Goal: Task Accomplishment & Management: Manage account settings

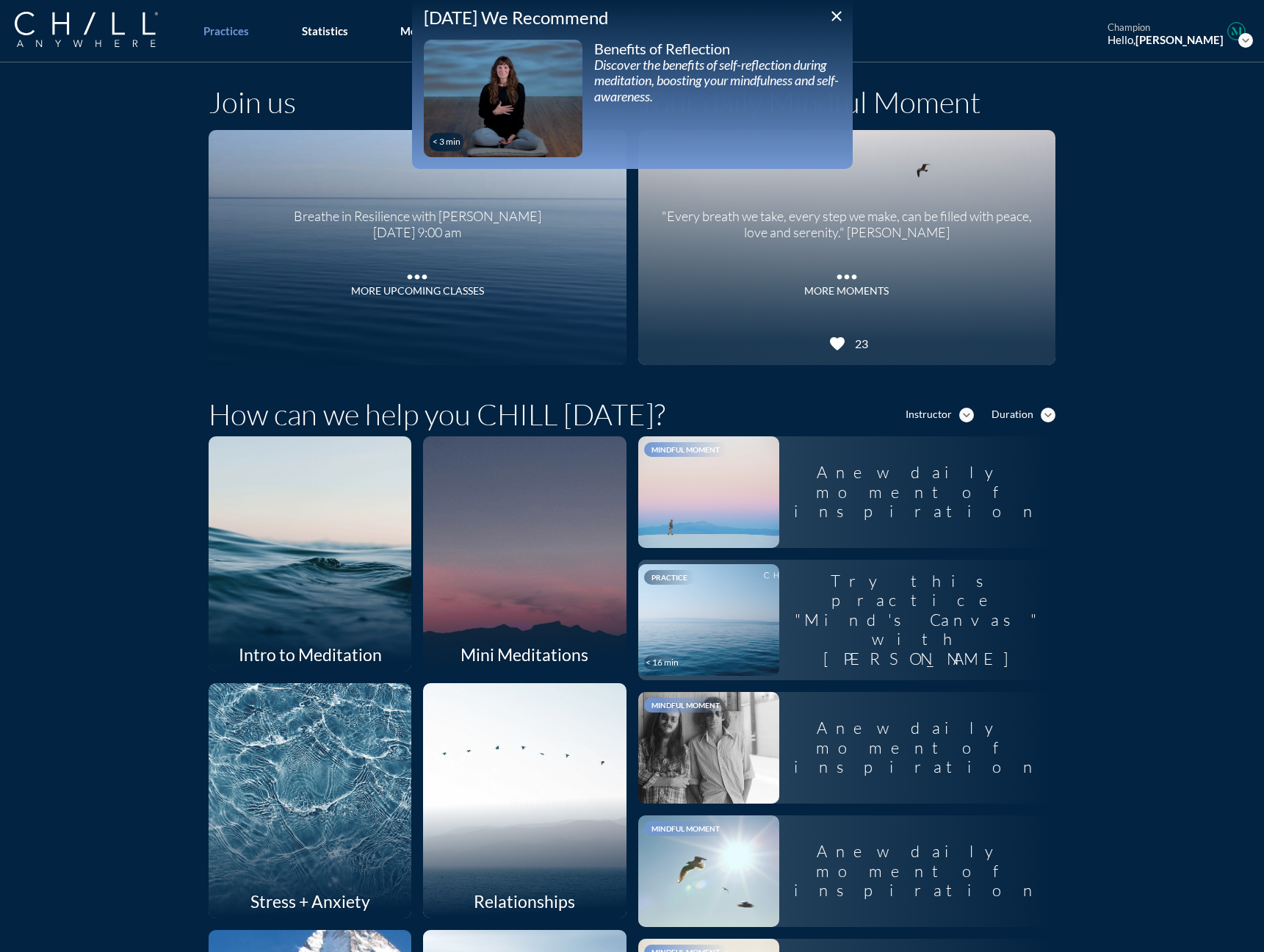
click at [829, 16] on icon "close" at bounding box center [836, 16] width 17 height 17
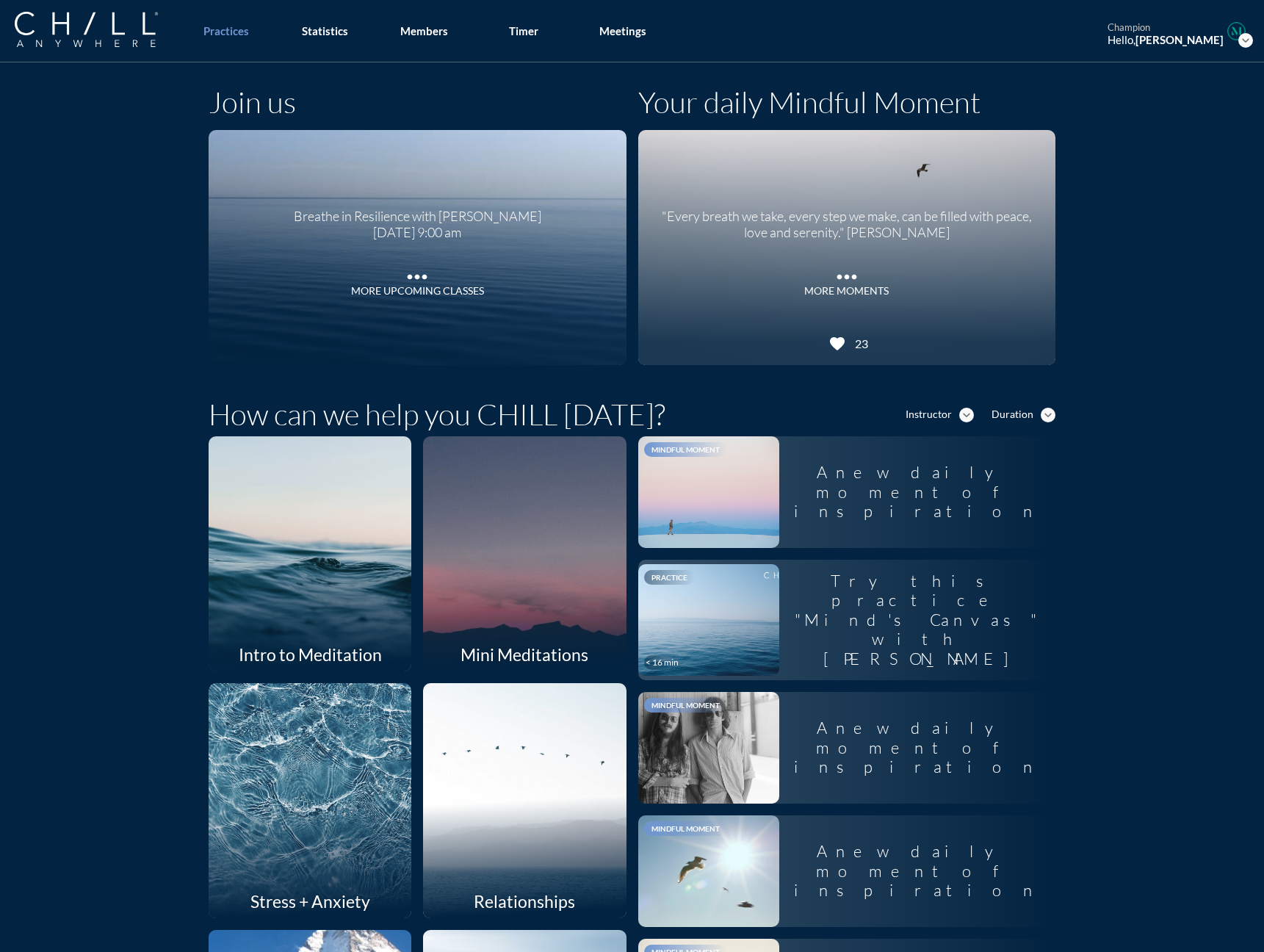
drag, startPoint x: 426, startPoint y: 37, endPoint x: 395, endPoint y: 78, distance: 51.4
click at [426, 37] on link "Members" at bounding box center [423, 31] width 77 height 63
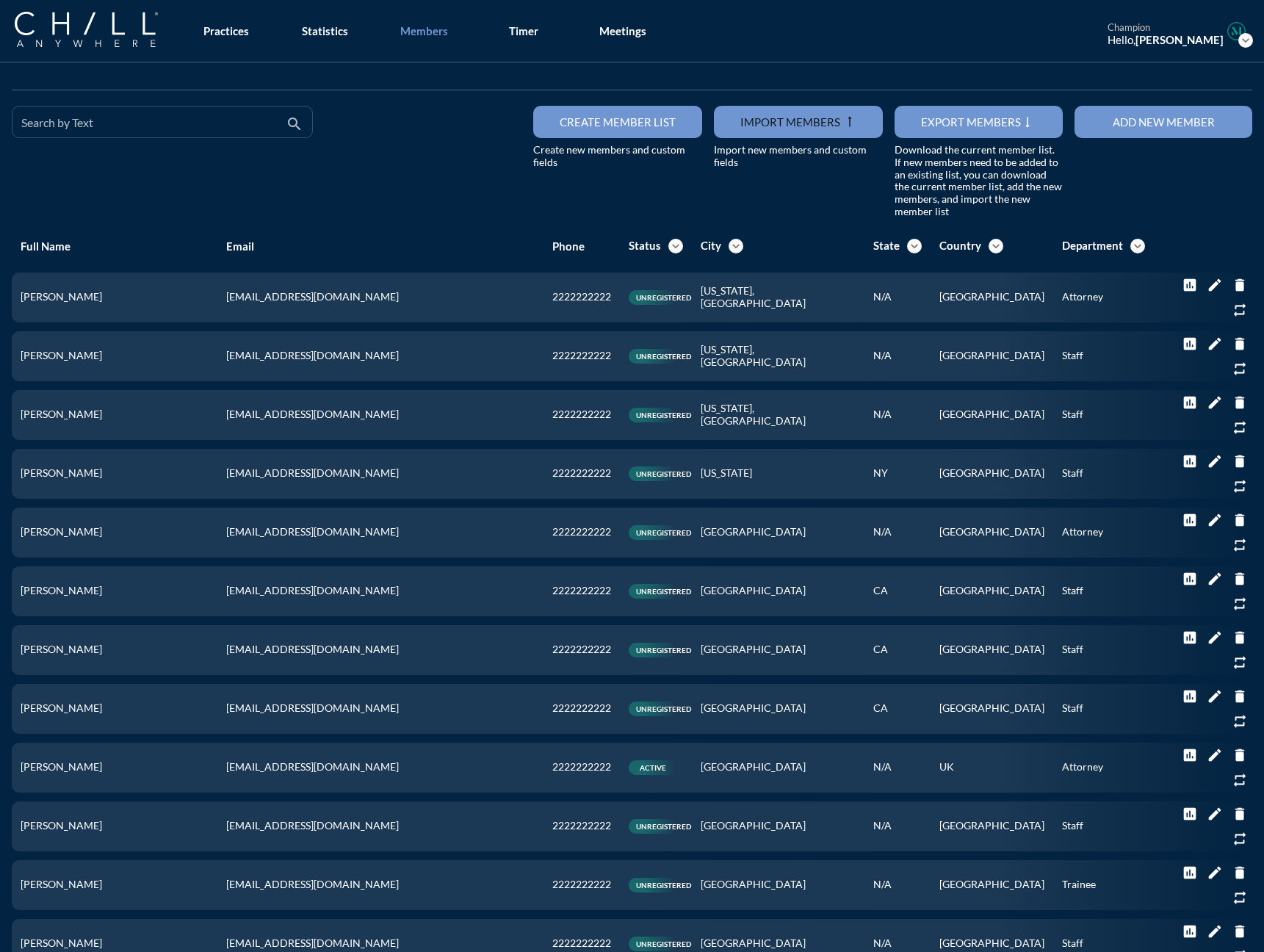
click at [78, 130] on input "Search by Text" at bounding box center [152, 128] width 262 height 18
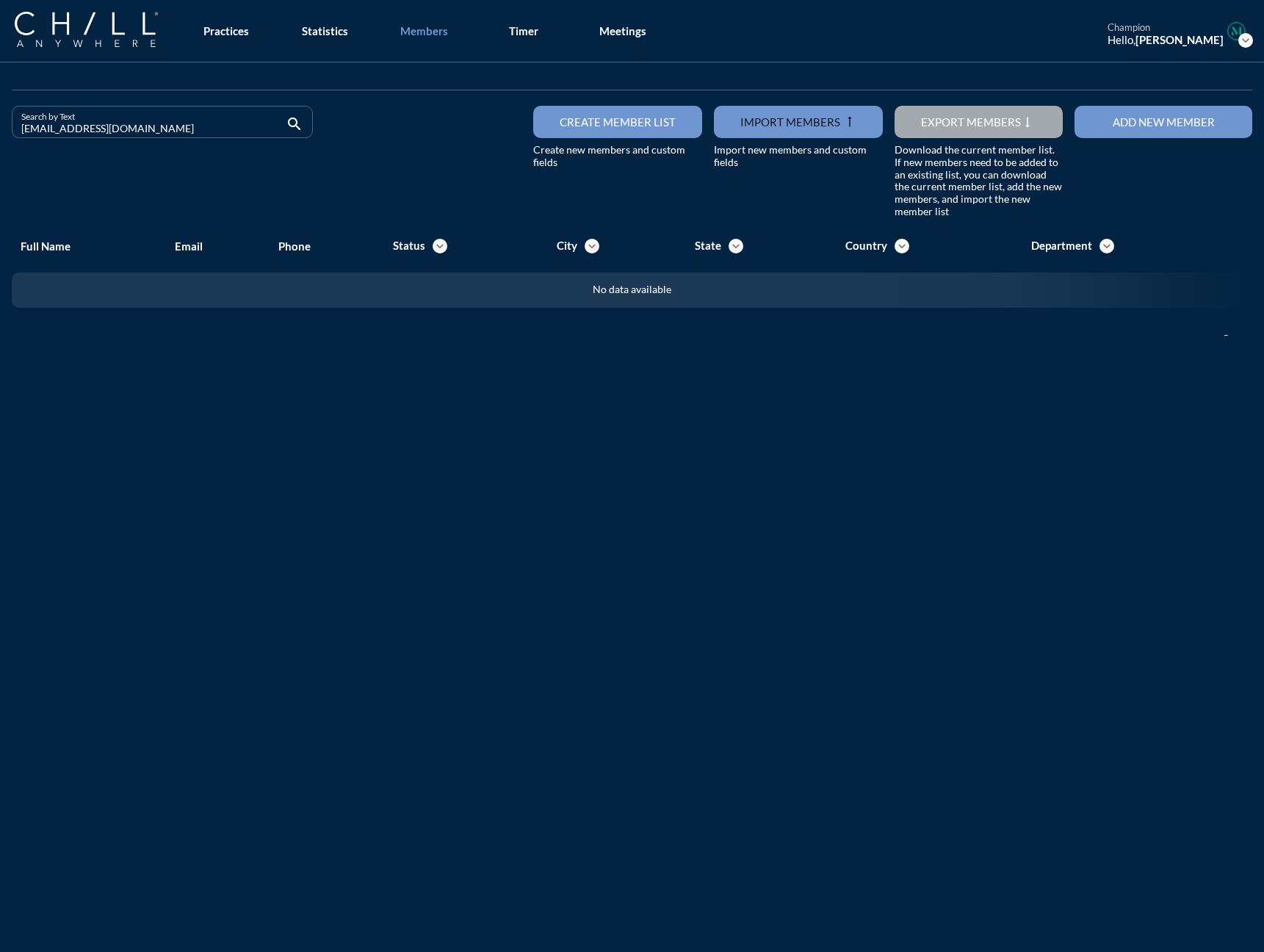
drag, startPoint x: 145, startPoint y: 132, endPoint x: -36, endPoint y: 131, distance: 181.0
click at [0, 131] on html "All Administrative Administrative (non-[PERSON_NAME]) Associate Attorney Attorn…" at bounding box center [632, 476] width 1264 height 952
drag, startPoint x: 140, startPoint y: 132, endPoint x: -142, endPoint y: 119, distance: 282.3
click at [0, 119] on html "All Administrative Administrative (non-[PERSON_NAME]) Associate Attorney Attorn…" at bounding box center [632, 476] width 1264 height 952
drag, startPoint x: 136, startPoint y: 125, endPoint x: -120, endPoint y: 115, distance: 256.2
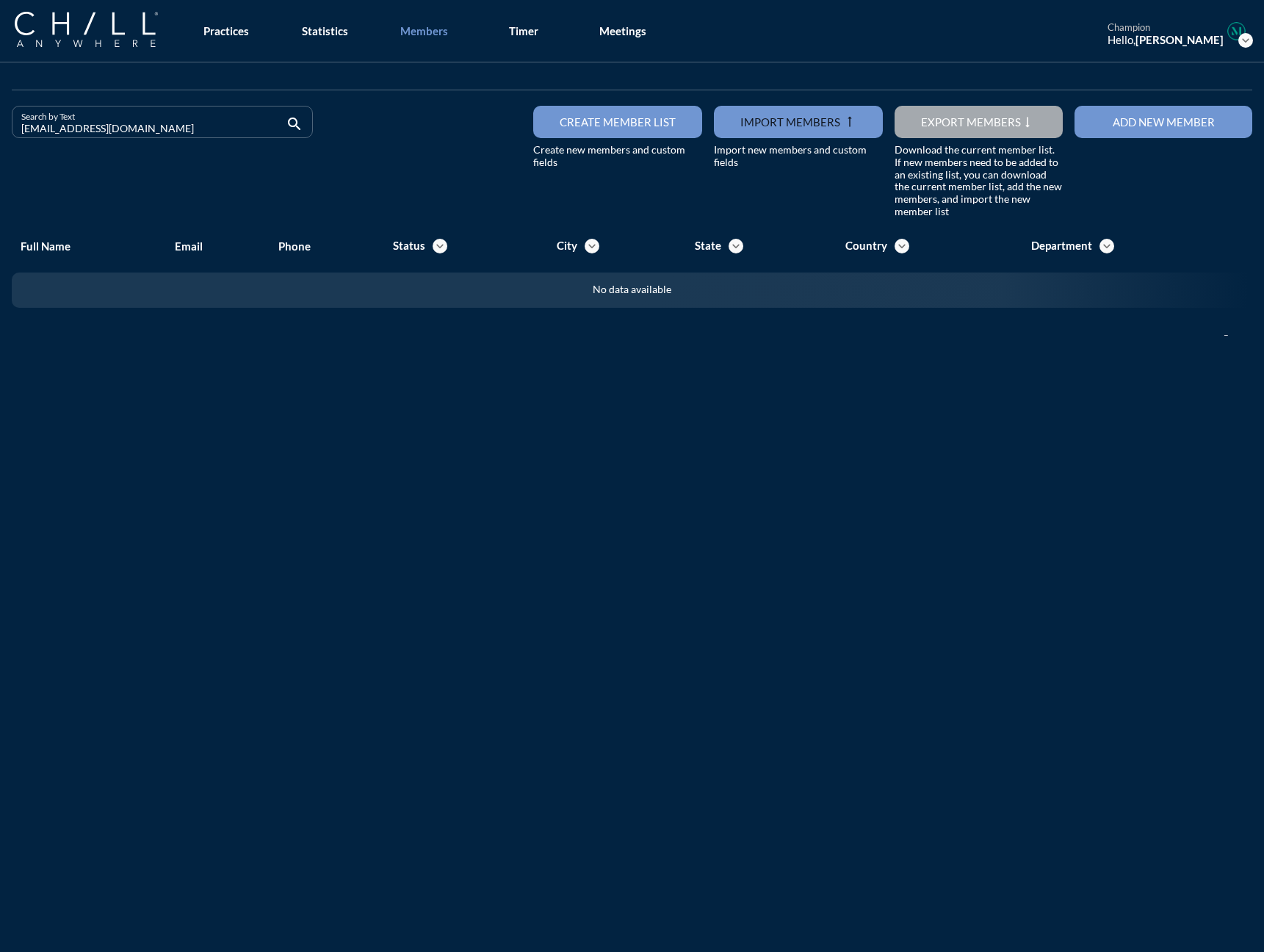
click at [0, 115] on html "All Administrative Administrative (non-[PERSON_NAME]) Associate Attorney Attorn…" at bounding box center [632, 476] width 1264 height 952
drag, startPoint x: 125, startPoint y: 135, endPoint x: -14, endPoint y: 135, distance: 139.0
click at [0, 135] on html "All Administrative Administrative (non-[PERSON_NAME]) Associate Attorney Attorn…" at bounding box center [632, 476] width 1264 height 952
drag, startPoint x: 130, startPoint y: 129, endPoint x: -51, endPoint y: 129, distance: 181.0
click at [0, 129] on html "All Administrative Administrative (non-[PERSON_NAME]) Associate Attorney Attorn…" at bounding box center [632, 476] width 1264 height 952
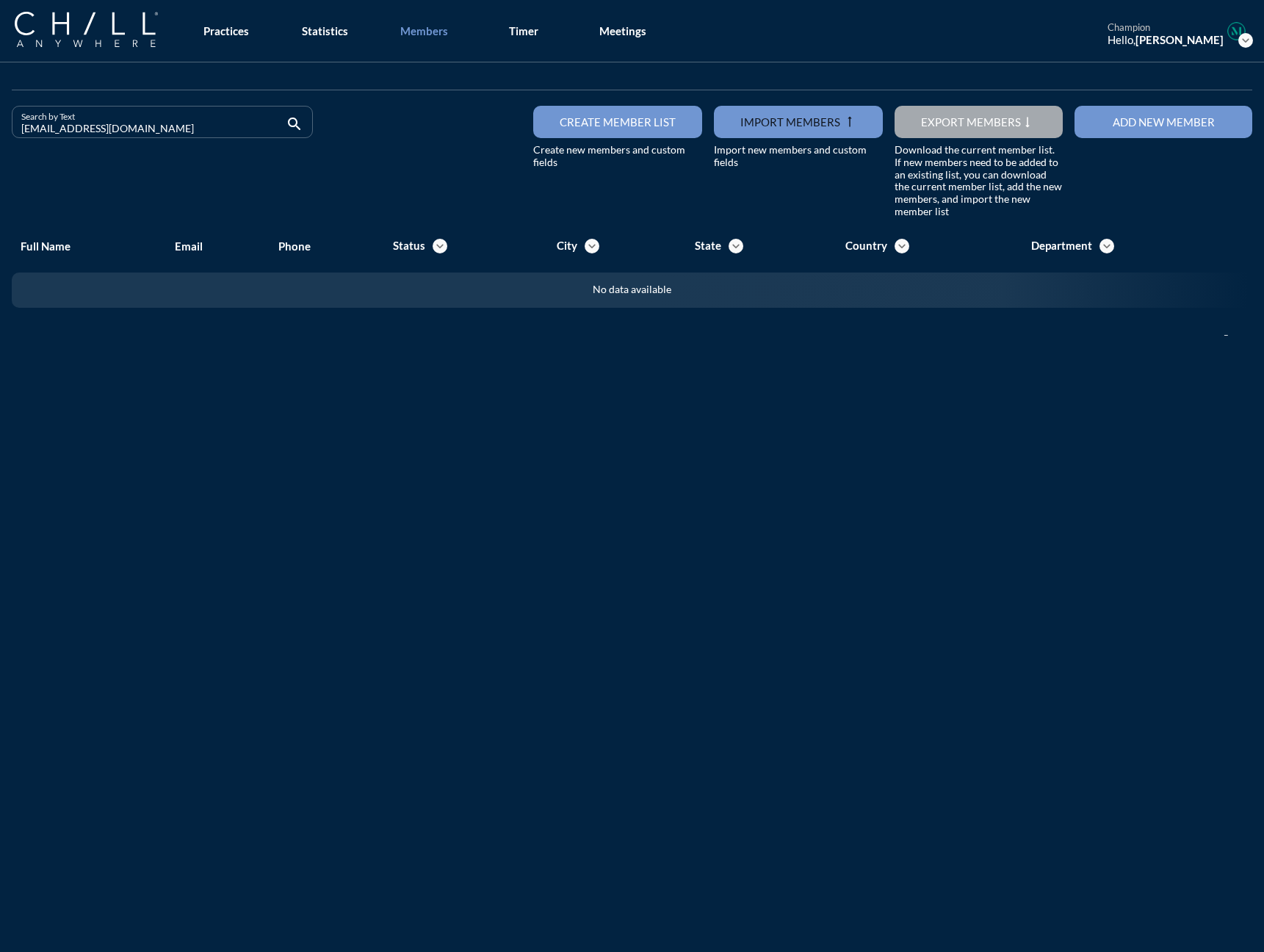
drag, startPoint x: 122, startPoint y: 131, endPoint x: 7, endPoint y: 133, distance: 115.0
click at [7, 133] on div "Search by Text [EMAIL_ADDRESS][DOMAIN_NAME] search" at bounding box center [162, 162] width 313 height 113
drag, startPoint x: 135, startPoint y: 120, endPoint x: 15, endPoint y: 146, distance: 122.8
click at [15, 146] on div "Search by Text [EMAIL_ADDRESS][DOMAIN_NAME] search" at bounding box center [162, 128] width 301 height 45
drag, startPoint x: 139, startPoint y: 125, endPoint x: -84, endPoint y: 125, distance: 223.0
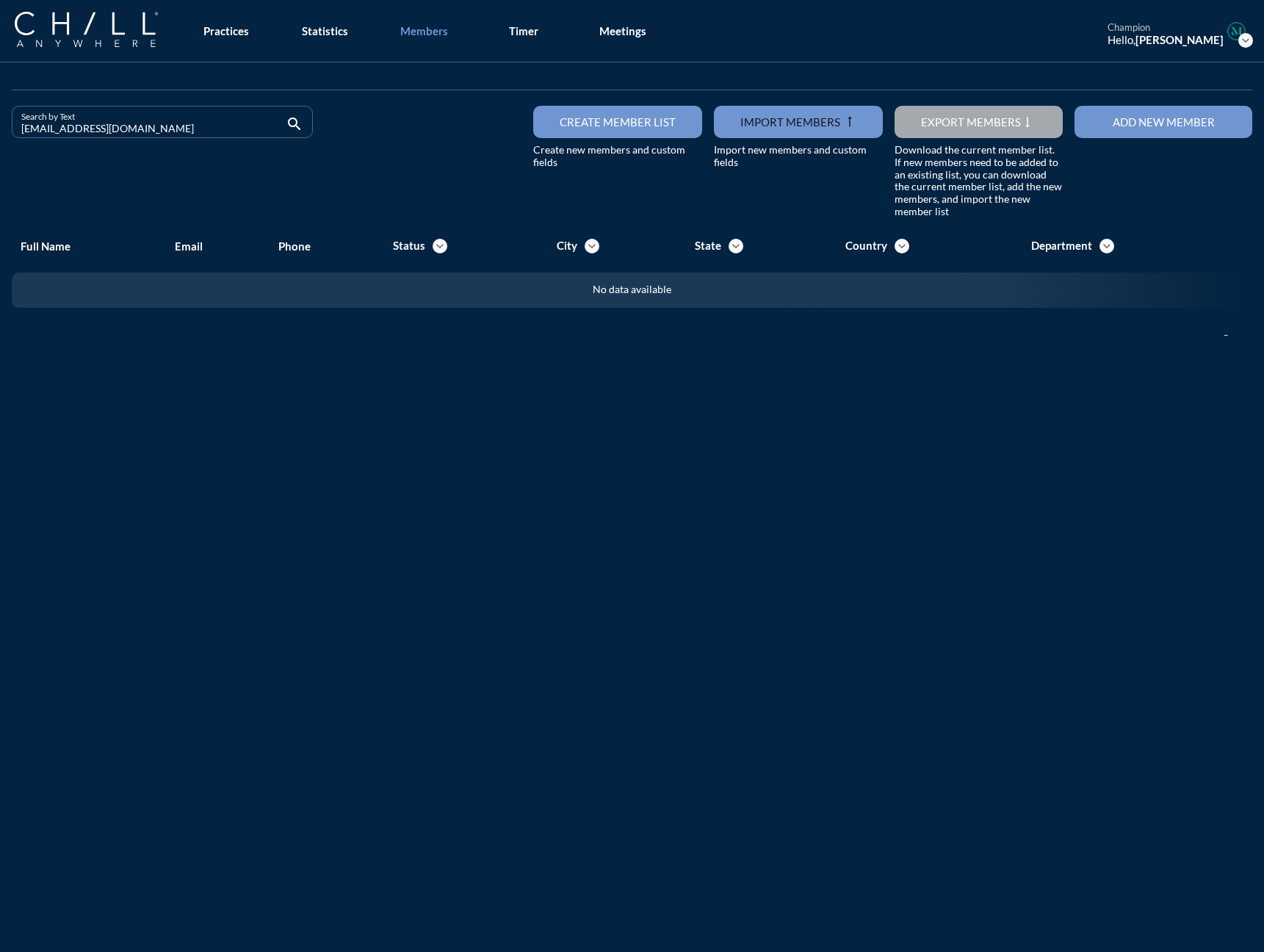
click at [0, 125] on html "All Administrative Administrative (non-[PERSON_NAME]) Associate Attorney Attorn…" at bounding box center [632, 476] width 1264 height 952
drag, startPoint x: 138, startPoint y: 125, endPoint x: -36, endPoint y: 126, distance: 174.0
click at [0, 126] on html "All Administrative Administrative (non-[PERSON_NAME]) Associate Attorney Attorn…" at bounding box center [632, 476] width 1264 height 952
drag, startPoint x: 145, startPoint y: 133, endPoint x: -37, endPoint y: 137, distance: 182.0
click at [0, 137] on html "All Administrative Administrative (non-[PERSON_NAME]) Associate Attorney Attorn…" at bounding box center [632, 476] width 1264 height 952
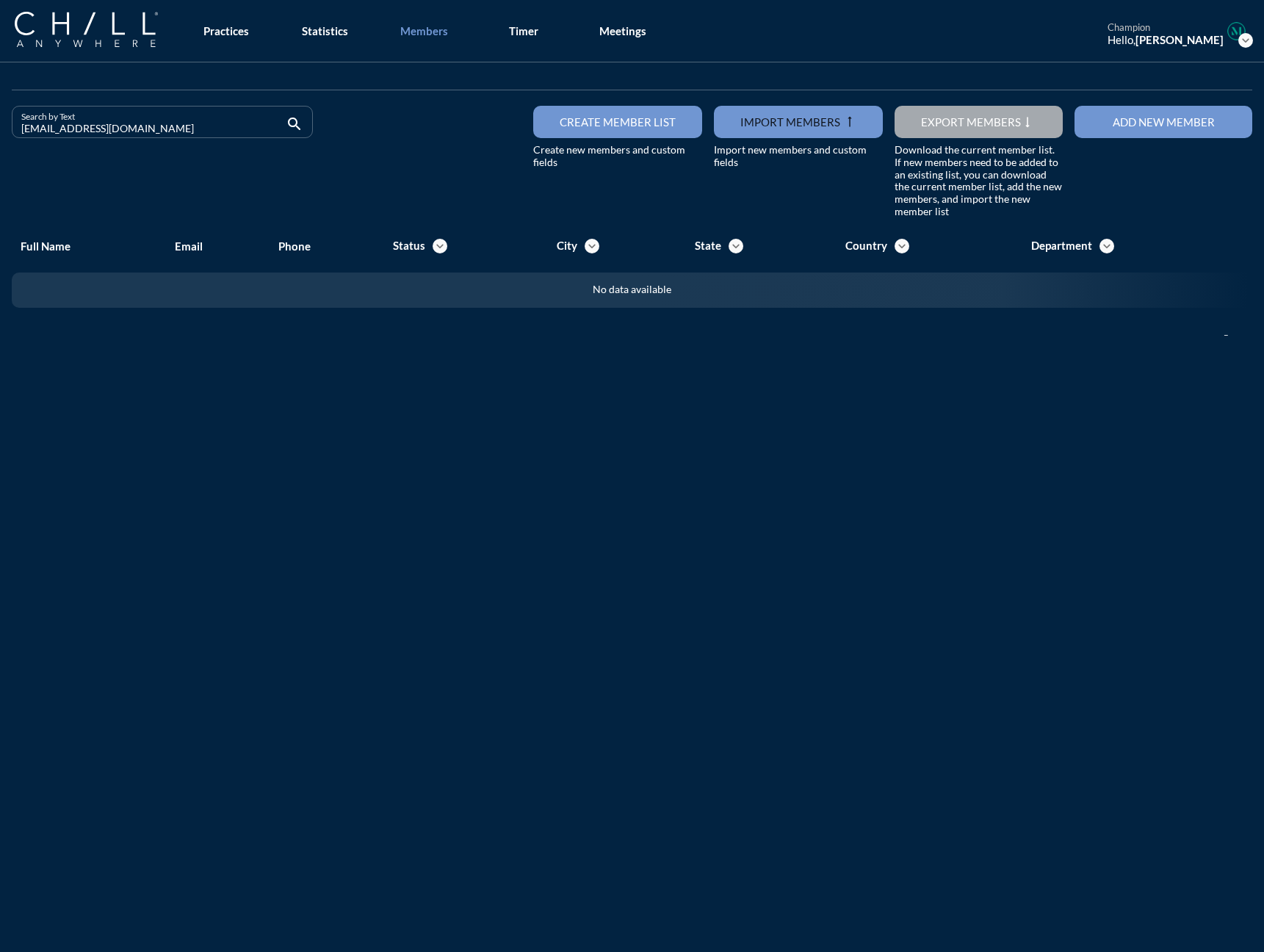
drag, startPoint x: 150, startPoint y: 128, endPoint x: -24, endPoint y: 136, distance: 174.2
click at [0, 136] on html "All Administrative Administrative (non-[PERSON_NAME]) Associate Attorney Attorn…" at bounding box center [632, 476] width 1264 height 952
drag, startPoint x: 149, startPoint y: 125, endPoint x: -10, endPoint y: 126, distance: 159.0
click at [0, 126] on html "All Administrative Administrative (non-[PERSON_NAME]) Associate Attorney Attorn…" at bounding box center [632, 476] width 1264 height 952
drag, startPoint x: 140, startPoint y: 132, endPoint x: -63, endPoint y: 132, distance: 203.0
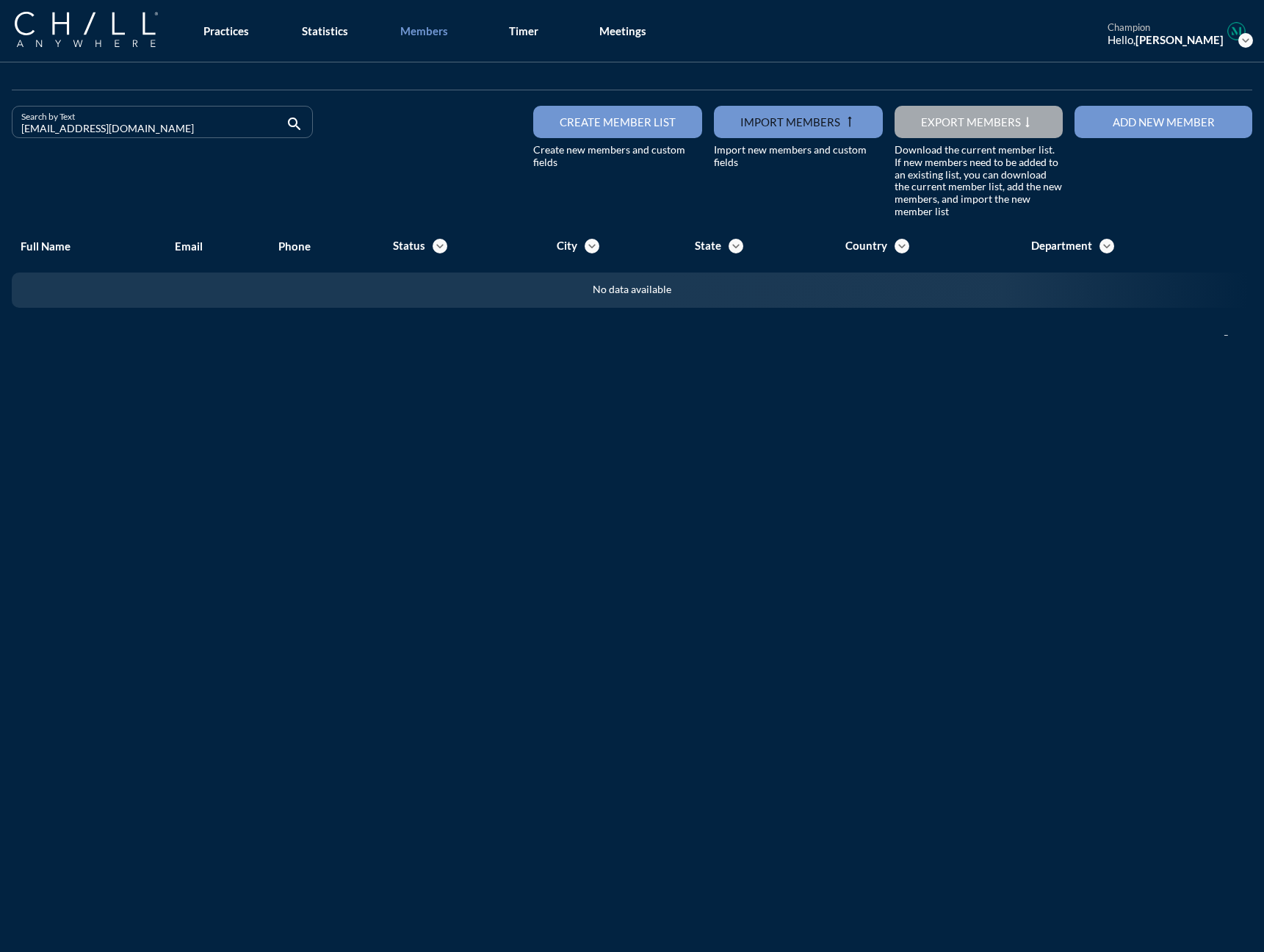
click at [0, 132] on html "All Administrative Administrative (non-[PERSON_NAME]) Associate Attorney Attorn…" at bounding box center [632, 476] width 1264 height 952
drag, startPoint x: 174, startPoint y: 125, endPoint x: -18, endPoint y: 125, distance: 192.0
click at [0, 125] on html "All Administrative Administrative (non-[PERSON_NAME]) Associate Attorney Attorn…" at bounding box center [632, 476] width 1264 height 952
drag, startPoint x: 161, startPoint y: 128, endPoint x: -27, endPoint y: 151, distance: 189.4
click at [0, 151] on html "All Administrative Administrative (non-[PERSON_NAME]) Associate Attorney Attorn…" at bounding box center [632, 476] width 1264 height 952
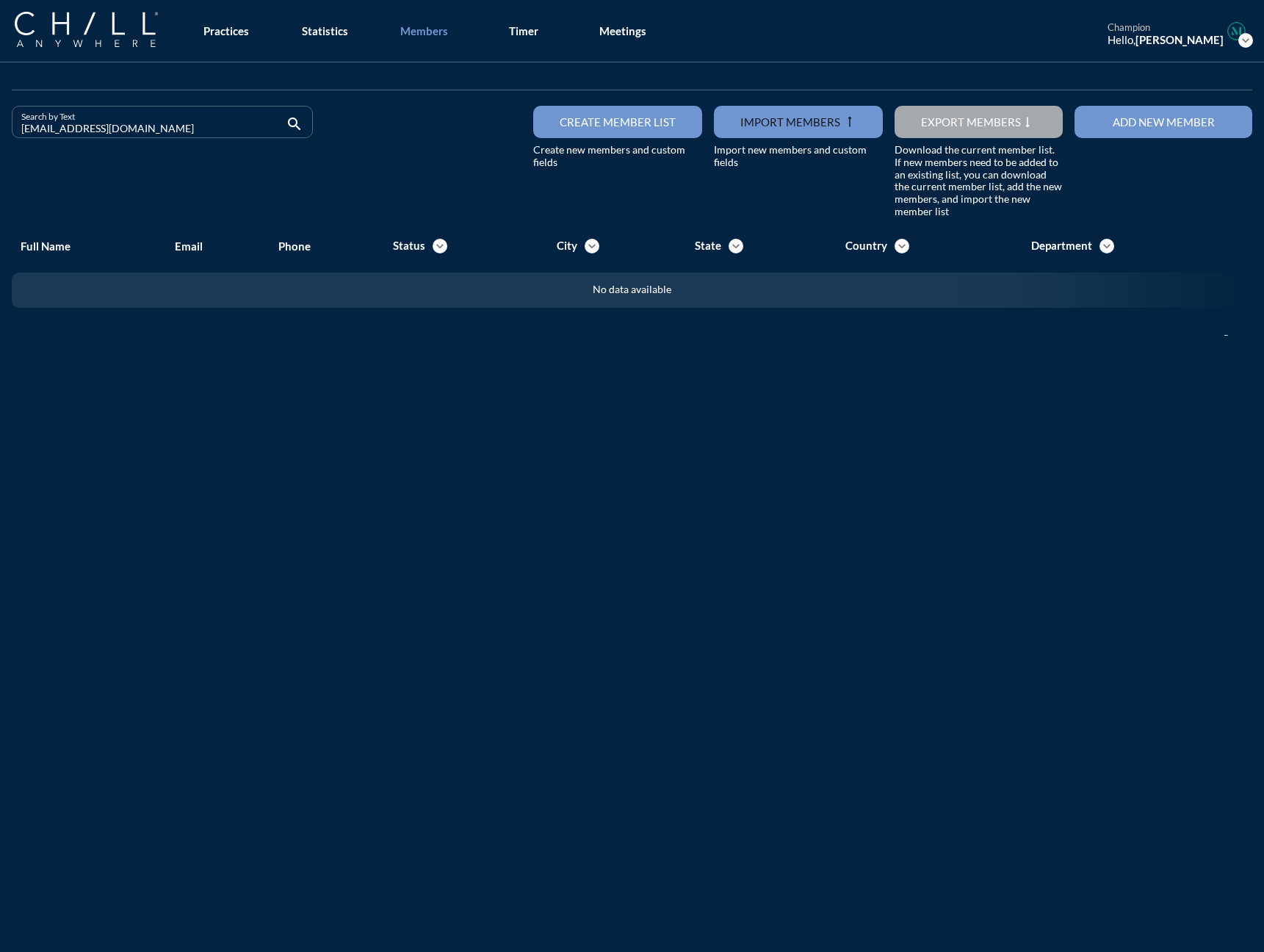
drag, startPoint x: 135, startPoint y: 135, endPoint x: -132, endPoint y: 143, distance: 267.1
click at [0, 143] on html "All Administrative Administrative (non-[PERSON_NAME]) Associate Attorney Attorn…" at bounding box center [632, 476] width 1264 height 952
drag, startPoint x: 108, startPoint y: 132, endPoint x: -46, endPoint y: 144, distance: 154.5
click at [0, 144] on html "All Administrative Administrative (non-[PERSON_NAME]) Associate Attorney Attorn…" at bounding box center [632, 476] width 1264 height 952
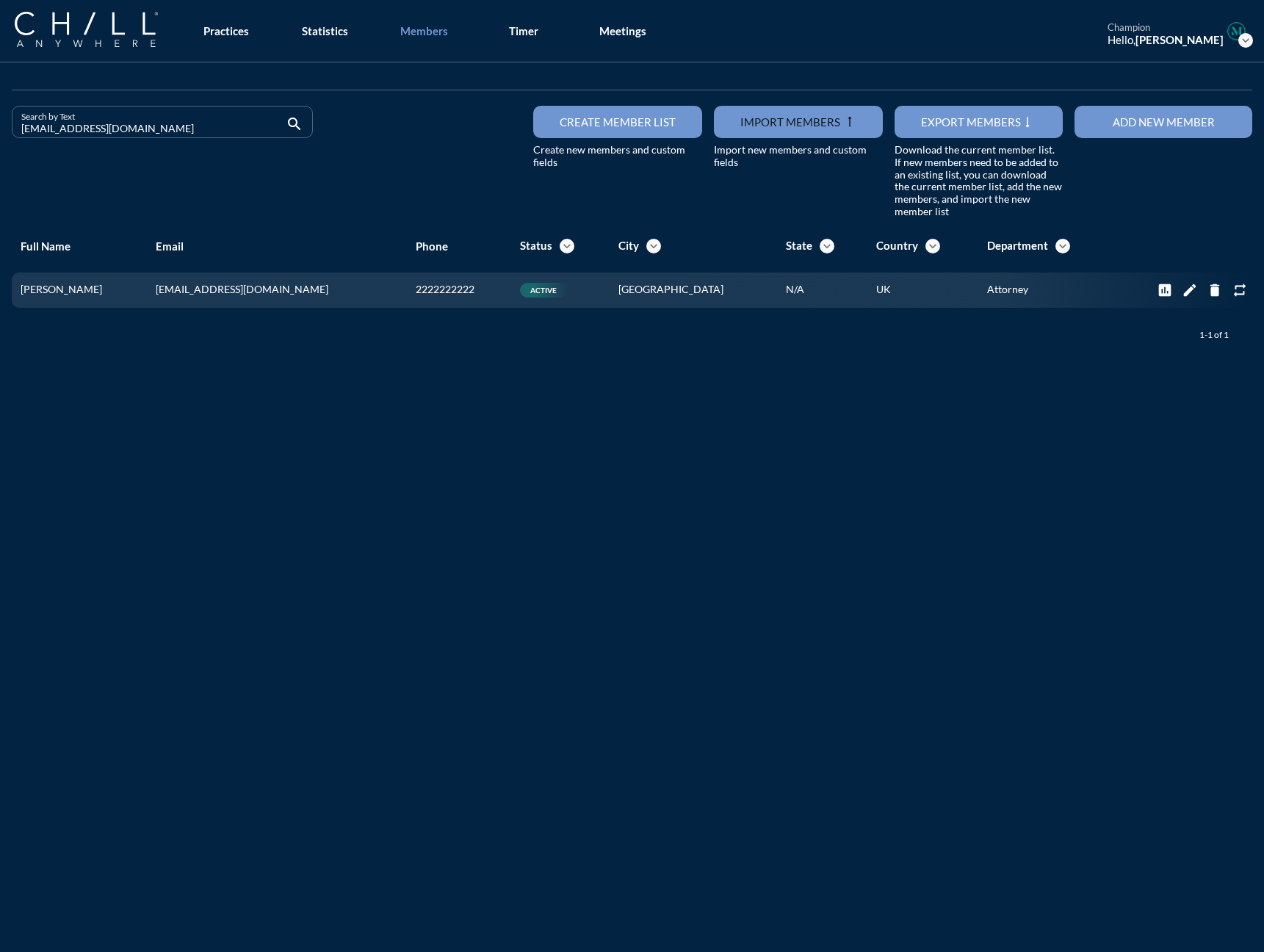
drag, startPoint x: 144, startPoint y: 125, endPoint x: -94, endPoint y: 131, distance: 238.1
click at [0, 131] on html "All Administrative Administrative (non-[PERSON_NAME]) Associate Attorney Attorn…" at bounding box center [632, 476] width 1264 height 952
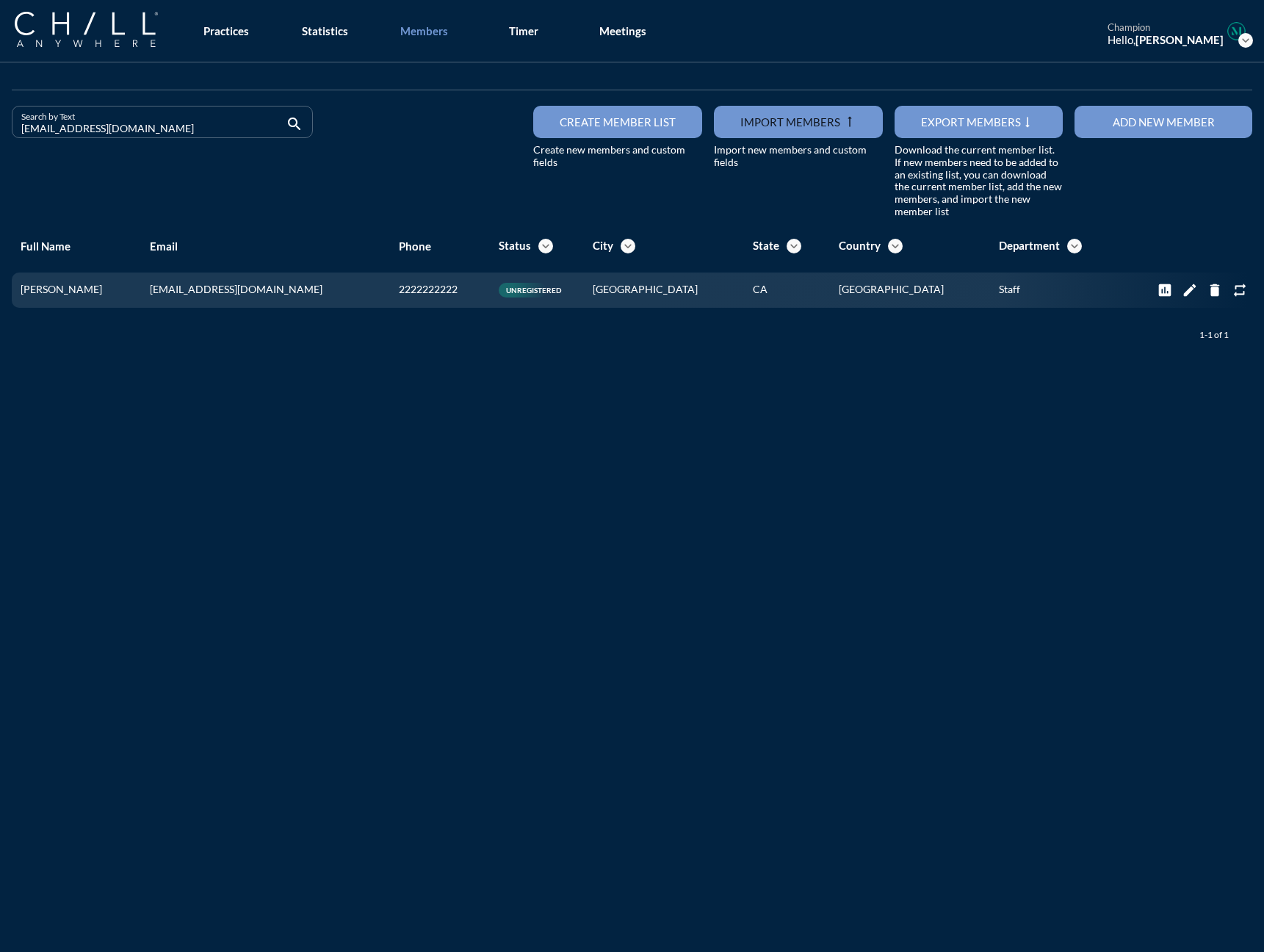
drag, startPoint x: 162, startPoint y: 134, endPoint x: -136, endPoint y: 121, distance: 298.3
click at [0, 121] on html "All Administrative Administrative (non-[PERSON_NAME]) Associate Attorney Attorn…" at bounding box center [632, 476] width 1264 height 952
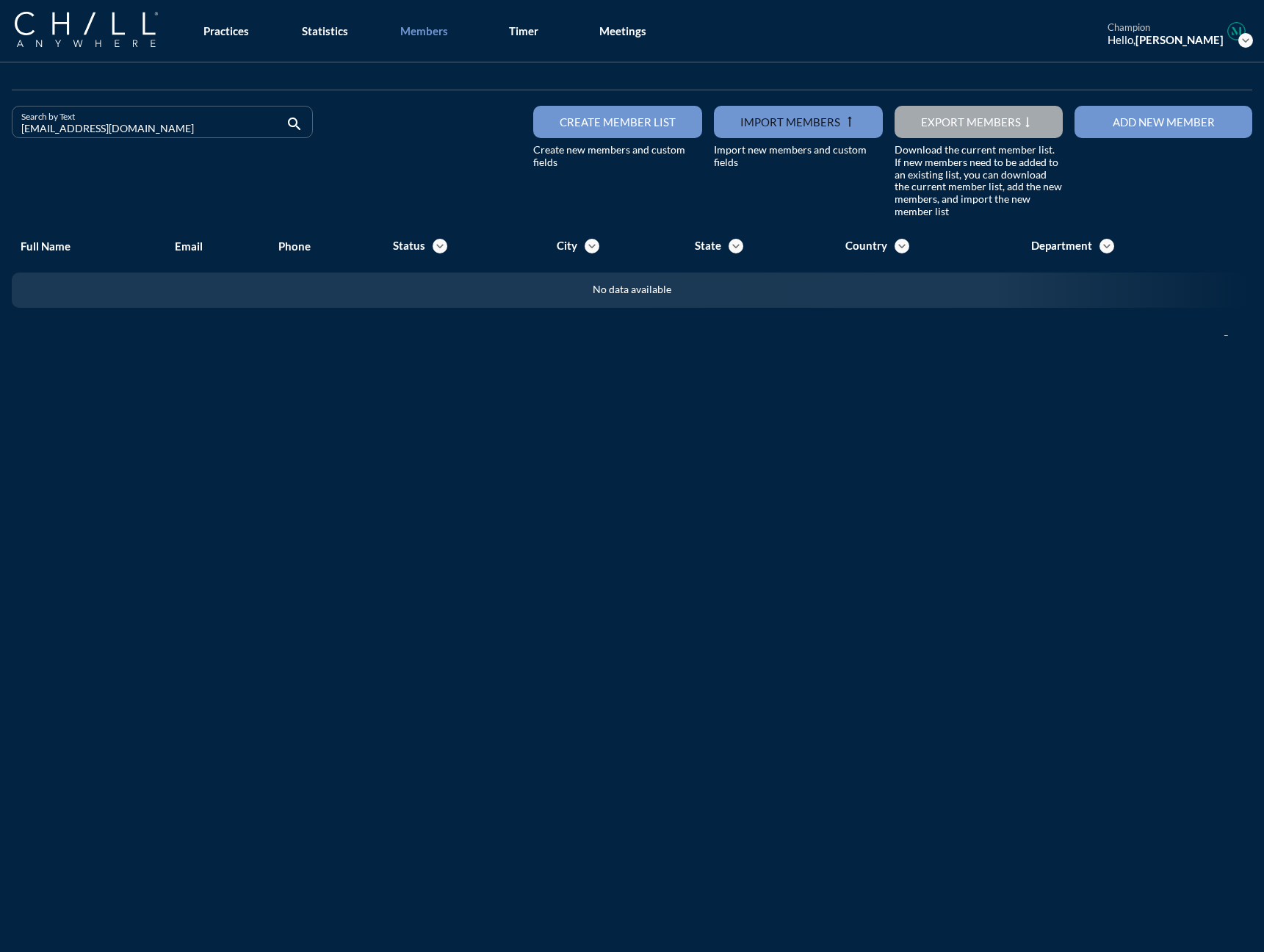
drag, startPoint x: 154, startPoint y: 128, endPoint x: -109, endPoint y: 128, distance: 263.0
click at [0, 128] on html "All Administrative Administrative (non-[PERSON_NAME]) Associate Attorney Attorn…" at bounding box center [632, 476] width 1264 height 952
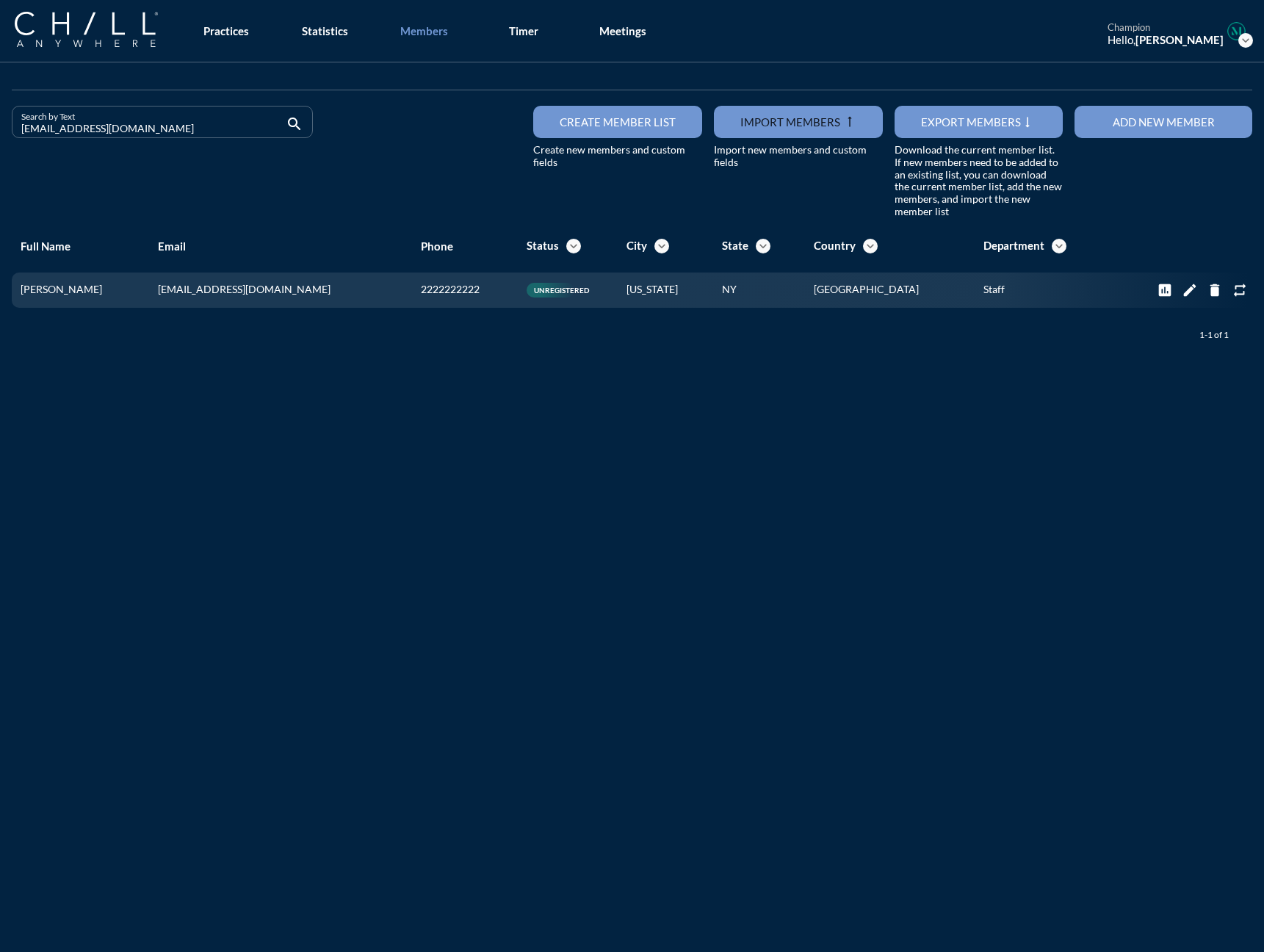
drag, startPoint x: 128, startPoint y: 128, endPoint x: -26, endPoint y: 135, distance: 154.2
click at [0, 135] on html "All Administrative Administrative (non-[PERSON_NAME]) Associate Attorney Attorn…" at bounding box center [632, 476] width 1264 height 952
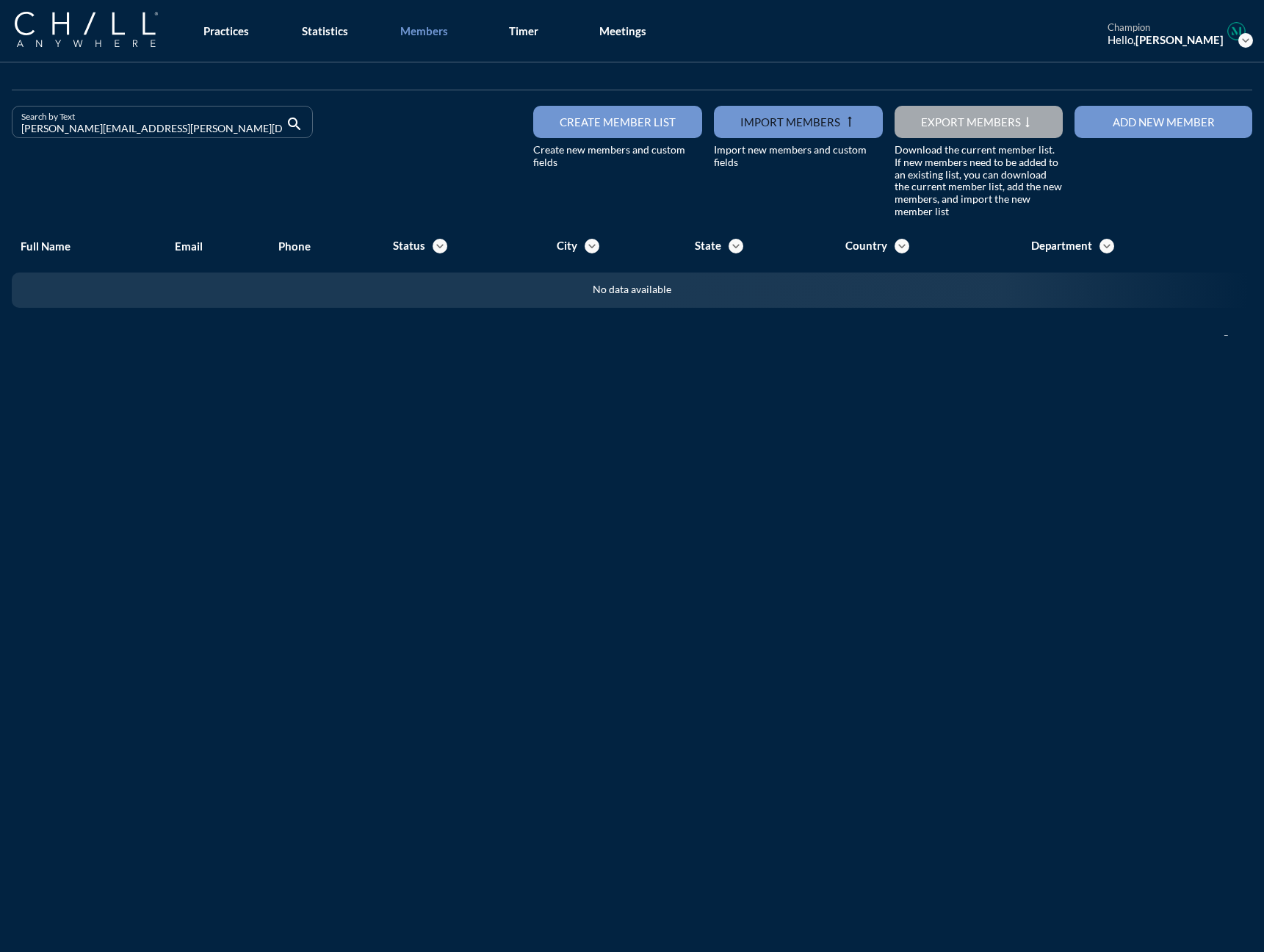
drag, startPoint x: 179, startPoint y: 126, endPoint x: -56, endPoint y: 162, distance: 237.7
click at [0, 162] on html "All Administrative Administrative (non-[PERSON_NAME]) Associate Attorney Attorn…" at bounding box center [632, 476] width 1264 height 952
drag, startPoint x: 162, startPoint y: 127, endPoint x: -97, endPoint y: 132, distance: 259.0
click at [0, 132] on html "All Administrative Administrative (non-[PERSON_NAME]) Associate Attorney Attorn…" at bounding box center [632, 476] width 1264 height 952
type input "[PERSON_NAME][EMAIL_ADDRESS][DOMAIN_NAME]"
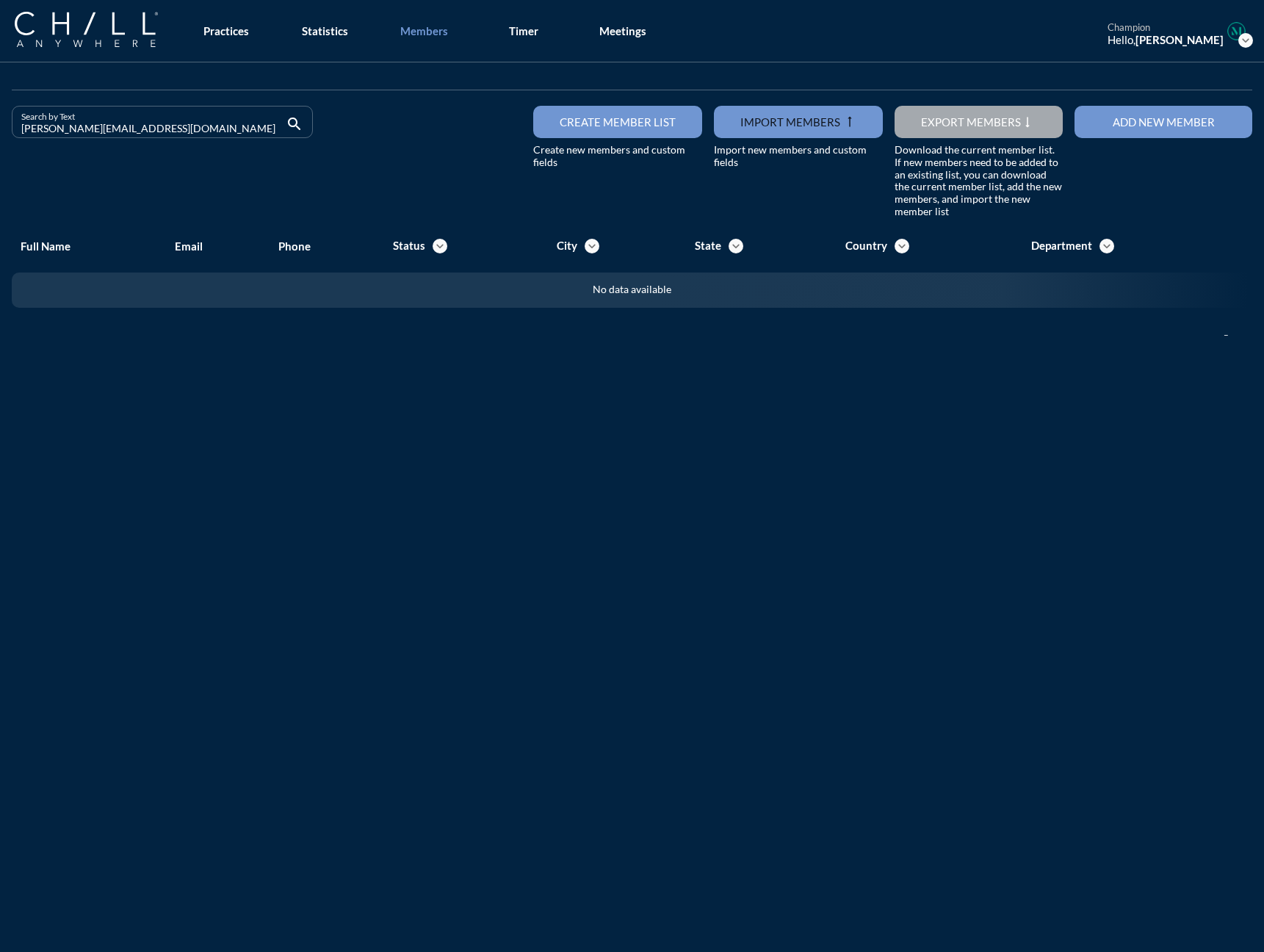
click at [492, 384] on div "Search by Text [PERSON_NAME][EMAIL_ADDRESS][DOMAIN_NAME] search Create member l…" at bounding box center [632, 538] width 1264 height 952
click at [976, 123] on div "Add new member" at bounding box center [1163, 121] width 126 height 13
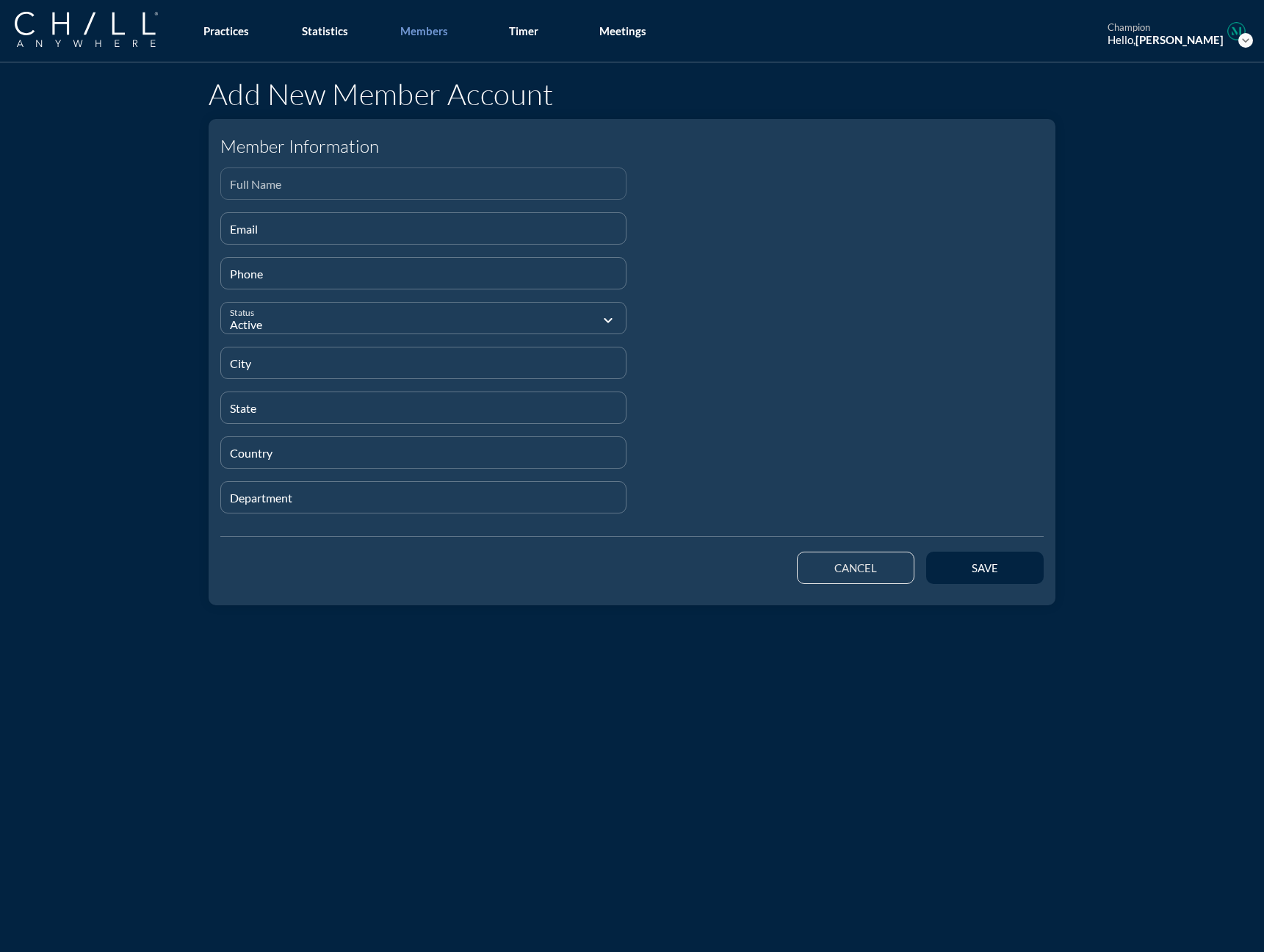
click at [292, 194] on input "Full Name" at bounding box center [423, 189] width 387 height 18
paste input "[PERSON_NAME]"
type input "[PERSON_NAME]"
click at [251, 226] on input "Email" at bounding box center [423, 234] width 387 height 18
paste input "[EMAIL_ADDRESS][DOMAIN_NAME]"
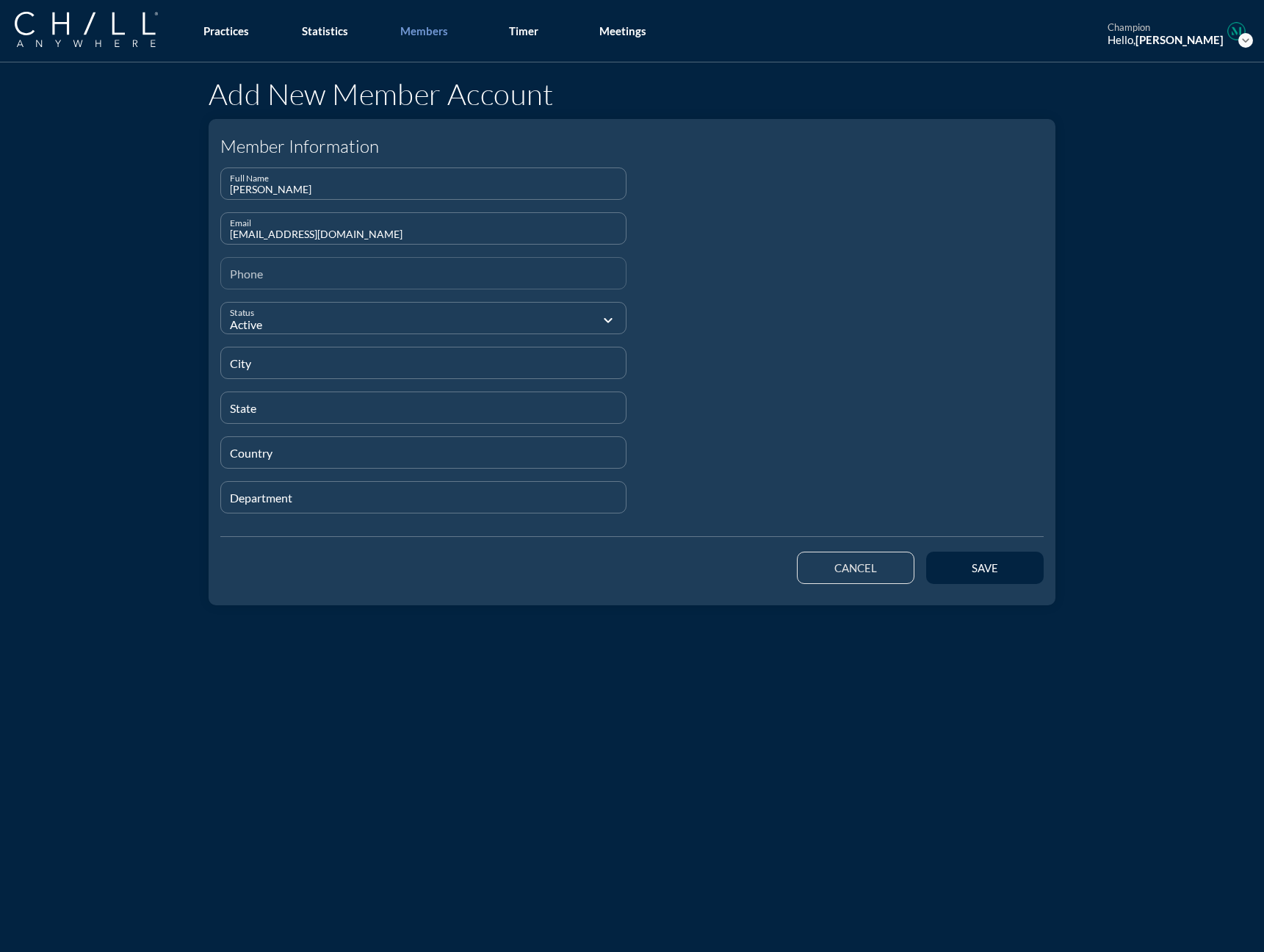
type input "[EMAIL_ADDRESS][DOMAIN_NAME]"
type input "[PHONE_NUMBER]"
type input "[GEOGRAPHIC_DATA]"
type input "IL"
type input "[GEOGRAPHIC_DATA]"
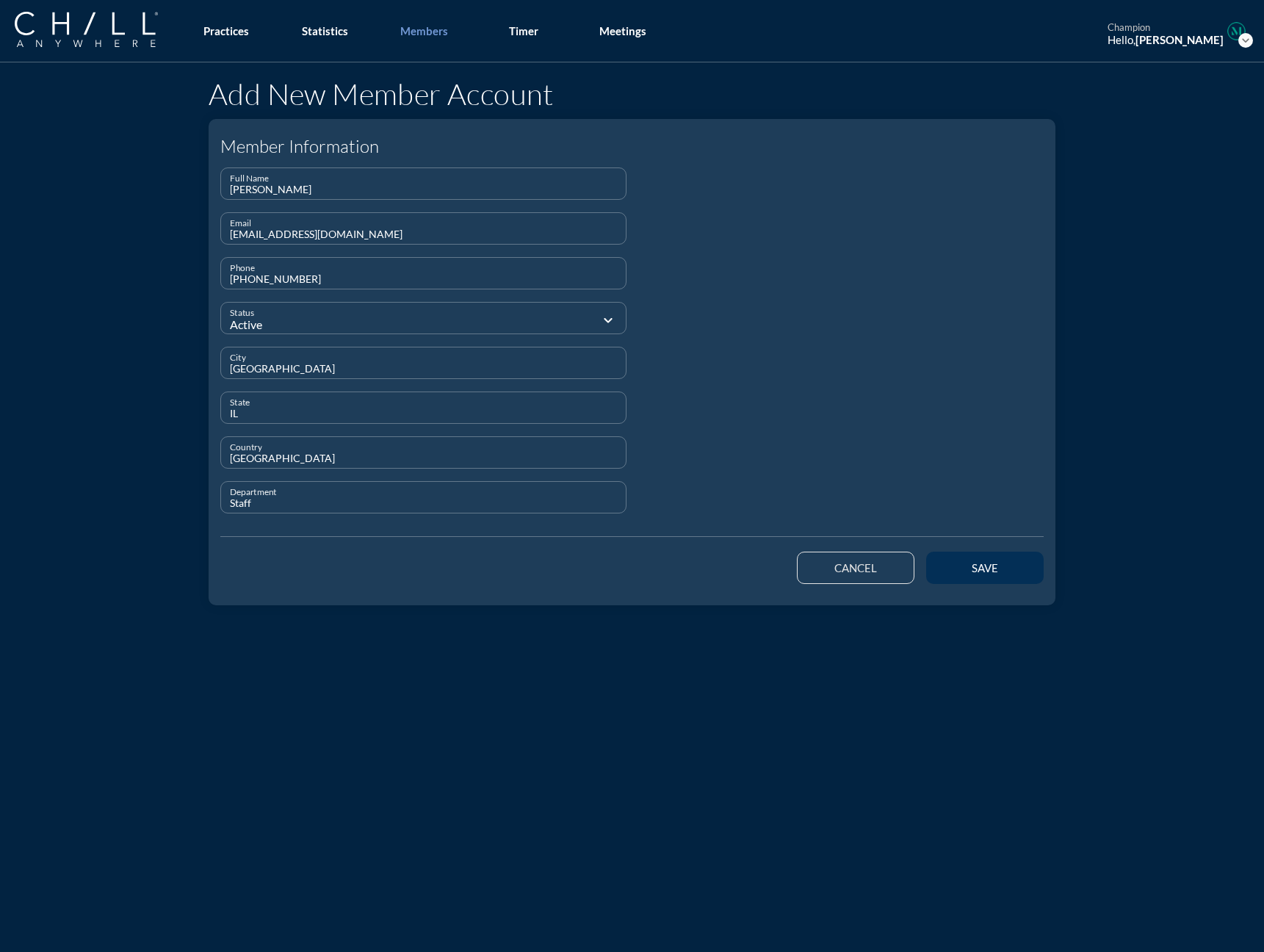
type input "Staff"
click at [976, 555] on button "save" at bounding box center [984, 568] width 117 height 32
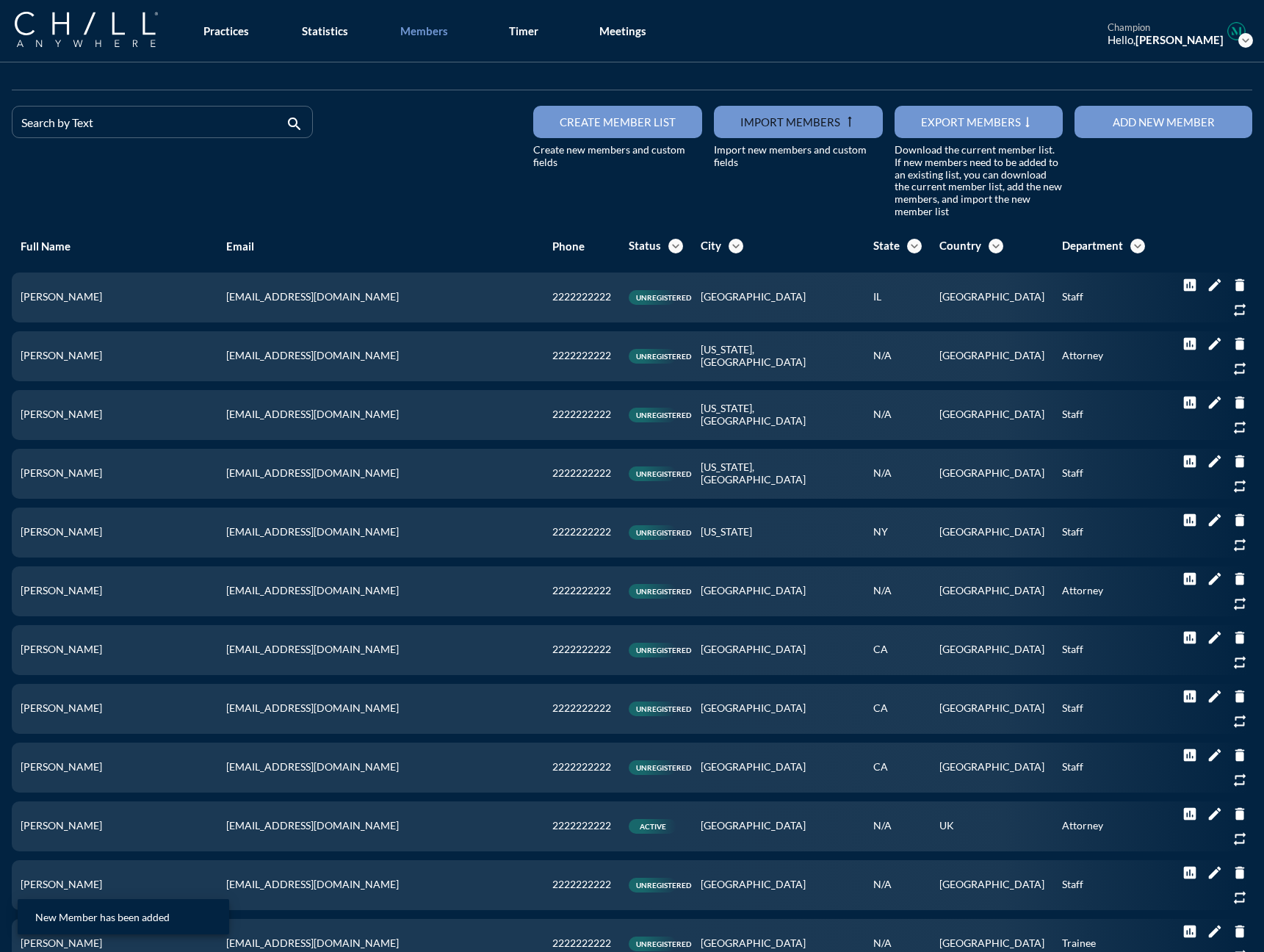
click at [976, 115] on button "Add new member" at bounding box center [1163, 121] width 178 height 32
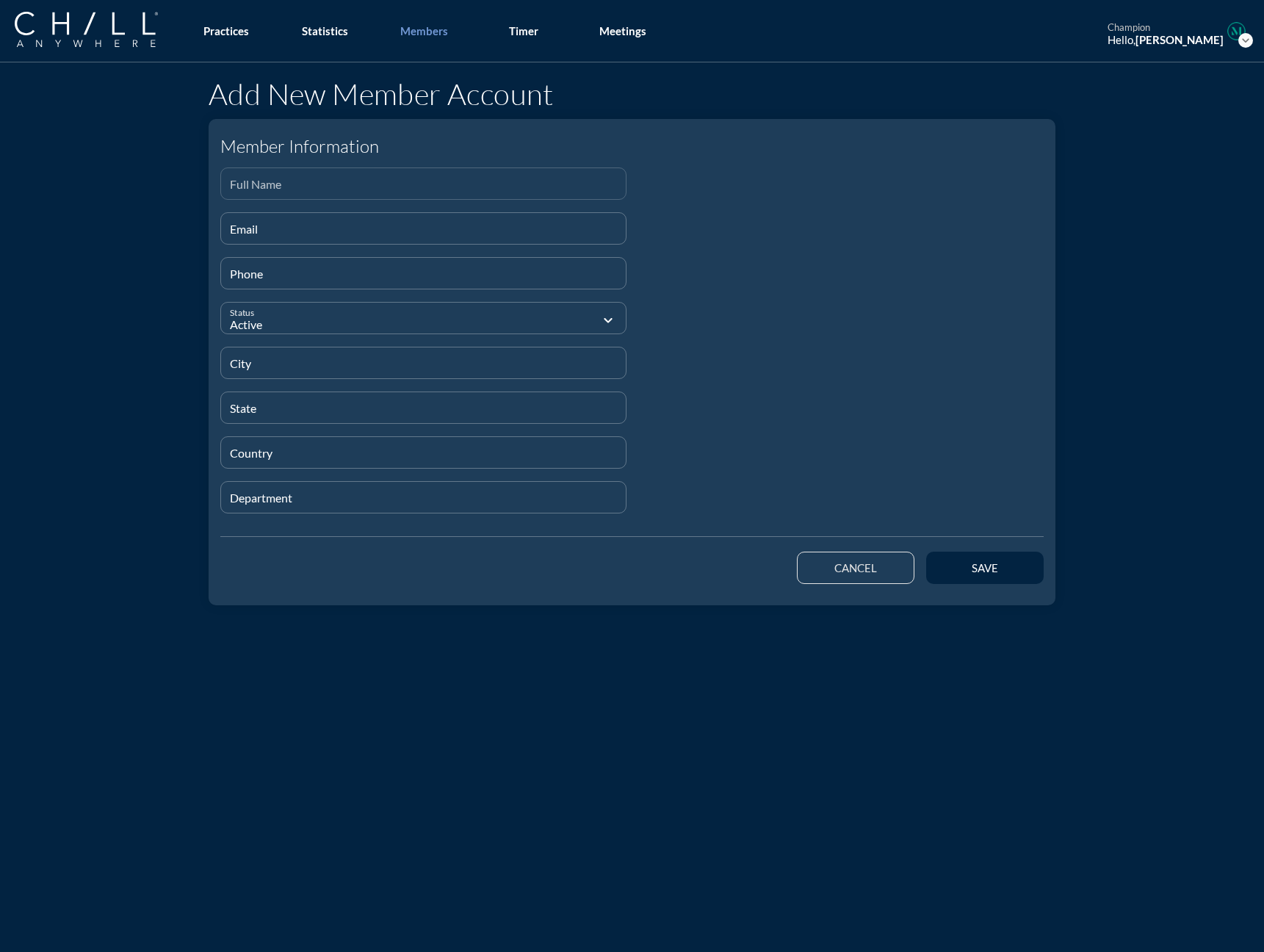
click at [295, 182] on input "Full Name" at bounding box center [423, 189] width 387 height 18
paste input "[PERSON_NAME]"
type input "[PERSON_NAME]"
click at [305, 223] on div "Email" at bounding box center [423, 228] width 387 height 31
paste input "[EMAIL_ADDRESS][DOMAIN_NAME]"
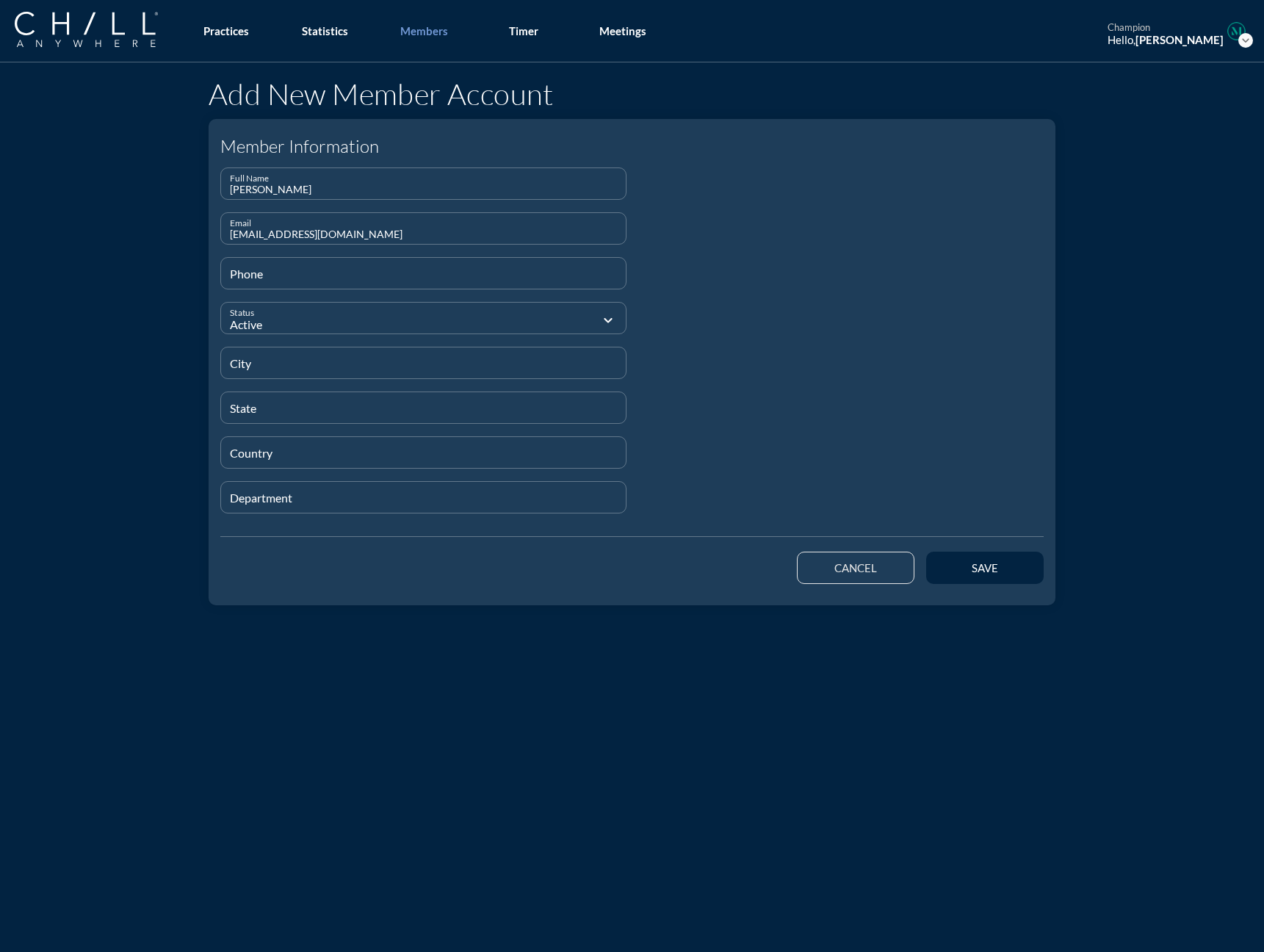
type input "[EMAIL_ADDRESS][DOMAIN_NAME]"
type input "[PHONE_NUMBER]"
type input "[GEOGRAPHIC_DATA]"
type input "IL"
type input "[GEOGRAPHIC_DATA]"
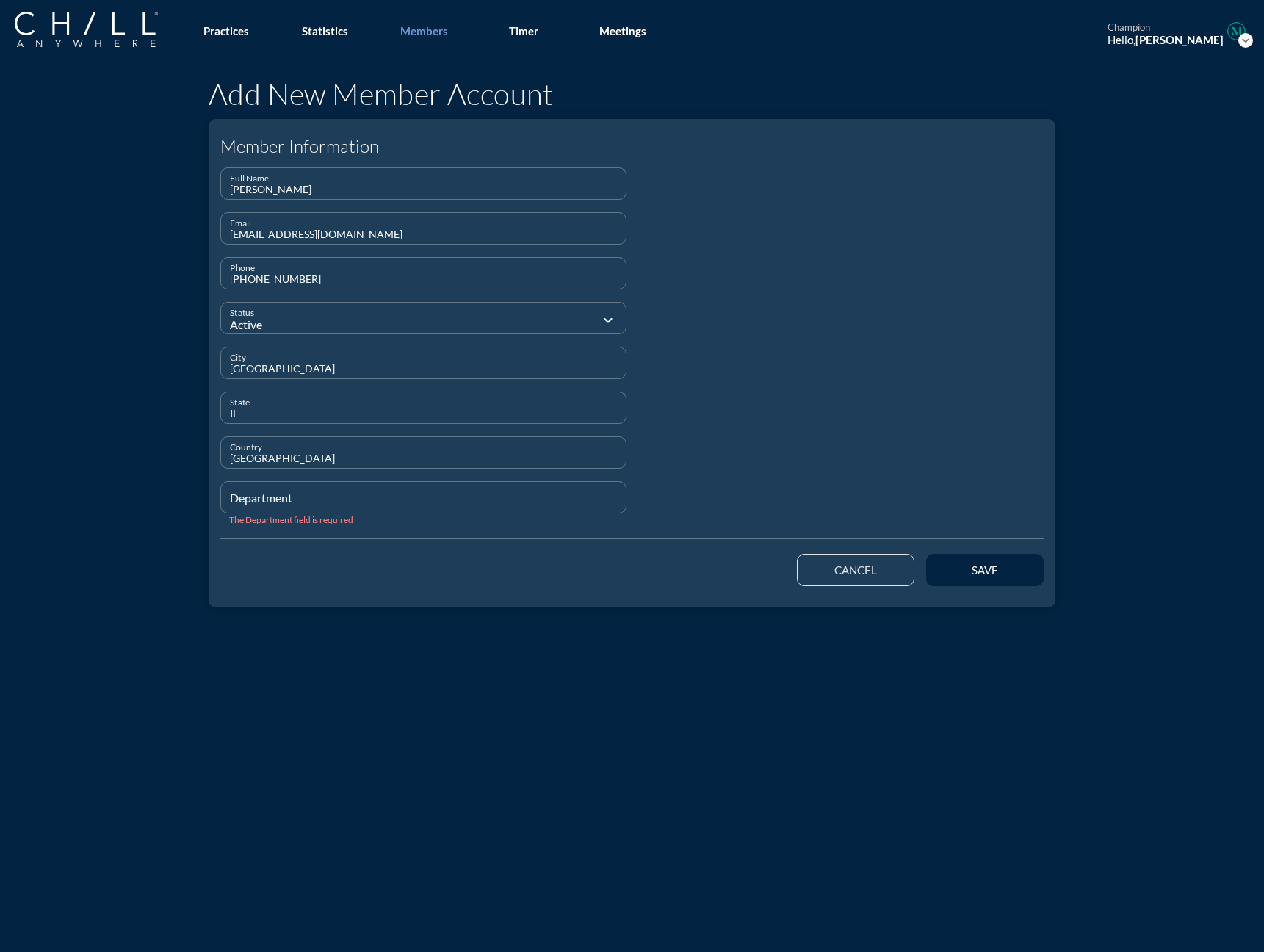
click at [262, 491] on div "Department" at bounding box center [423, 497] width 387 height 31
type input "Staff"
click at [976, 575] on button "save" at bounding box center [984, 568] width 117 height 32
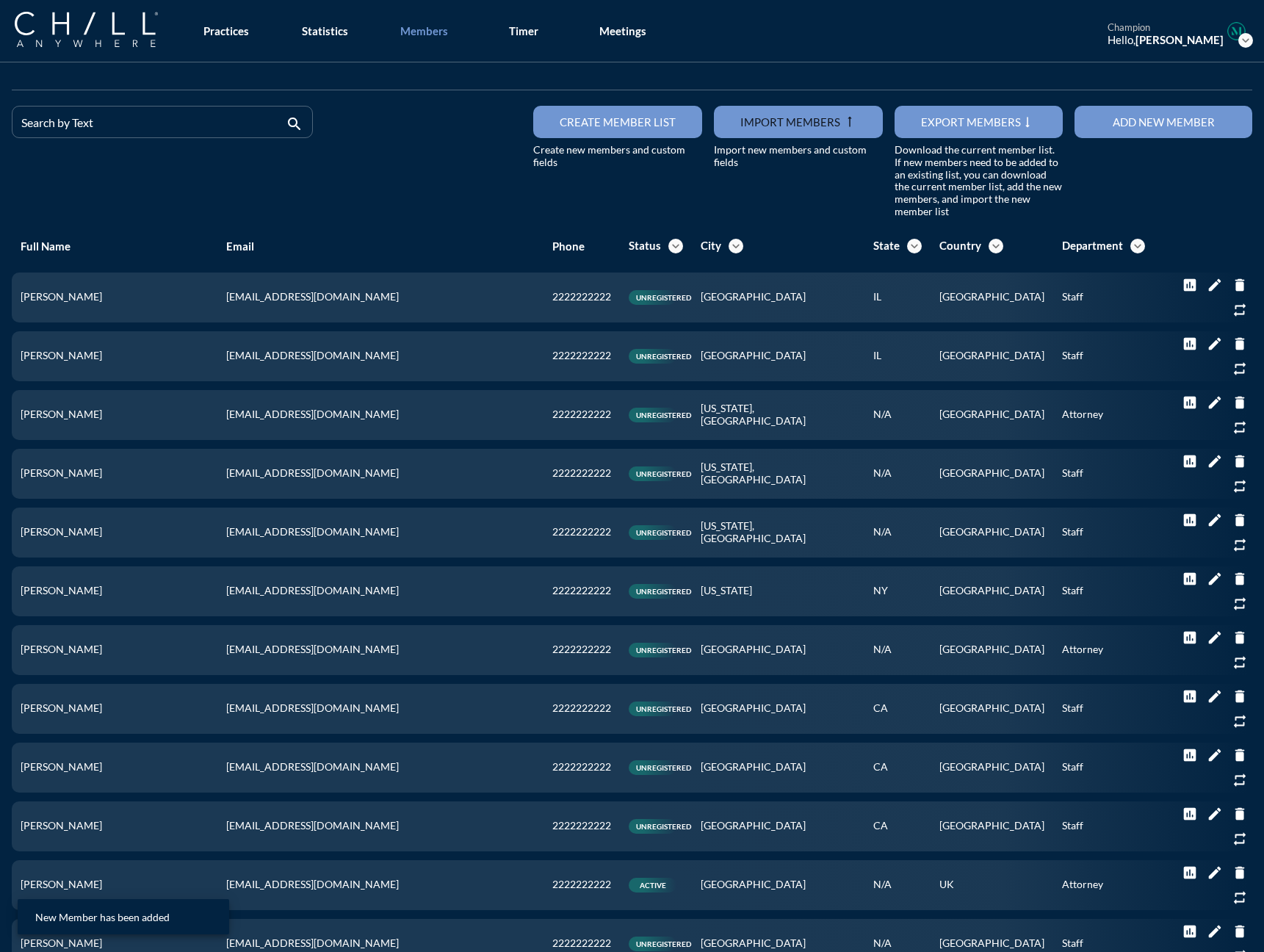
click at [976, 130] on button "Add new member" at bounding box center [1163, 121] width 178 height 32
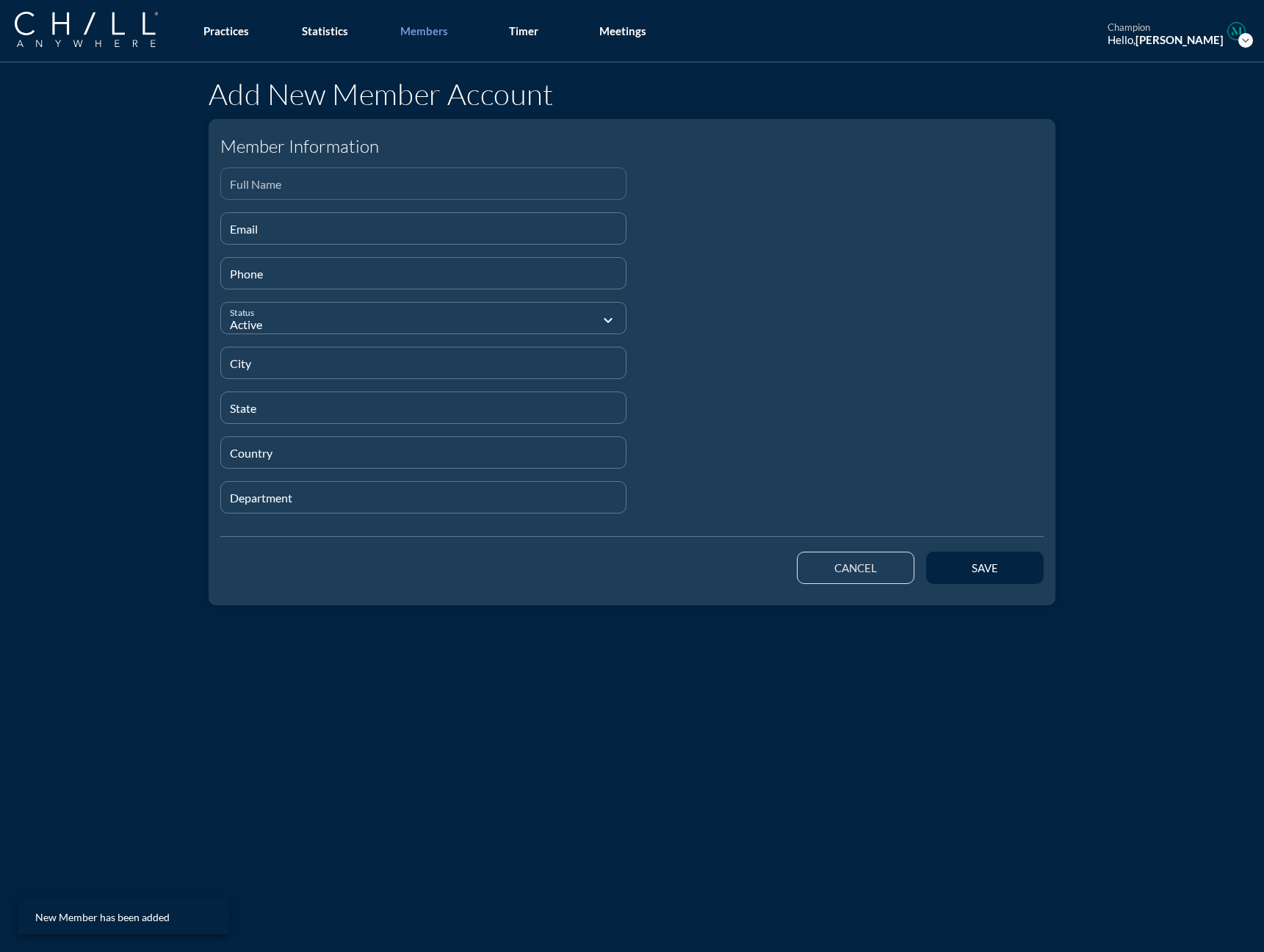
click at [305, 176] on div "Full Name" at bounding box center [423, 183] width 387 height 31
paste input "[PERSON_NAME]"
type input "[PERSON_NAME]"
click at [252, 229] on input "Email" at bounding box center [423, 234] width 387 height 18
paste input "[EMAIL_ADDRESS][DOMAIN_NAME]"
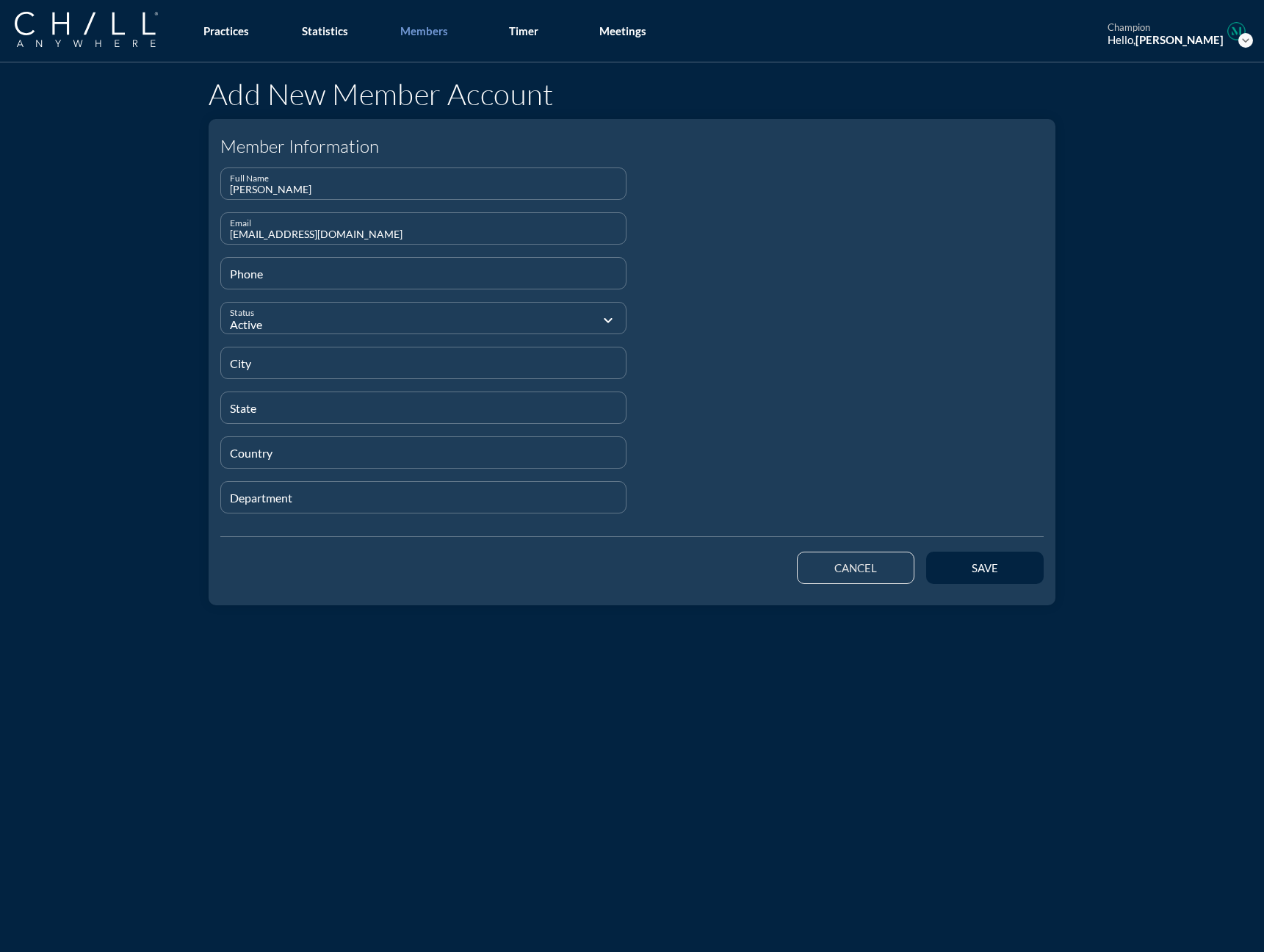
type input "[EMAIL_ADDRESS][DOMAIN_NAME]"
type input "[PHONE_NUMBER]"
type input "[GEOGRAPHIC_DATA]"
type input "IL"
type input "[GEOGRAPHIC_DATA]"
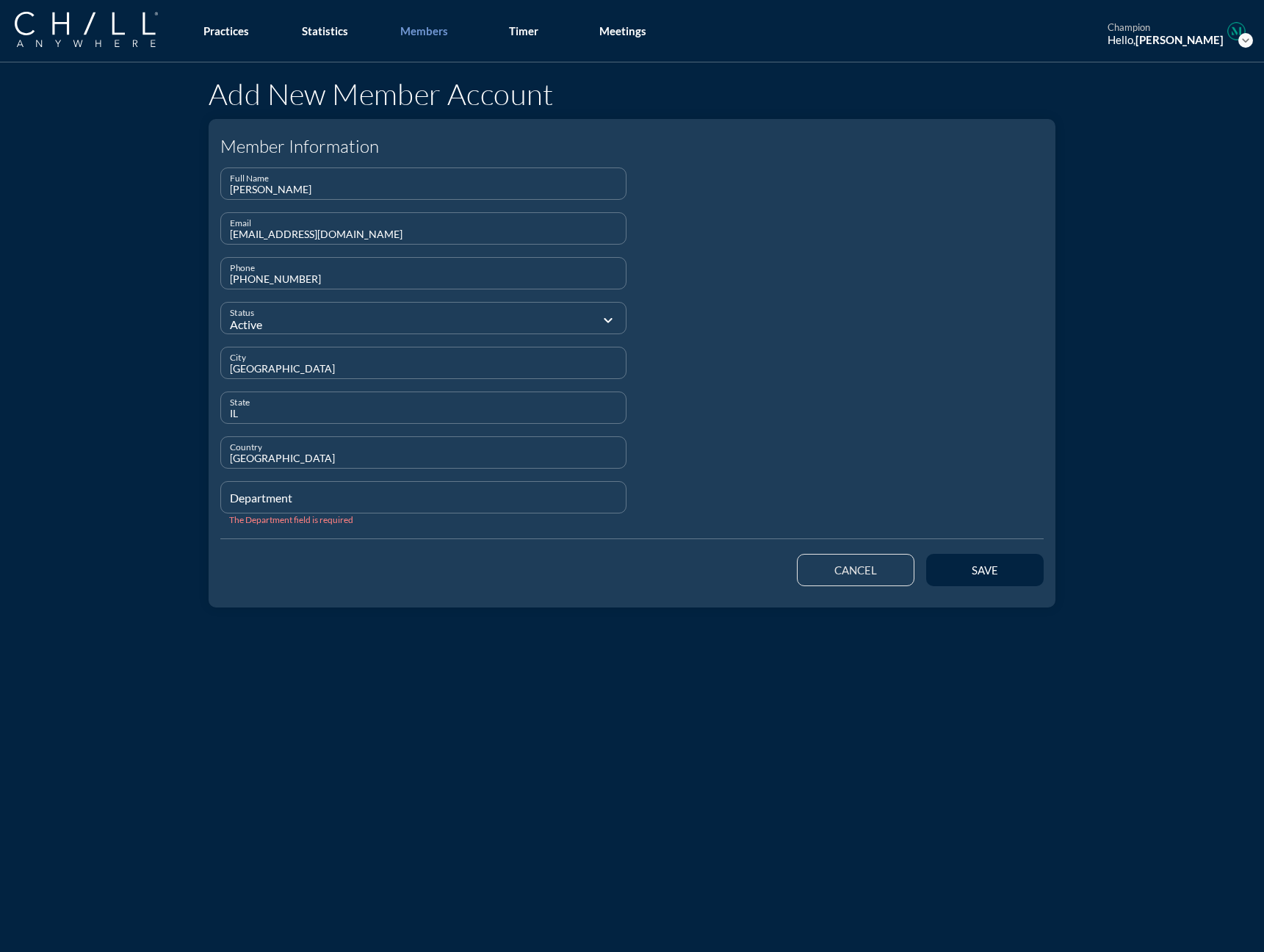
click at [254, 502] on input "Department" at bounding box center [423, 503] width 387 height 18
type input "Staff"
click at [976, 563] on button "save" at bounding box center [984, 570] width 117 height 32
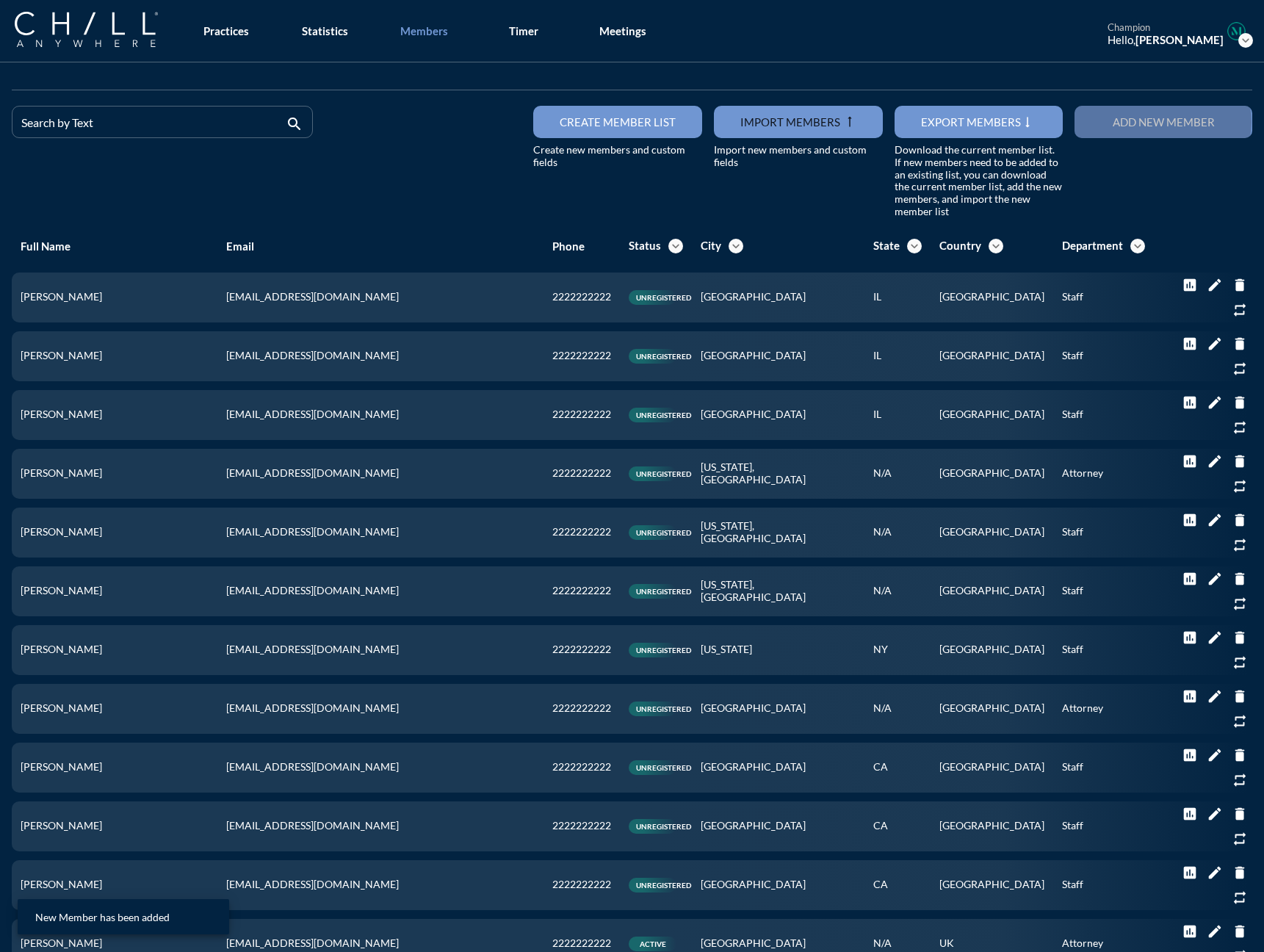
click at [976, 132] on button "Add new member" at bounding box center [1163, 121] width 178 height 32
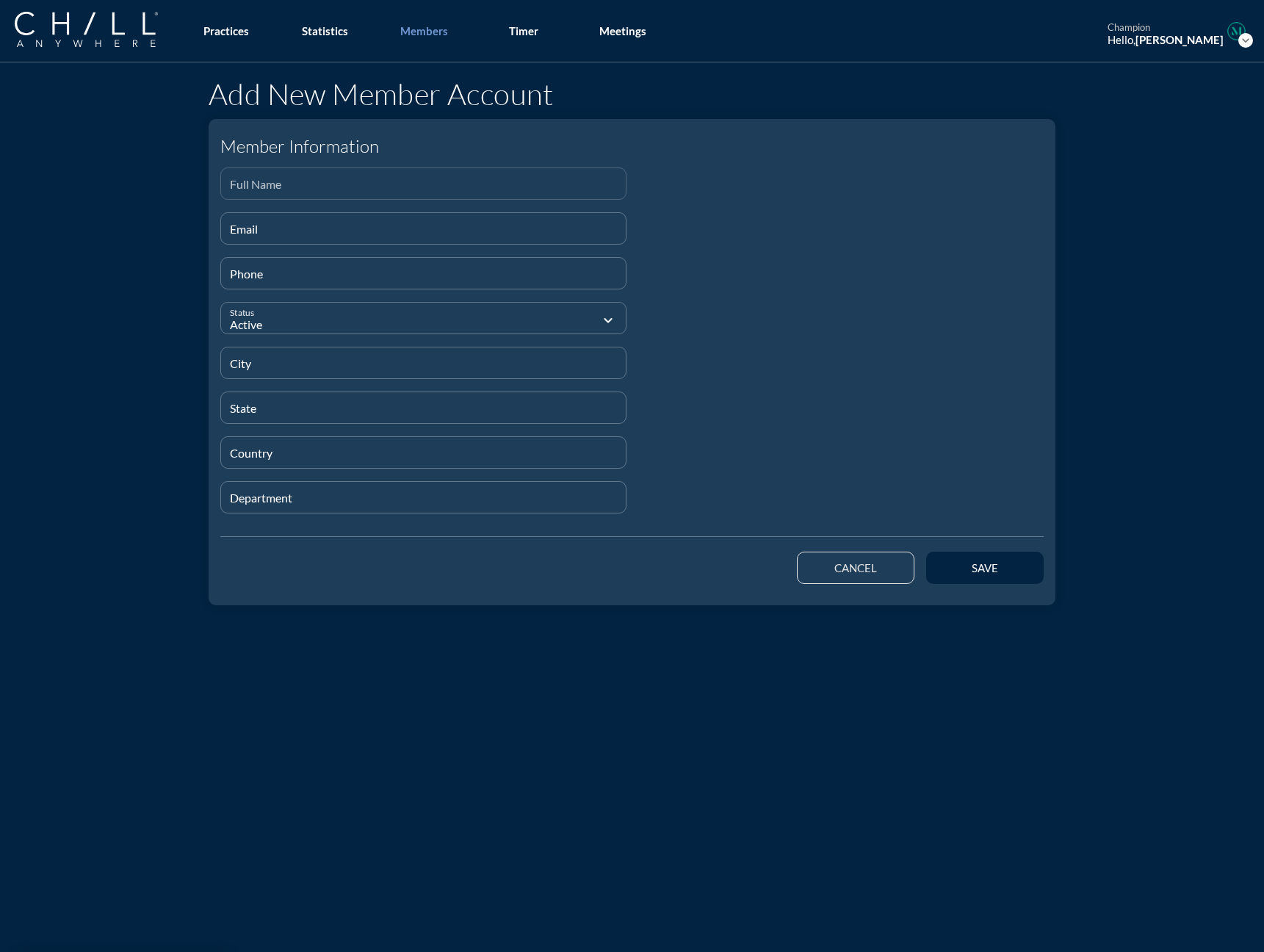
click at [252, 195] on input "Full Name" at bounding box center [423, 189] width 387 height 18
paste input "[PERSON_NAME]"
type input "[PERSON_NAME]"
click at [253, 228] on input "Email" at bounding box center [423, 234] width 387 height 18
paste input "[PERSON_NAME][EMAIL_ADDRESS][DOMAIN_NAME]"
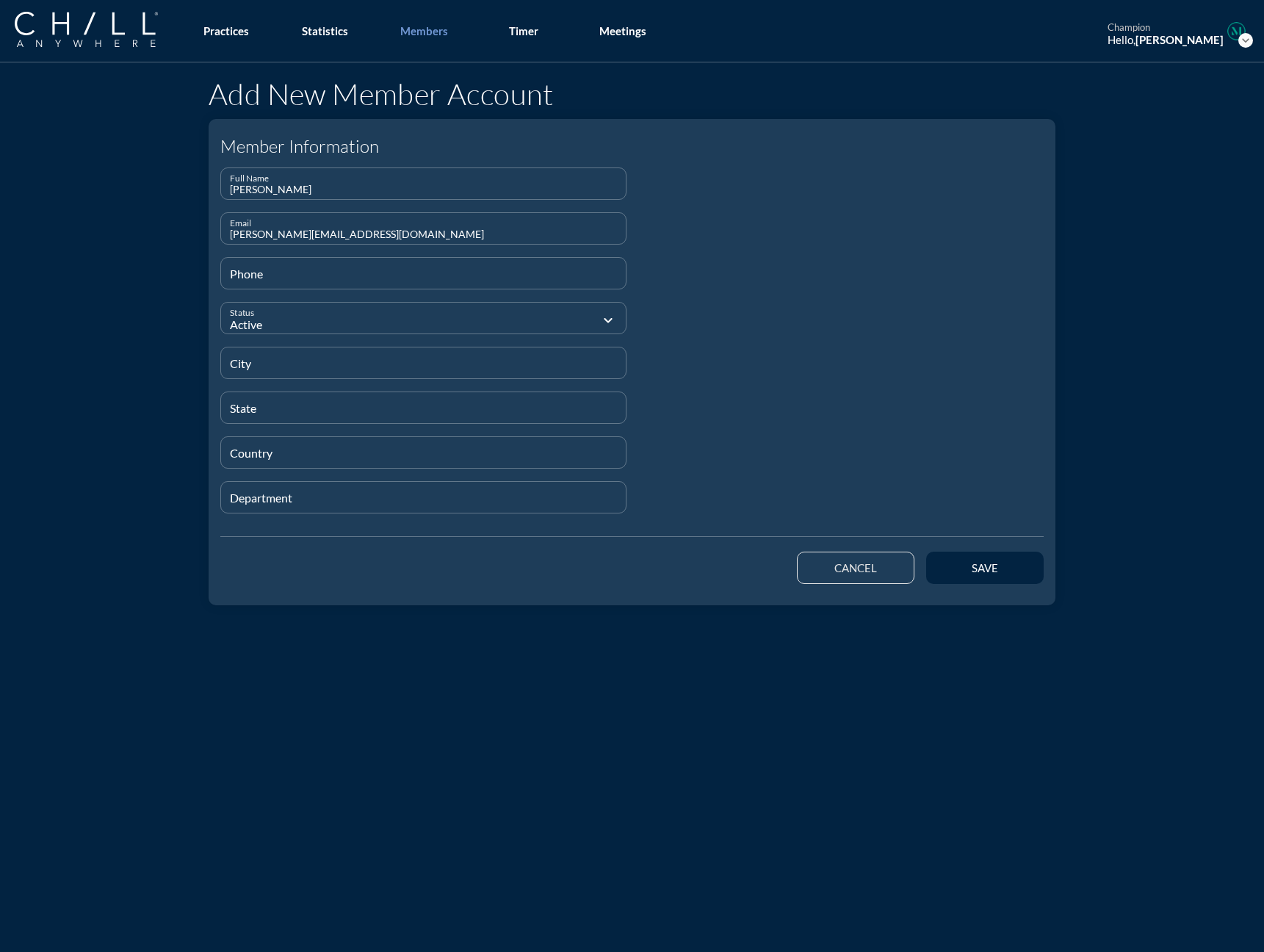
type input "[PERSON_NAME][EMAIL_ADDRESS][DOMAIN_NAME]"
type input "[PHONE_NUMBER]"
type input "[GEOGRAPHIC_DATA]"
type input "IL"
type input "[GEOGRAPHIC_DATA]"
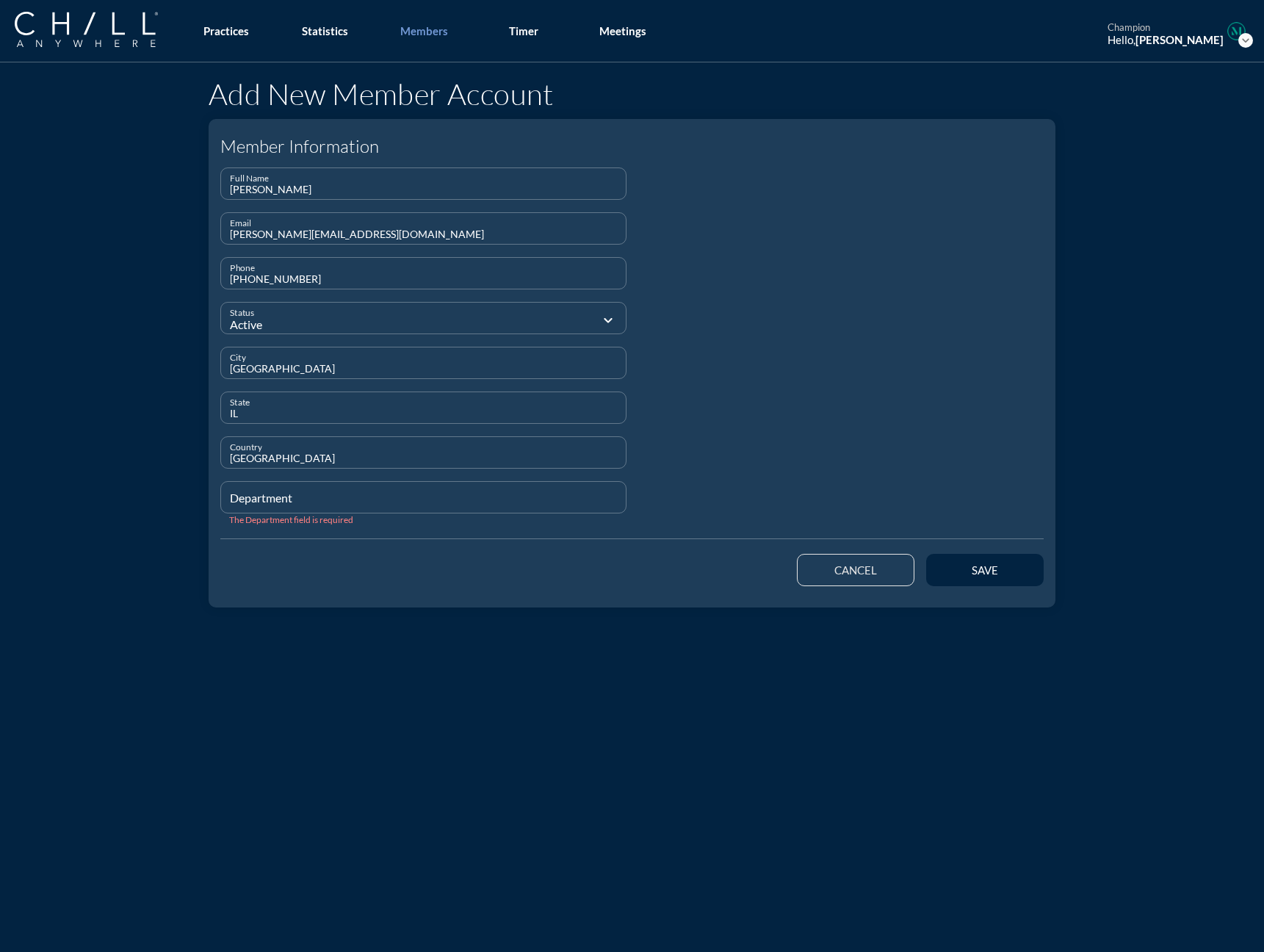
click at [247, 500] on input "Department" at bounding box center [423, 503] width 387 height 18
type input "Staff"
click at [976, 575] on button "save" at bounding box center [984, 570] width 117 height 32
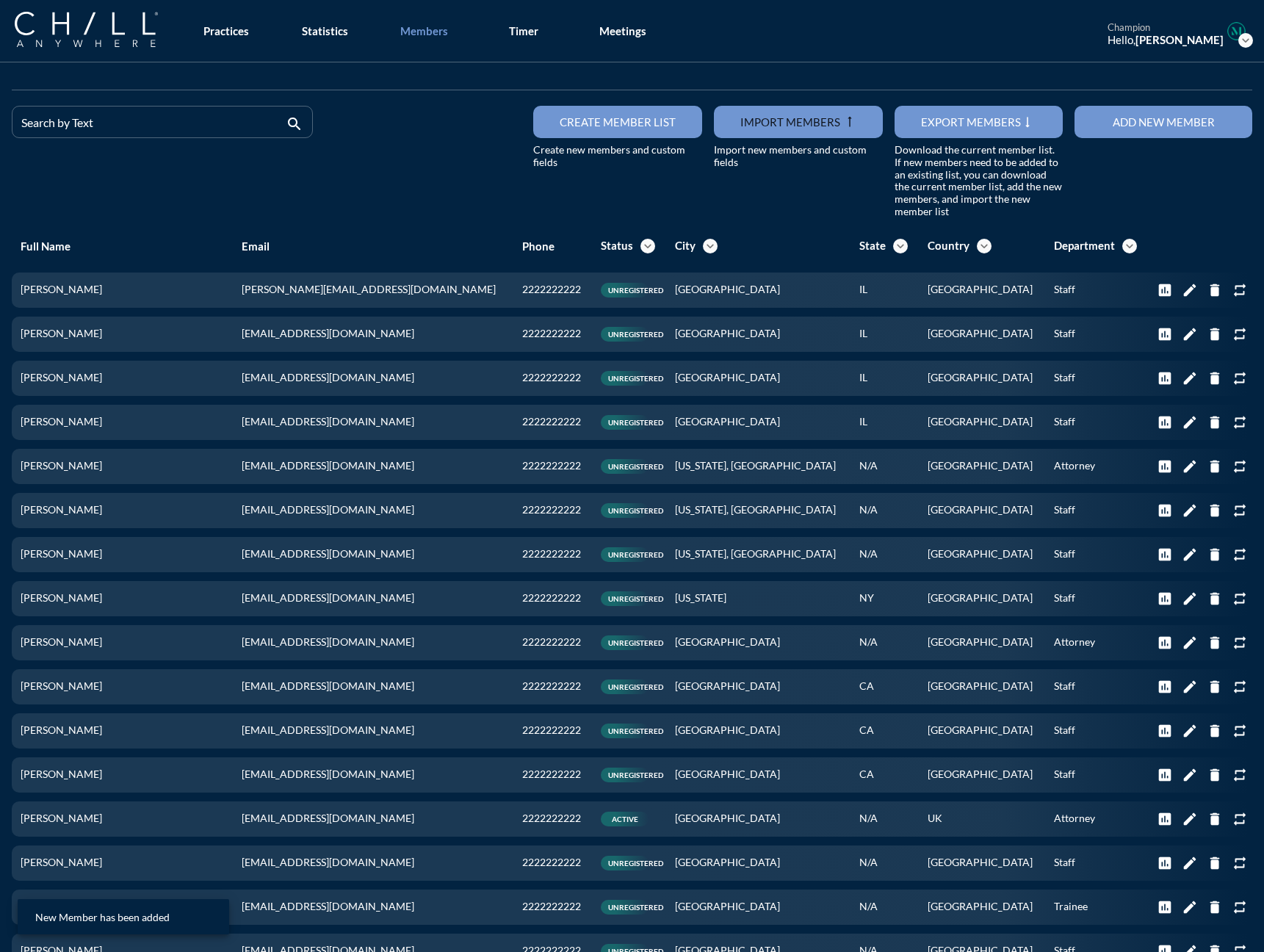
click at [976, 132] on button "Add new member" at bounding box center [1163, 121] width 178 height 32
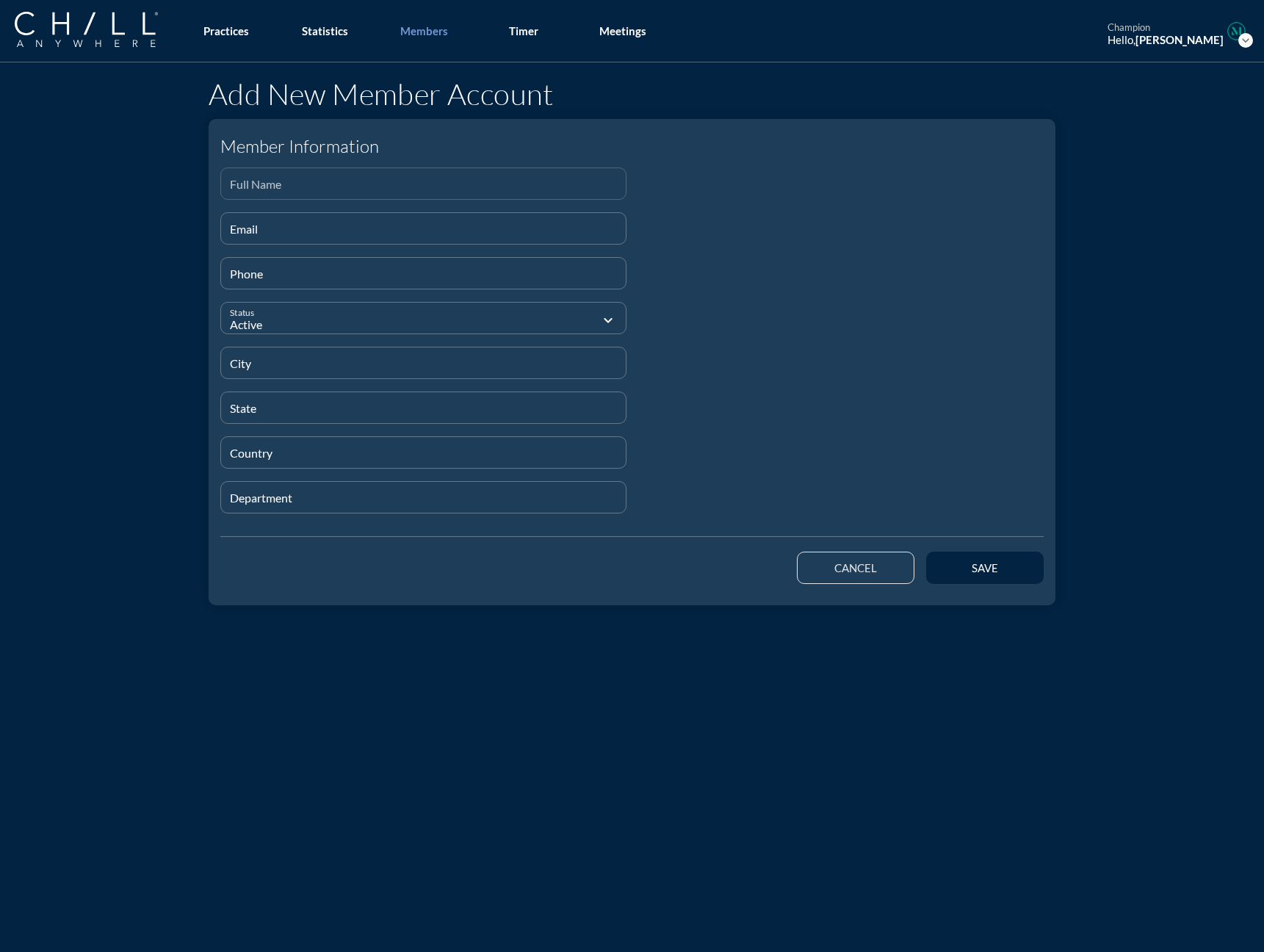
click at [277, 184] on input "Full Name" at bounding box center [423, 189] width 387 height 18
paste input "[PERSON_NAME]"
type input "[PERSON_NAME]"
click at [249, 221] on div "Email" at bounding box center [423, 228] width 387 height 31
paste input "[EMAIL_ADDRESS][DOMAIN_NAME]"
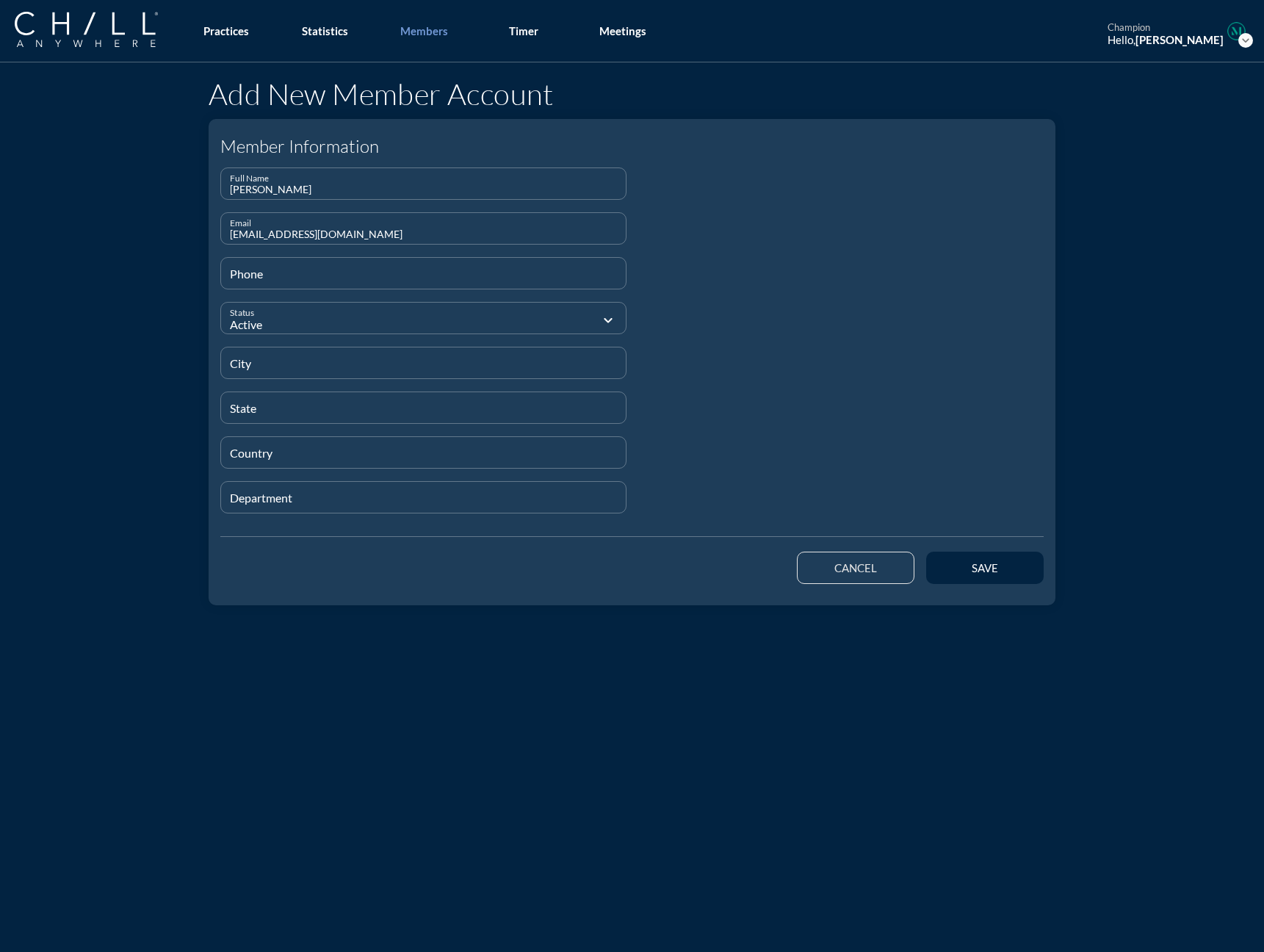
type input "[EMAIL_ADDRESS][DOMAIN_NAME]"
type input "[PHONE_NUMBER]"
type input "[GEOGRAPHIC_DATA]"
type input "IL"
type input "[GEOGRAPHIC_DATA]"
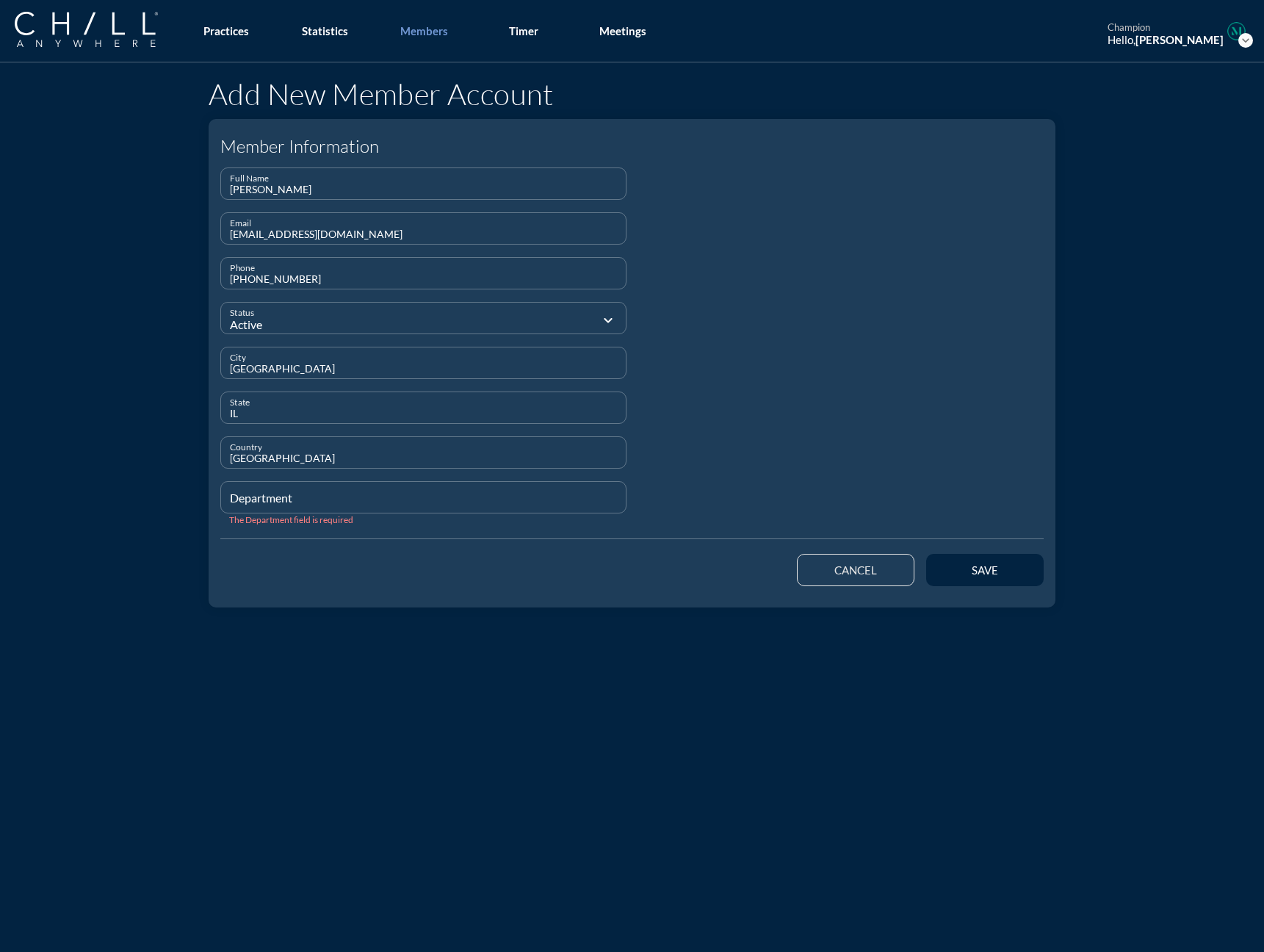
click at [291, 501] on input "Department" at bounding box center [423, 503] width 387 height 18
type input "Staff"
click at [976, 572] on div "save" at bounding box center [984, 570] width 66 height 13
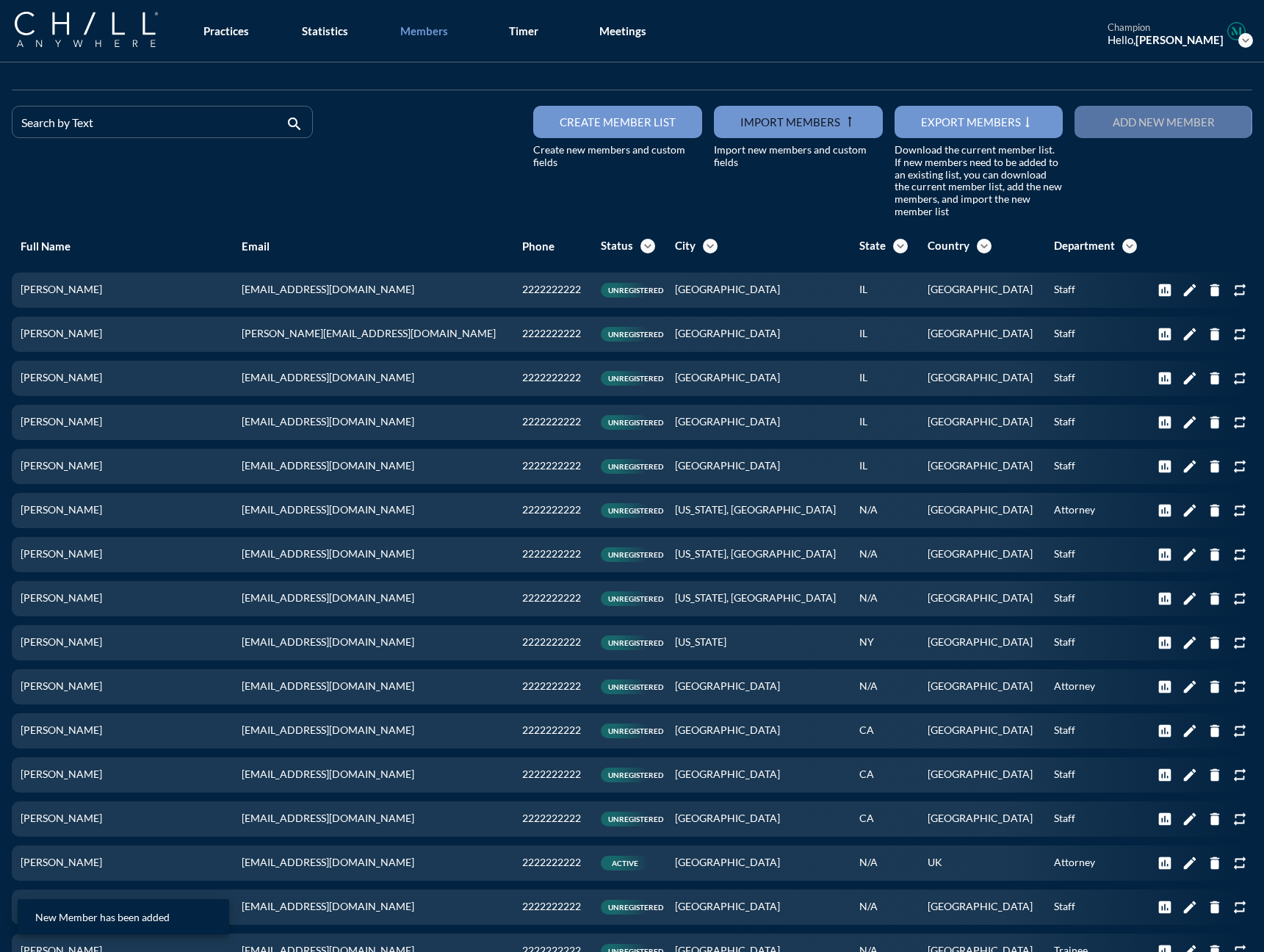
click at [976, 124] on div "Add new member" at bounding box center [1163, 121] width 126 height 13
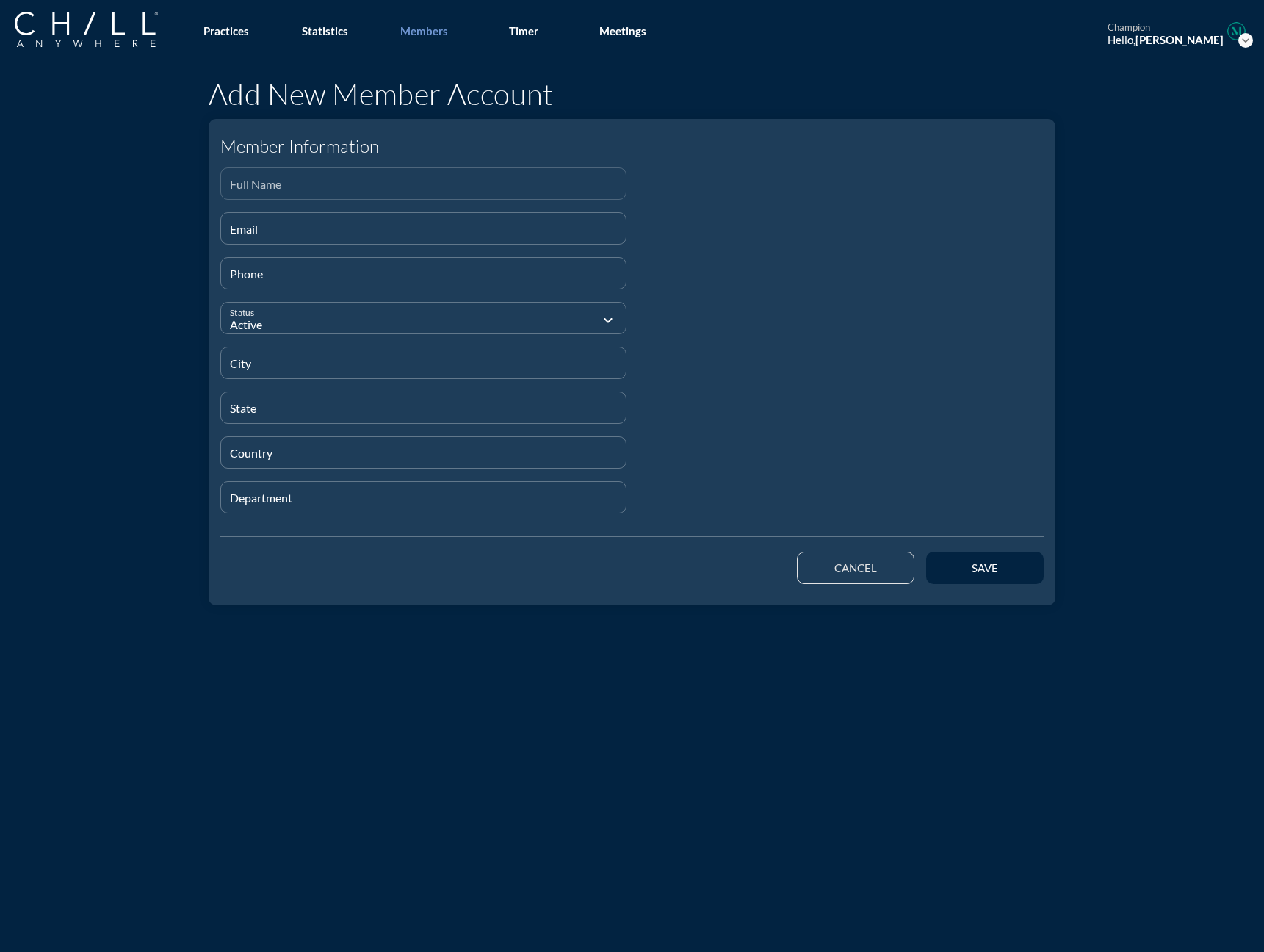
click at [232, 185] on input "Full Name" at bounding box center [423, 189] width 387 height 18
paste input "[PERSON_NAME]"
type input "[PERSON_NAME]"
click at [266, 225] on input "Email" at bounding box center [423, 234] width 387 height 18
paste input "[EMAIL_ADDRESS][DOMAIN_NAME]"
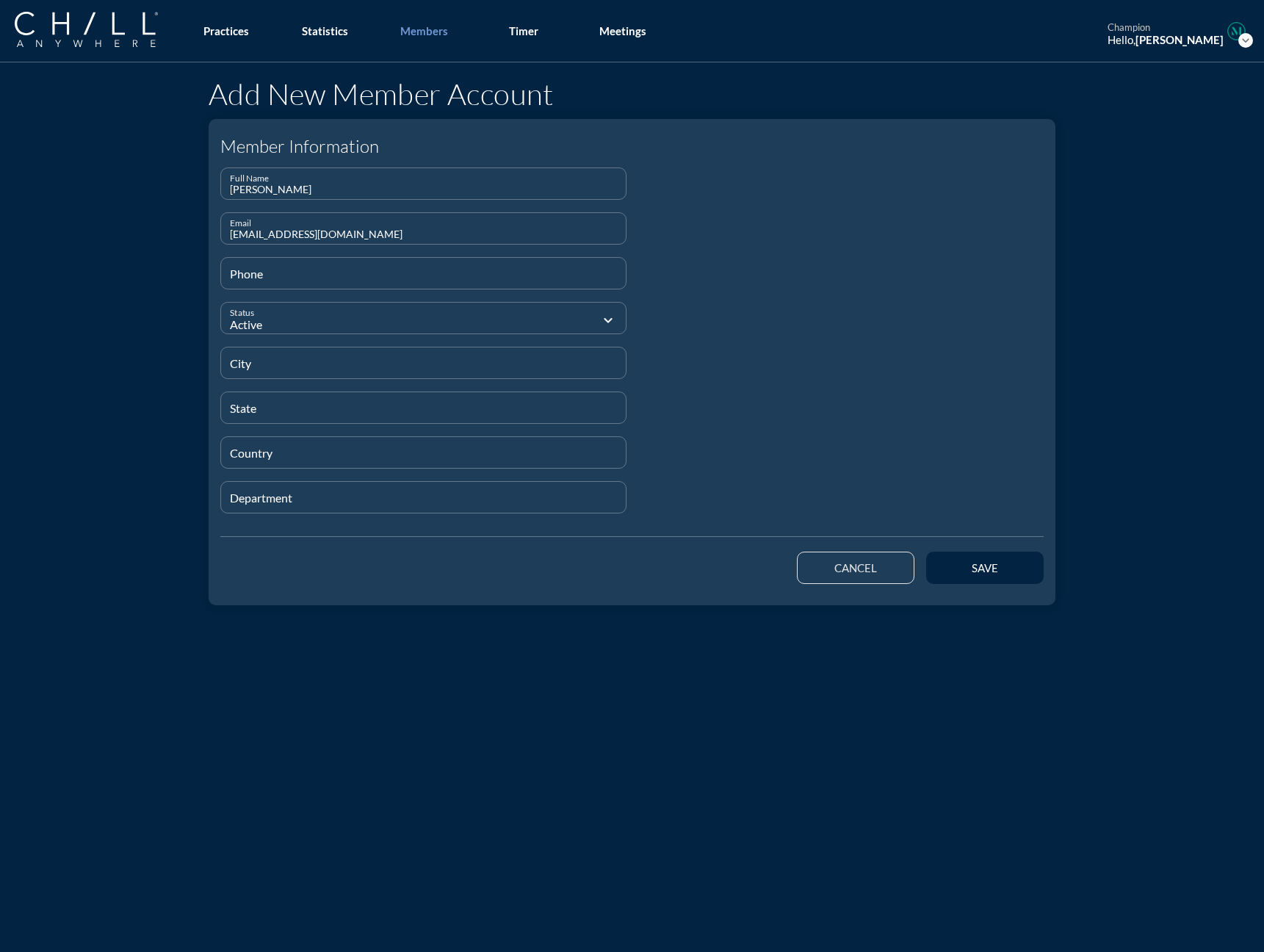
type input "[EMAIL_ADDRESS][DOMAIN_NAME]"
type input "[PHONE_NUMBER]"
type input "[GEOGRAPHIC_DATA]"
type input "IL"
type input "[GEOGRAPHIC_DATA]"
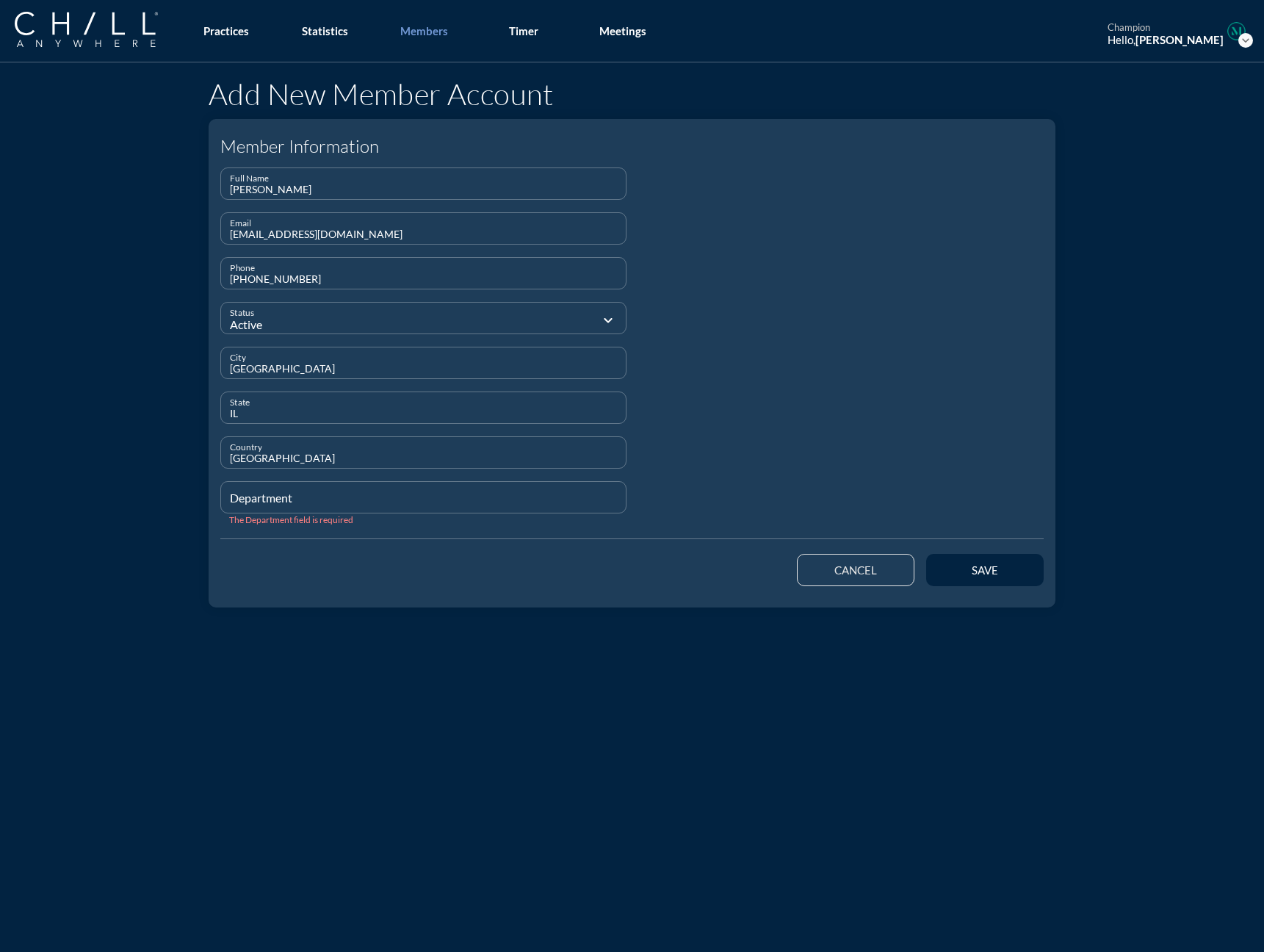
click at [265, 495] on input "Department" at bounding box center [423, 503] width 387 height 18
type input "Staff"
click at [976, 577] on button "save" at bounding box center [984, 568] width 117 height 32
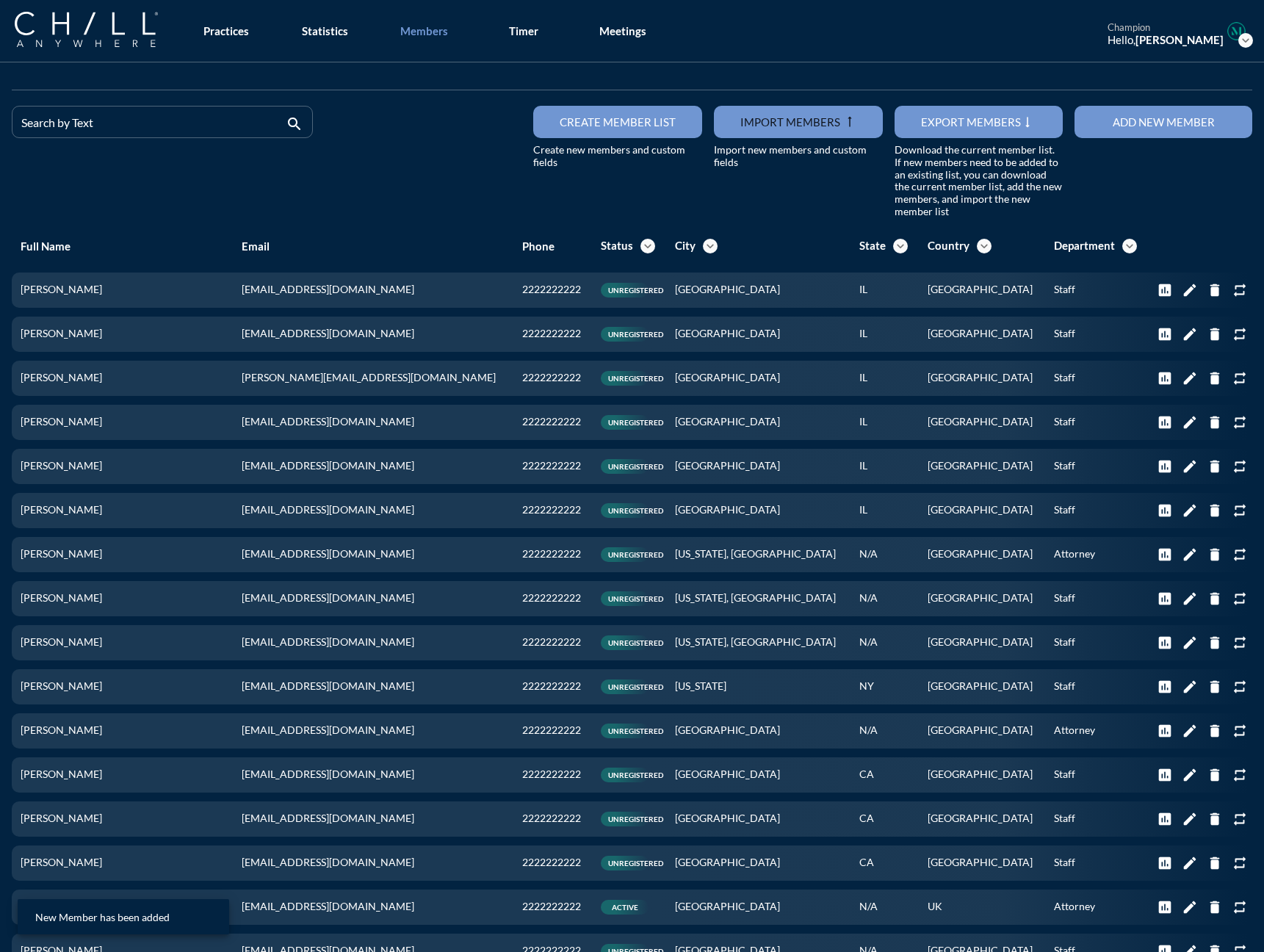
click at [976, 121] on div "Add new member" at bounding box center [1163, 121] width 126 height 13
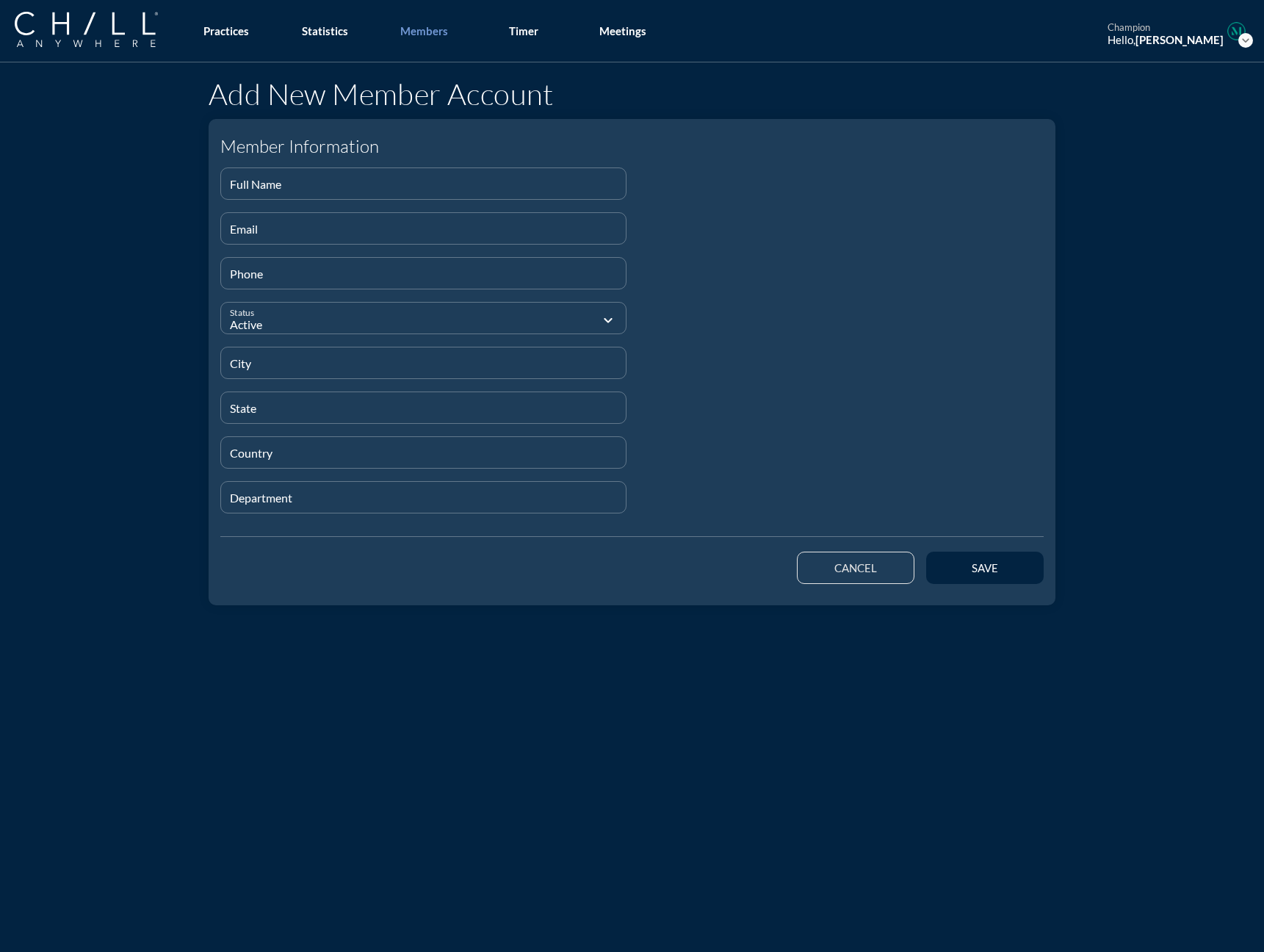
click at [430, 145] on h4 "Member Information" at bounding box center [632, 146] width 823 height 21
click at [314, 174] on div "Full Name" at bounding box center [423, 183] width 387 height 31
paste input "[PERSON_NAME]"
type input "[PERSON_NAME]"
click at [296, 227] on input "Email" at bounding box center [423, 234] width 387 height 18
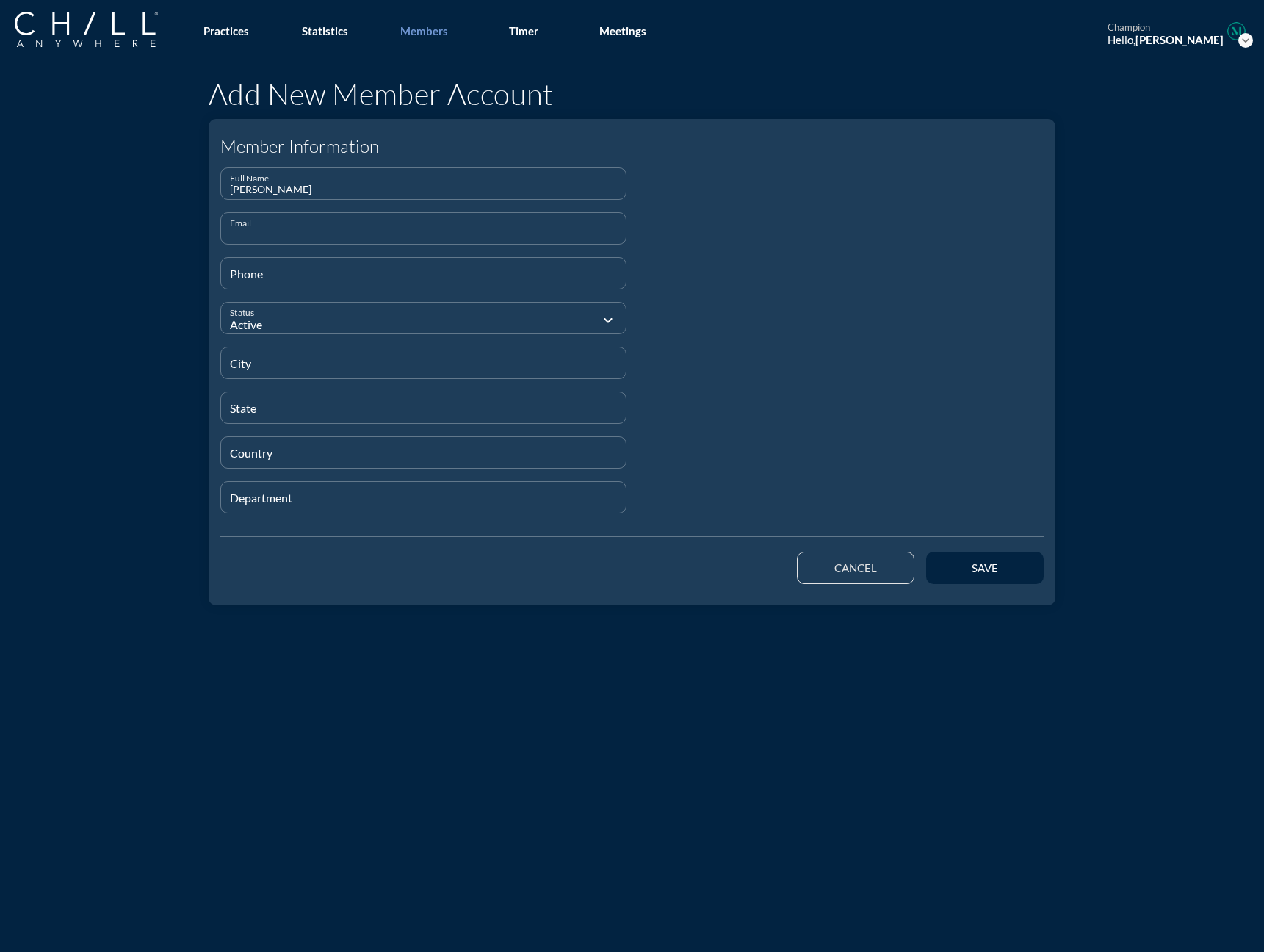
paste input "[EMAIL_ADDRESS][DOMAIN_NAME]"
type input "[EMAIL_ADDRESS][DOMAIN_NAME]"
type input "[PHONE_NUMBER]"
type input "[GEOGRAPHIC_DATA]"
type input "IL"
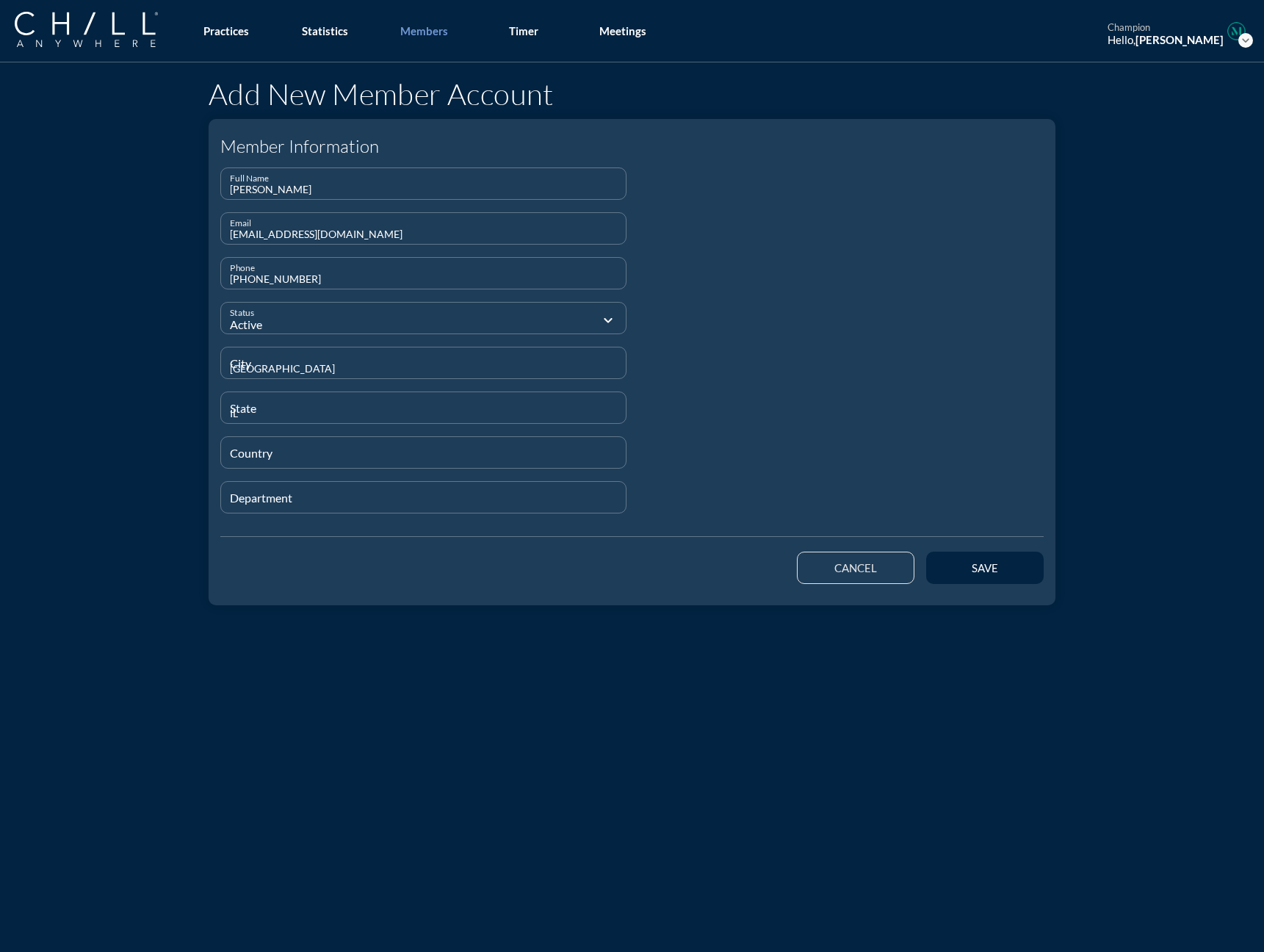
type input "[GEOGRAPHIC_DATA]"
click at [257, 503] on input "Department" at bounding box center [423, 503] width 387 height 18
type input "Staff"
click at [976, 569] on div "save" at bounding box center [984, 570] width 66 height 13
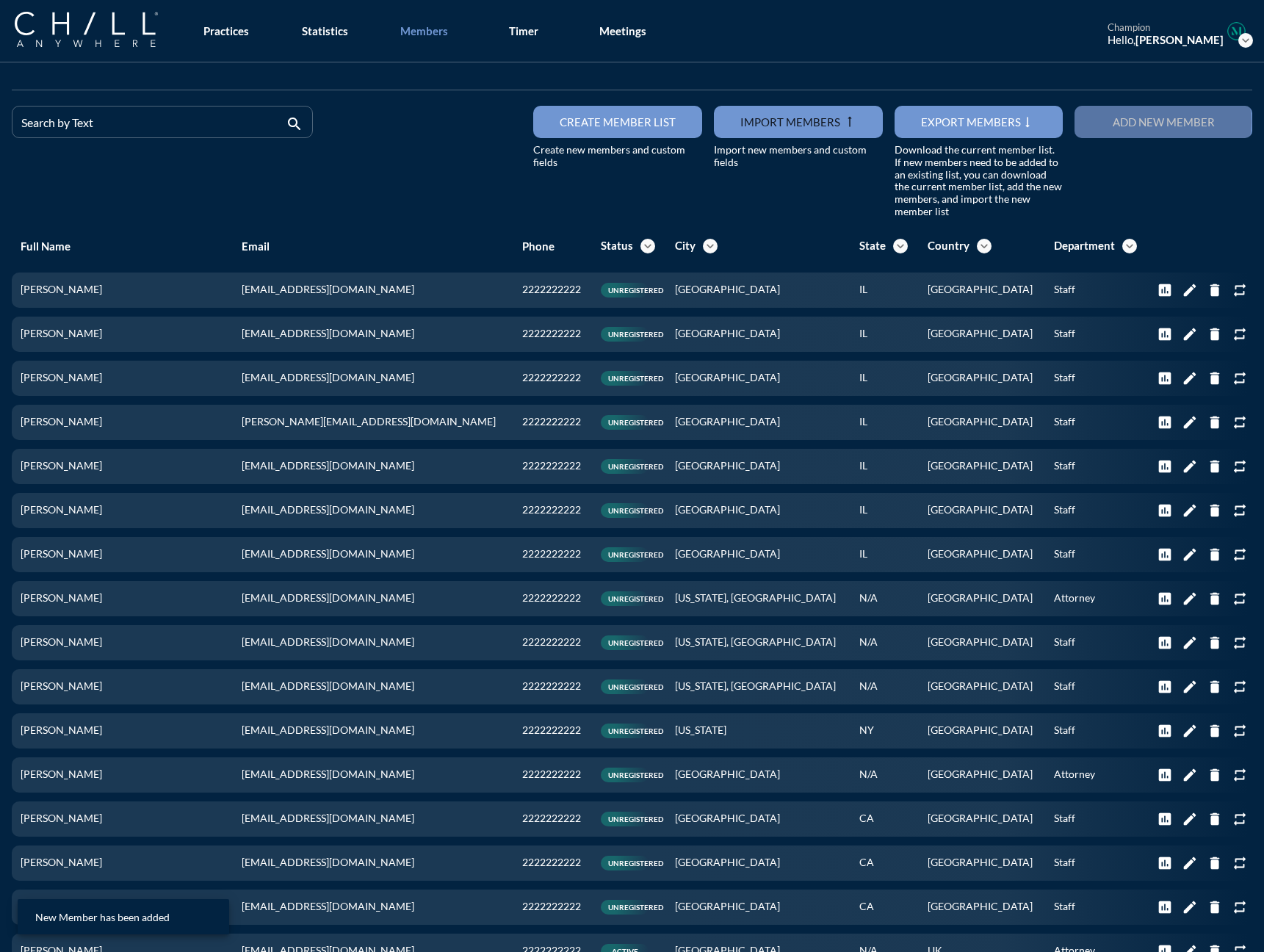
click at [976, 122] on div "Add new member" at bounding box center [1163, 121] width 126 height 13
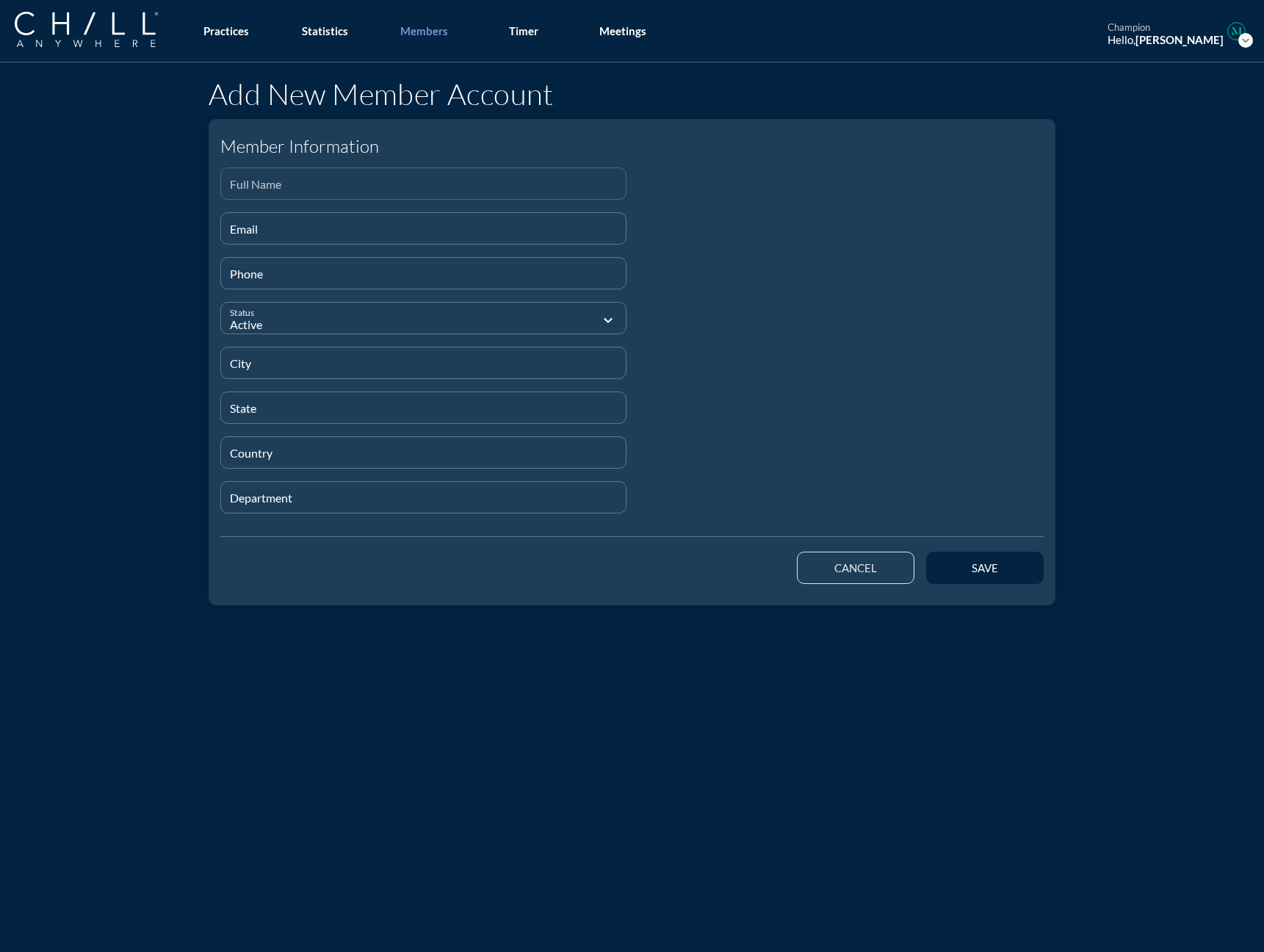
click at [247, 185] on input "Full Name" at bounding box center [423, 189] width 387 height 18
paste input "[PERSON_NAME]"
type input "[PERSON_NAME]"
click at [258, 222] on div "Email" at bounding box center [423, 228] width 387 height 31
paste input "[EMAIL_ADDRESS][DOMAIN_NAME]"
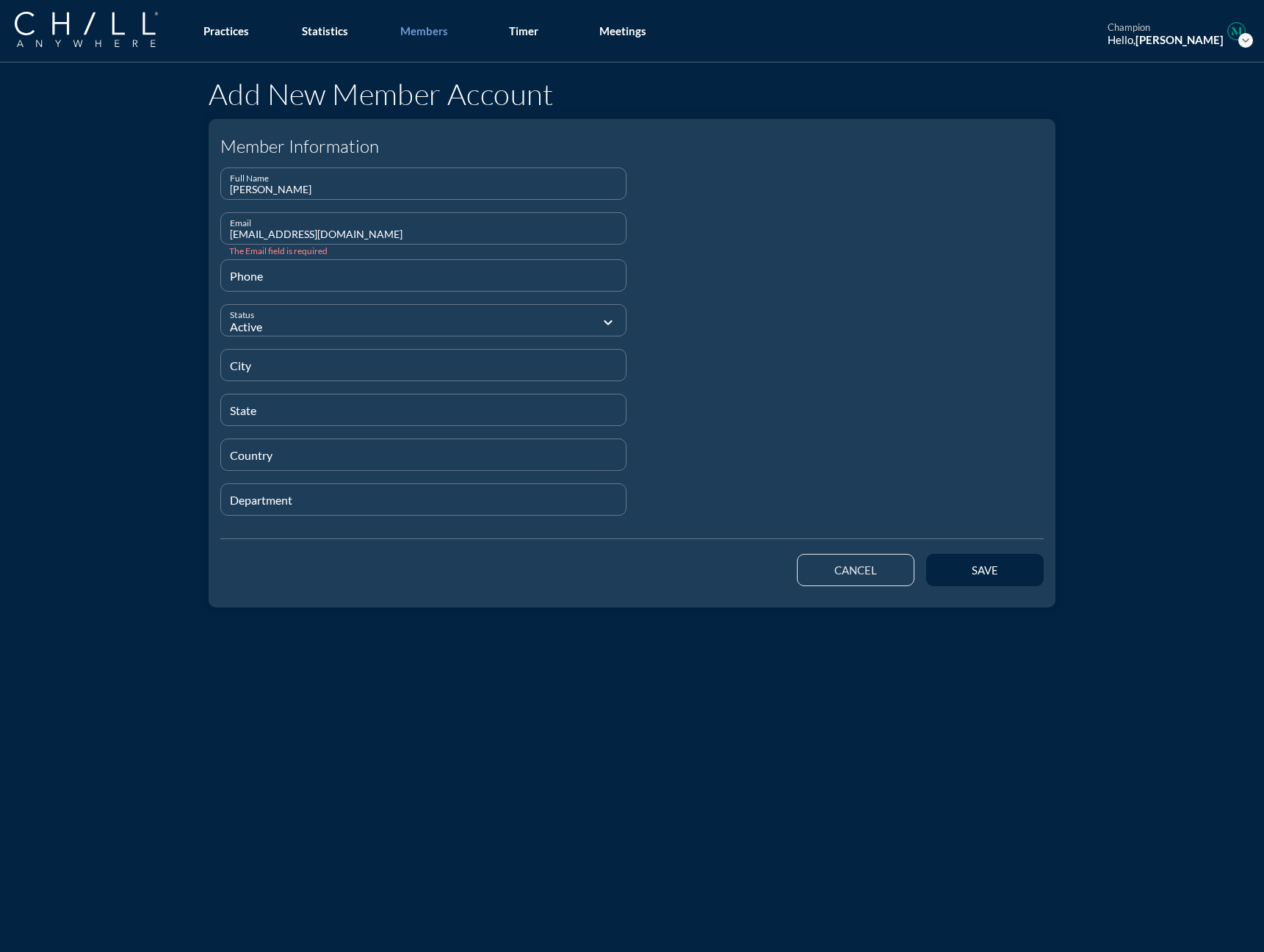
type input "[EMAIL_ADDRESS][DOMAIN_NAME]"
type input "[PHONE_NUMBER]"
type input "[GEOGRAPHIC_DATA]"
type input "IL"
type input "[GEOGRAPHIC_DATA]"
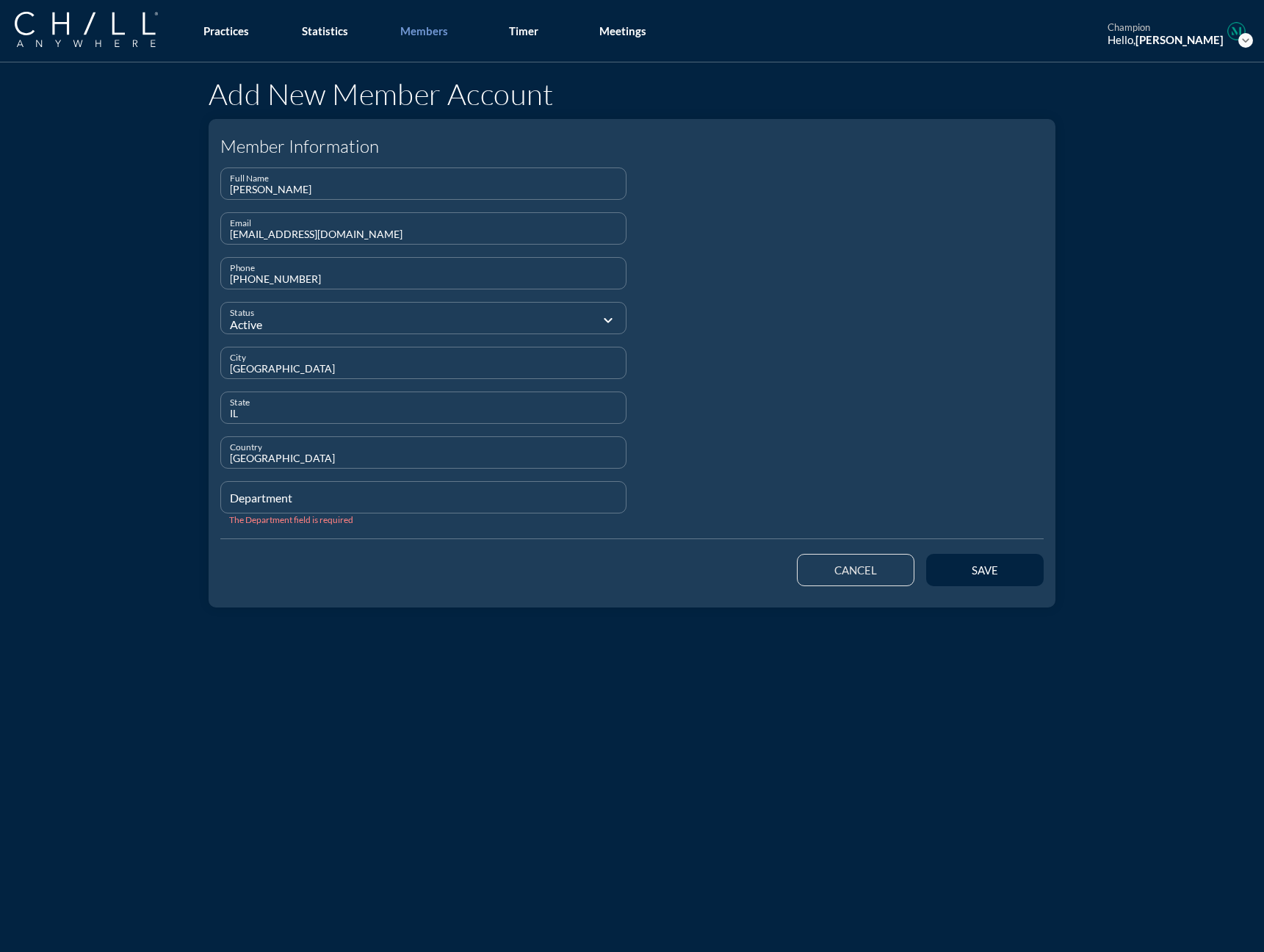
click at [234, 505] on input "Department" at bounding box center [423, 503] width 387 height 18
type input "Staff"
click at [945, 568] on button "save" at bounding box center [984, 570] width 117 height 32
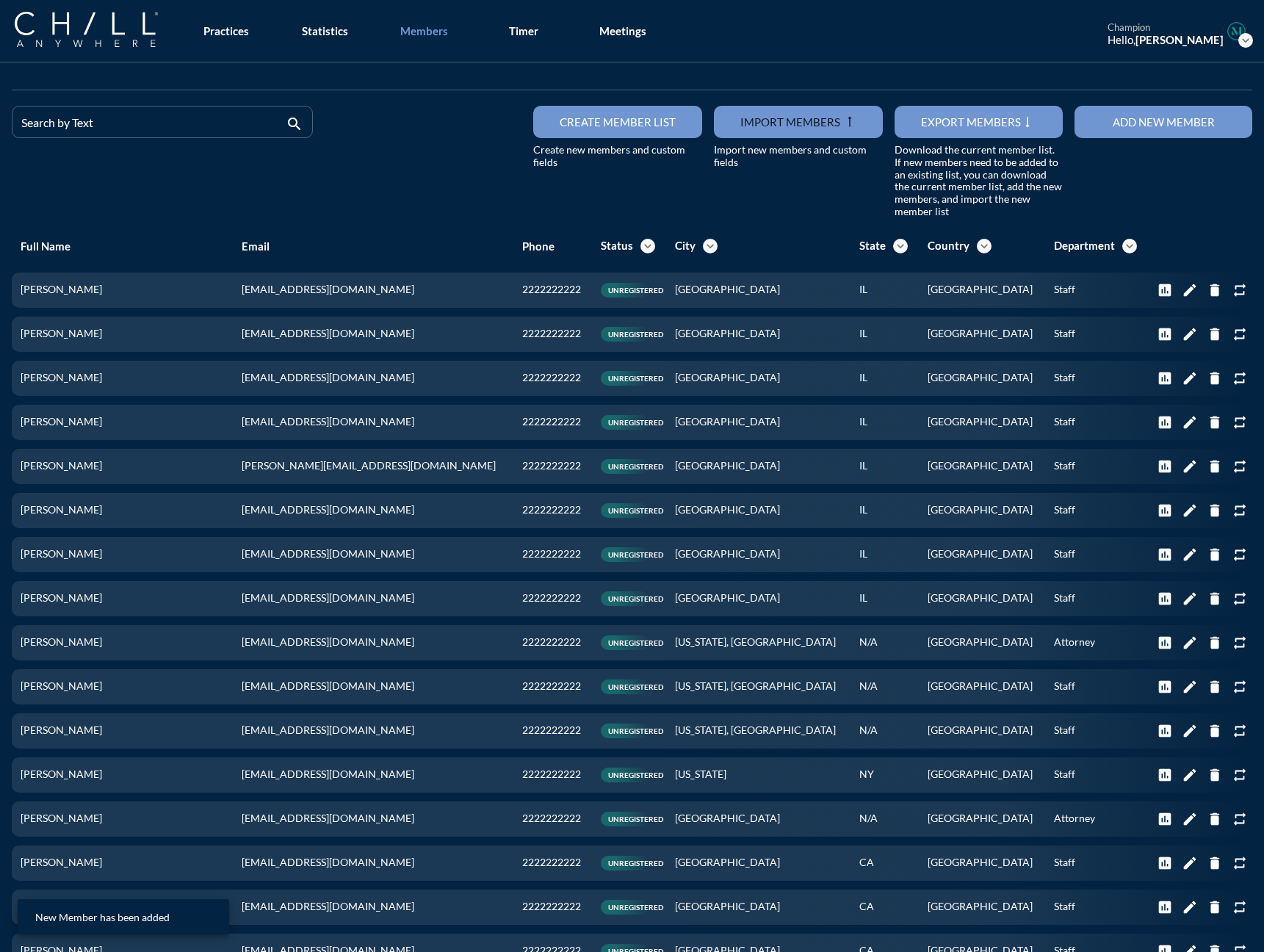
click at [976, 128] on button "Add new member" at bounding box center [1163, 121] width 178 height 32
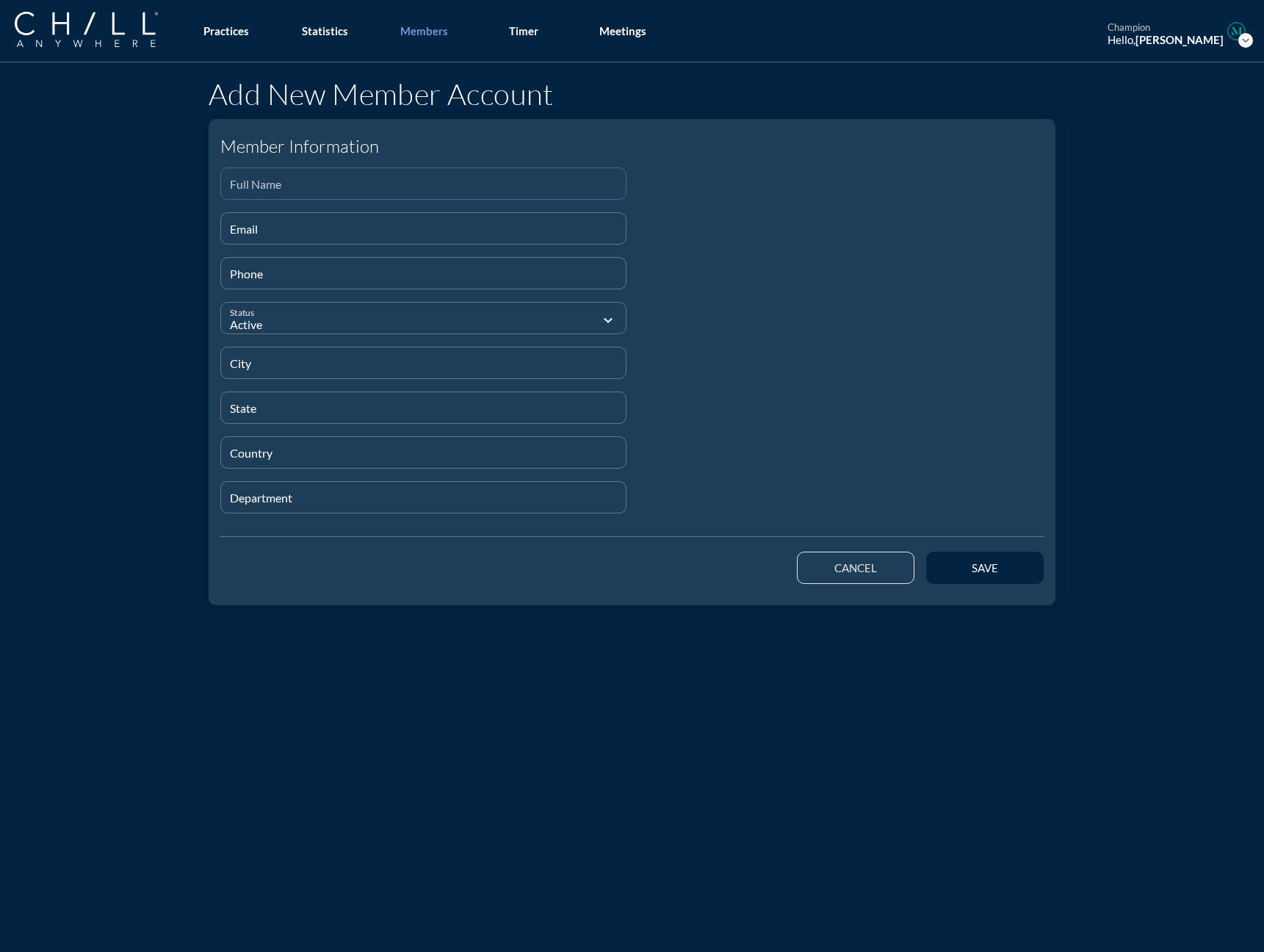
click at [388, 189] on input "Full Name" at bounding box center [423, 189] width 387 height 18
paste input "[PERSON_NAME]"
type input "[PERSON_NAME]"
click at [239, 229] on input "Email" at bounding box center [423, 234] width 387 height 18
paste input "[EMAIL_ADDRESS][DOMAIN_NAME]"
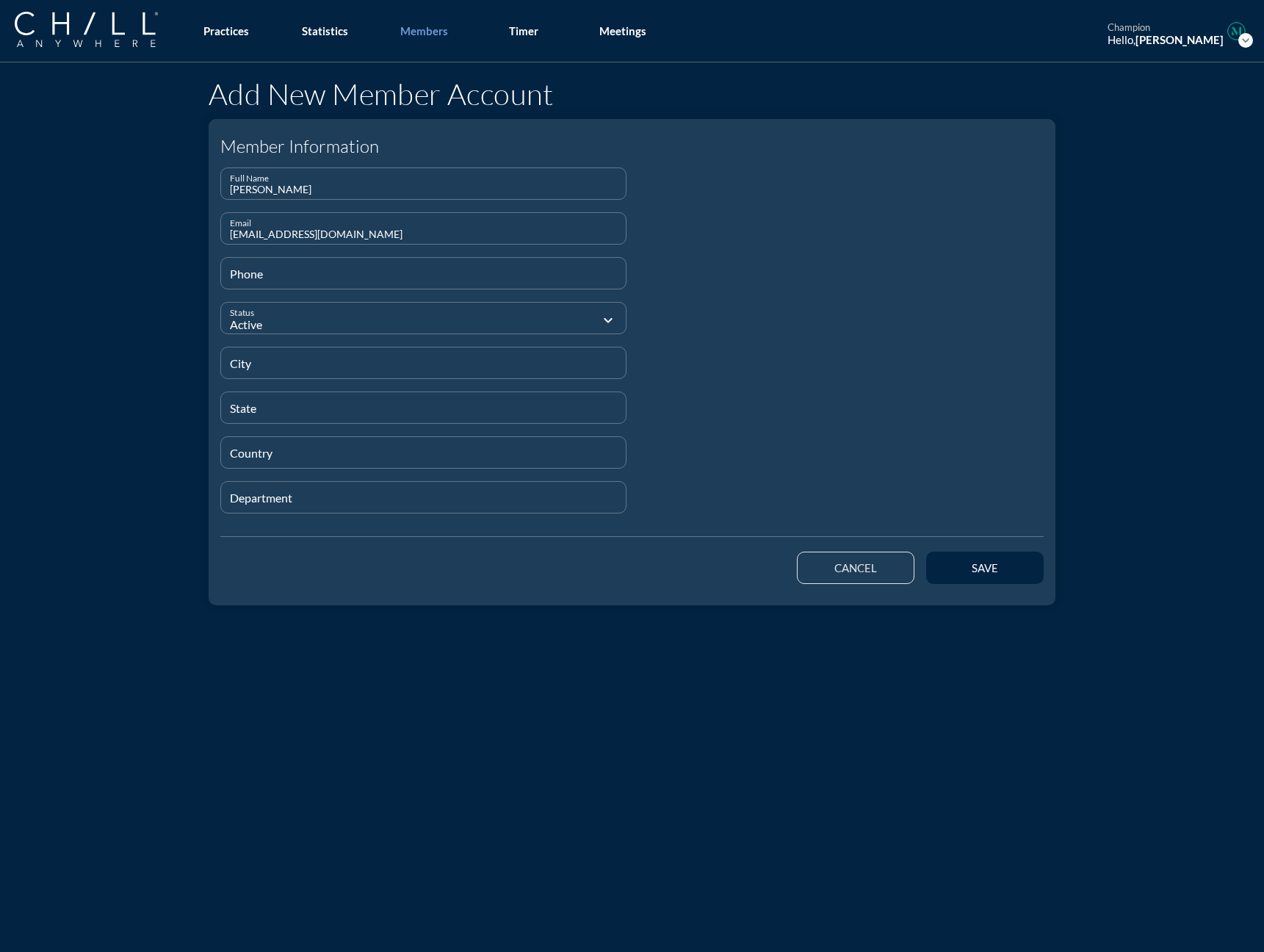
type input "[EMAIL_ADDRESS][DOMAIN_NAME]"
type input "[PHONE_NUMBER]"
type input "[GEOGRAPHIC_DATA]"
type input "IL"
type input "[GEOGRAPHIC_DATA]"
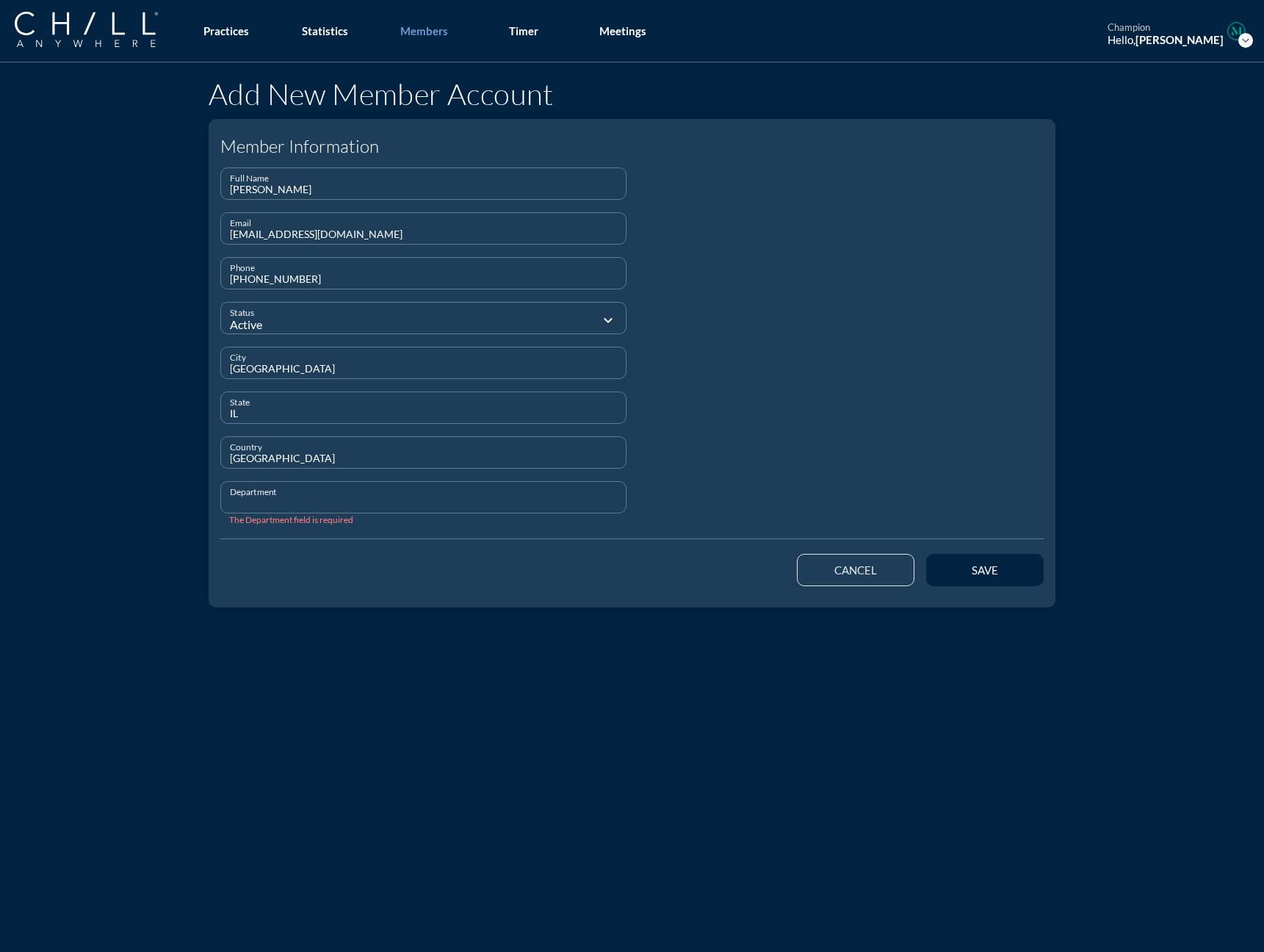
click at [236, 501] on input "Department" at bounding box center [423, 503] width 387 height 18
type input "Staff"
click at [955, 562] on button "save" at bounding box center [984, 570] width 117 height 32
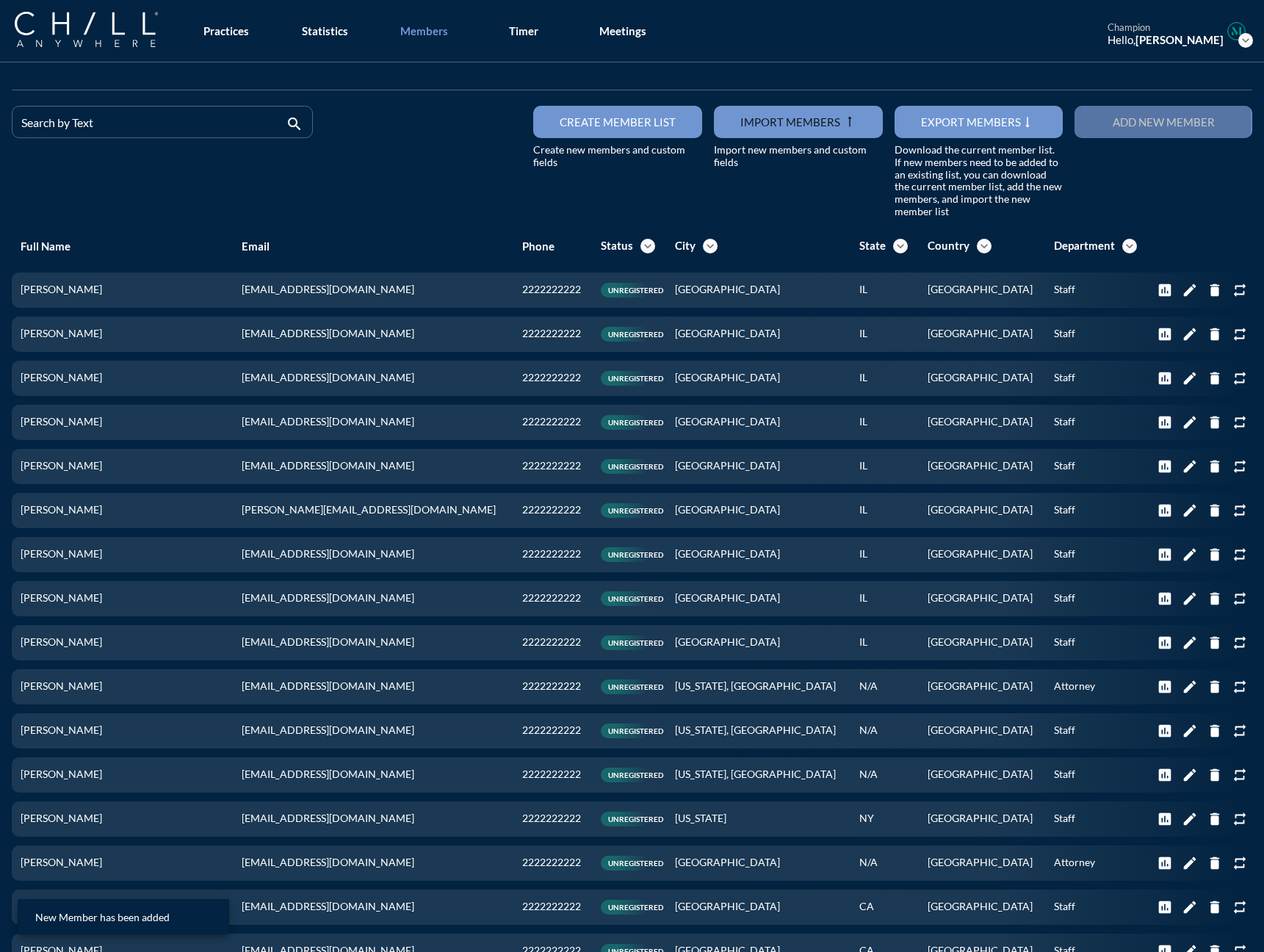
click at [976, 124] on div "Add new member" at bounding box center [1163, 121] width 126 height 13
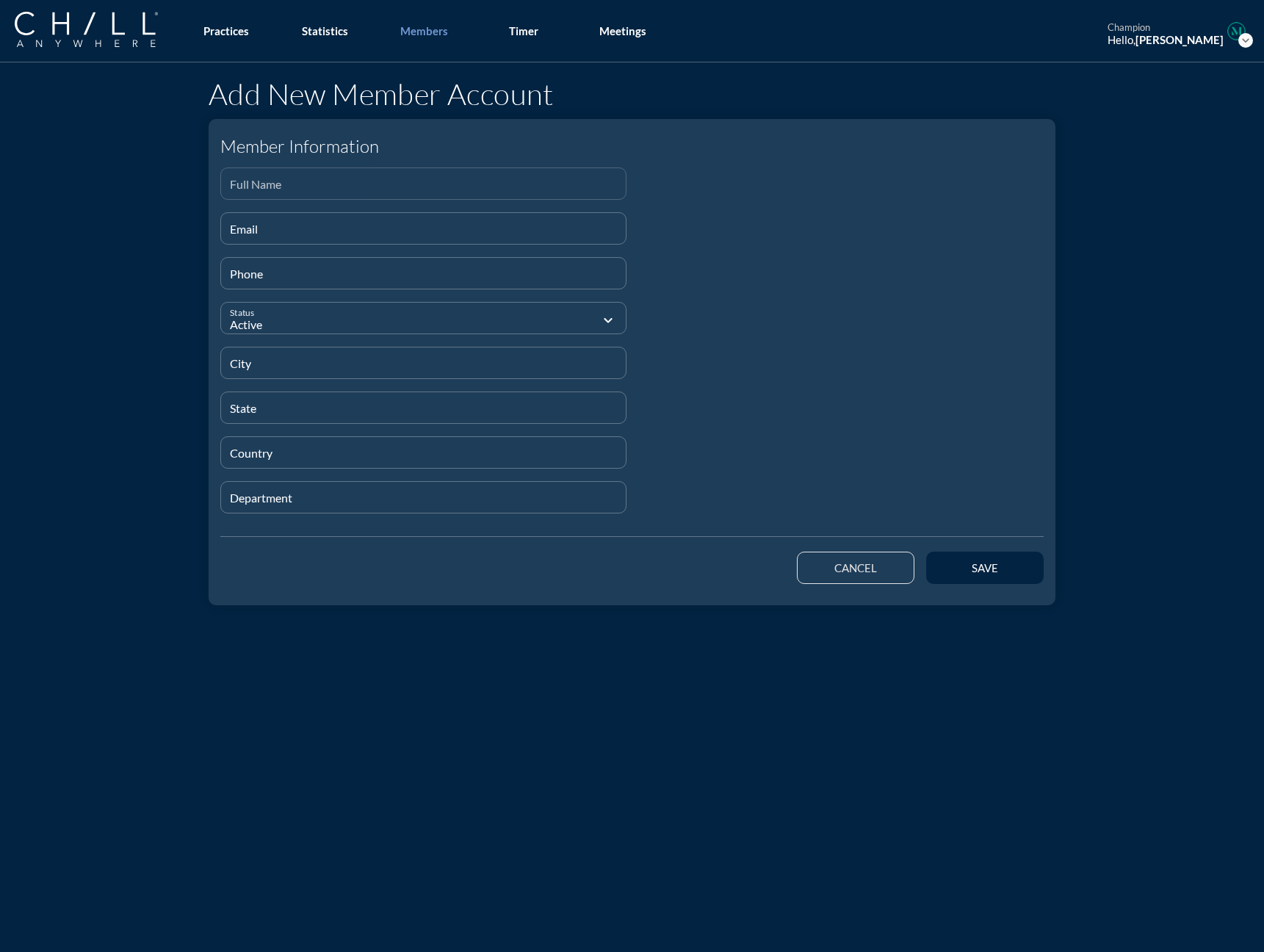
click at [239, 183] on input "Full Name" at bounding box center [423, 189] width 387 height 18
paste input "Cat [PERSON_NAME] [PERSON_NAME]"
type input "Cat [PERSON_NAME] [PERSON_NAME]"
click at [290, 234] on input "Email" at bounding box center [423, 234] width 387 height 18
type input "v"
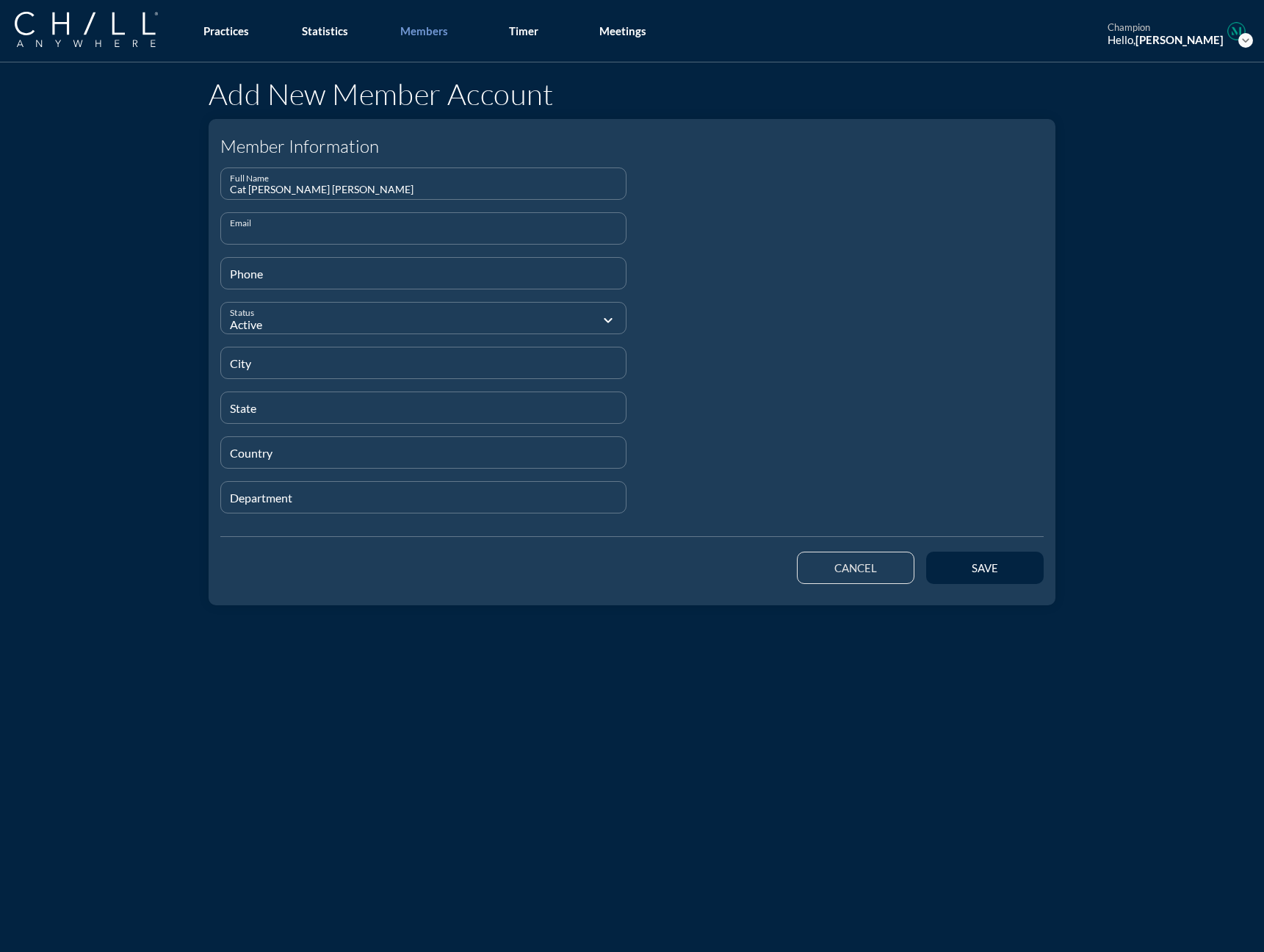
paste input "[EMAIL_ADDRESS][DOMAIN_NAME]"
type input "[EMAIL_ADDRESS][DOMAIN_NAME]"
type input "[PHONE_NUMBER]"
type input "[GEOGRAPHIC_DATA]"
type input "IL"
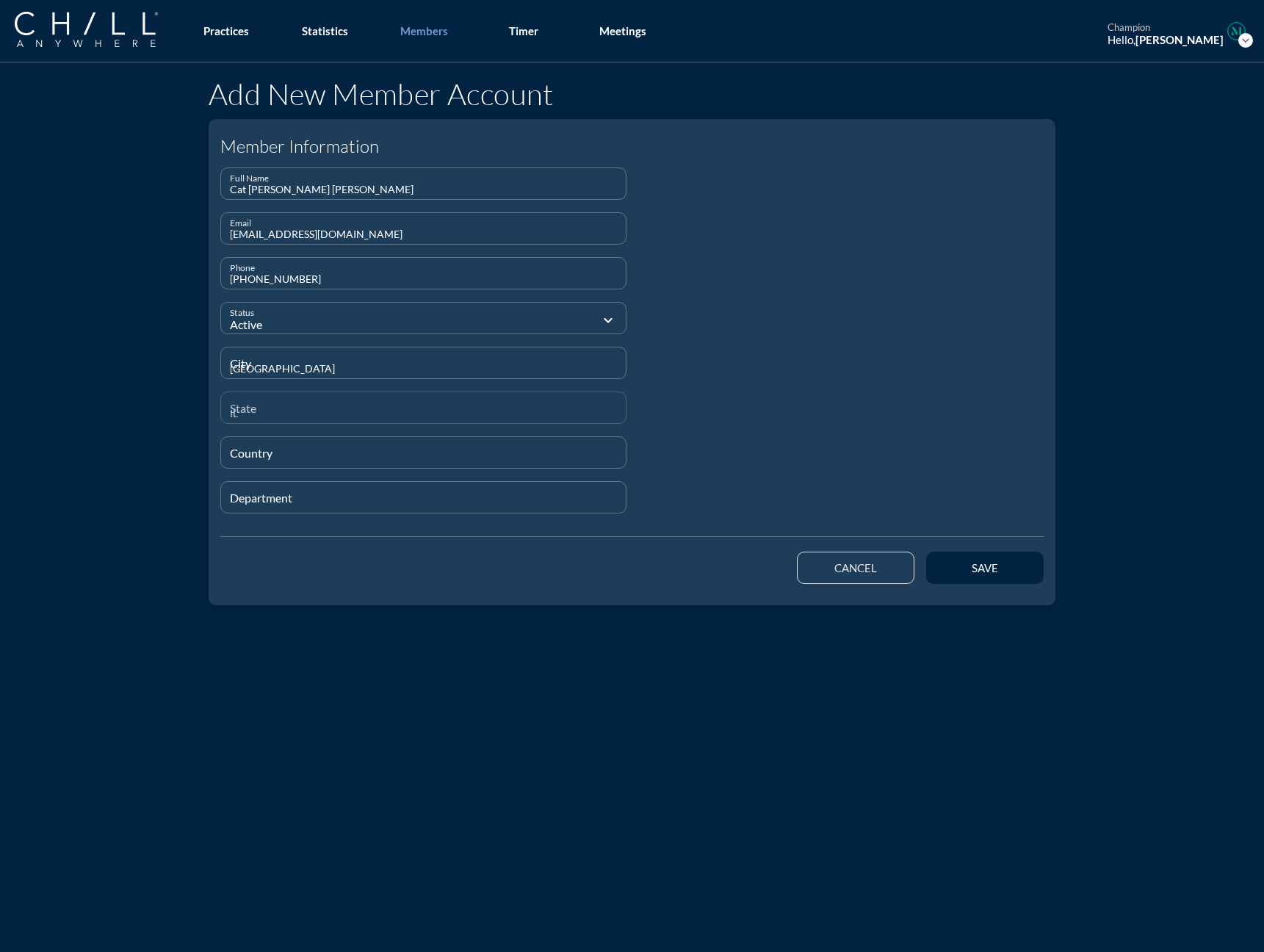
type input "[GEOGRAPHIC_DATA]"
click at [284, 503] on input "Department" at bounding box center [423, 503] width 387 height 18
type input "Staff"
click at [972, 571] on div "save" at bounding box center [984, 570] width 66 height 13
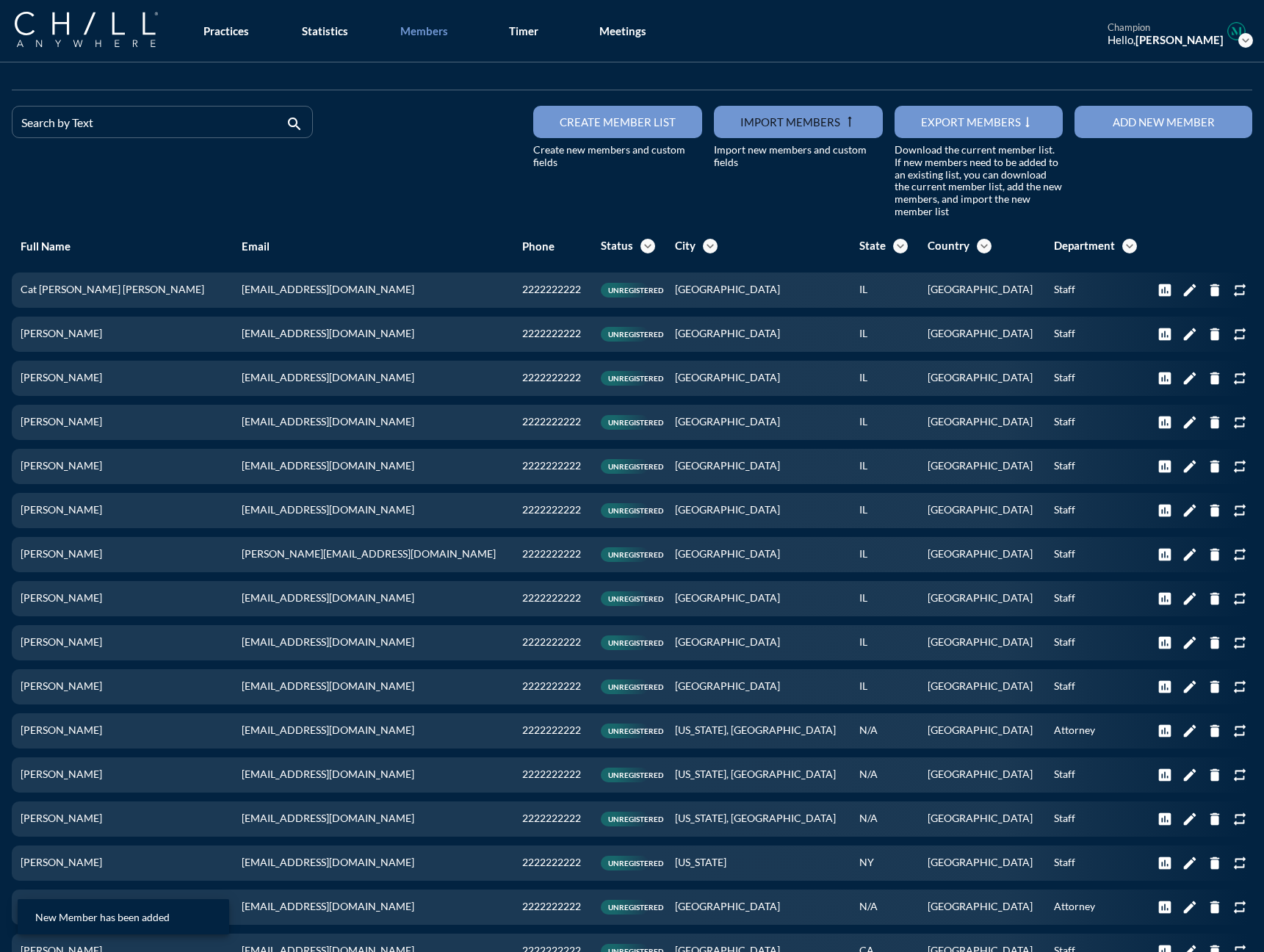
click at [976, 135] on button "Add new member" at bounding box center [1163, 121] width 178 height 32
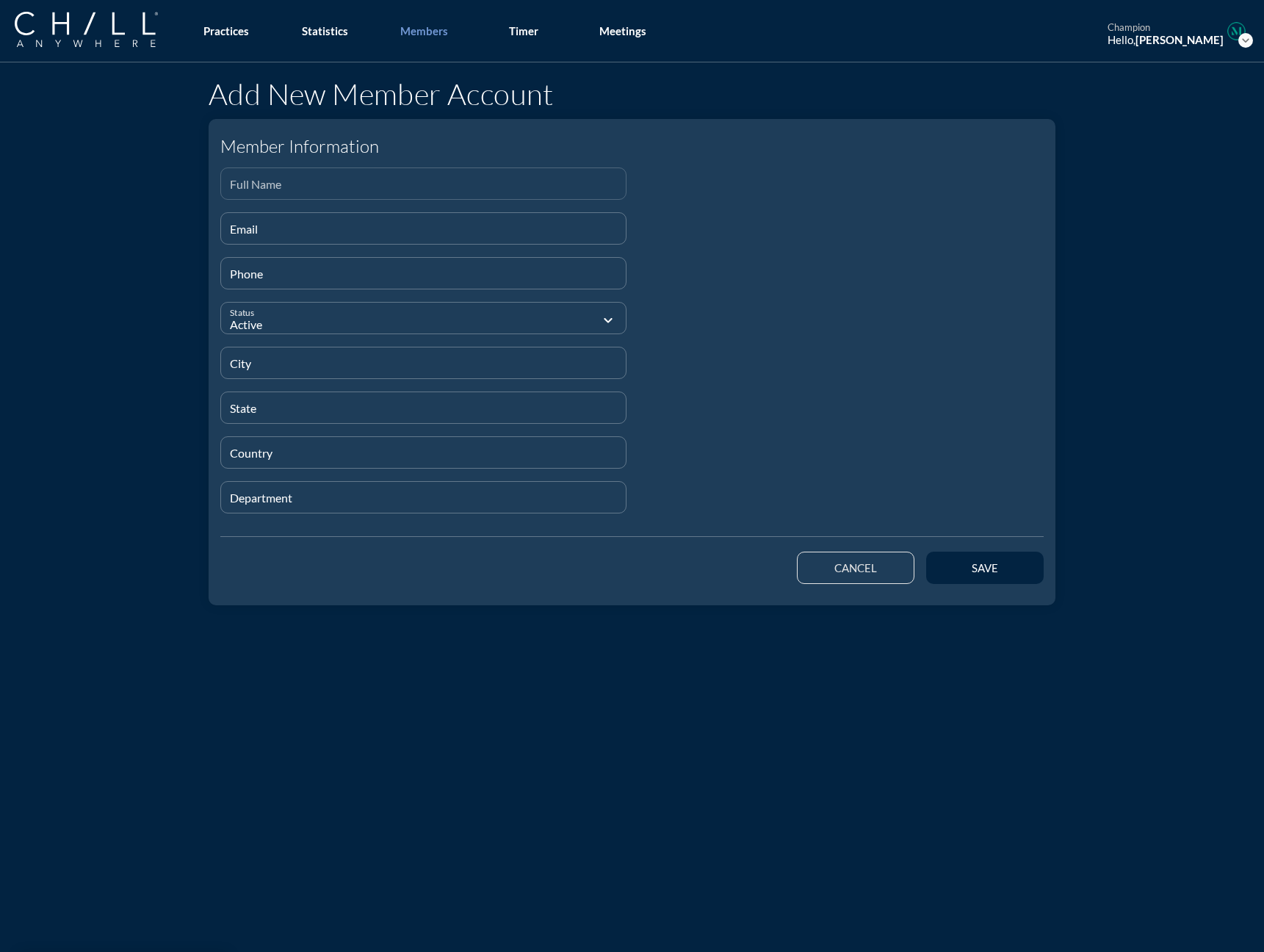
click at [305, 193] on input "Full Name" at bounding box center [423, 189] width 387 height 18
paste input "[PERSON_NAME]"
type input "[PERSON_NAME]"
click at [315, 220] on div "Email" at bounding box center [423, 228] width 387 height 31
paste input "[EMAIL_ADDRESS][DOMAIN_NAME]"
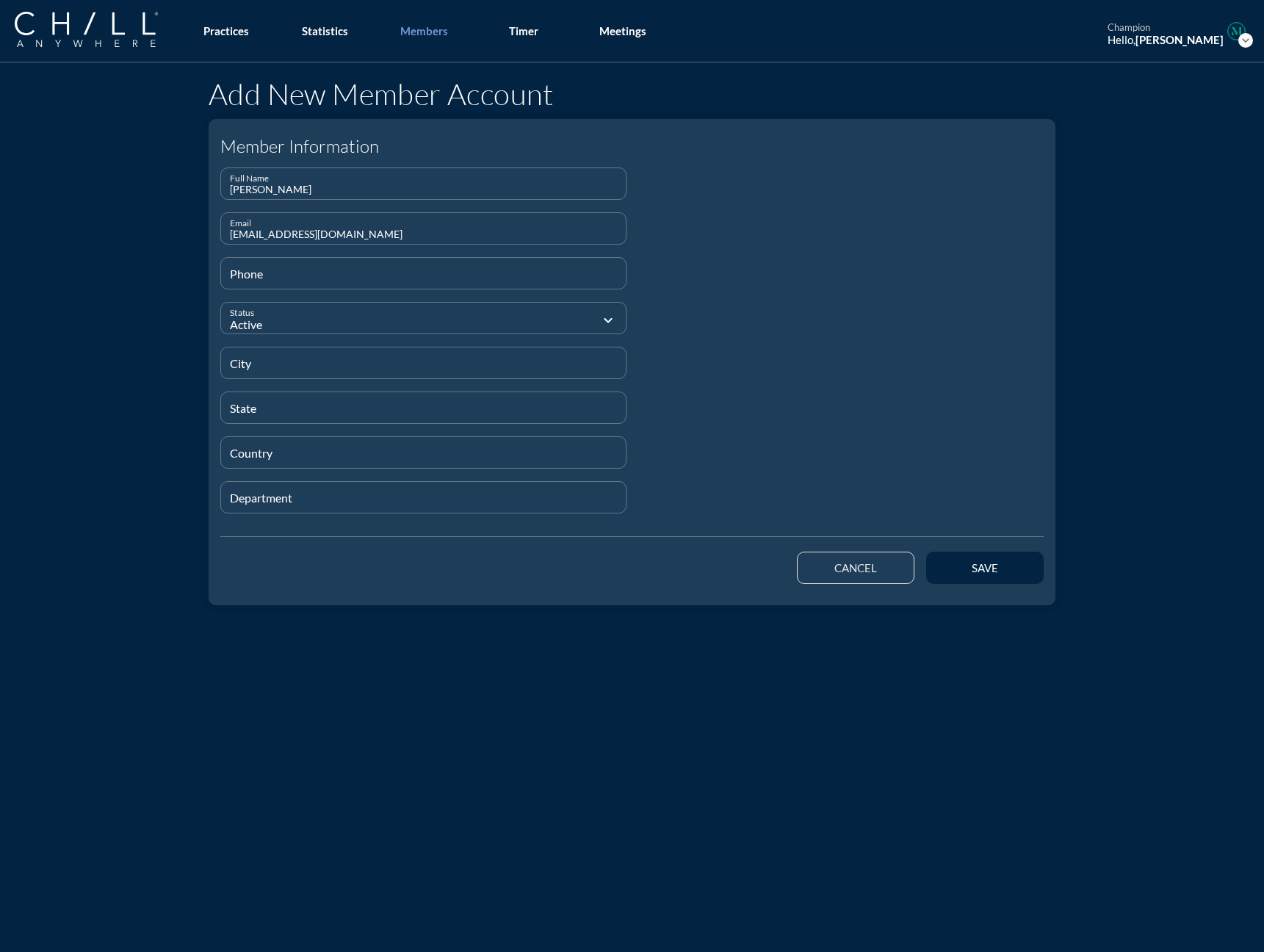
type input "[EMAIL_ADDRESS][DOMAIN_NAME]"
type input "[PHONE_NUMBER]"
type input "[GEOGRAPHIC_DATA]"
type input "IL"
type input "[GEOGRAPHIC_DATA]"
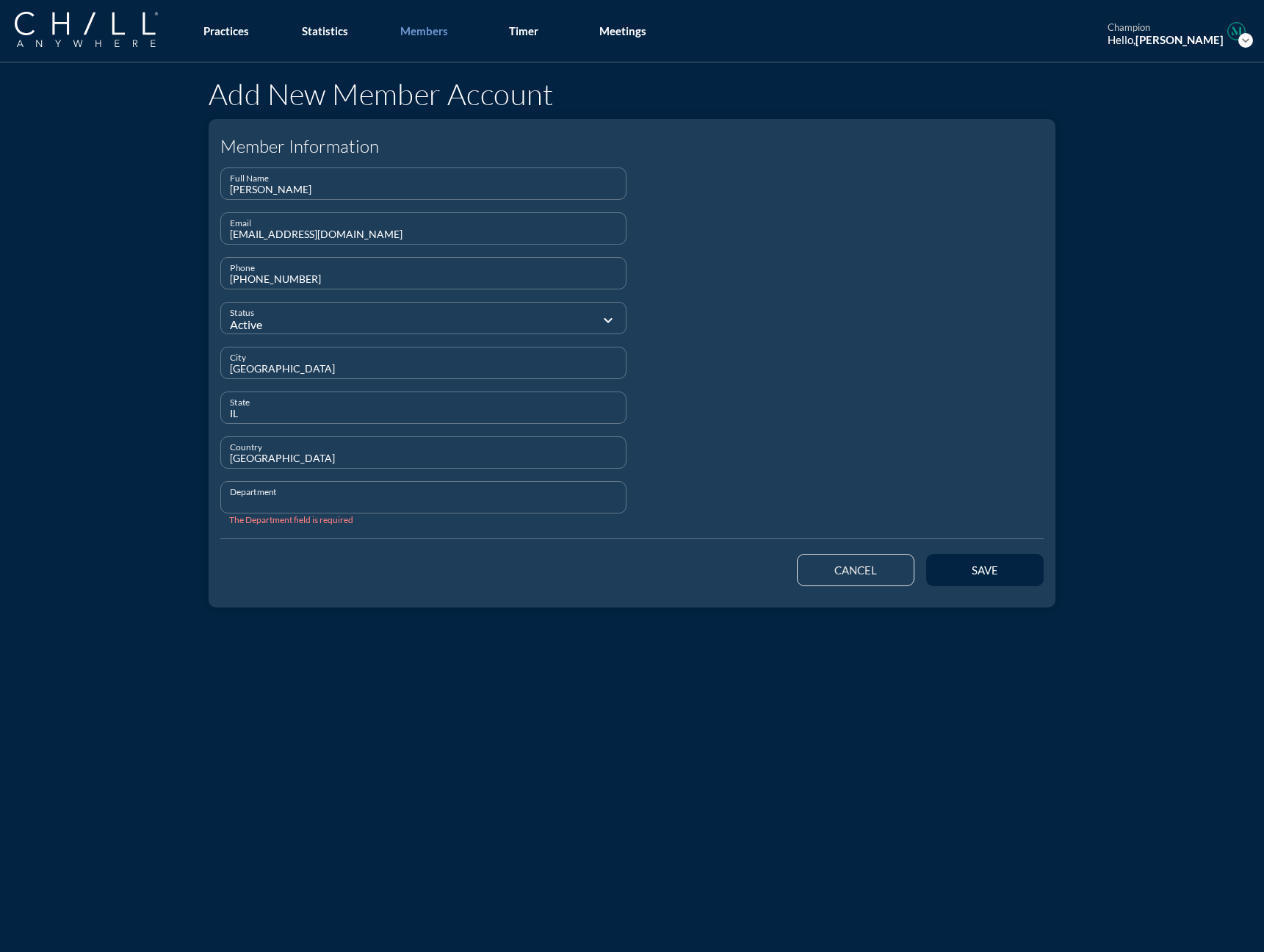
click at [268, 502] on input "Department" at bounding box center [423, 503] width 387 height 18
type input "Staff"
click at [936, 570] on button "save" at bounding box center [984, 570] width 117 height 32
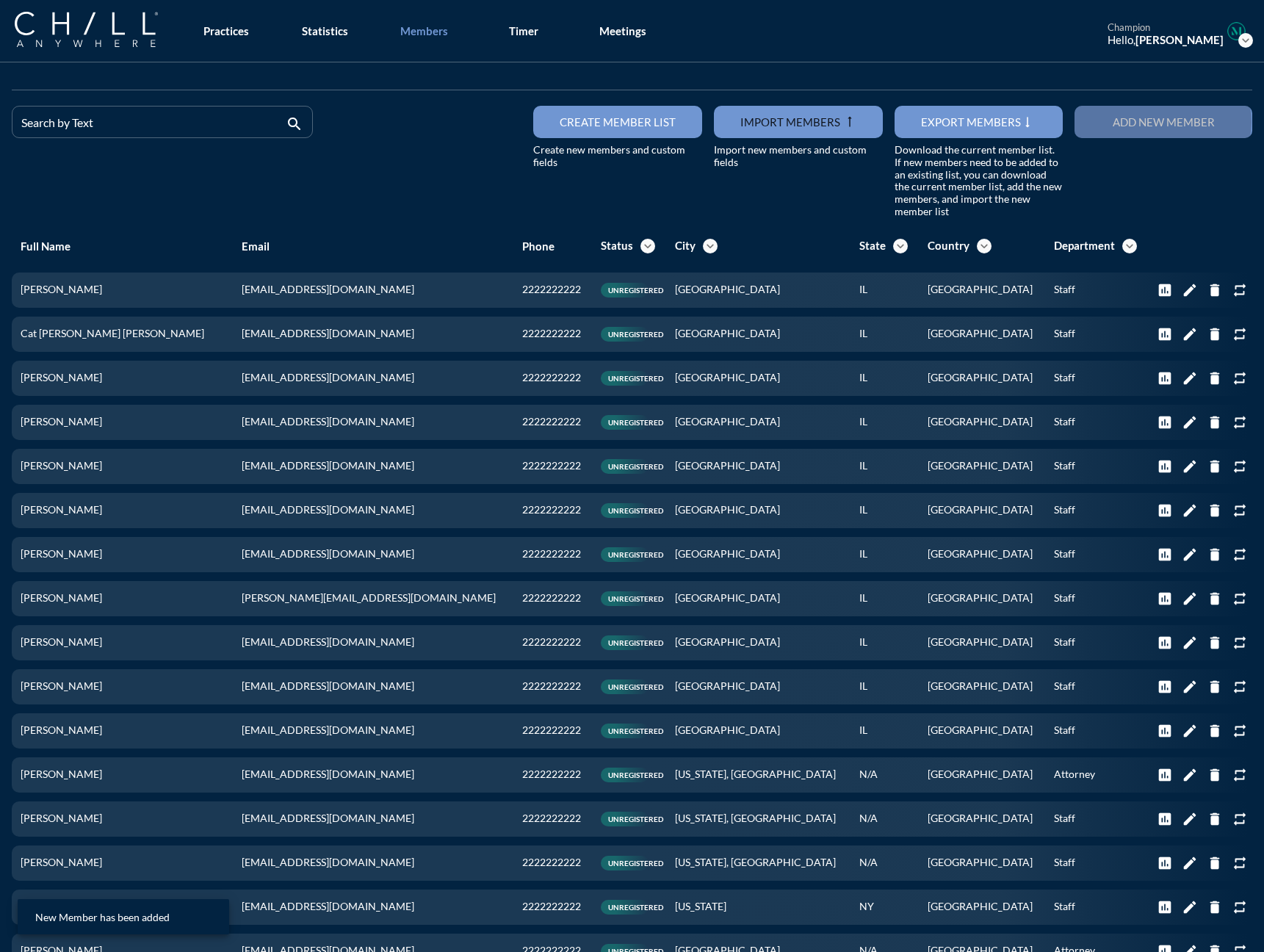
click at [976, 124] on div "Add new member" at bounding box center [1163, 121] width 126 height 13
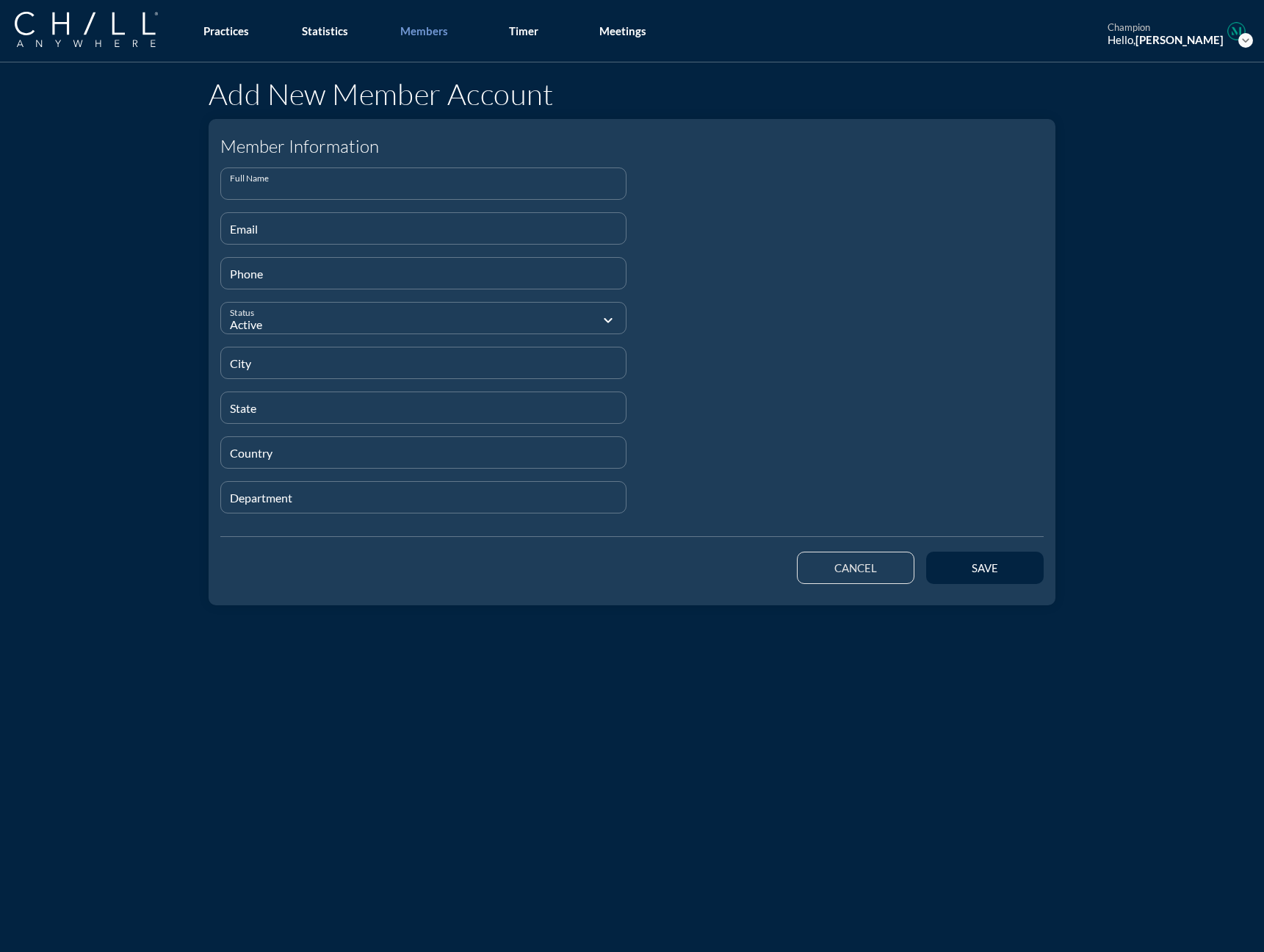
click at [399, 190] on input "Full Name" at bounding box center [423, 189] width 387 height 18
paste input "[PERSON_NAME]"
type input "[PERSON_NAME]"
click at [325, 235] on input "Email" at bounding box center [423, 234] width 387 height 18
paste input "[EMAIL_ADDRESS][DOMAIN_NAME]"
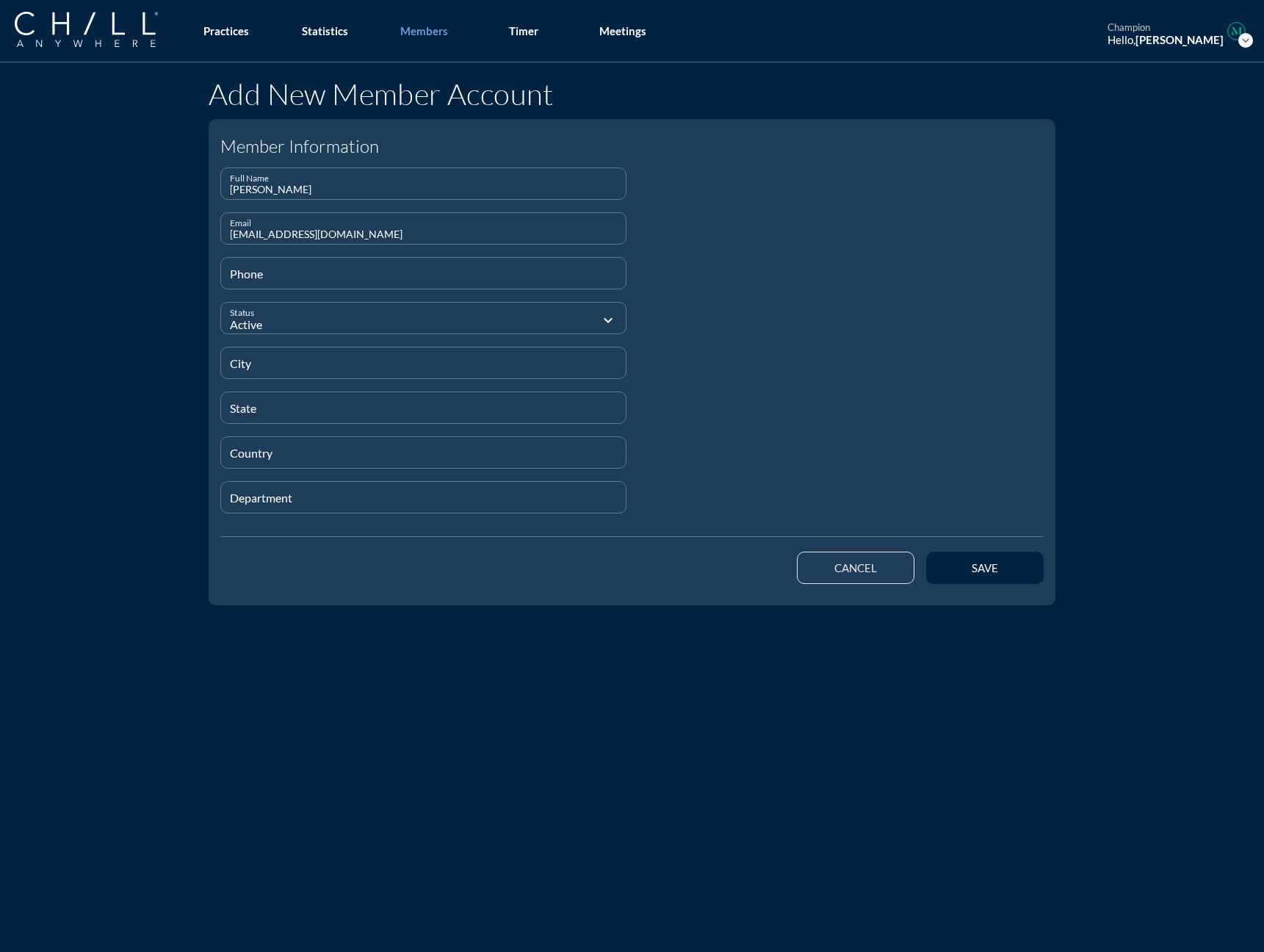
type input "[EMAIL_ADDRESS][DOMAIN_NAME]"
type input "[PHONE_NUMBER]"
type input "[GEOGRAPHIC_DATA]"
type input "IL"
type input "[GEOGRAPHIC_DATA]"
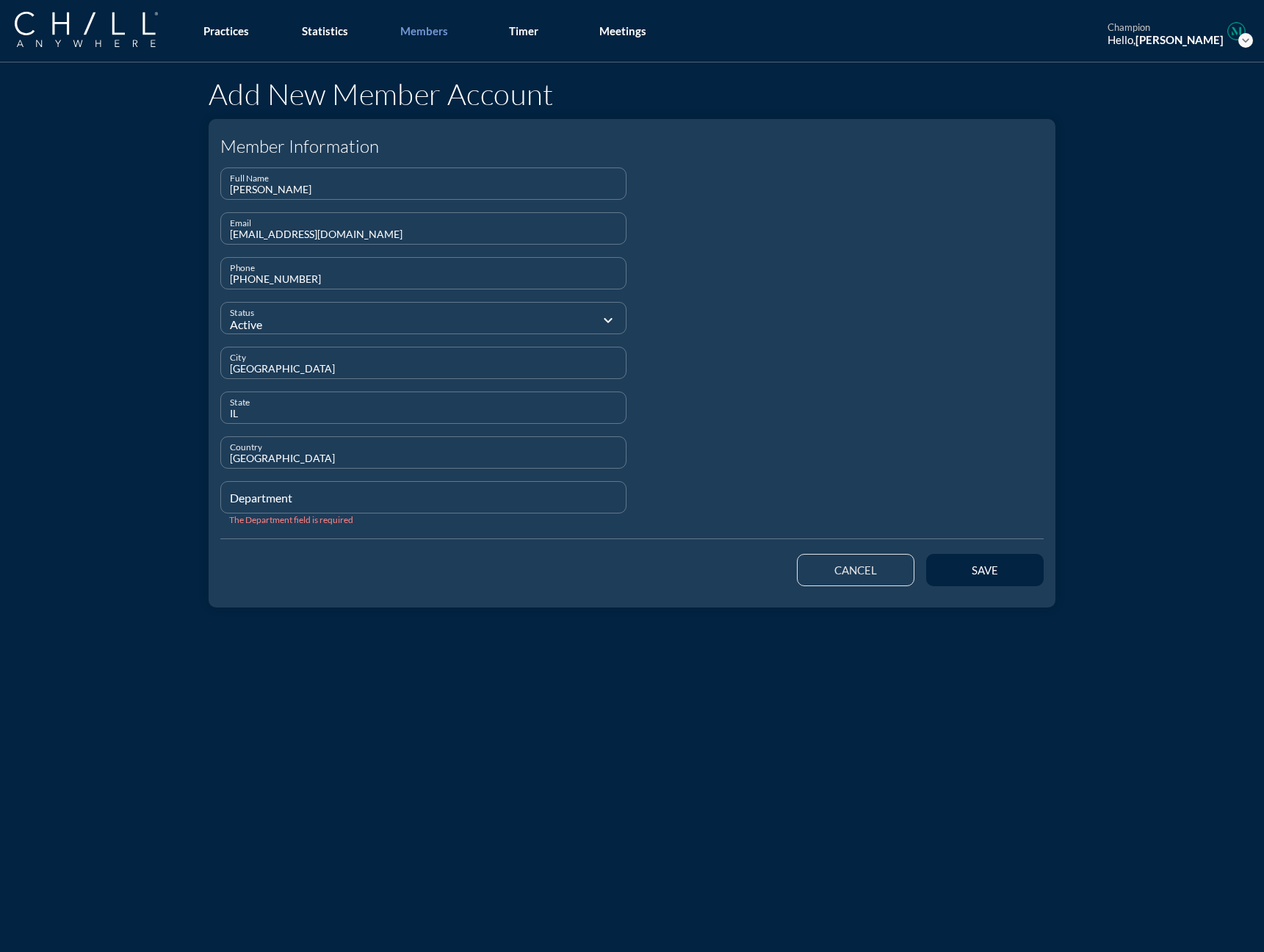
click at [263, 495] on input "Department" at bounding box center [423, 503] width 387 height 18
type input "Staff"
click at [945, 563] on button "save" at bounding box center [984, 568] width 117 height 32
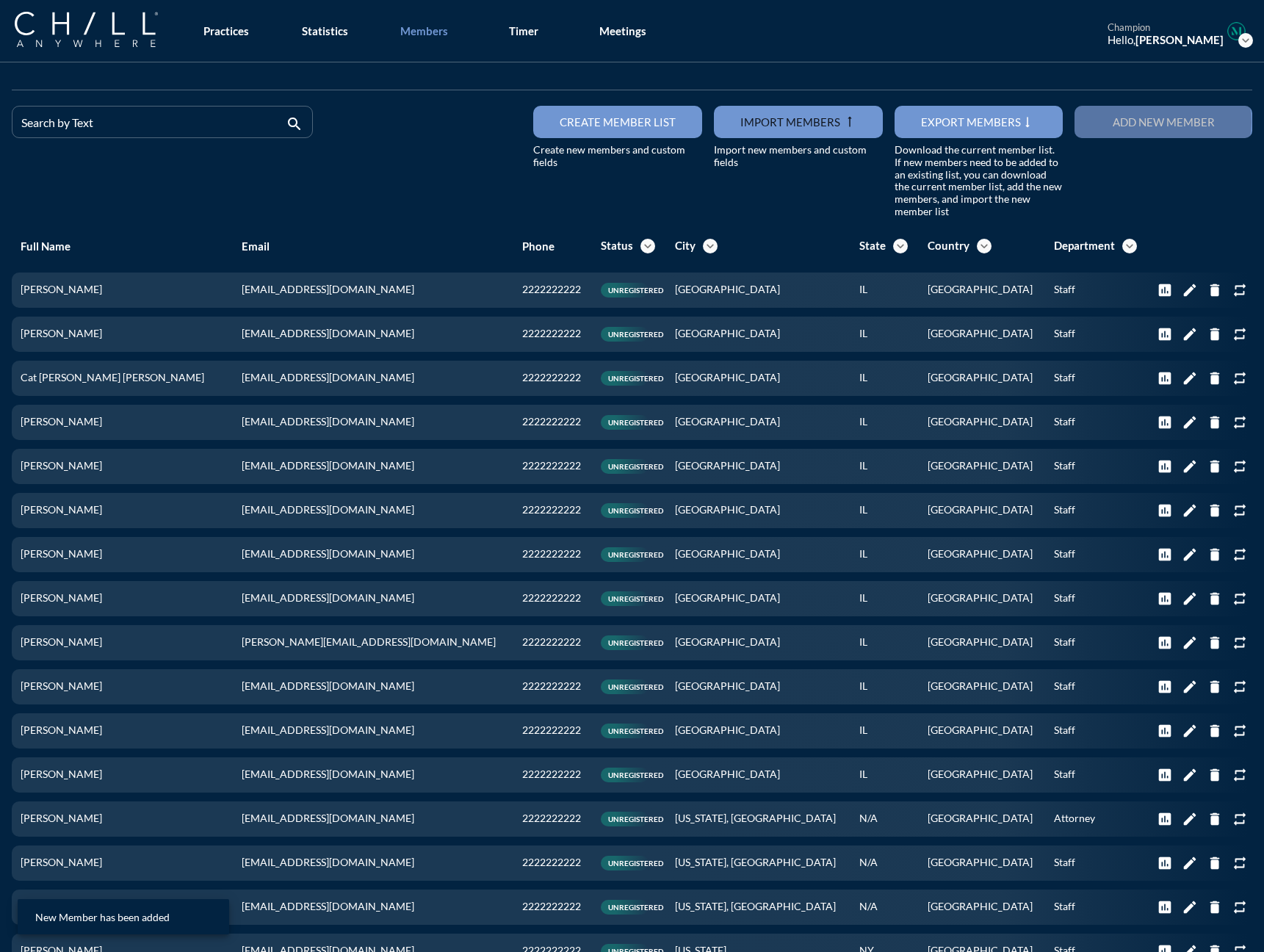
click at [976, 124] on div "Add new member" at bounding box center [1163, 121] width 126 height 13
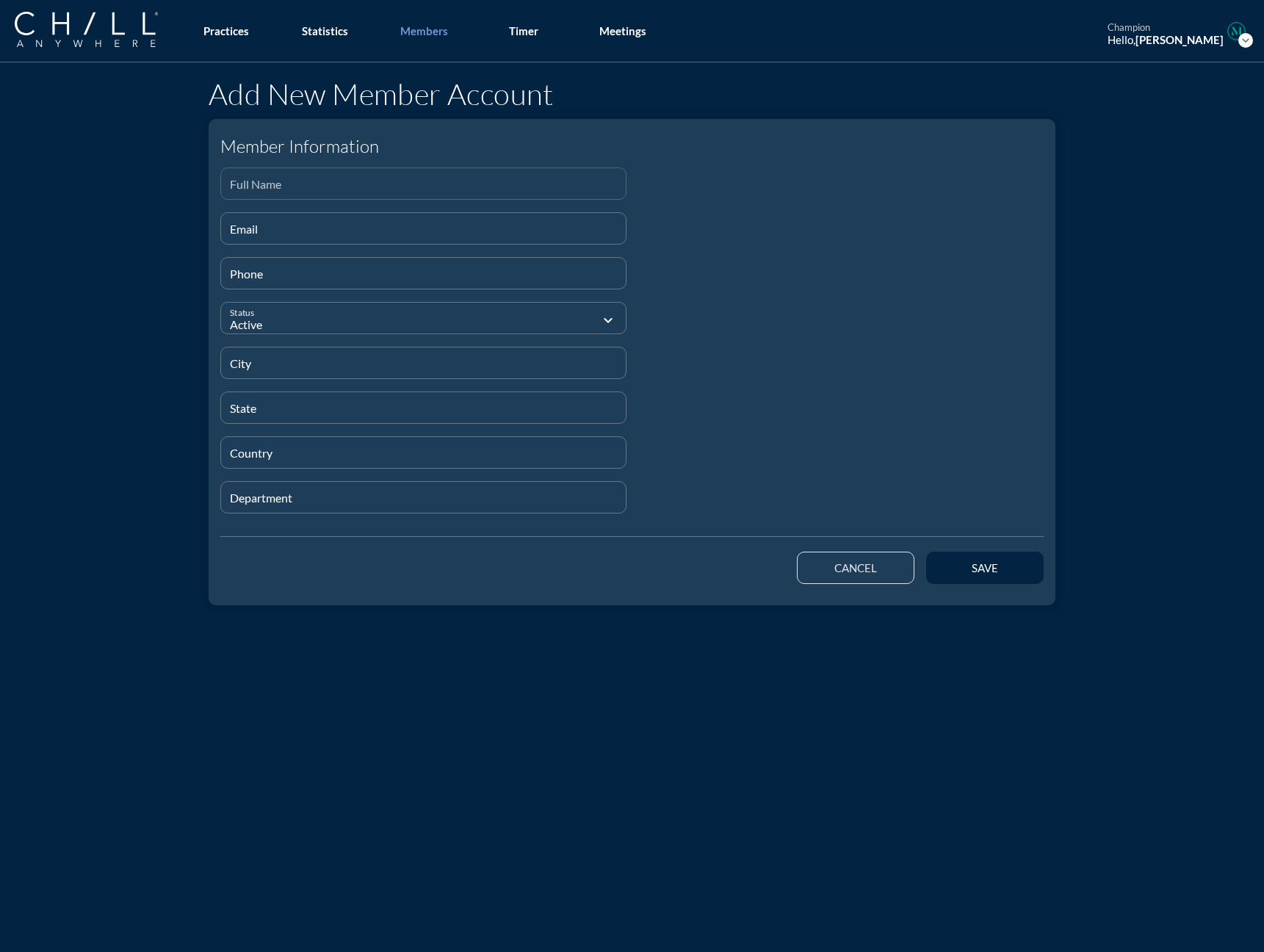
click at [310, 186] on input "Full Name" at bounding box center [423, 189] width 387 height 18
paste input "[PERSON_NAME]"
type input "[PERSON_NAME]"
click at [247, 231] on input "Email" at bounding box center [423, 234] width 387 height 18
paste input "[EMAIL_ADDRESS][DOMAIN_NAME]"
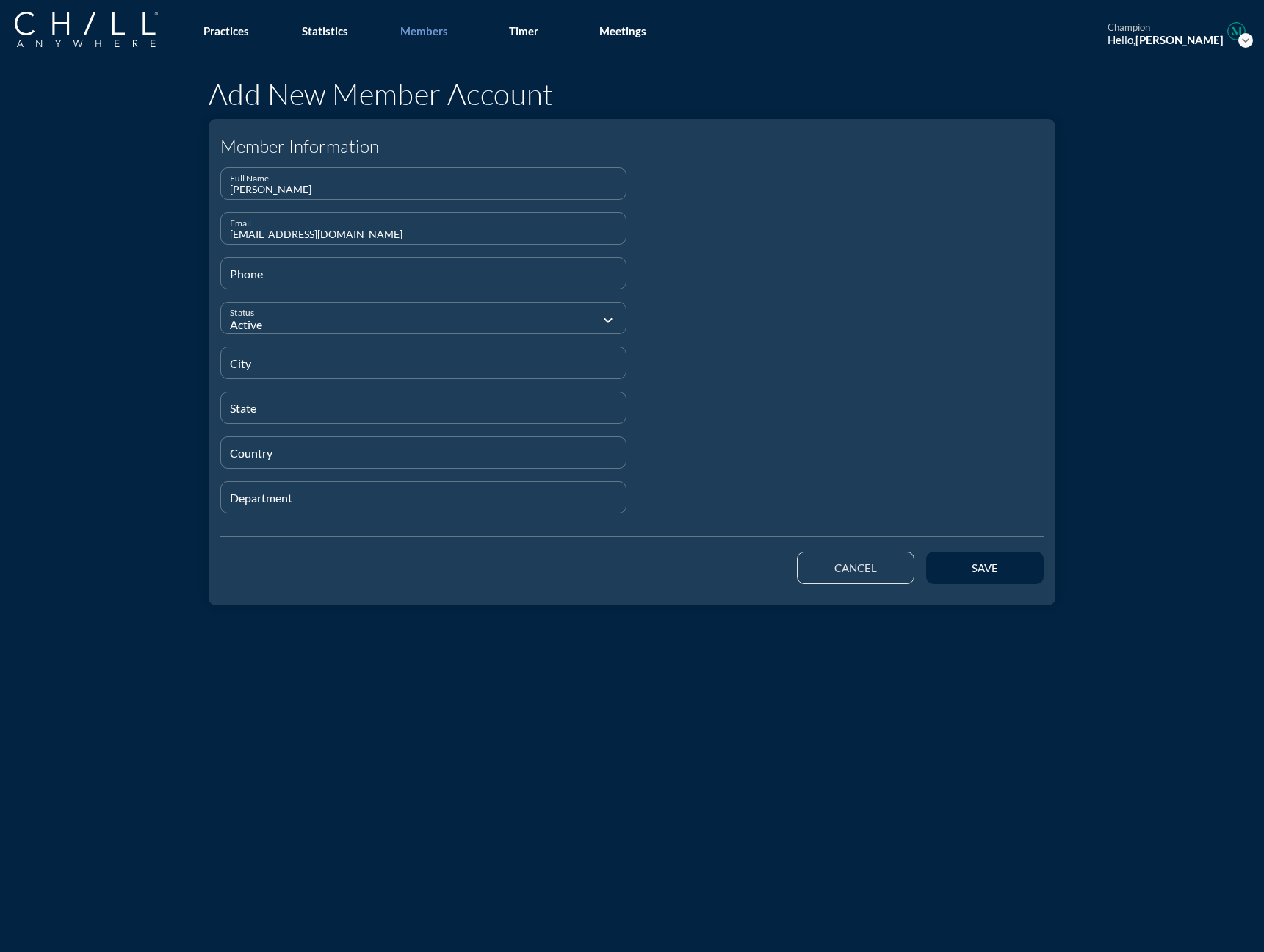
type input "[EMAIL_ADDRESS][DOMAIN_NAME]"
type input "[PHONE_NUMBER]"
type input "[GEOGRAPHIC_DATA]"
type input "IL"
type input "[GEOGRAPHIC_DATA]"
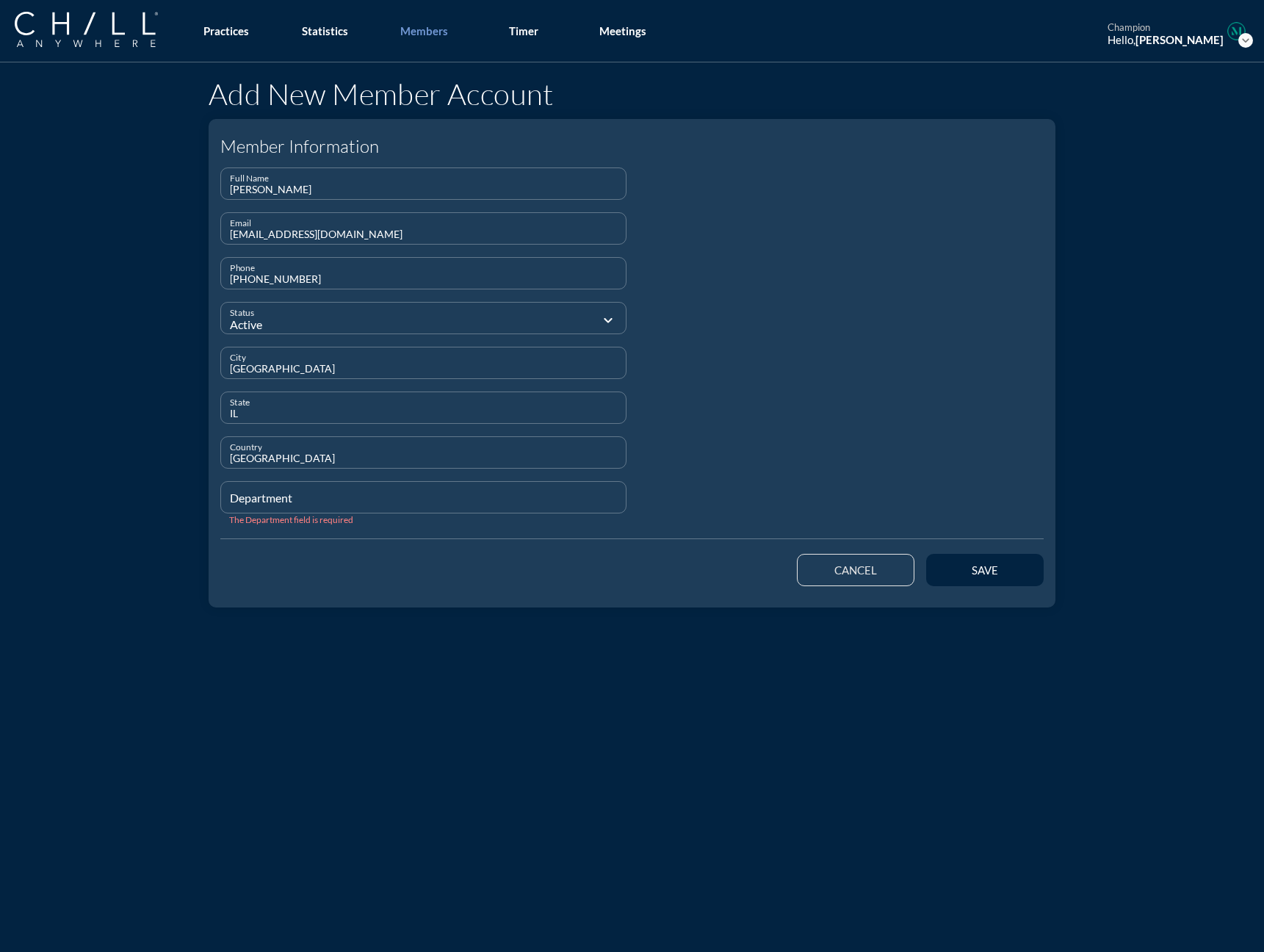
click at [265, 501] on input "Department" at bounding box center [423, 503] width 387 height 18
type input "Attorney"
click at [971, 556] on button "save" at bounding box center [984, 568] width 117 height 32
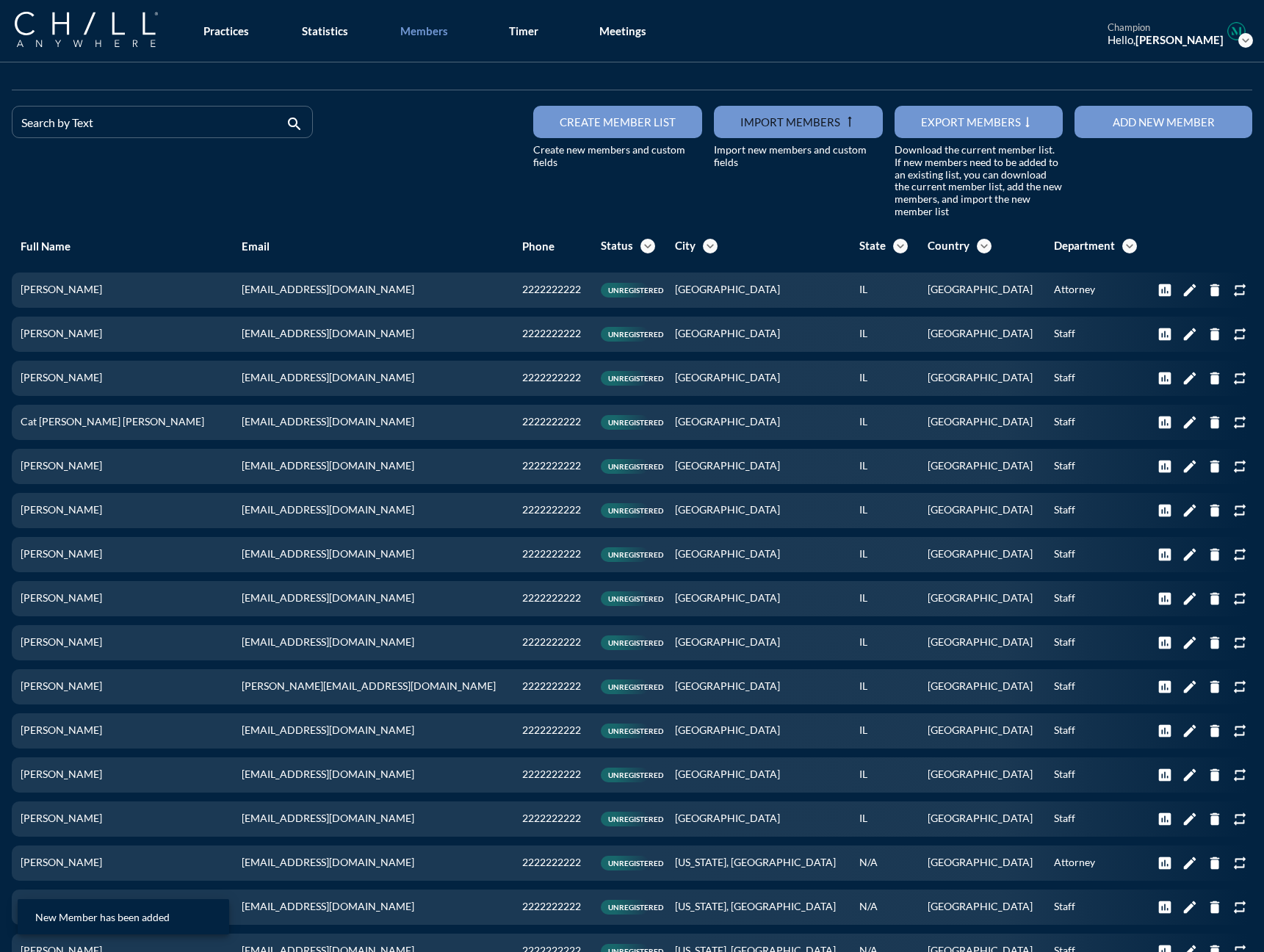
click at [976, 113] on button "Add new member" at bounding box center [1163, 121] width 178 height 32
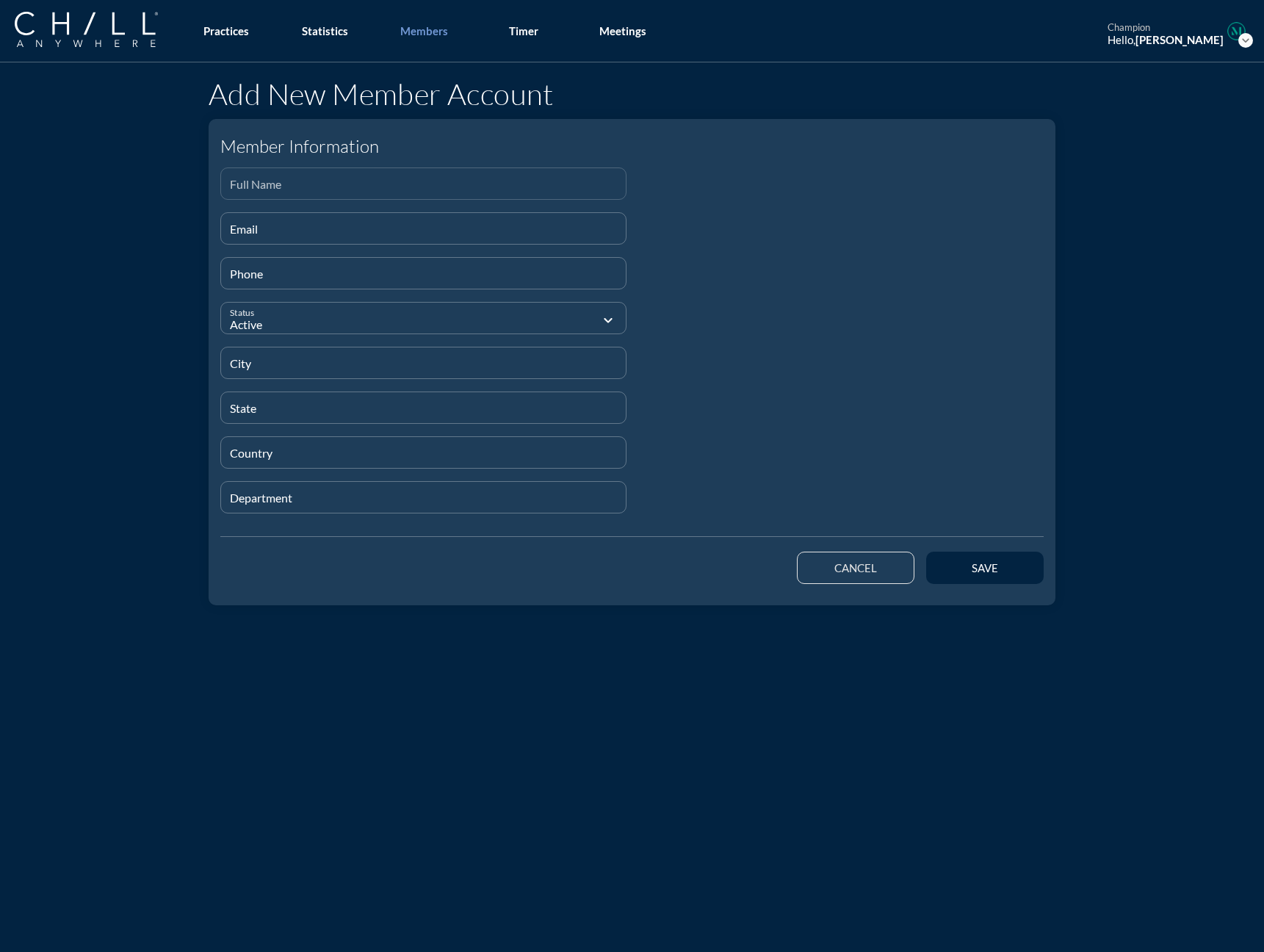
click at [337, 191] on input "Full Name" at bounding box center [423, 189] width 387 height 18
paste input "[PERSON_NAME]"
type input "[PERSON_NAME]"
click at [330, 216] on div "Email" at bounding box center [423, 228] width 387 height 31
paste input "[EMAIL_ADDRESS][DOMAIN_NAME]"
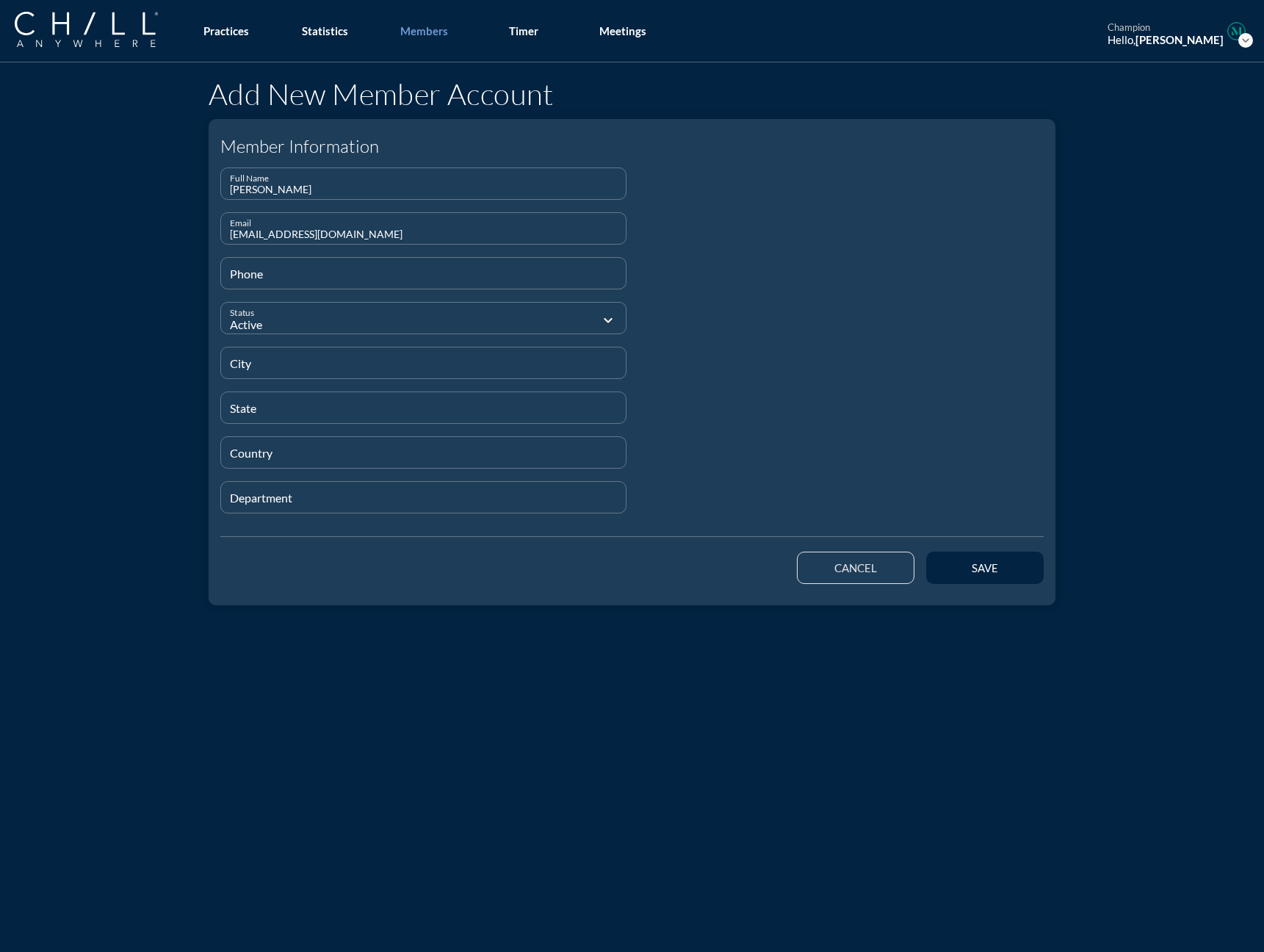
type input "[EMAIL_ADDRESS][DOMAIN_NAME]"
type input "[PHONE_NUMBER]"
type input "[GEOGRAPHIC_DATA]"
type input "IL"
type input "[GEOGRAPHIC_DATA]"
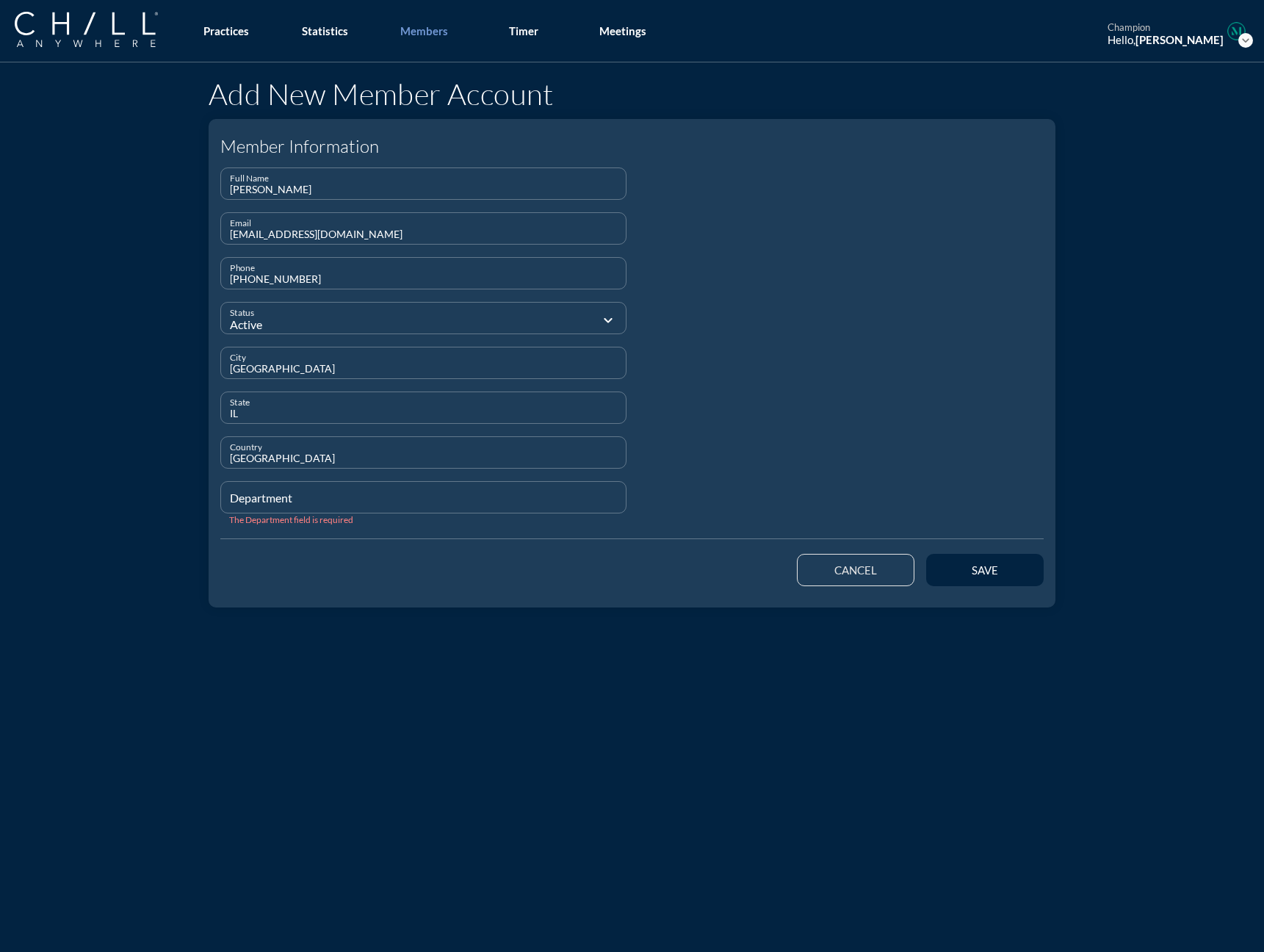
click at [256, 496] on input "Department" at bounding box center [423, 503] width 387 height 18
type input "Attorney"
click at [976, 571] on div "save" at bounding box center [984, 570] width 66 height 13
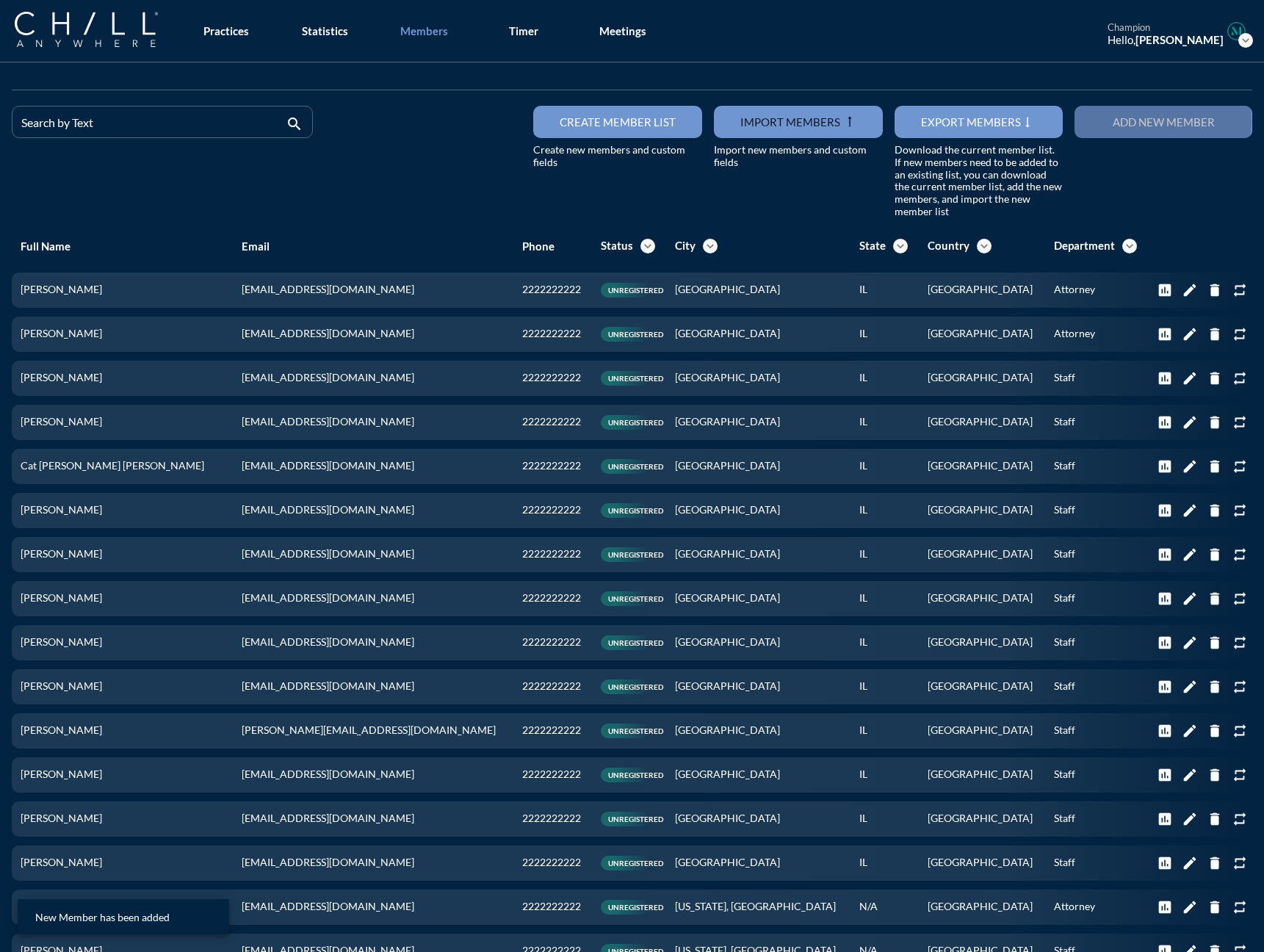
click at [976, 117] on div "Add new member" at bounding box center [1163, 121] width 126 height 13
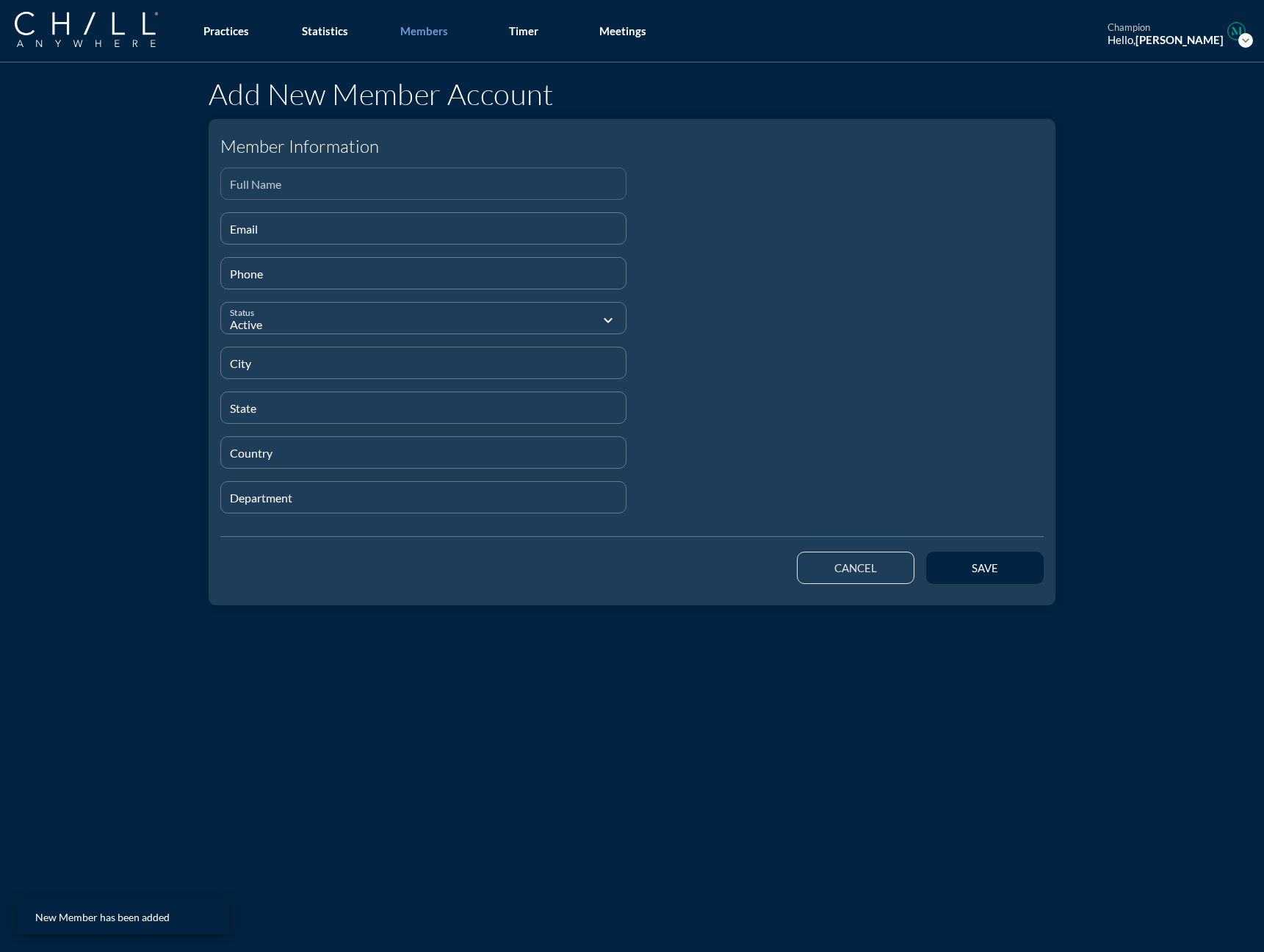
click at [246, 187] on input "Full Name" at bounding box center [423, 189] width 387 height 18
paste input "[PERSON_NAME] [PERSON_NAME]"
type input "[PERSON_NAME] [PERSON_NAME]"
click at [240, 226] on input "Email" at bounding box center [423, 234] width 387 height 18
paste input "[EMAIL_ADDRESS][DOMAIN_NAME]"
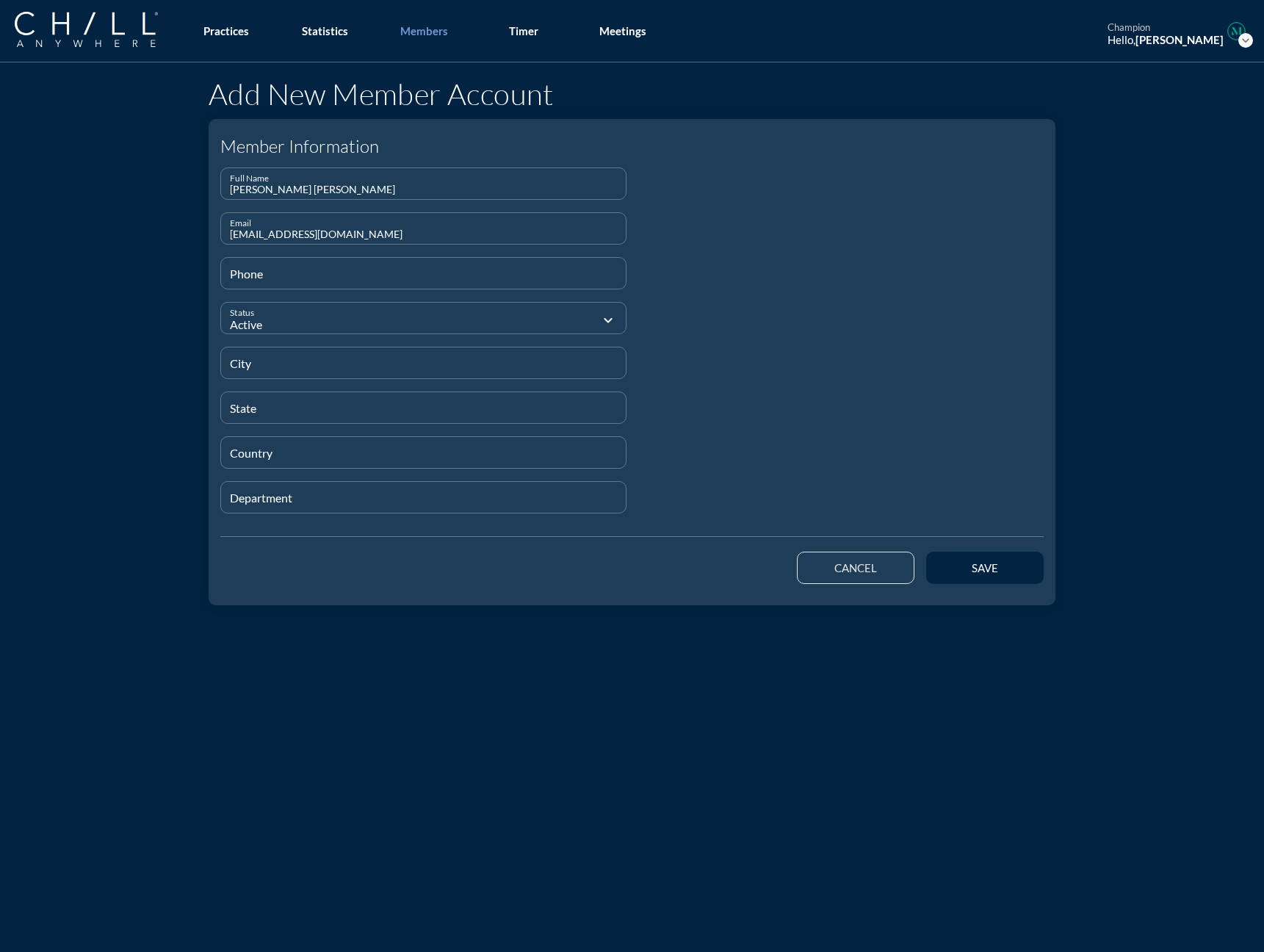
type input "[EMAIL_ADDRESS][DOMAIN_NAME]"
click at [258, 495] on input "Department" at bounding box center [423, 503] width 387 height 18
click at [976, 556] on button "save" at bounding box center [984, 570] width 117 height 32
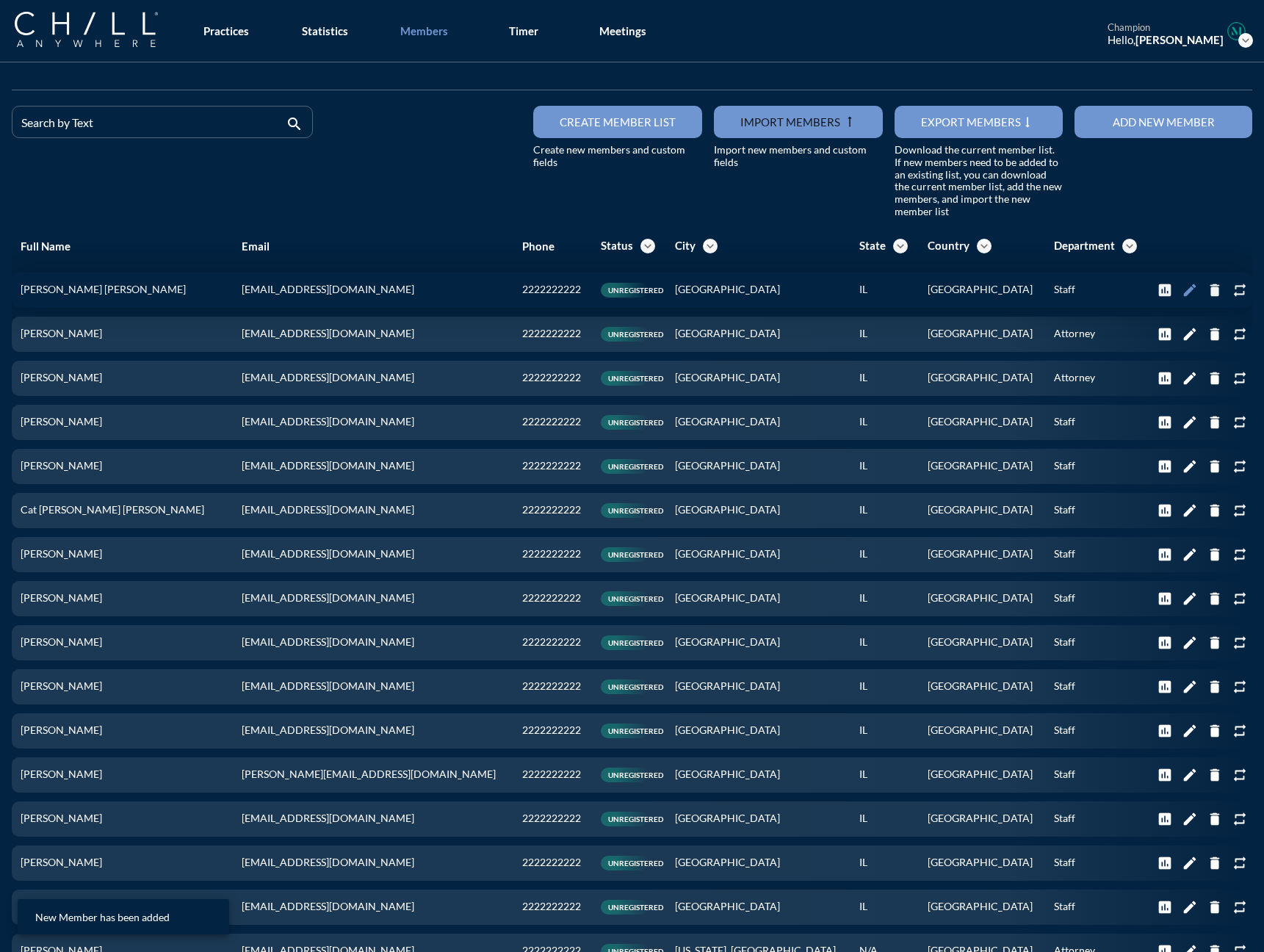
click at [976, 287] on icon "edit" at bounding box center [1190, 290] width 16 height 16
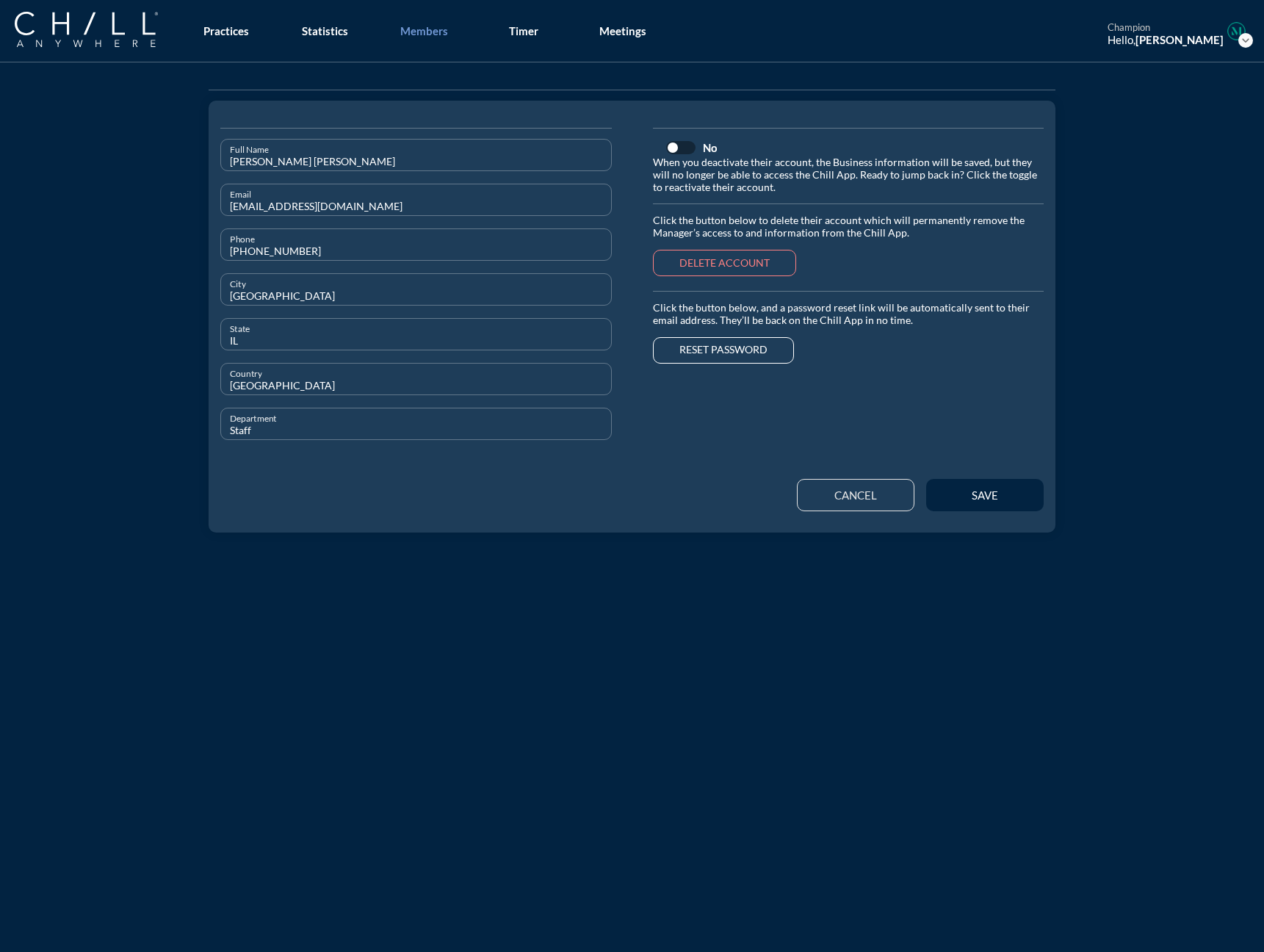
drag, startPoint x: 283, startPoint y: 293, endPoint x: -54, endPoint y: 288, distance: 337.0
click at [0, 288] on html "Settings Help Log out Practices Statistics Members Timer Meetings champion Hell…" at bounding box center [632, 476] width 1264 height 952
click at [973, 491] on div "save" at bounding box center [984, 495] width 66 height 13
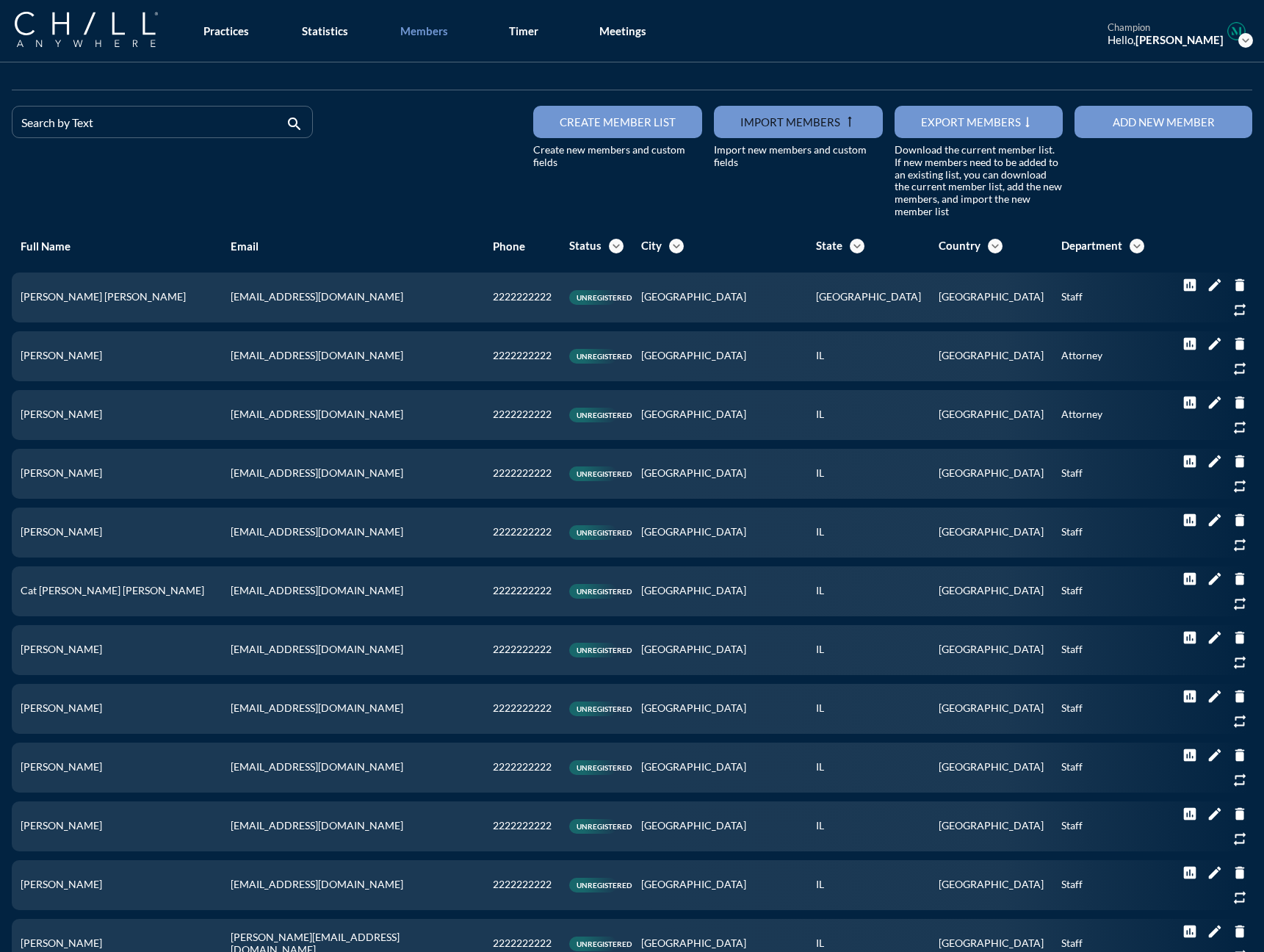
click at [976, 126] on div "Add new member" at bounding box center [1163, 121] width 126 height 13
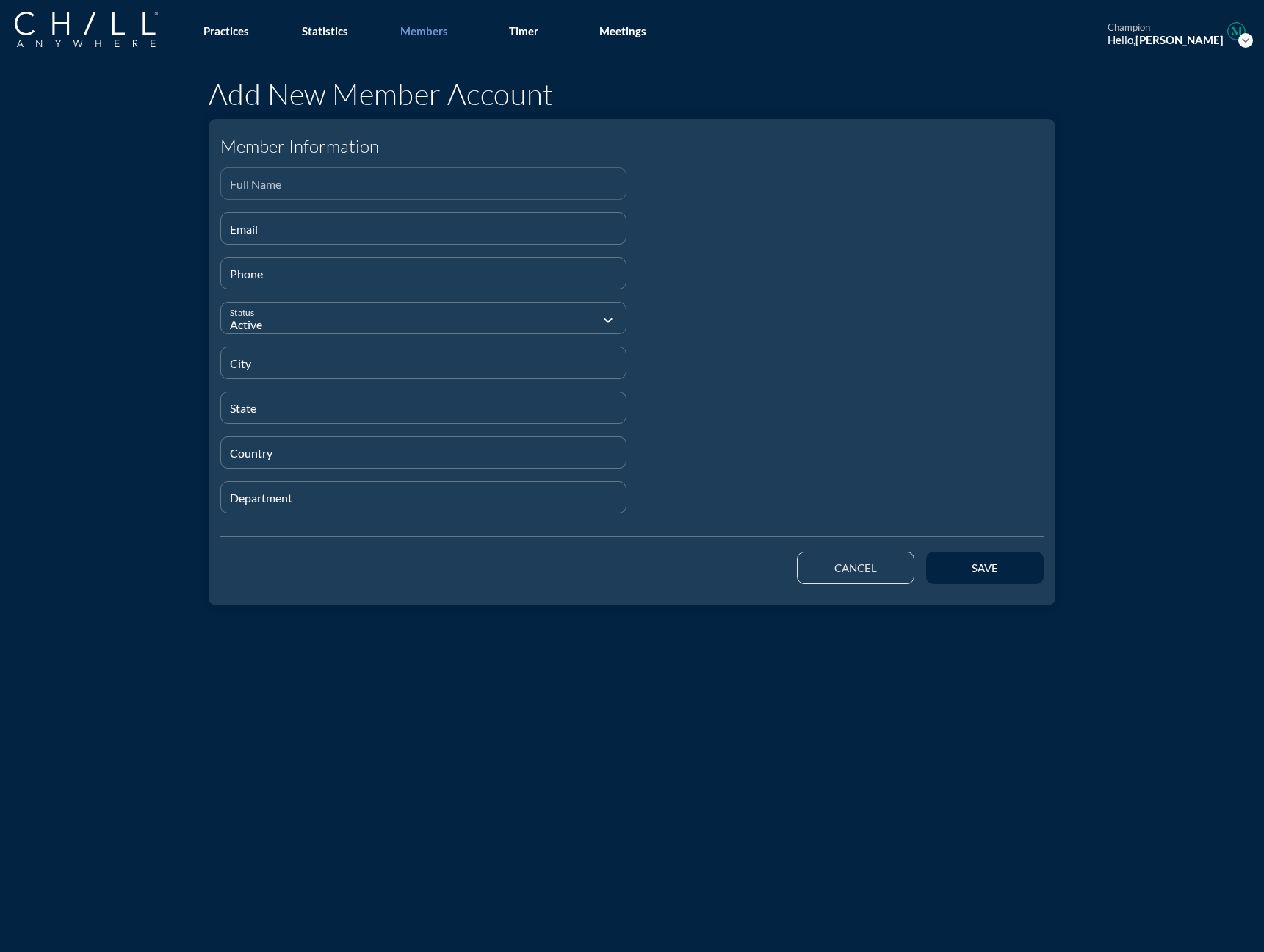
click at [318, 179] on div "Full Name" at bounding box center [423, 183] width 387 height 31
paste input "[PERSON_NAME]"
click at [297, 238] on input "Email" at bounding box center [423, 234] width 387 height 18
click at [277, 242] on input "Email" at bounding box center [423, 234] width 387 height 18
paste input "[EMAIL_ADDRESS][DOMAIN_NAME]"
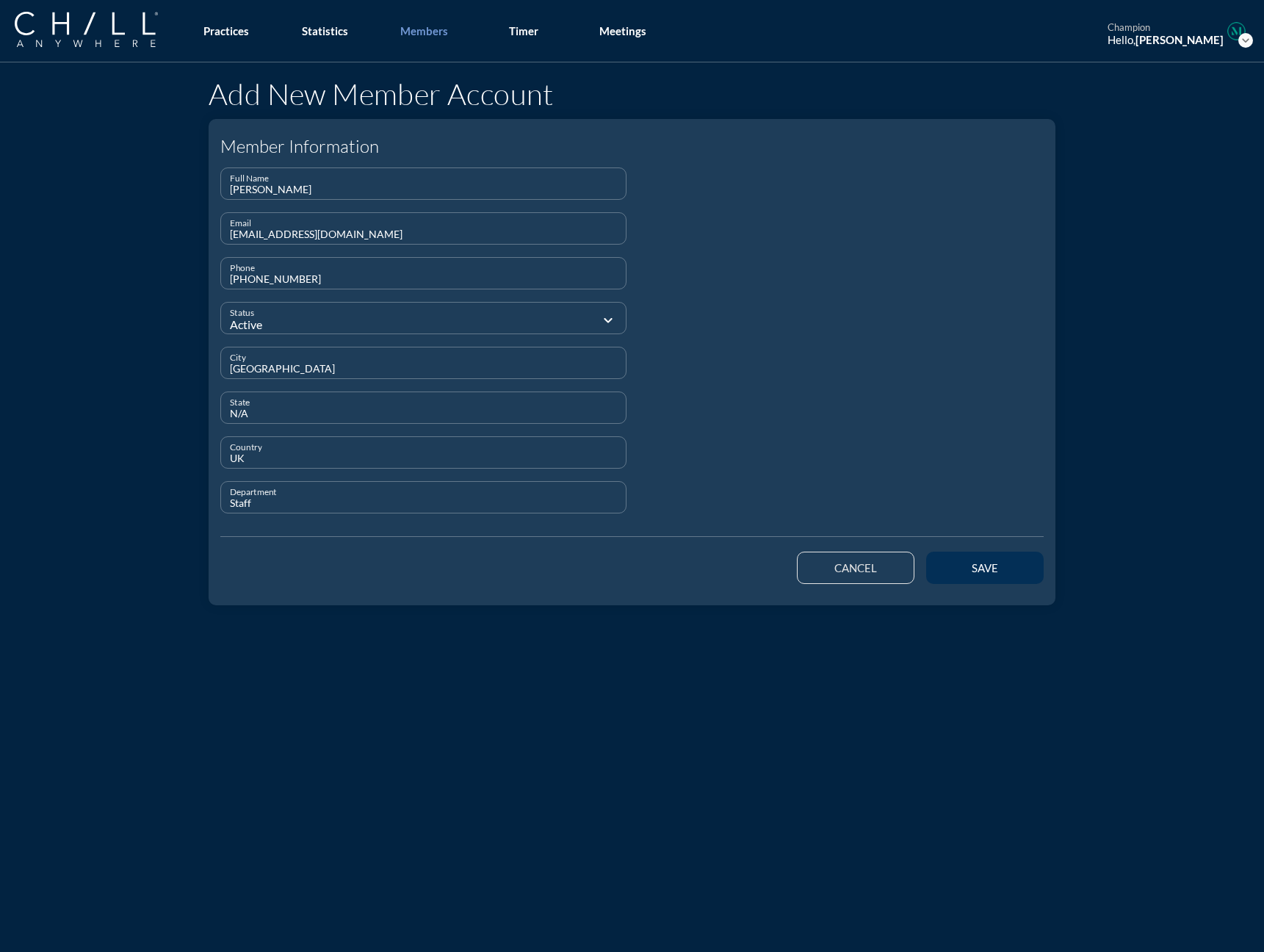
click at [953, 565] on div "save" at bounding box center [984, 568] width 66 height 13
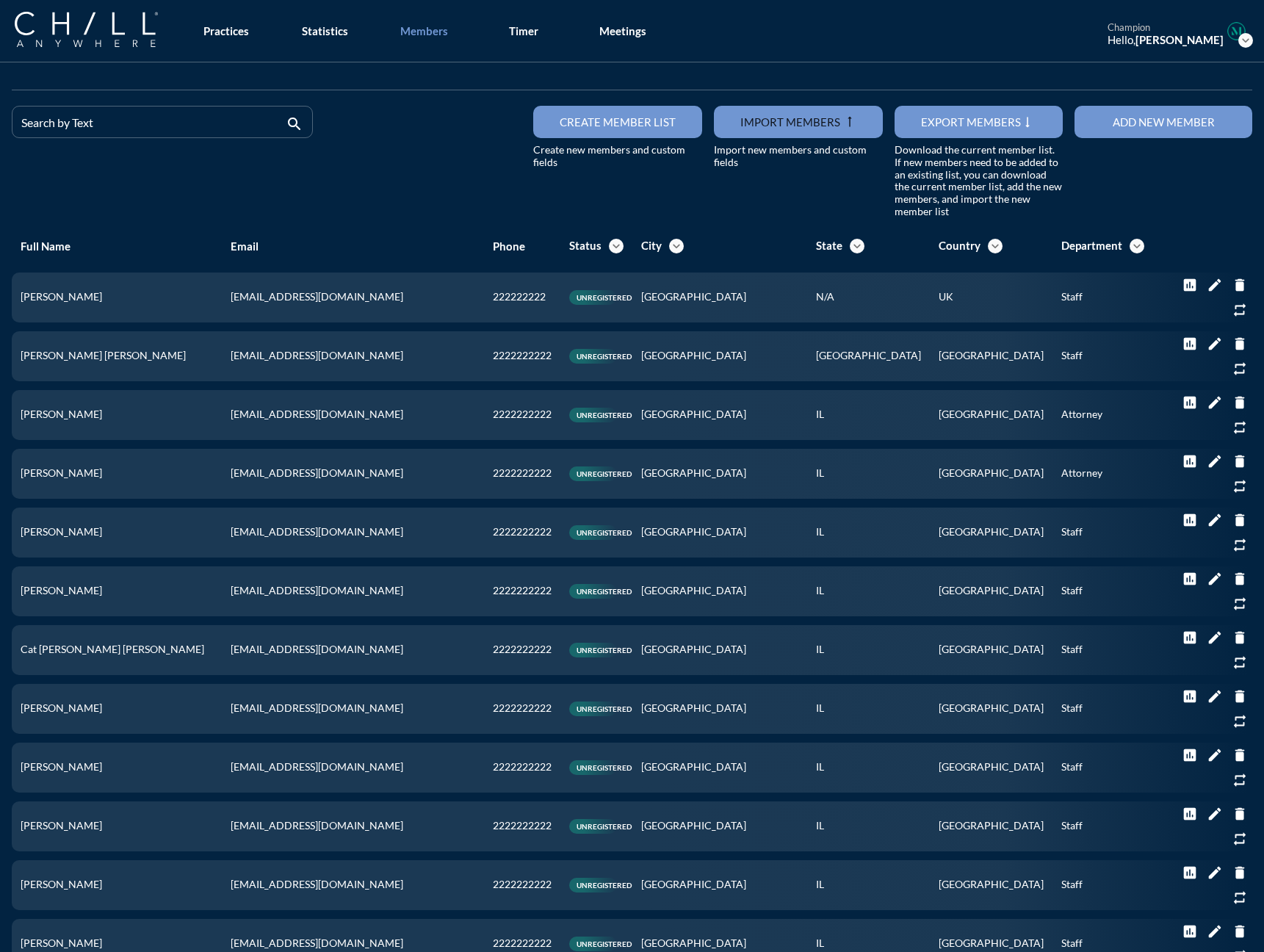
click at [976, 114] on button "Add new member" at bounding box center [1163, 121] width 178 height 32
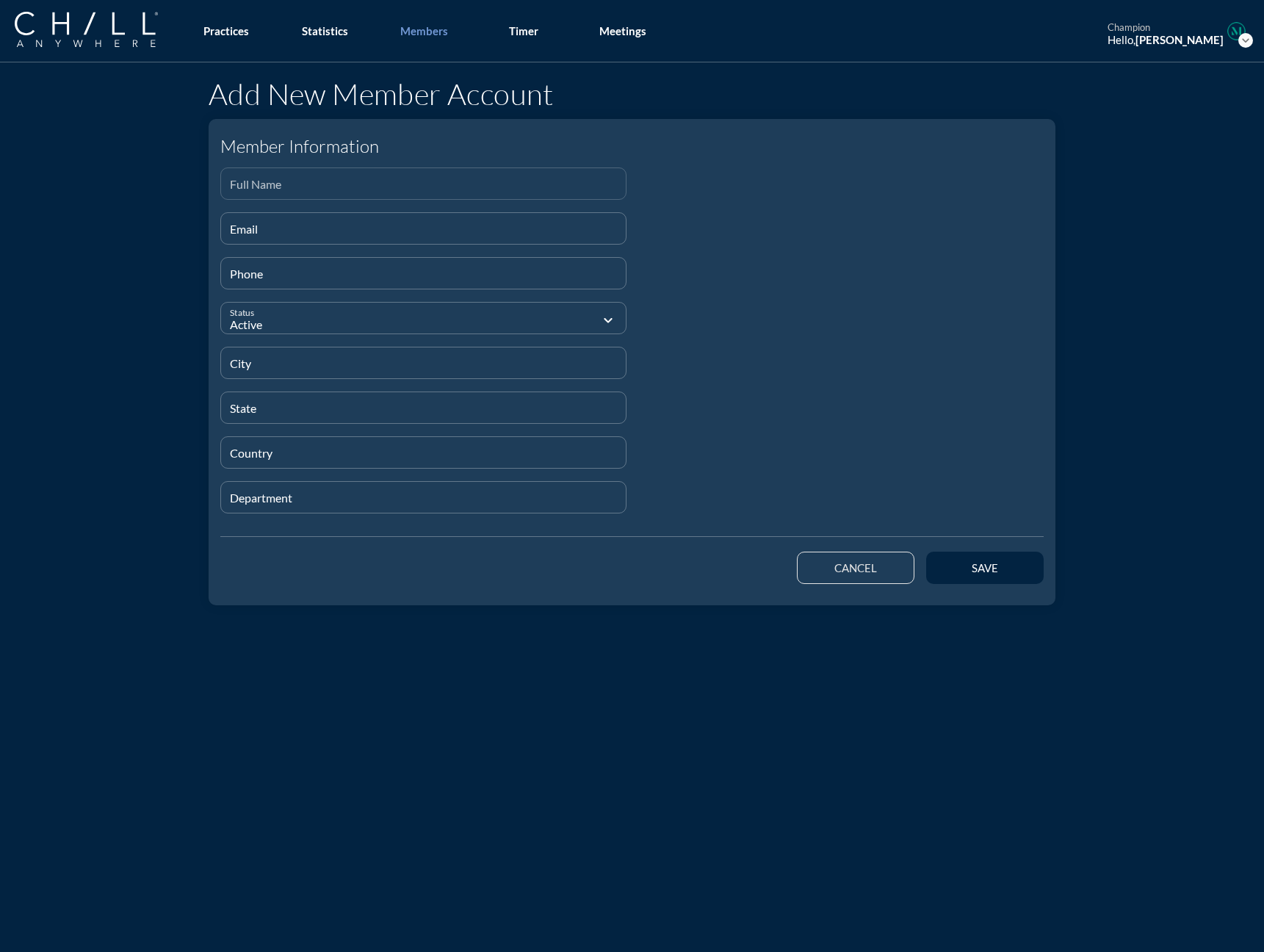
click at [365, 184] on input "Full Name" at bounding box center [423, 189] width 387 height 18
paste input "[PERSON_NAME]"
click at [265, 225] on input "Email" at bounding box center [423, 234] width 387 height 18
paste input "[EMAIL_ADDRESS][DOMAIN_NAME]"
click at [967, 566] on div "save" at bounding box center [984, 568] width 66 height 13
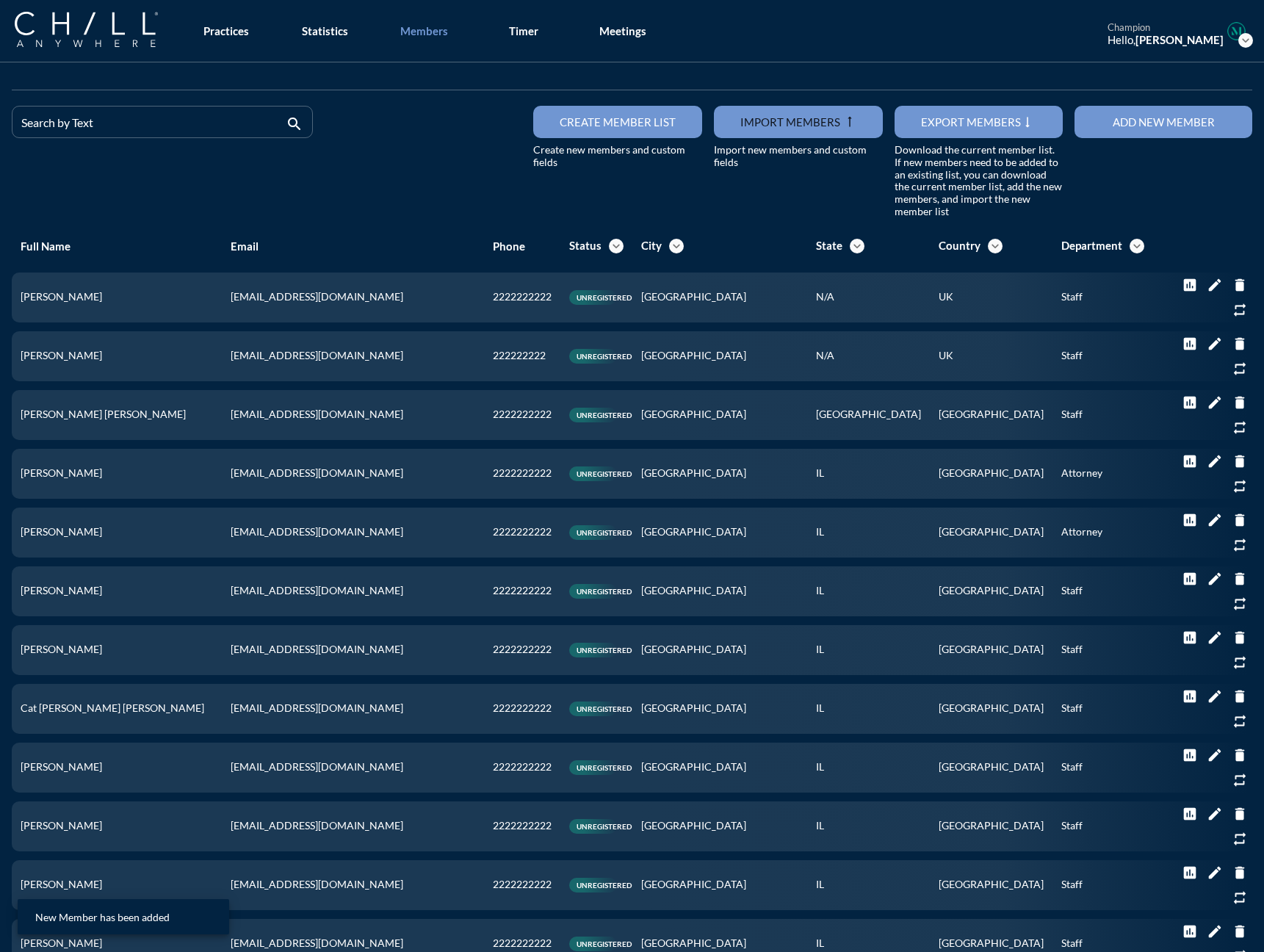
click at [976, 113] on button "Add new member" at bounding box center [1163, 121] width 178 height 32
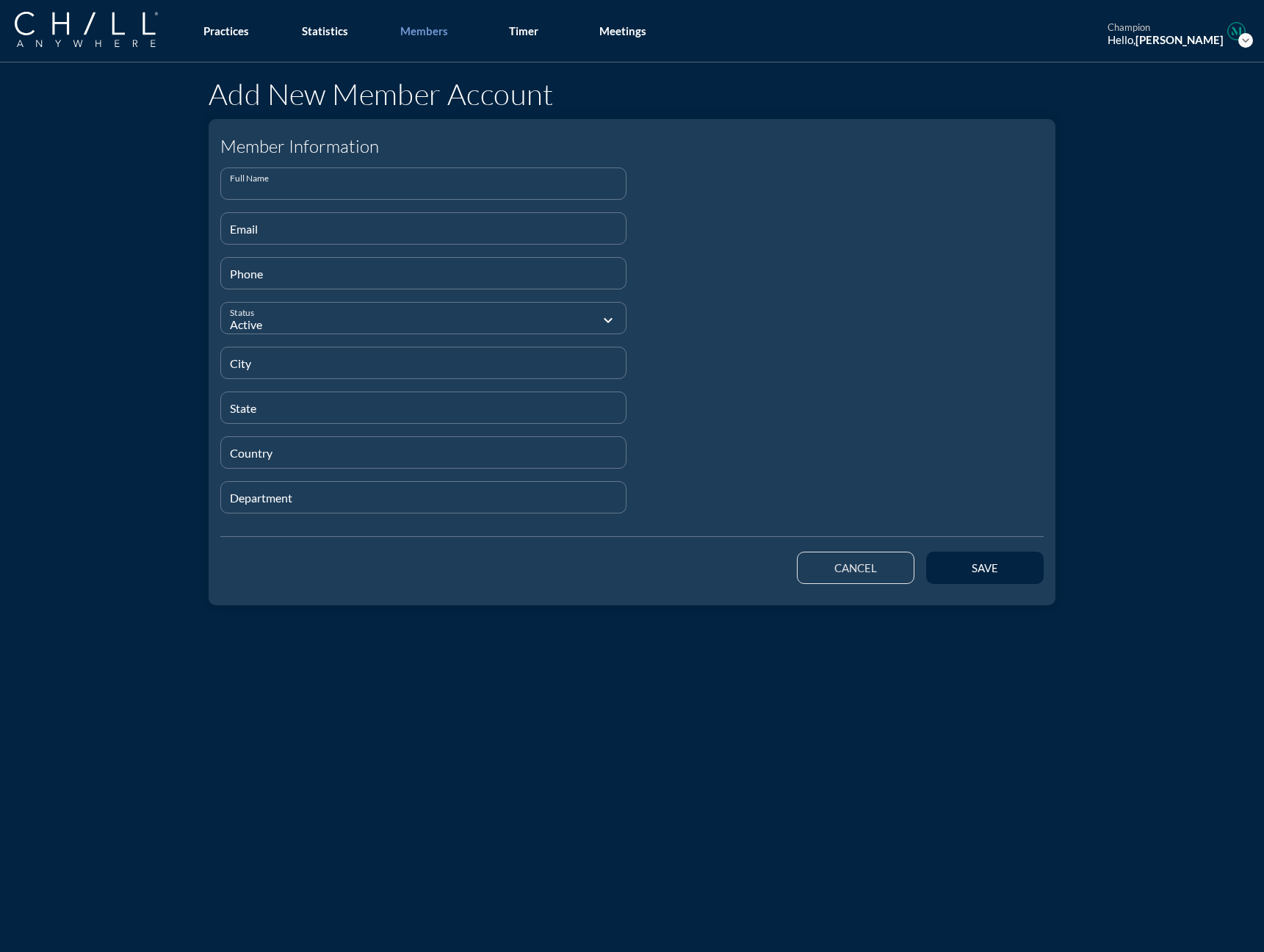
click at [231, 185] on input "Full Name" at bounding box center [423, 189] width 387 height 18
paste input "[PERSON_NAME]"
click at [310, 227] on input "Email" at bounding box center [423, 234] width 387 height 18
paste input "[EMAIL_ADDRESS][DOMAIN_NAME]"
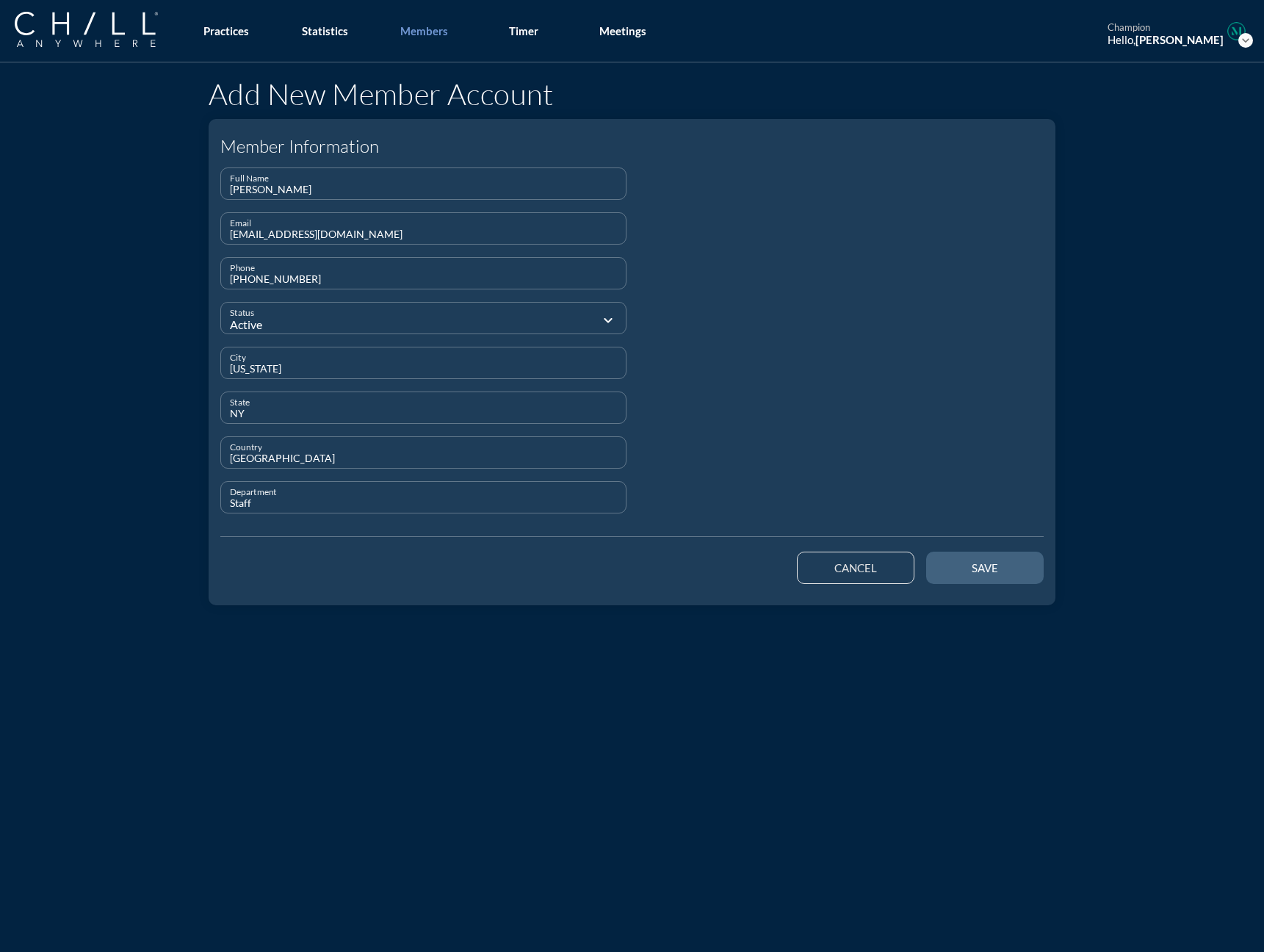
click at [976, 565] on button "save" at bounding box center [984, 568] width 117 height 32
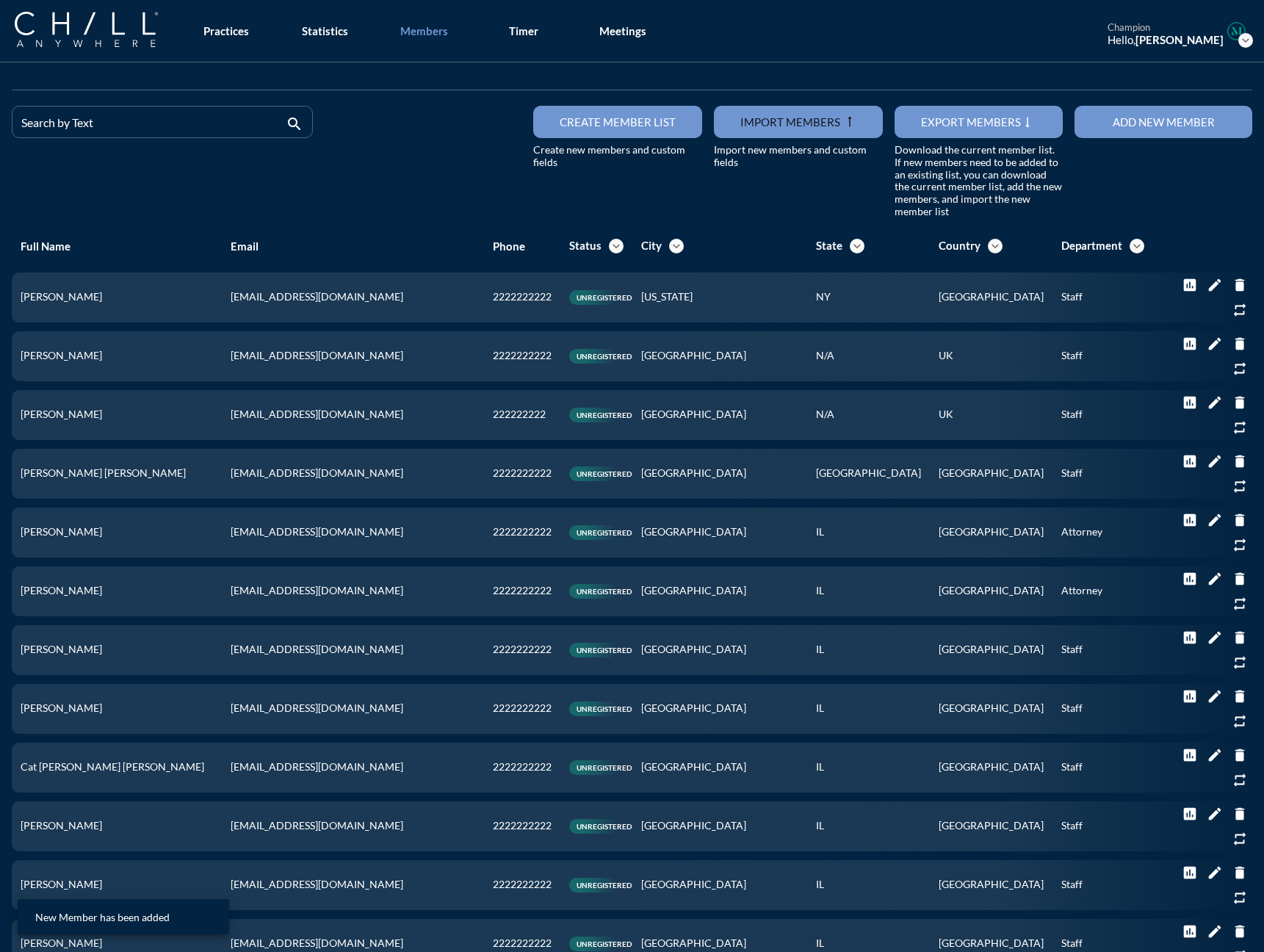
click at [976, 129] on button "Add new member" at bounding box center [1163, 121] width 178 height 32
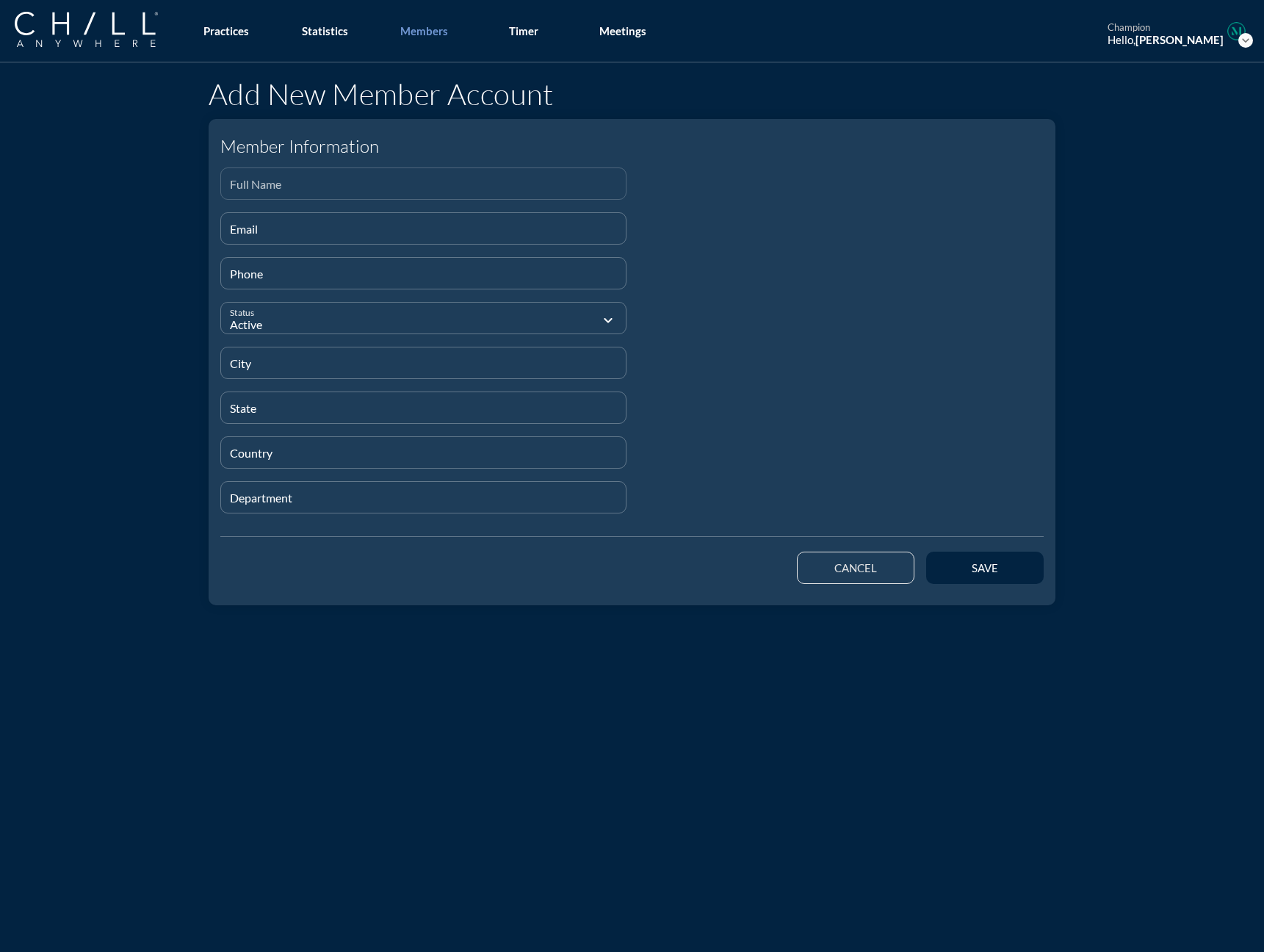
click at [311, 173] on div "Full Name" at bounding box center [423, 183] width 387 height 31
paste input "[PERSON_NAME] De Los [PERSON_NAME]"
click at [265, 227] on input "Email" at bounding box center [423, 234] width 387 height 18
paste input "[PERSON_NAME][EMAIL_ADDRESS][PERSON_NAME][DOMAIN_NAME]"
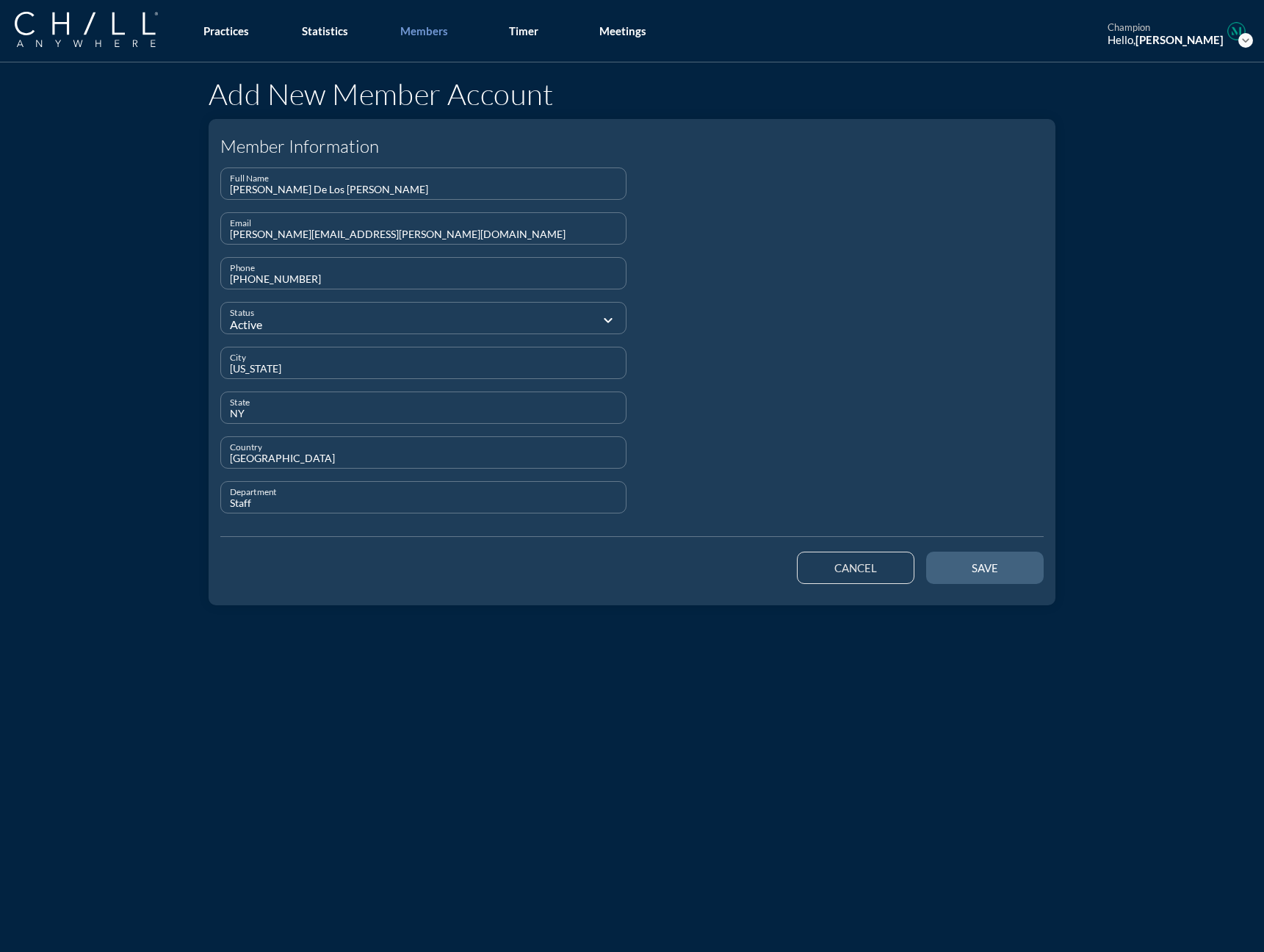
click at [954, 565] on div "save" at bounding box center [984, 568] width 66 height 13
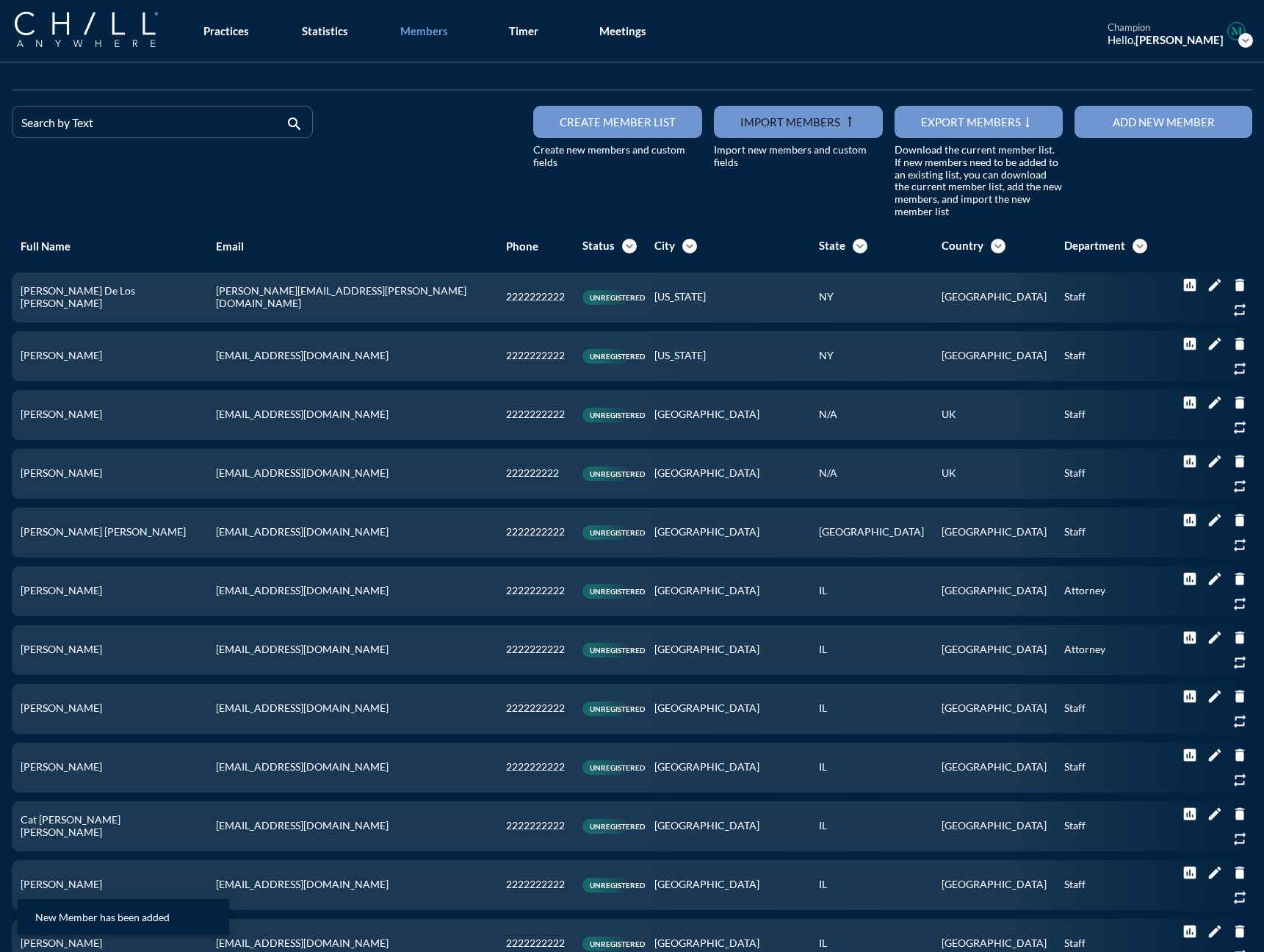
click at [976, 119] on div "Add new member" at bounding box center [1163, 121] width 126 height 13
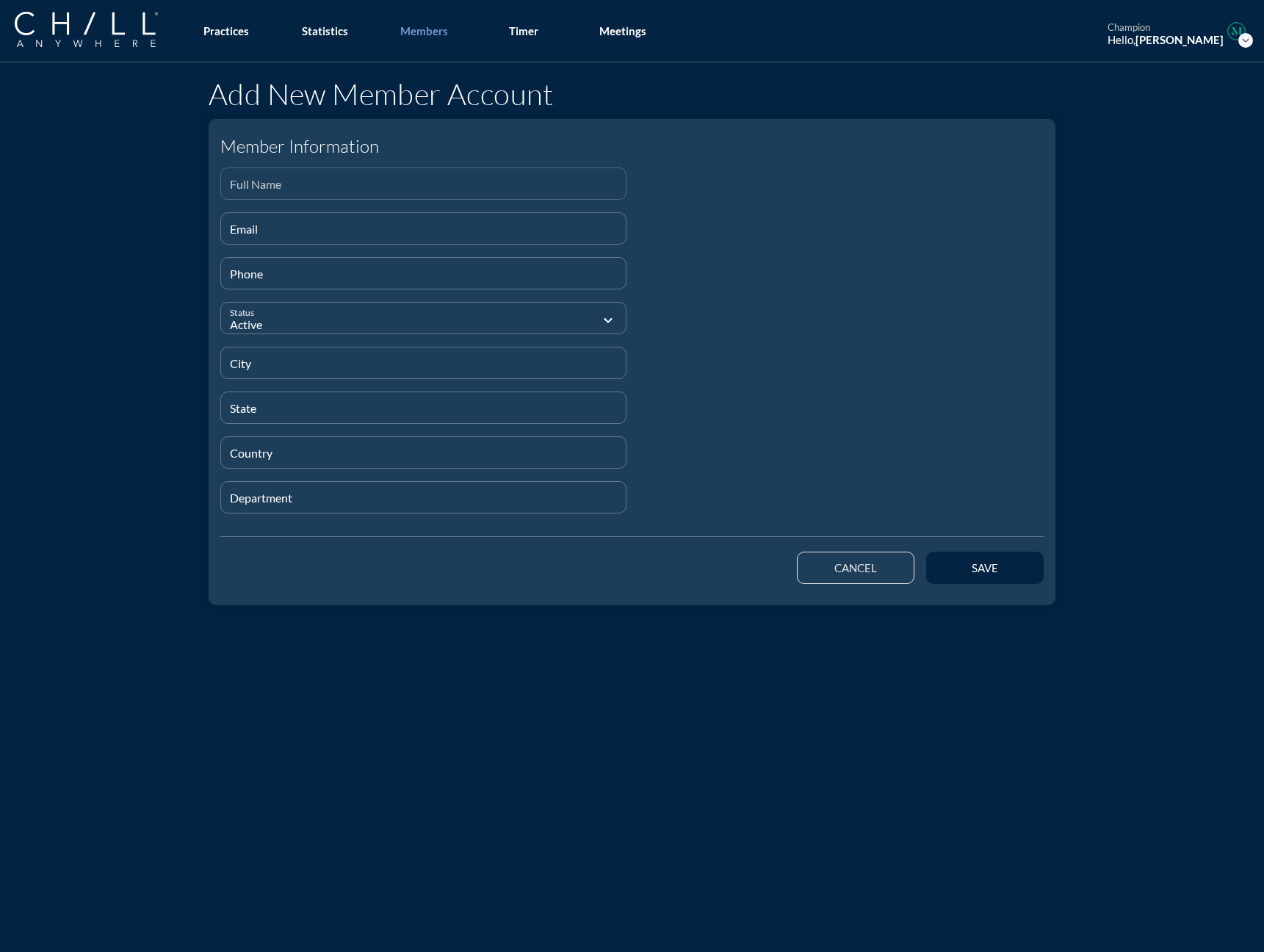
click at [317, 185] on input "Full Name" at bounding box center [423, 189] width 387 height 18
paste input "[PERSON_NAME]"
click at [319, 229] on input "Email" at bounding box center [423, 234] width 387 height 18
paste input "[EMAIL_ADDRESS][DOMAIN_NAME]"
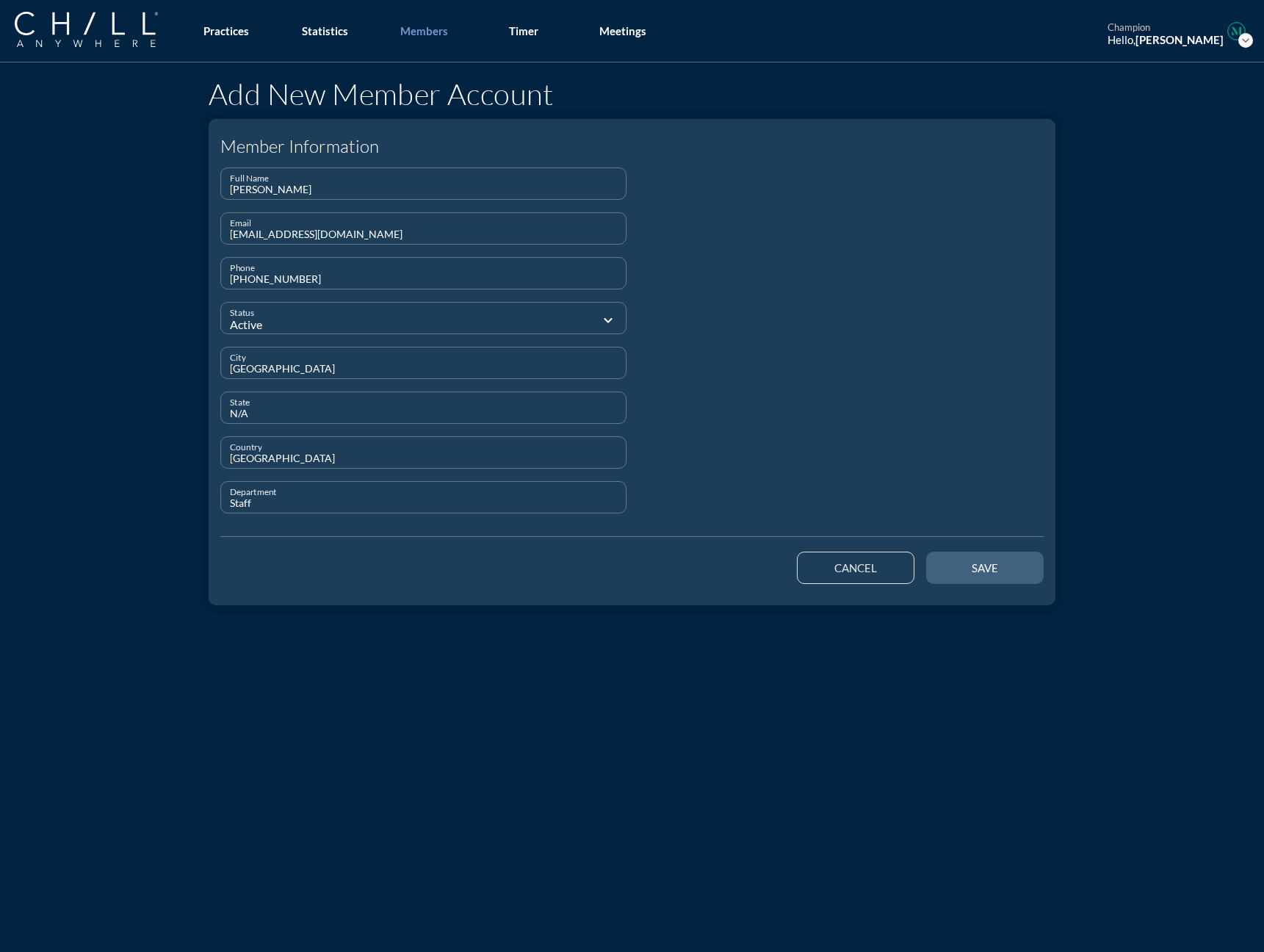
click at [959, 563] on div "save" at bounding box center [984, 568] width 66 height 13
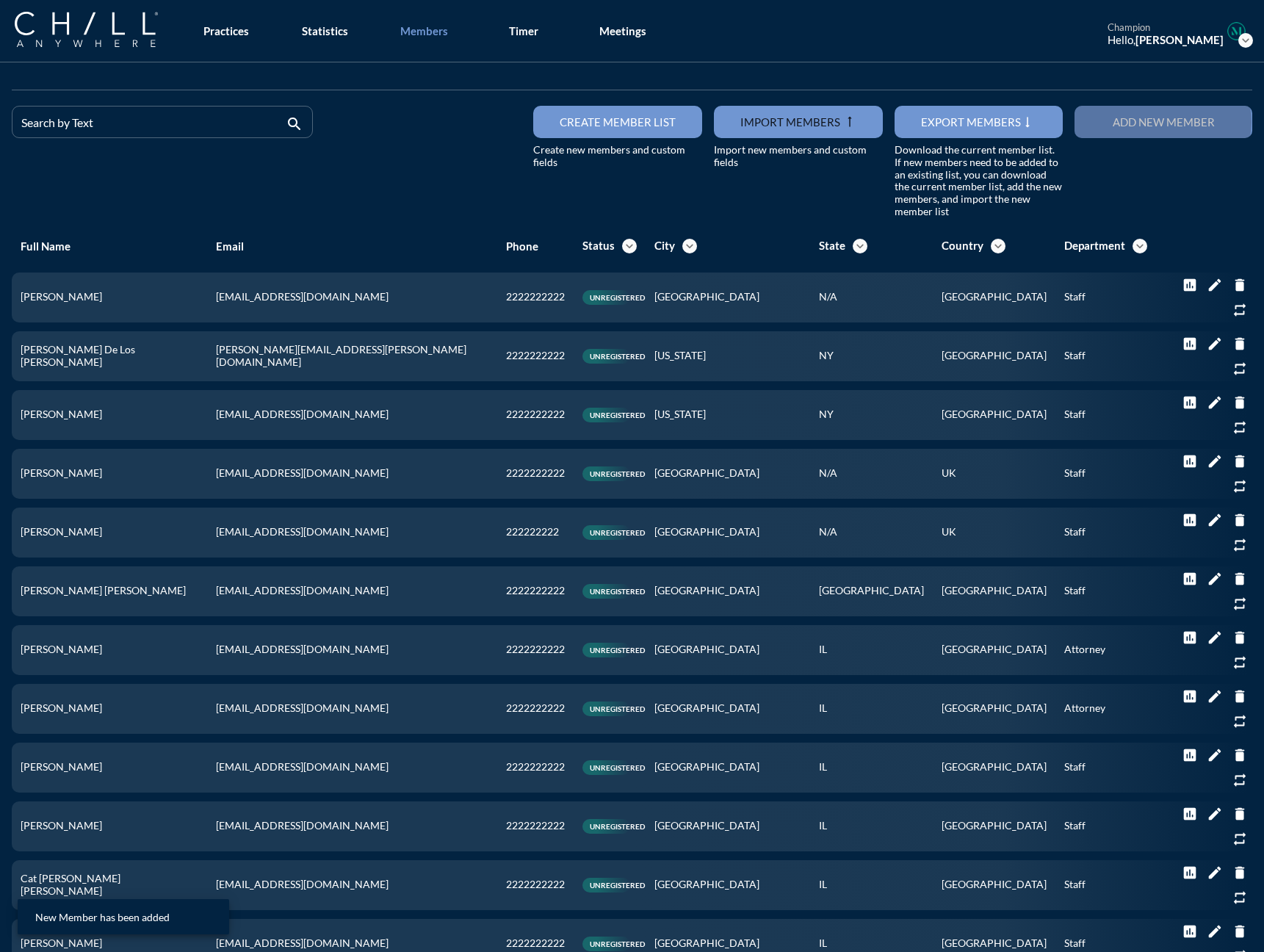
click at [976, 132] on button "Add new member" at bounding box center [1163, 121] width 178 height 32
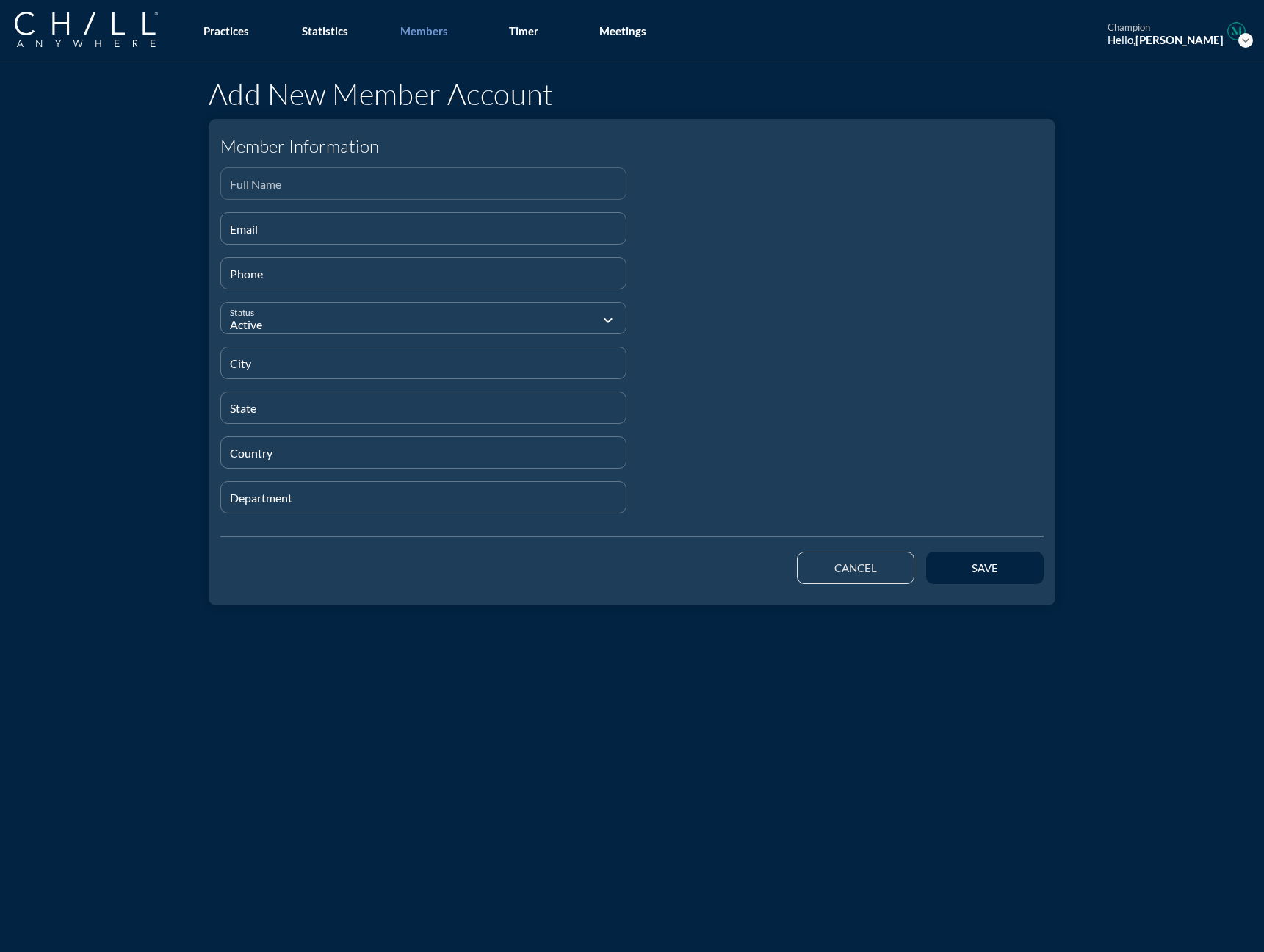
click at [335, 184] on input "Full Name" at bounding box center [423, 189] width 387 height 18
paste input "[PERSON_NAME]"
click at [300, 237] on input "Email" at bounding box center [423, 234] width 387 height 18
paste input "[PERSON_NAME][EMAIL_ADDRESS][DOMAIN_NAME]"
click at [297, 281] on input "[PHONE_NUMBER]" at bounding box center [423, 279] width 387 height 18
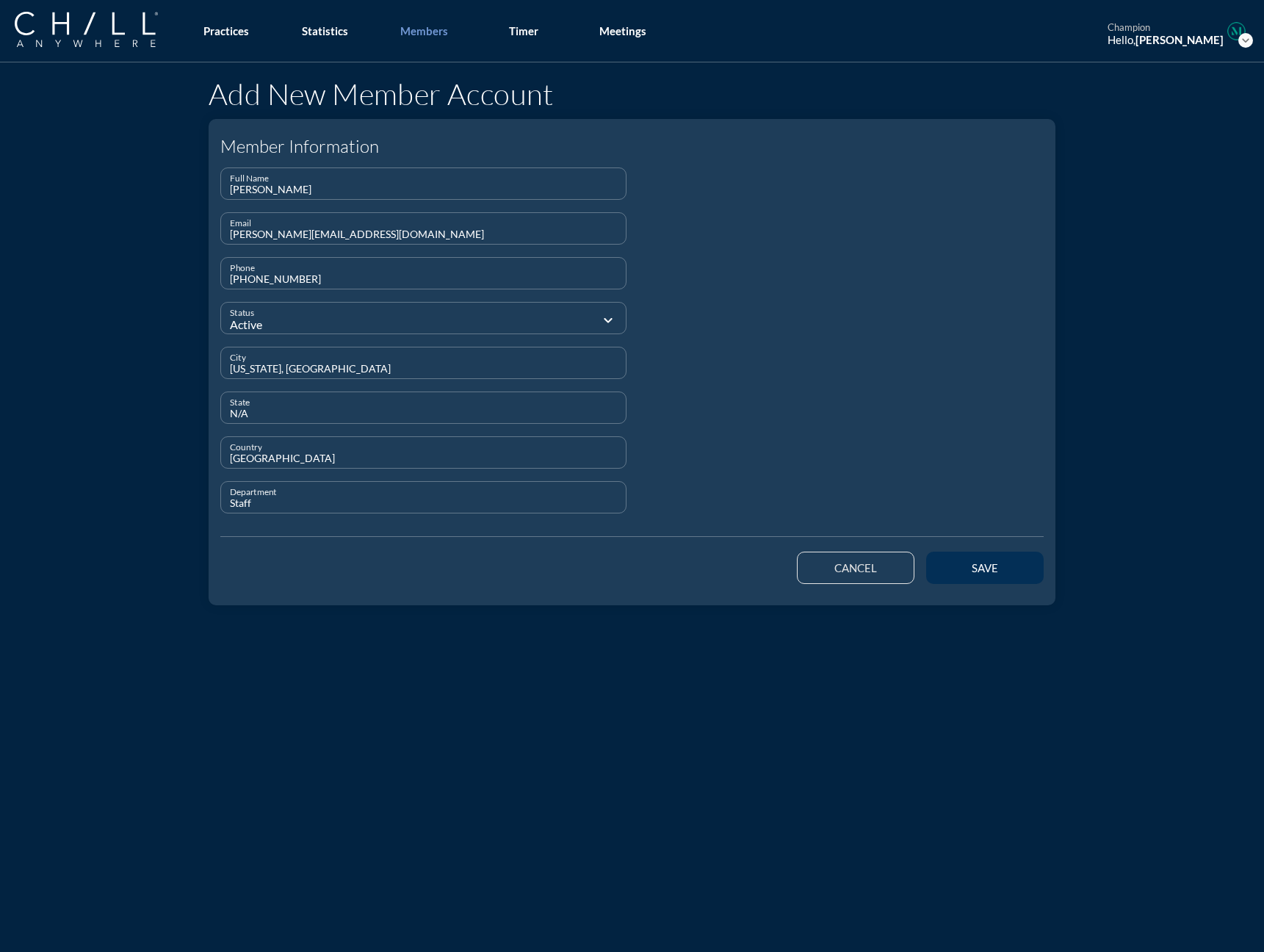
click at [937, 556] on button "save" at bounding box center [984, 568] width 117 height 32
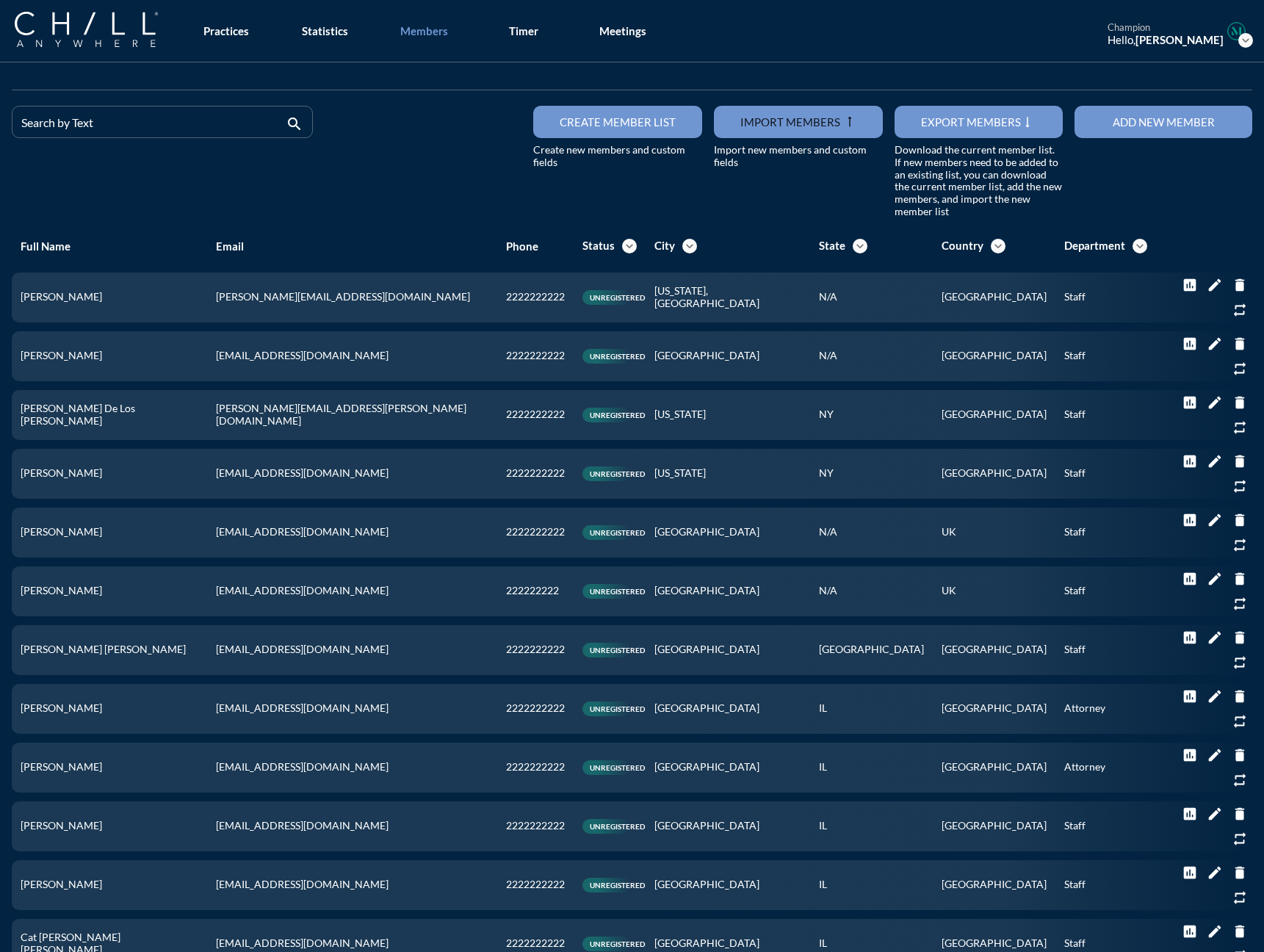
click at [52, 140] on div at bounding box center [162, 143] width 284 height 9
click at [54, 132] on input "Search by Text" at bounding box center [152, 128] width 262 height 18
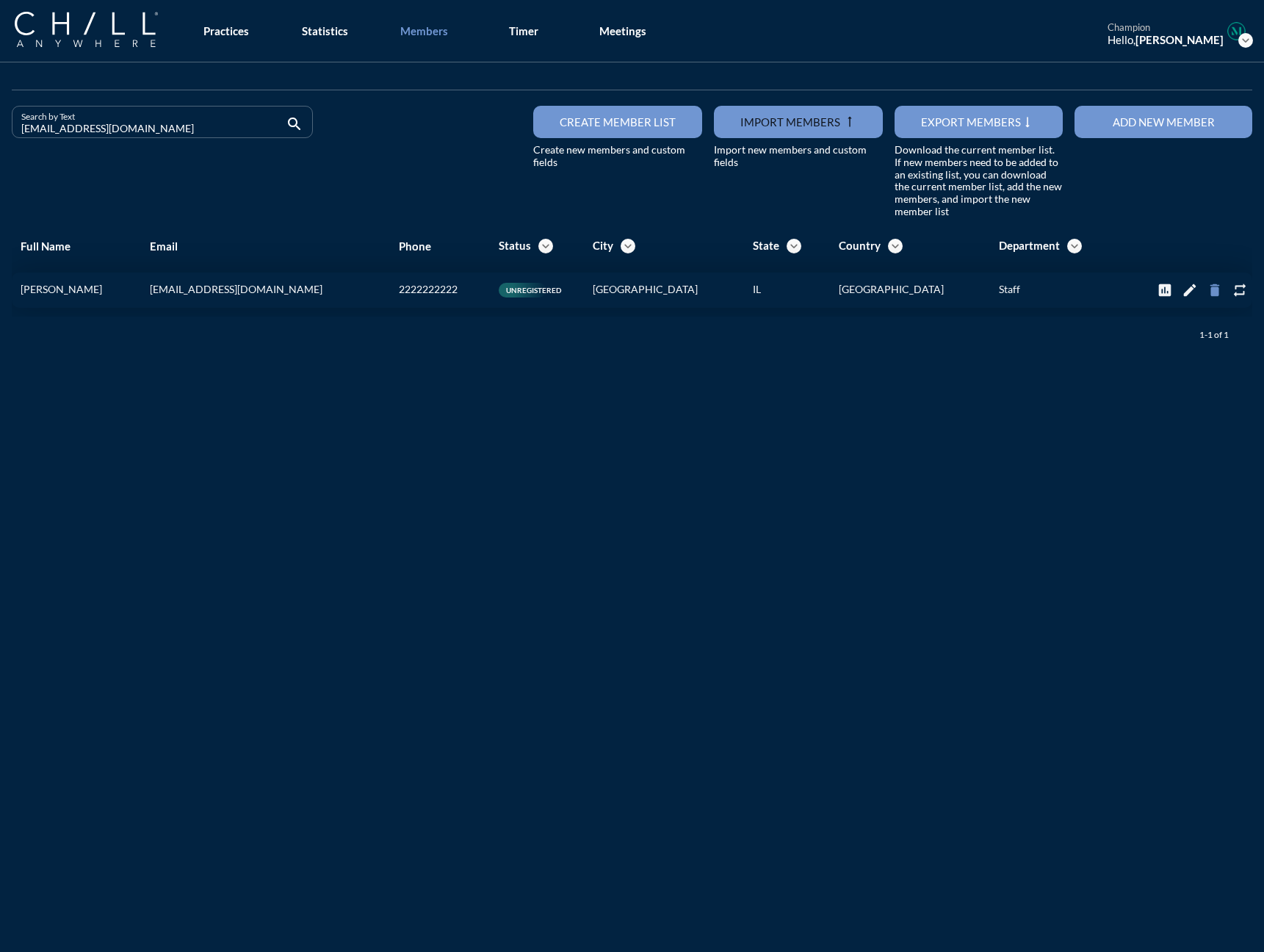
click at [976, 289] on icon "delete" at bounding box center [1214, 290] width 16 height 16
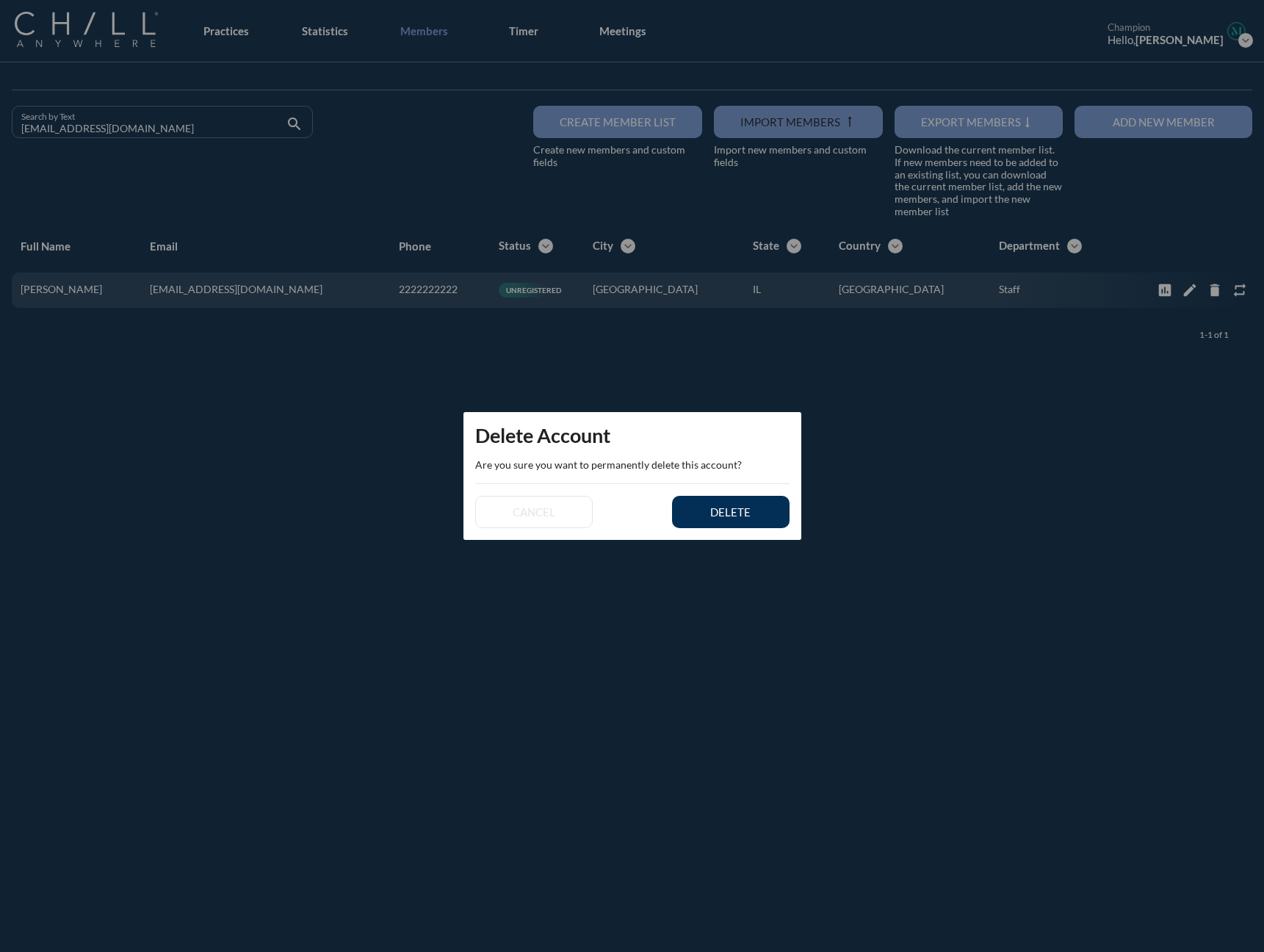
click at [699, 504] on button "delete" at bounding box center [731, 511] width 117 height 32
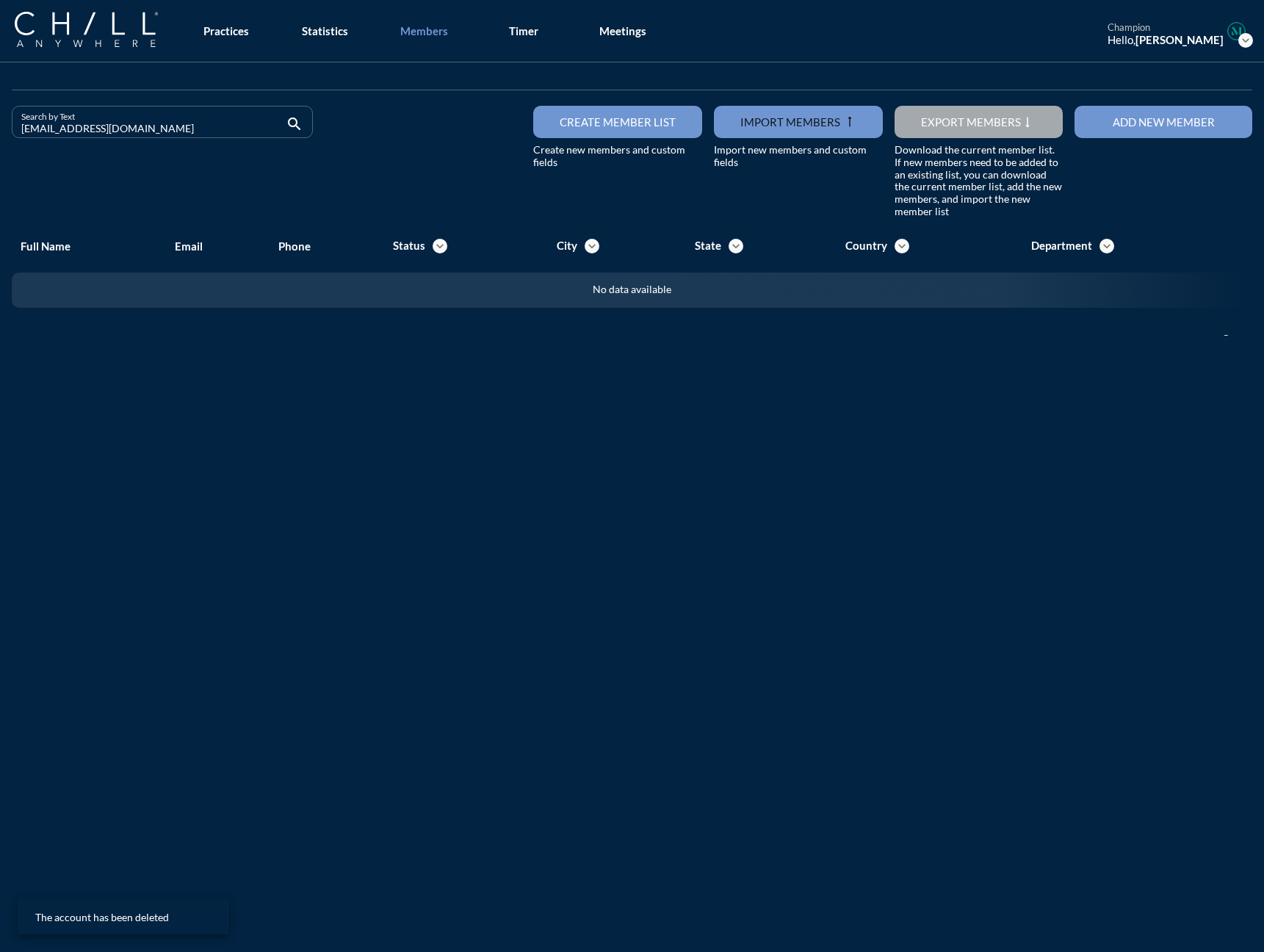
drag, startPoint x: 184, startPoint y: 127, endPoint x: -85, endPoint y: 117, distance: 269.2
click at [0, 117] on html "All Administrative Administrative (non-[PERSON_NAME]) Associate Attorney Attorn…" at bounding box center [632, 476] width 1264 height 952
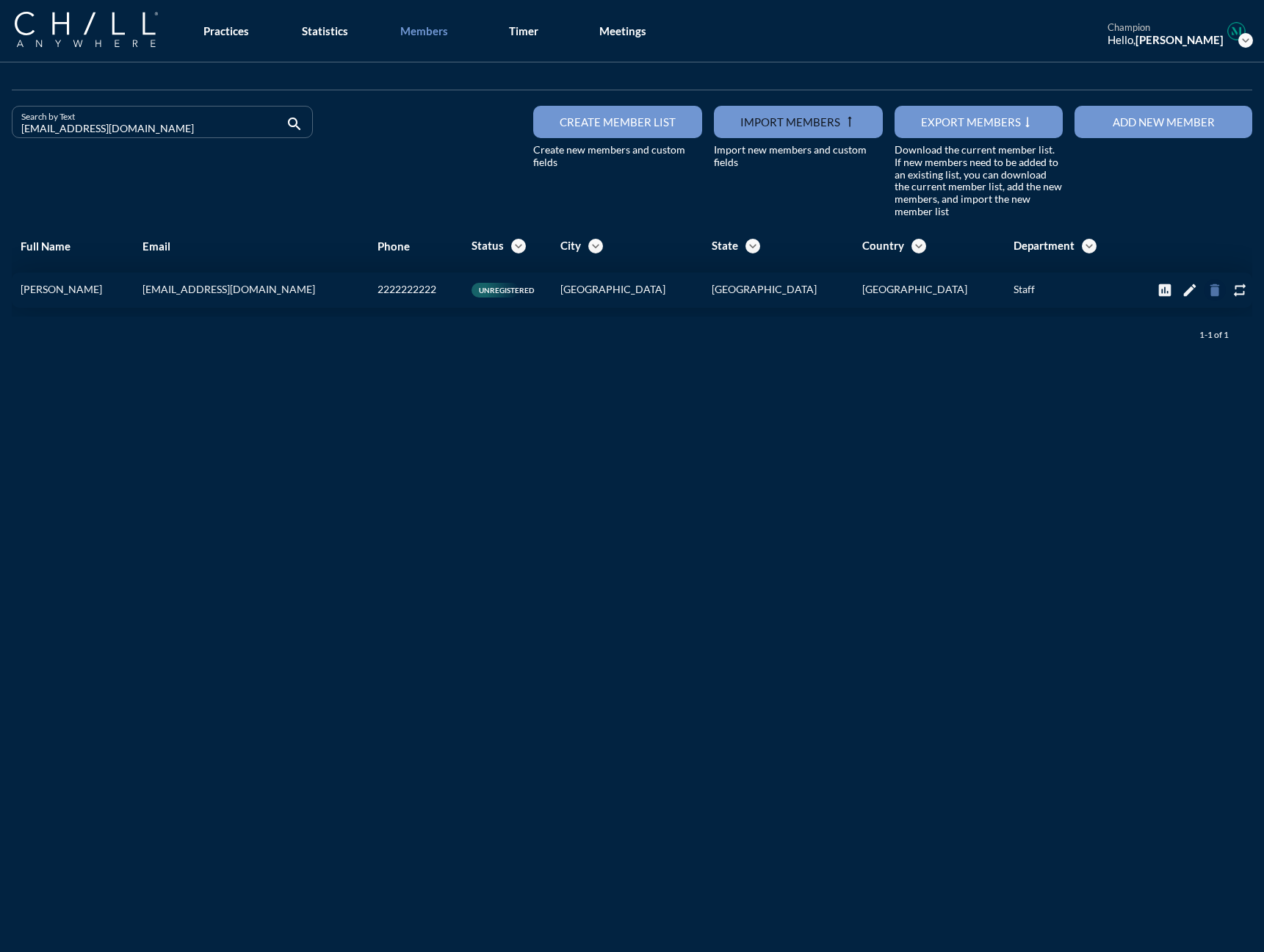
click at [976, 293] on icon "delete" at bounding box center [1214, 290] width 16 height 16
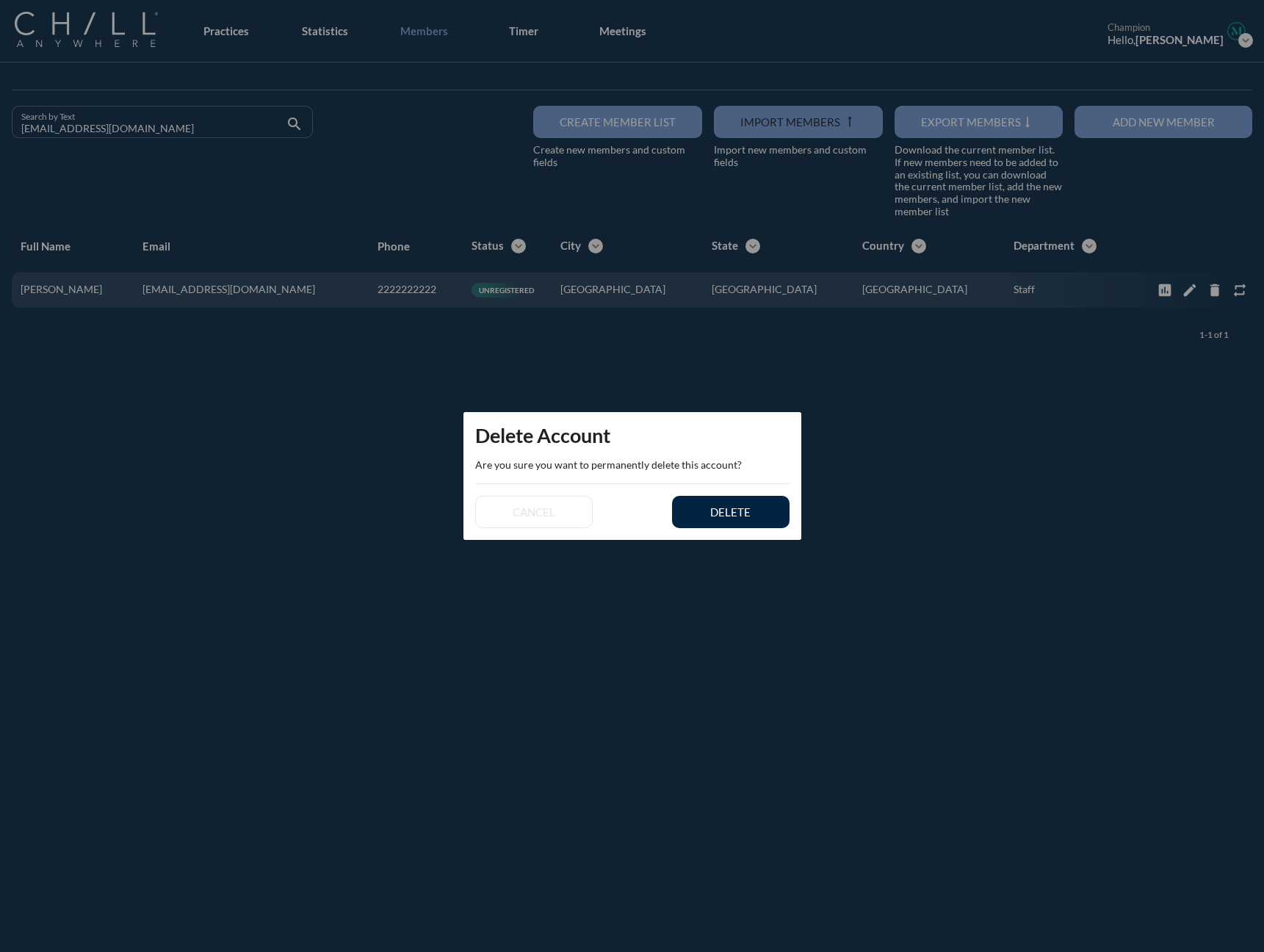
click at [766, 489] on div "cancel delete" at bounding box center [632, 512] width 338 height 55
click at [758, 500] on button "delete" at bounding box center [731, 511] width 117 height 32
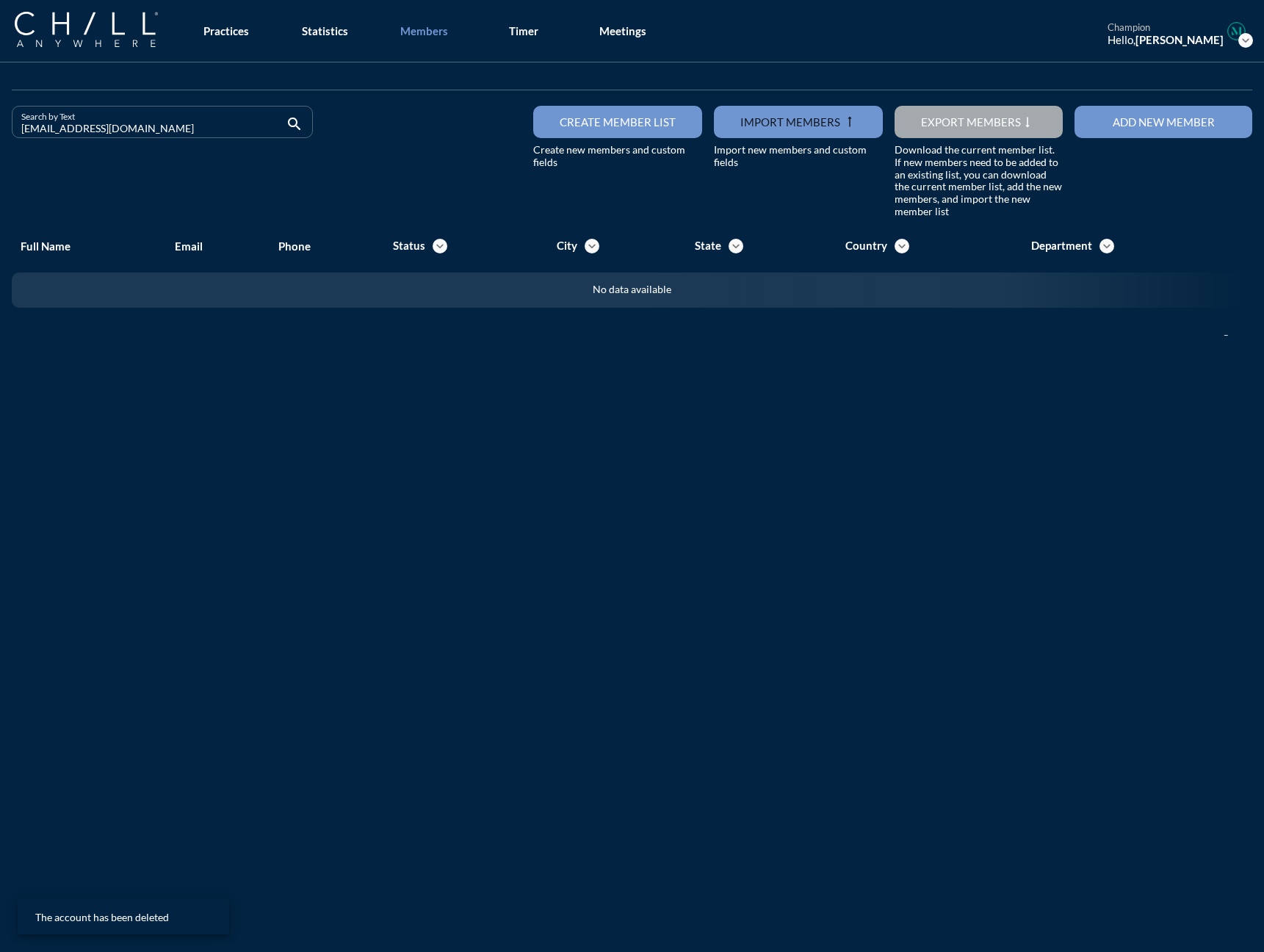
drag, startPoint x: 126, startPoint y: 132, endPoint x: -90, endPoint y: 125, distance: 216.1
click at [0, 125] on html "All Administrative Administrative (non-[PERSON_NAME]) Associate Attorney Attorn…" at bounding box center [632, 476] width 1264 height 952
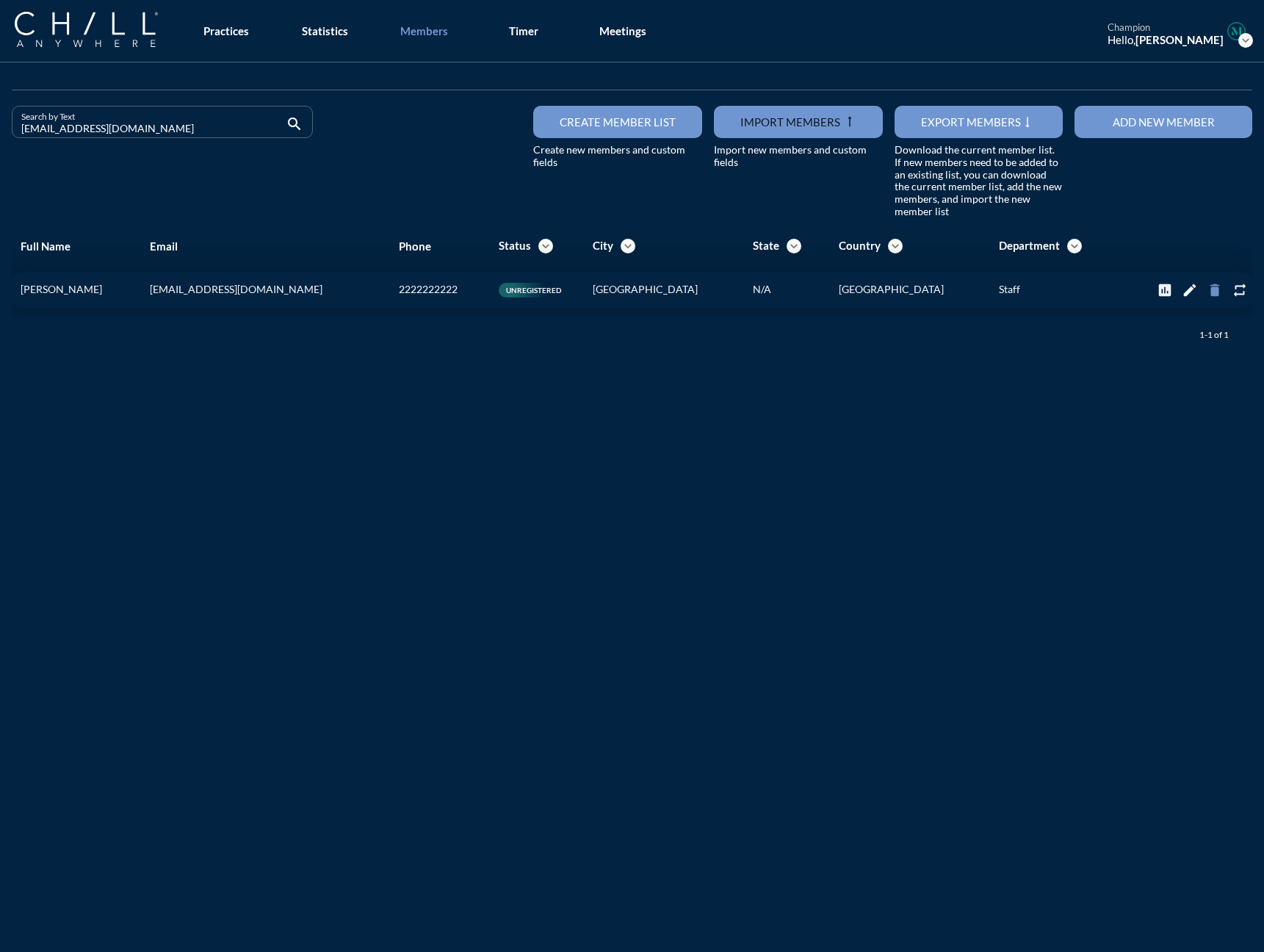
click at [976, 288] on icon "delete" at bounding box center [1214, 290] width 16 height 16
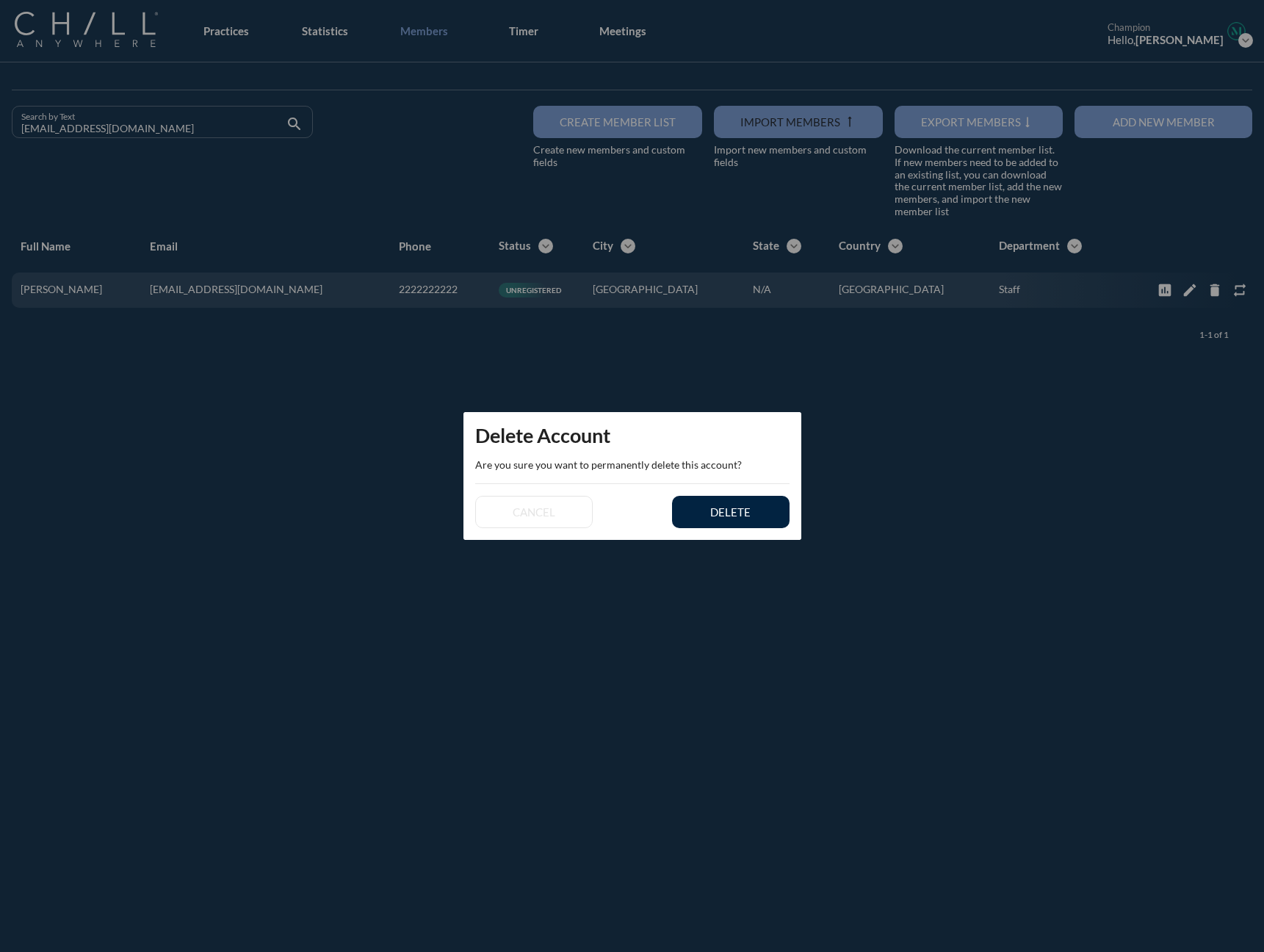
click at [697, 531] on div "cancel delete" at bounding box center [632, 512] width 338 height 55
click at [702, 515] on div "delete" at bounding box center [730, 511] width 66 height 13
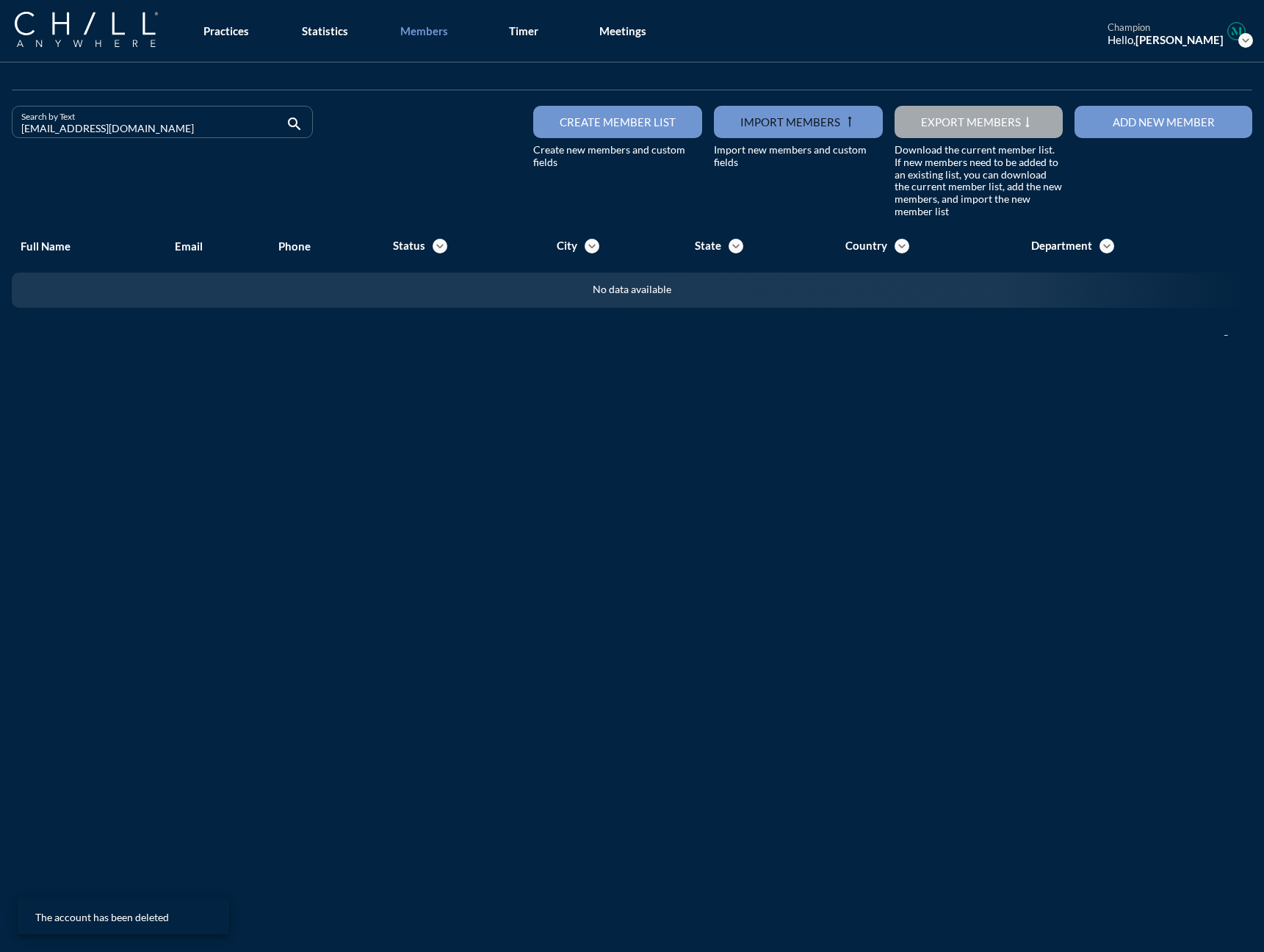
drag, startPoint x: 178, startPoint y: 136, endPoint x: -19, endPoint y: 132, distance: 197.0
click at [0, 132] on html "All Administrative Administrative (non-[PERSON_NAME]) Associate Attorney Attorn…" at bounding box center [632, 476] width 1264 height 952
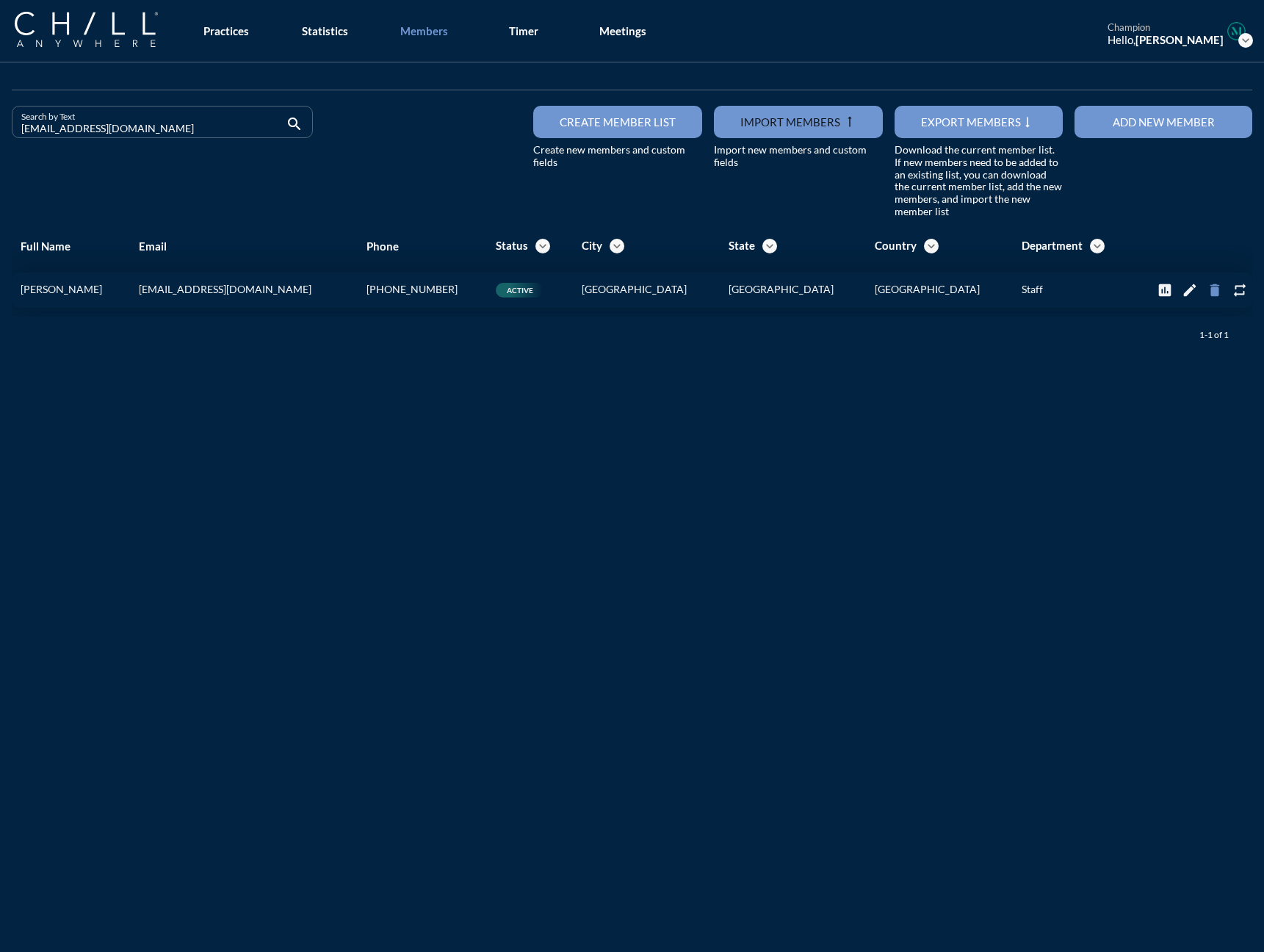
click at [976, 296] on icon "delete" at bounding box center [1214, 290] width 16 height 16
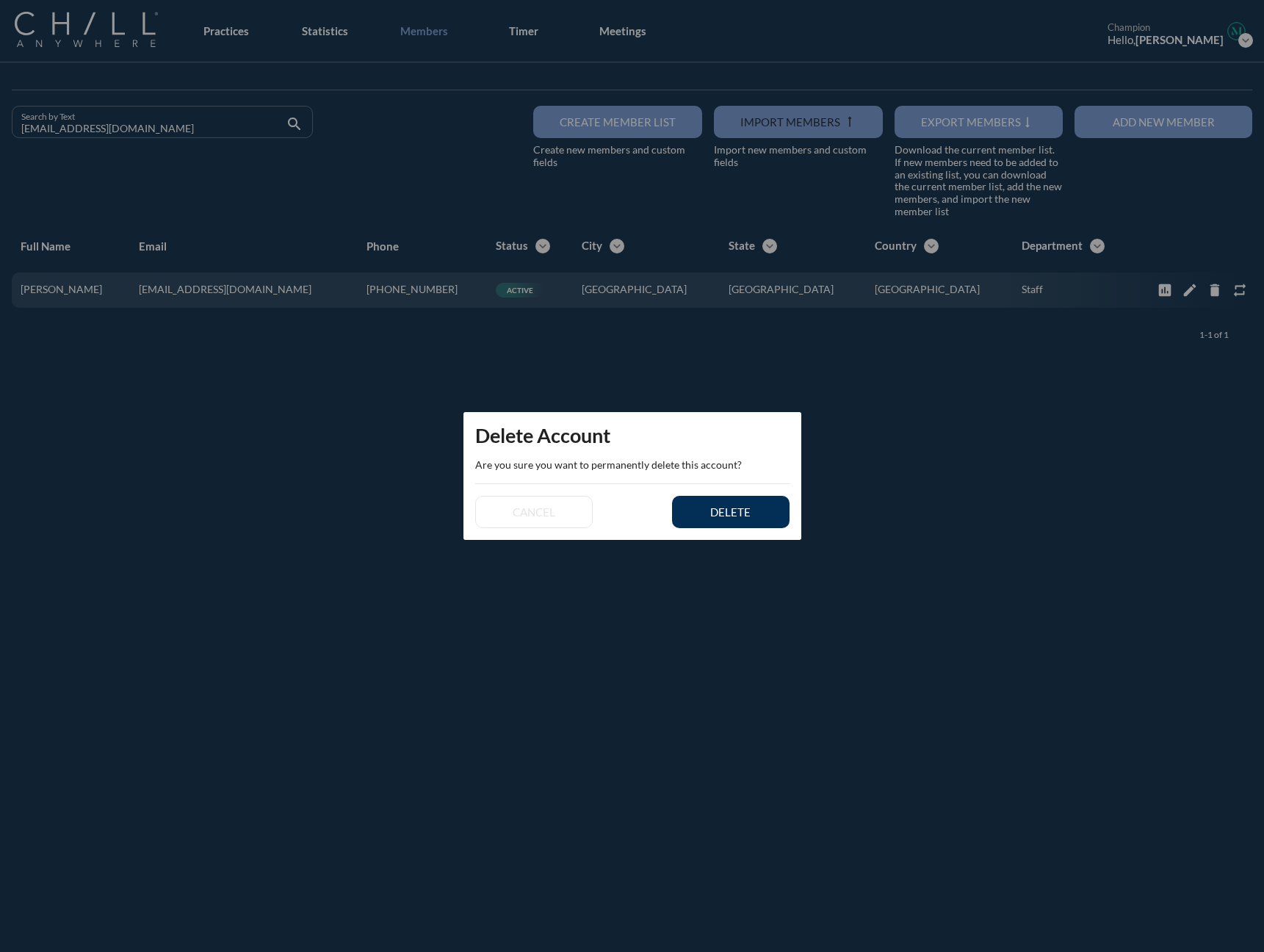
click at [775, 526] on button "delete" at bounding box center [731, 511] width 117 height 32
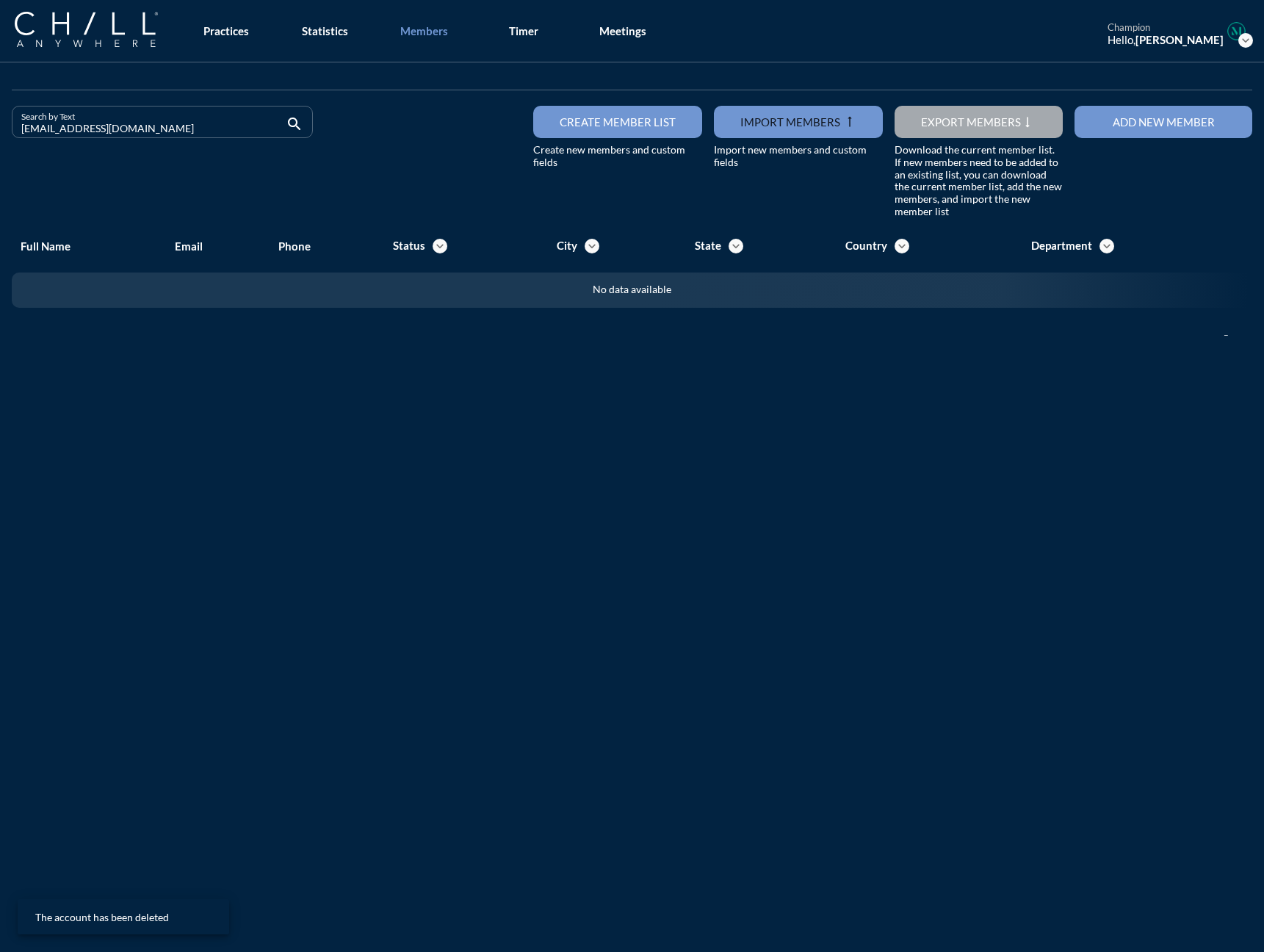
drag, startPoint x: 112, startPoint y: 129, endPoint x: -55, endPoint y: 131, distance: 167.0
click at [0, 131] on html "All Administrative Administrative (non-[PERSON_NAME]) Associate Attorney Attorn…" at bounding box center [632, 476] width 1264 height 952
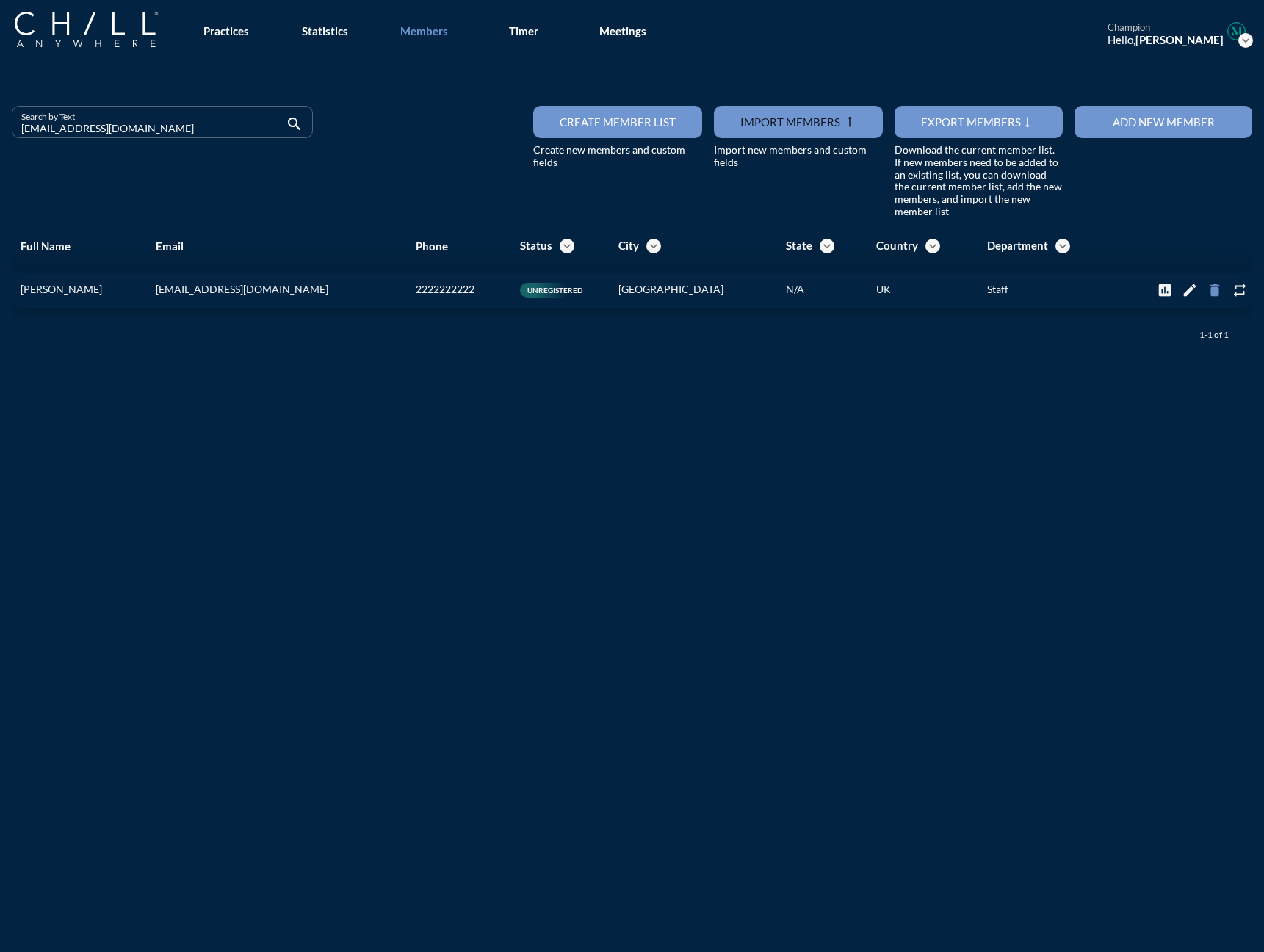
click at [976, 289] on icon "delete" at bounding box center [1214, 290] width 16 height 16
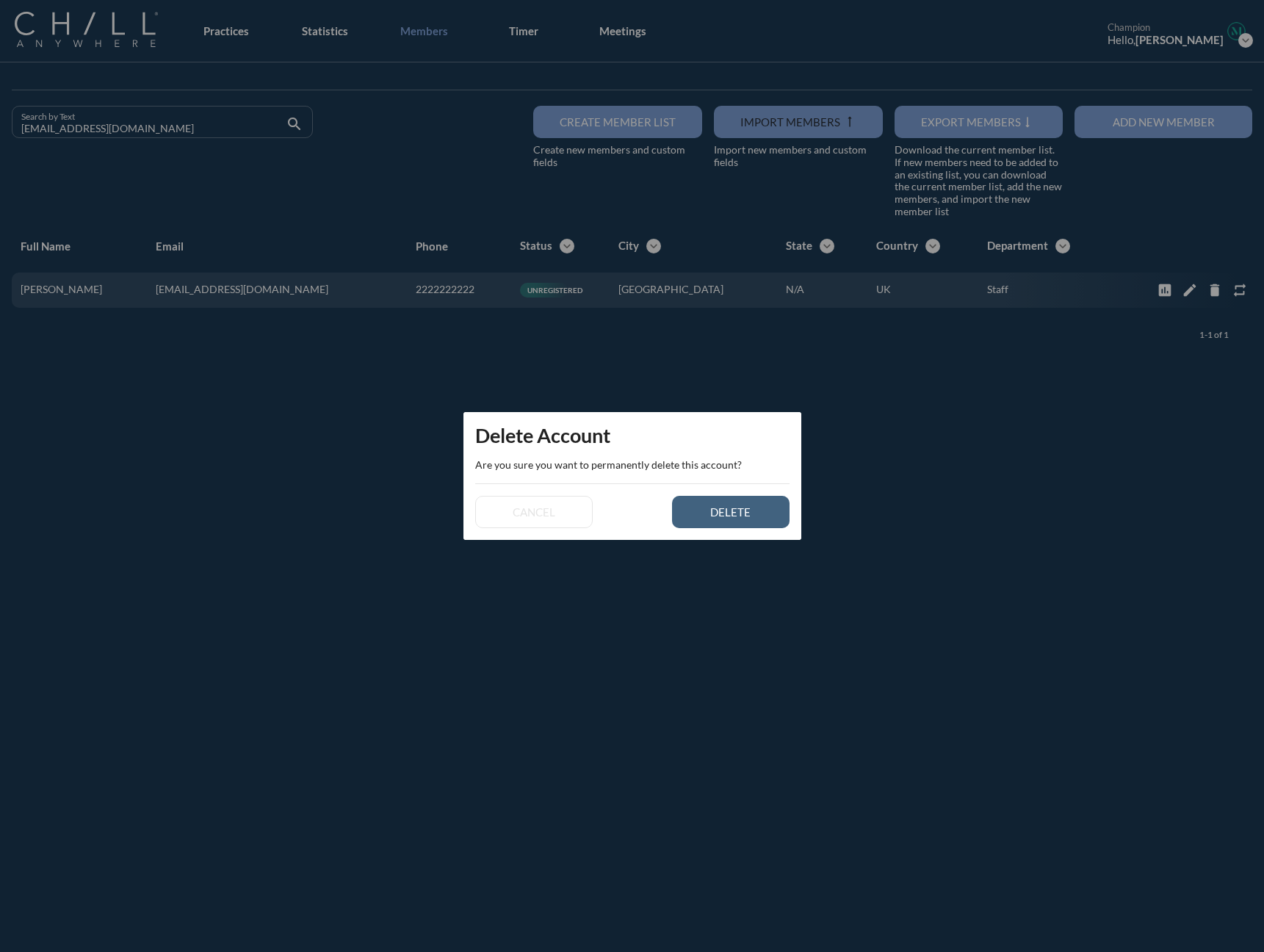
click at [737, 503] on button "delete" at bounding box center [731, 511] width 117 height 32
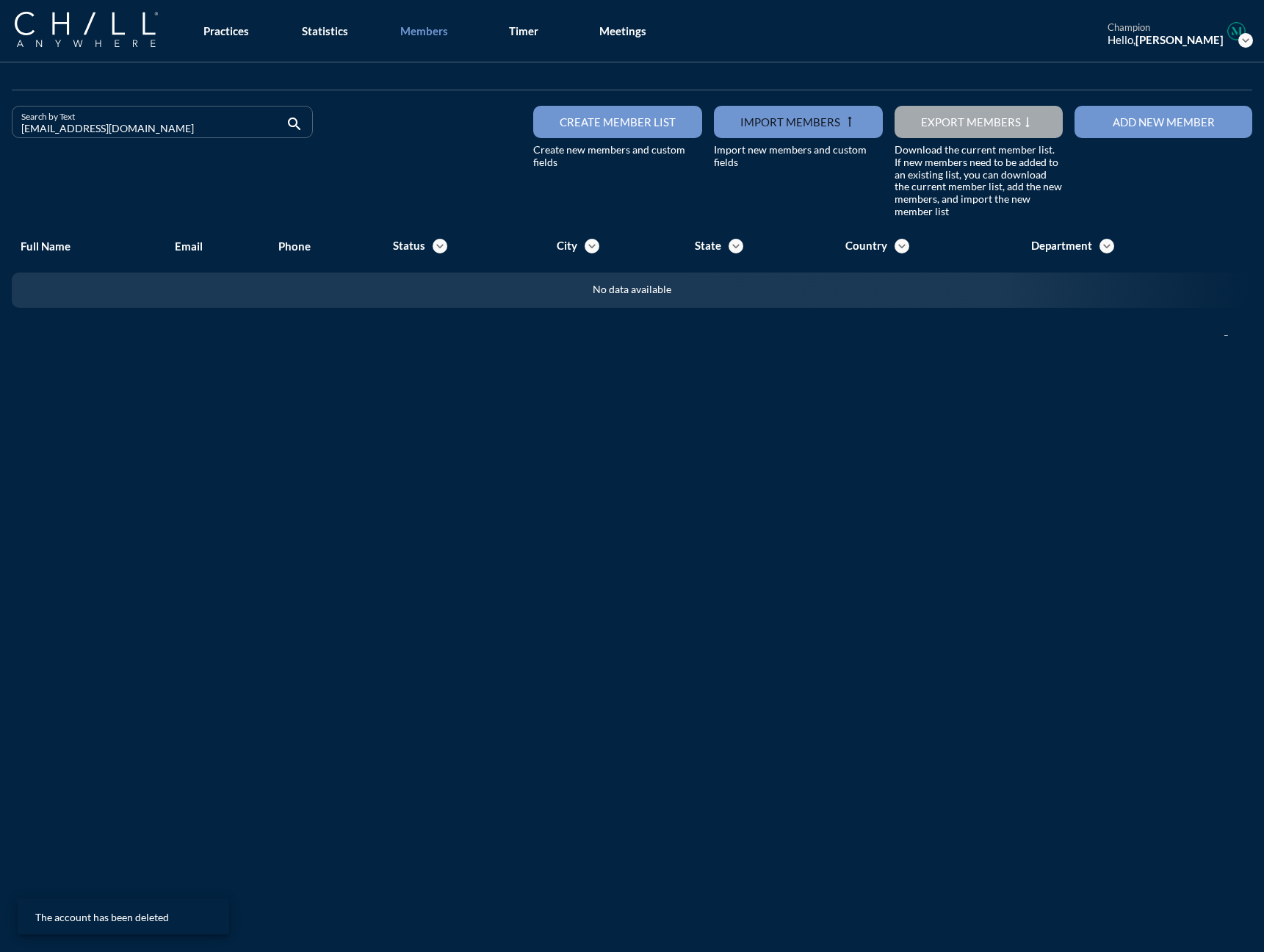
drag, startPoint x: 151, startPoint y: 133, endPoint x: -57, endPoint y: 128, distance: 208.1
click at [0, 128] on html "All Administrative Administrative (non-[PERSON_NAME]) Associate Attorney Attorn…" at bounding box center [632, 476] width 1264 height 952
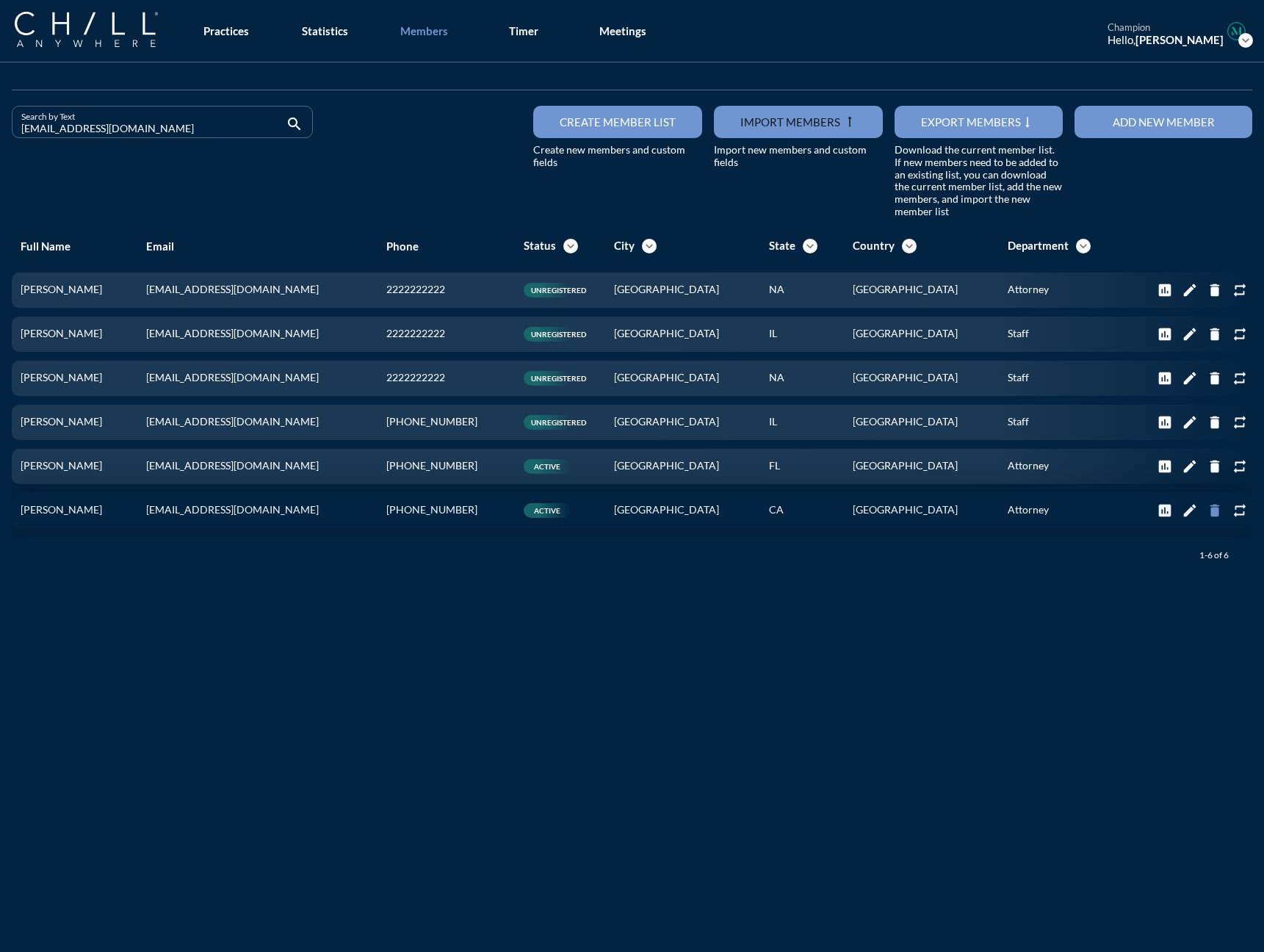
click at [976, 515] on icon "delete" at bounding box center [1214, 510] width 16 height 16
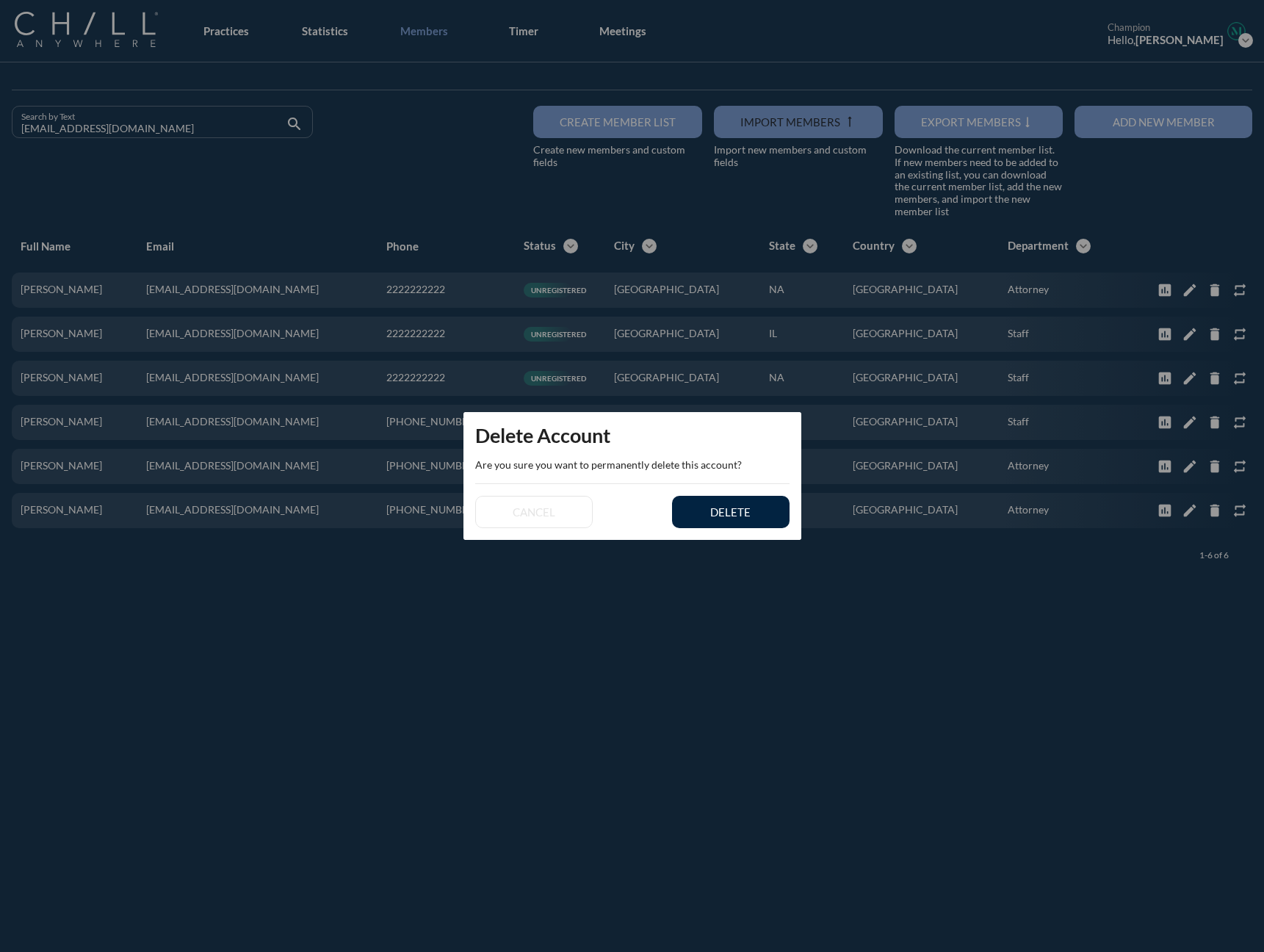
click at [672, 705] on div at bounding box center [632, 476] width 1264 height 952
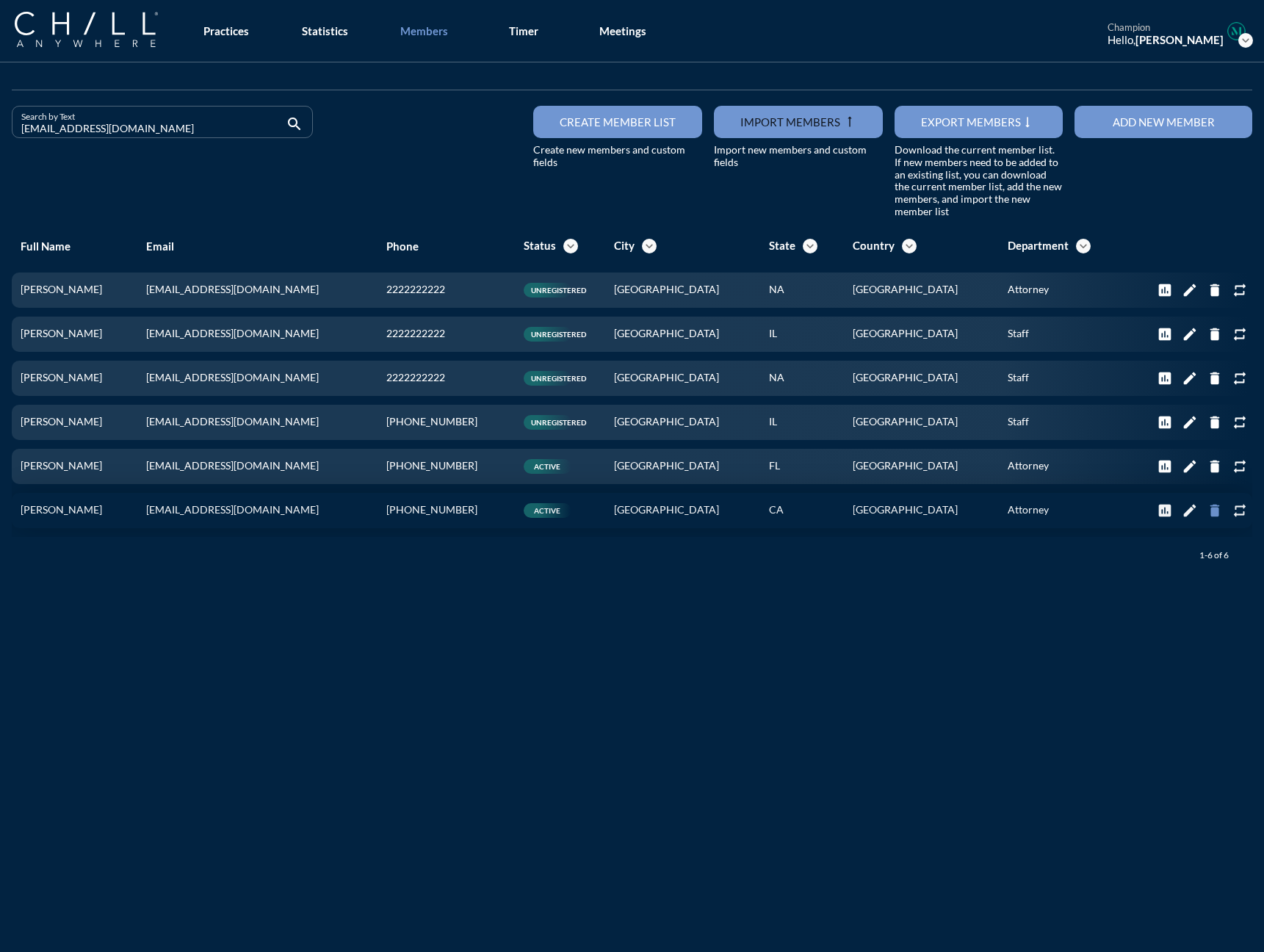
click at [976, 513] on icon "delete" at bounding box center [1214, 510] width 16 height 16
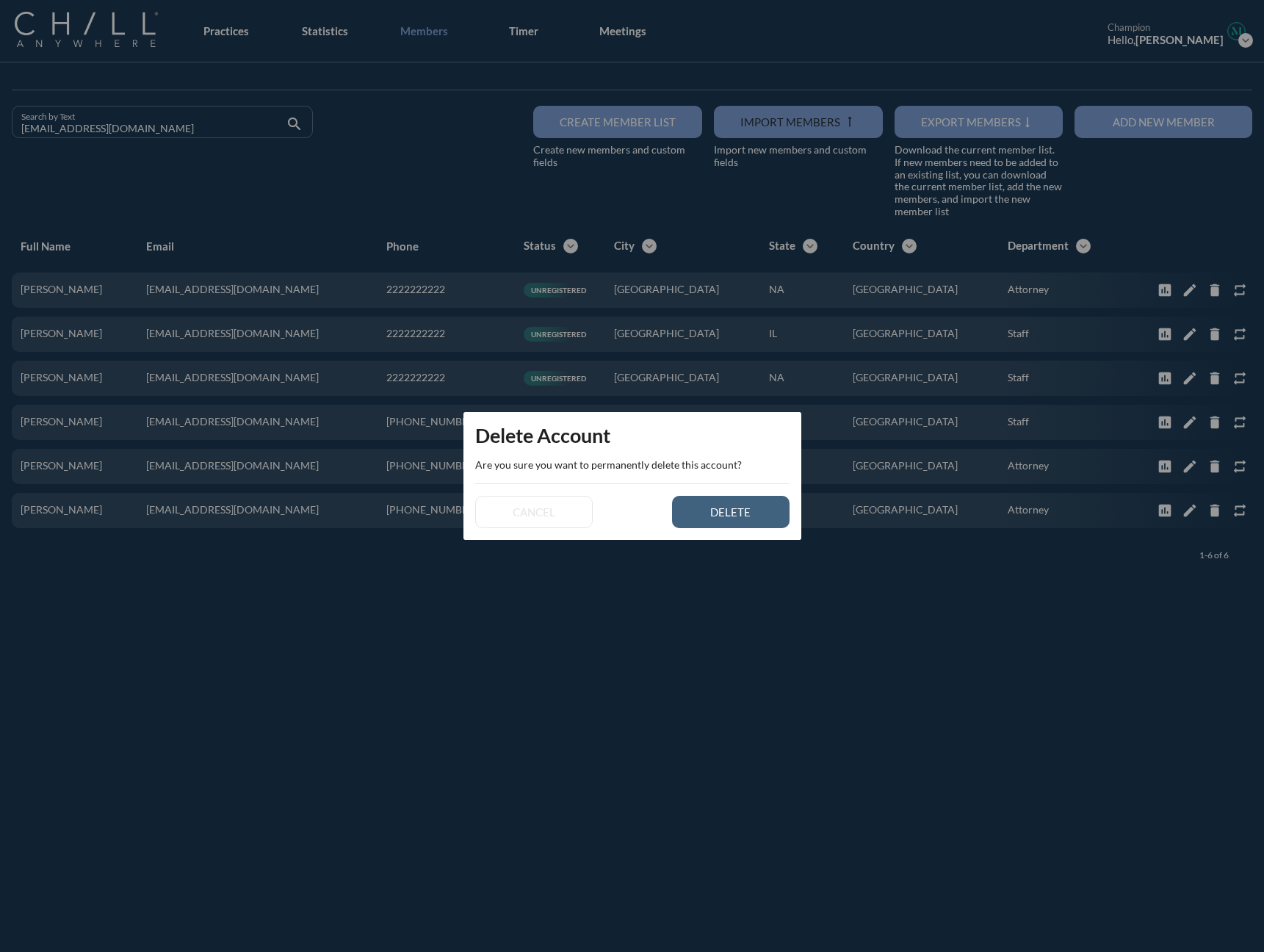
click at [763, 517] on button "delete" at bounding box center [731, 511] width 117 height 32
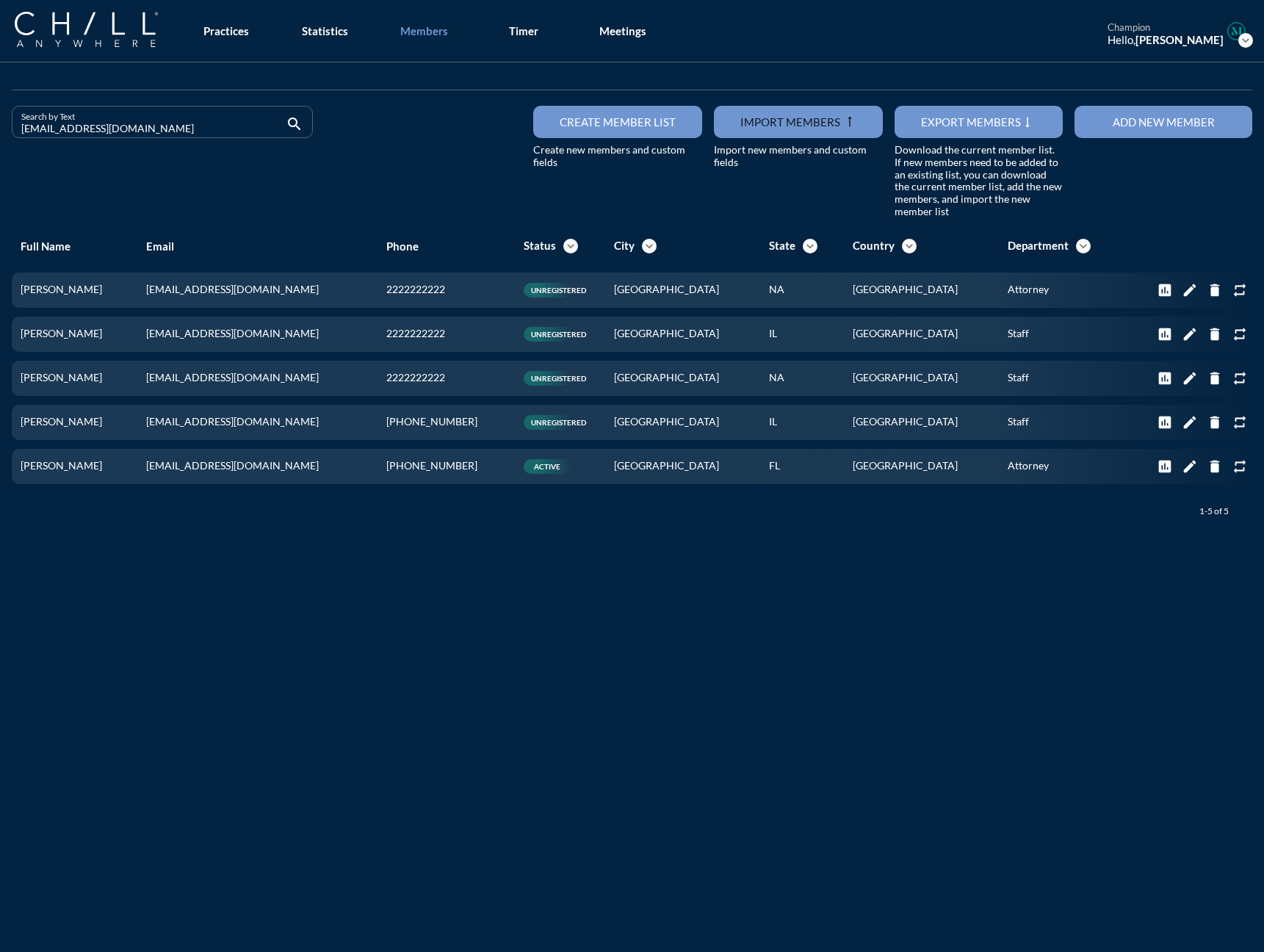
click at [743, 638] on div "Search by Text [EMAIL_ADDRESS][DOMAIN_NAME] search Create member list Create ne…" at bounding box center [632, 538] width 1264 height 952
drag, startPoint x: 161, startPoint y: 116, endPoint x: -155, endPoint y: 117, distance: 316.0
click at [0, 117] on html "All Administrative Administrative (non-[PERSON_NAME]) Associate Attorney Attorn…" at bounding box center [632, 476] width 1264 height 952
drag, startPoint x: 105, startPoint y: 131, endPoint x: -51, endPoint y: 130, distance: 156.0
click at [0, 130] on html "All Administrative Administrative (non-[PERSON_NAME]) Associate Attorney Attorn…" at bounding box center [632, 476] width 1264 height 952
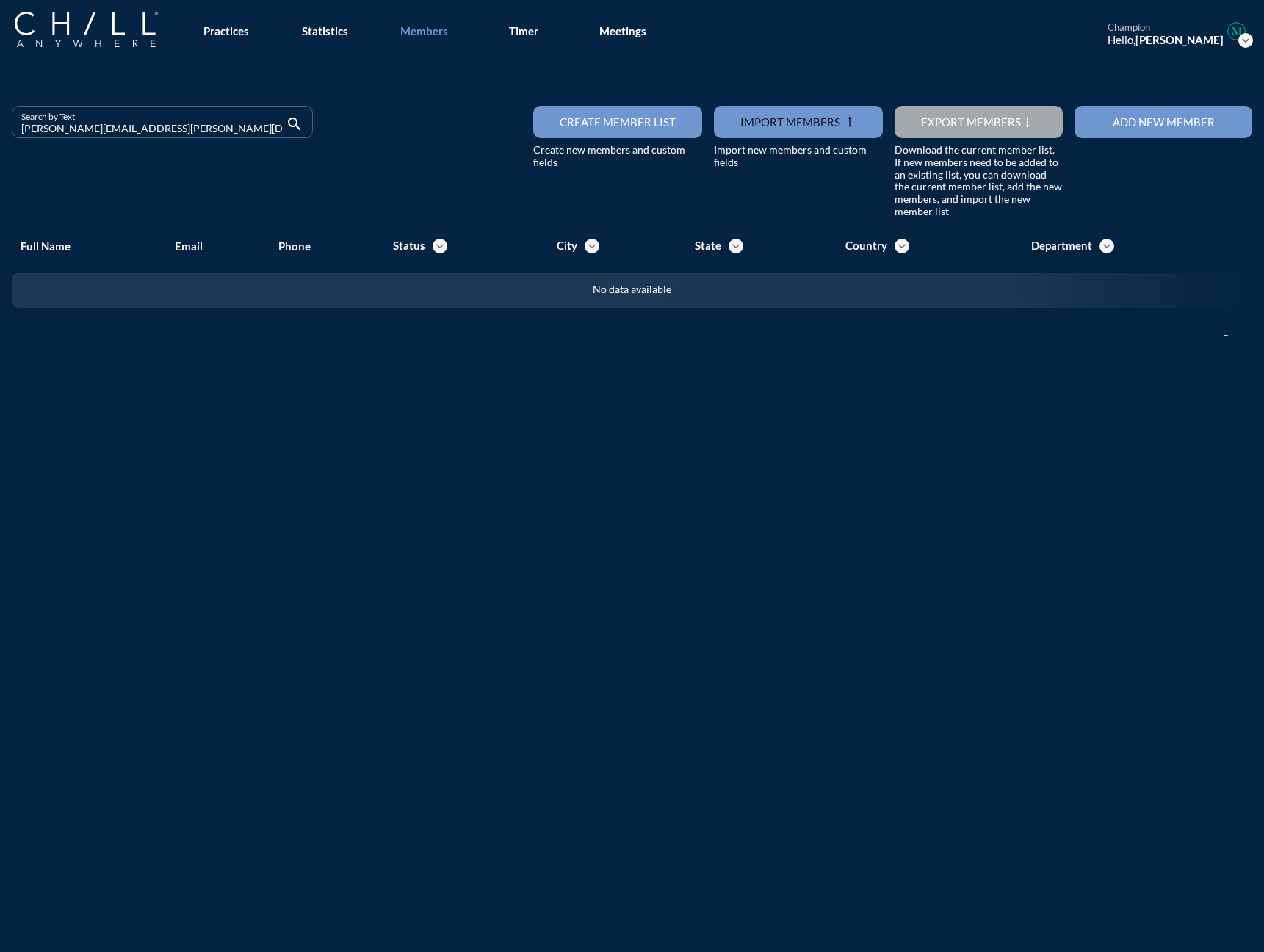
drag, startPoint x: 184, startPoint y: 128, endPoint x: -59, endPoint y: 128, distance: 243.0
click at [0, 128] on html "All Administrative Administrative (non-[PERSON_NAME]) Associate Attorney Attorn…" at bounding box center [632, 476] width 1264 height 952
drag, startPoint x: 197, startPoint y: 125, endPoint x: -232, endPoint y: 130, distance: 429.0
click at [0, 130] on html "All Administrative Administrative (non-[PERSON_NAME]) Associate Attorney Attorn…" at bounding box center [632, 476] width 1264 height 952
drag, startPoint x: 144, startPoint y: 124, endPoint x: 10, endPoint y: 124, distance: 134.0
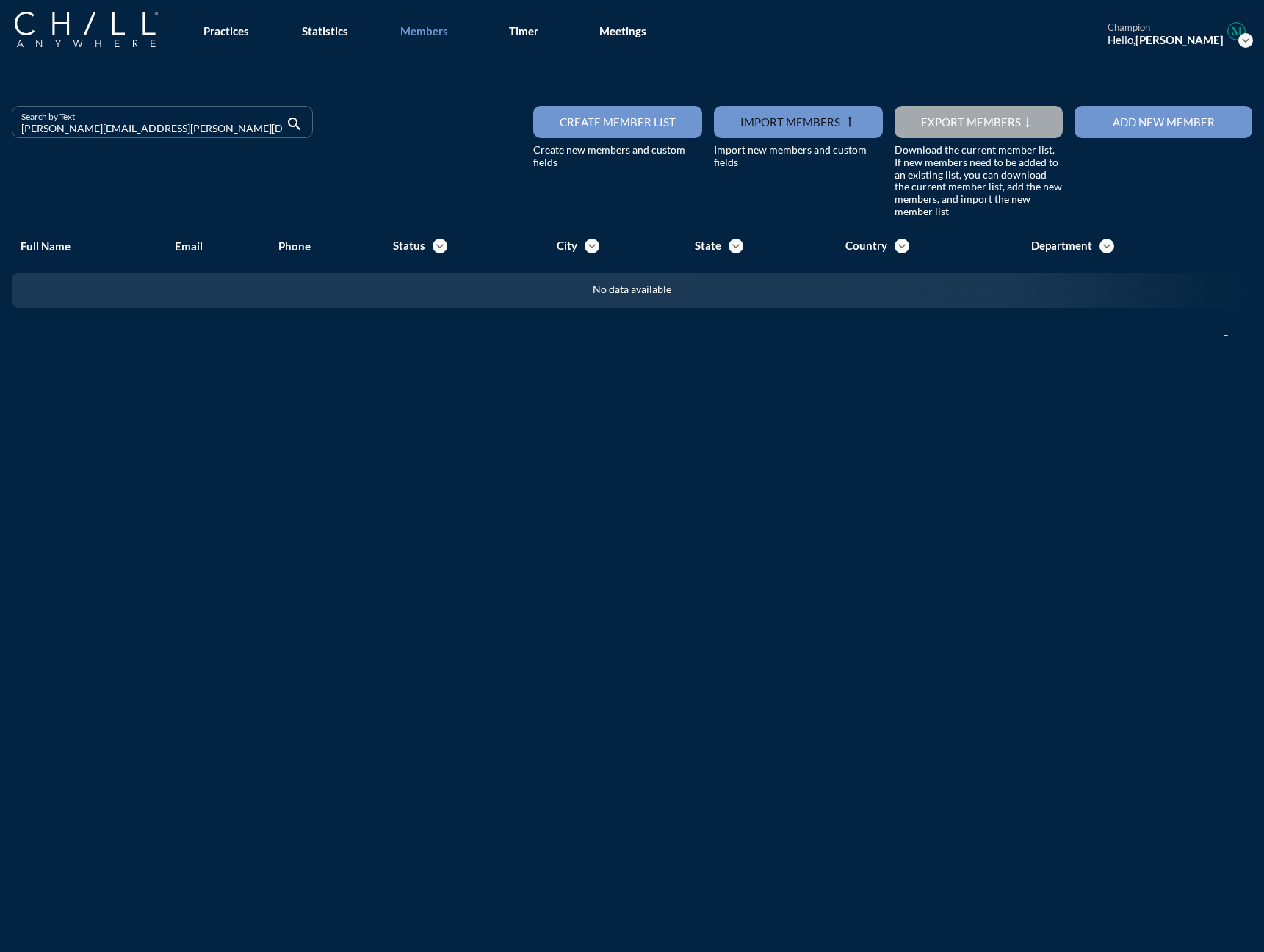
click at [10, 124] on div "Search by Text [PERSON_NAME][EMAIL_ADDRESS][PERSON_NAME][DOMAIN_NAME] search" at bounding box center [162, 162] width 313 height 113
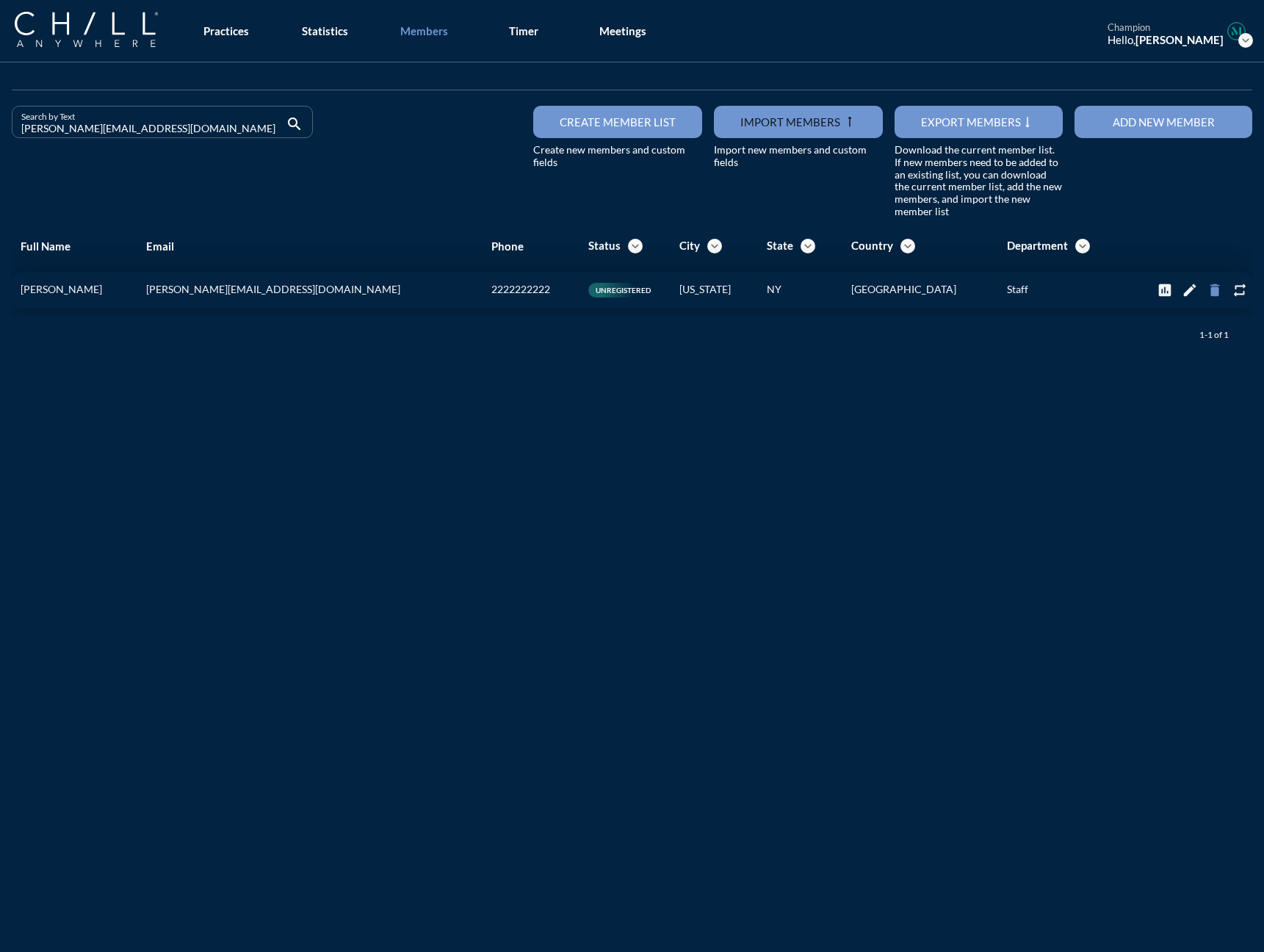
click at [976, 289] on icon "delete" at bounding box center [1214, 290] width 16 height 16
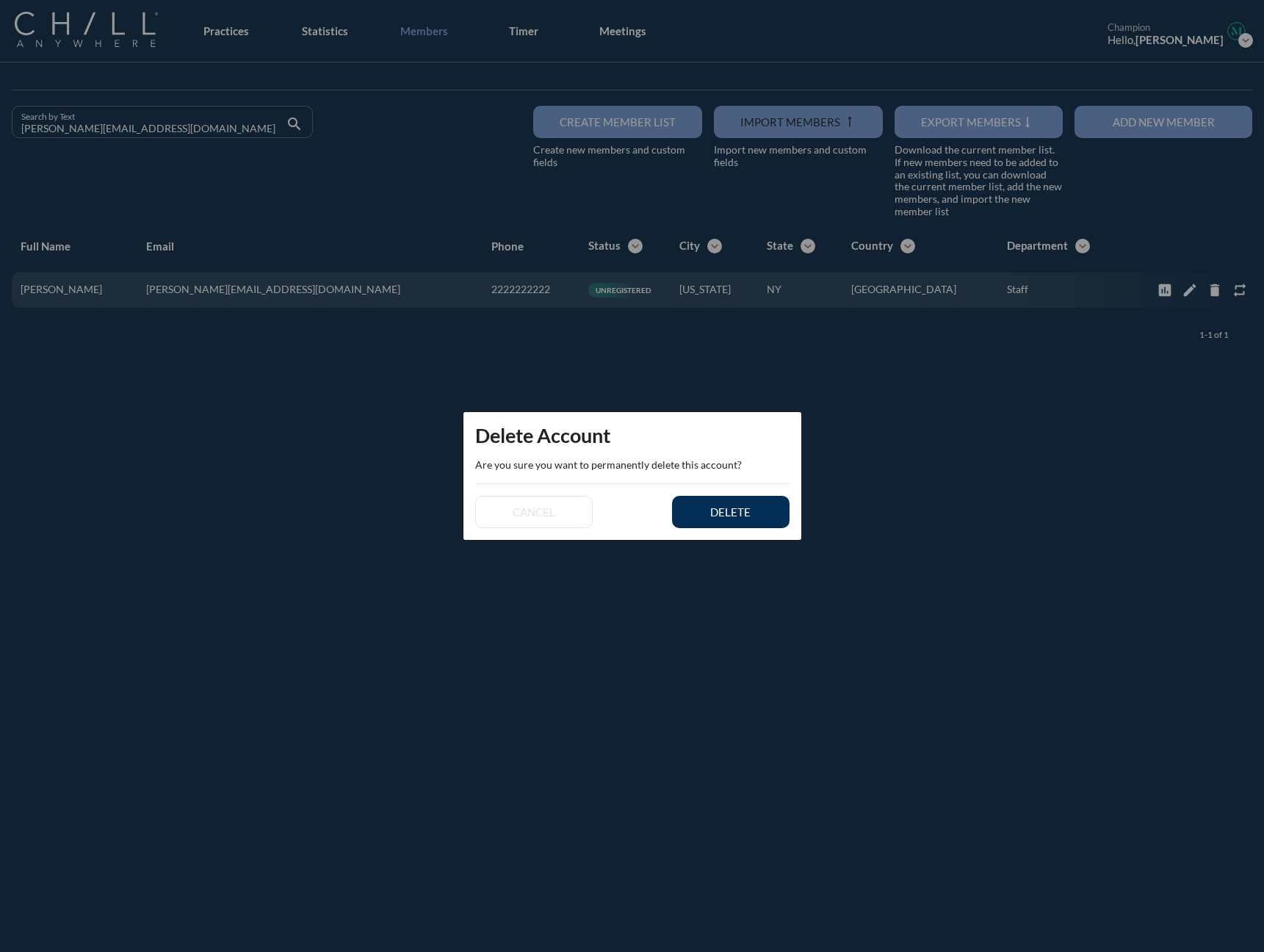
click at [776, 525] on button "delete" at bounding box center [731, 511] width 117 height 32
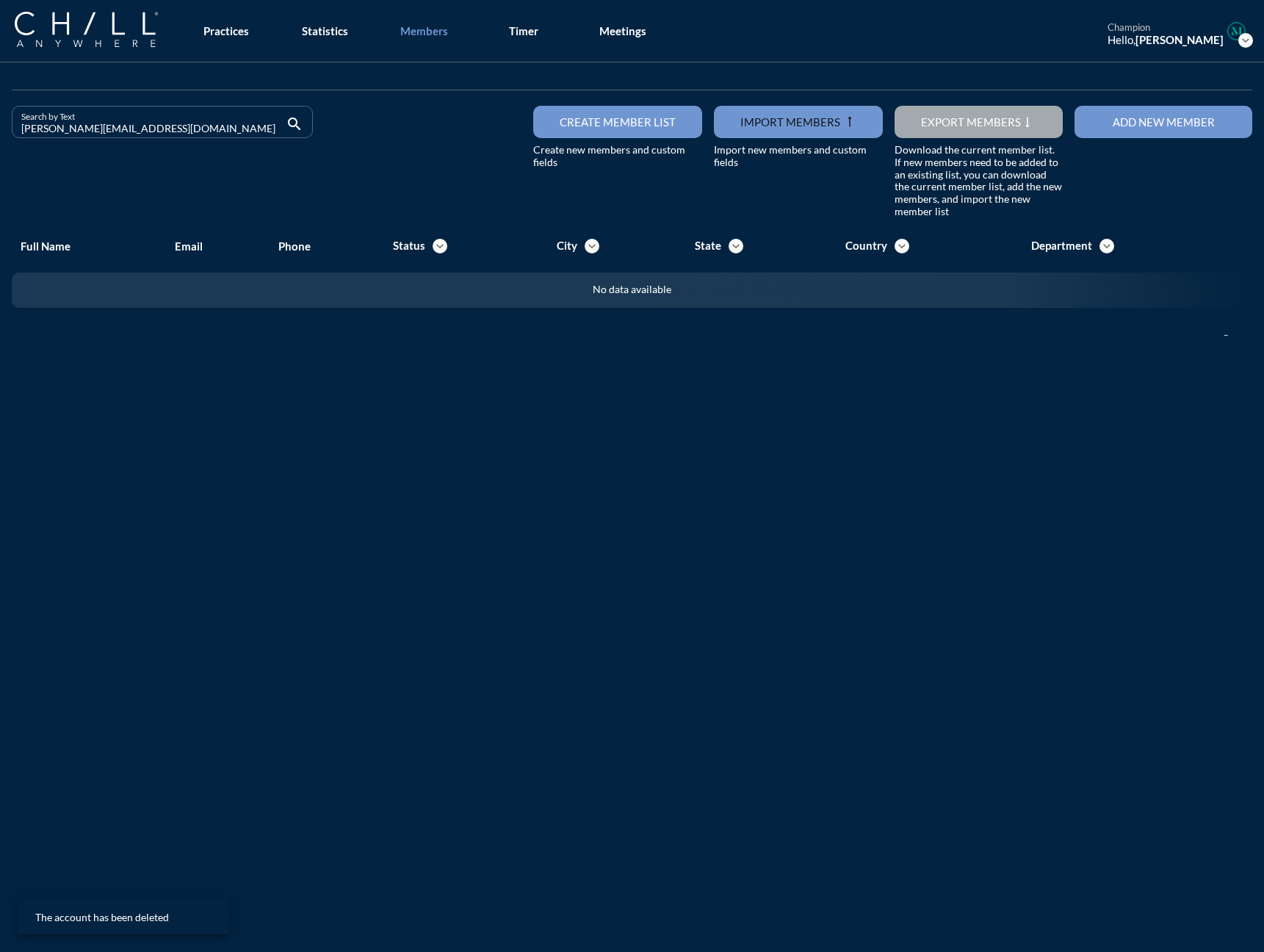
drag, startPoint x: 143, startPoint y: 126, endPoint x: -99, endPoint y: 125, distance: 242.0
click at [0, 125] on html "All Administrative Administrative (non-[PERSON_NAME]) Associate Attorney Attorn…" at bounding box center [632, 476] width 1264 height 952
click at [94, 131] on input "[EMAIL_ADDRESS][PERSON_NAME][DOMAIN_NAME]" at bounding box center [152, 128] width 262 height 18
drag, startPoint x: 166, startPoint y: 130, endPoint x: -61, endPoint y: 134, distance: 227.0
click at [0, 134] on html "All Administrative Administrative (non-[PERSON_NAME]) Associate Attorney Attorn…" at bounding box center [632, 476] width 1264 height 952
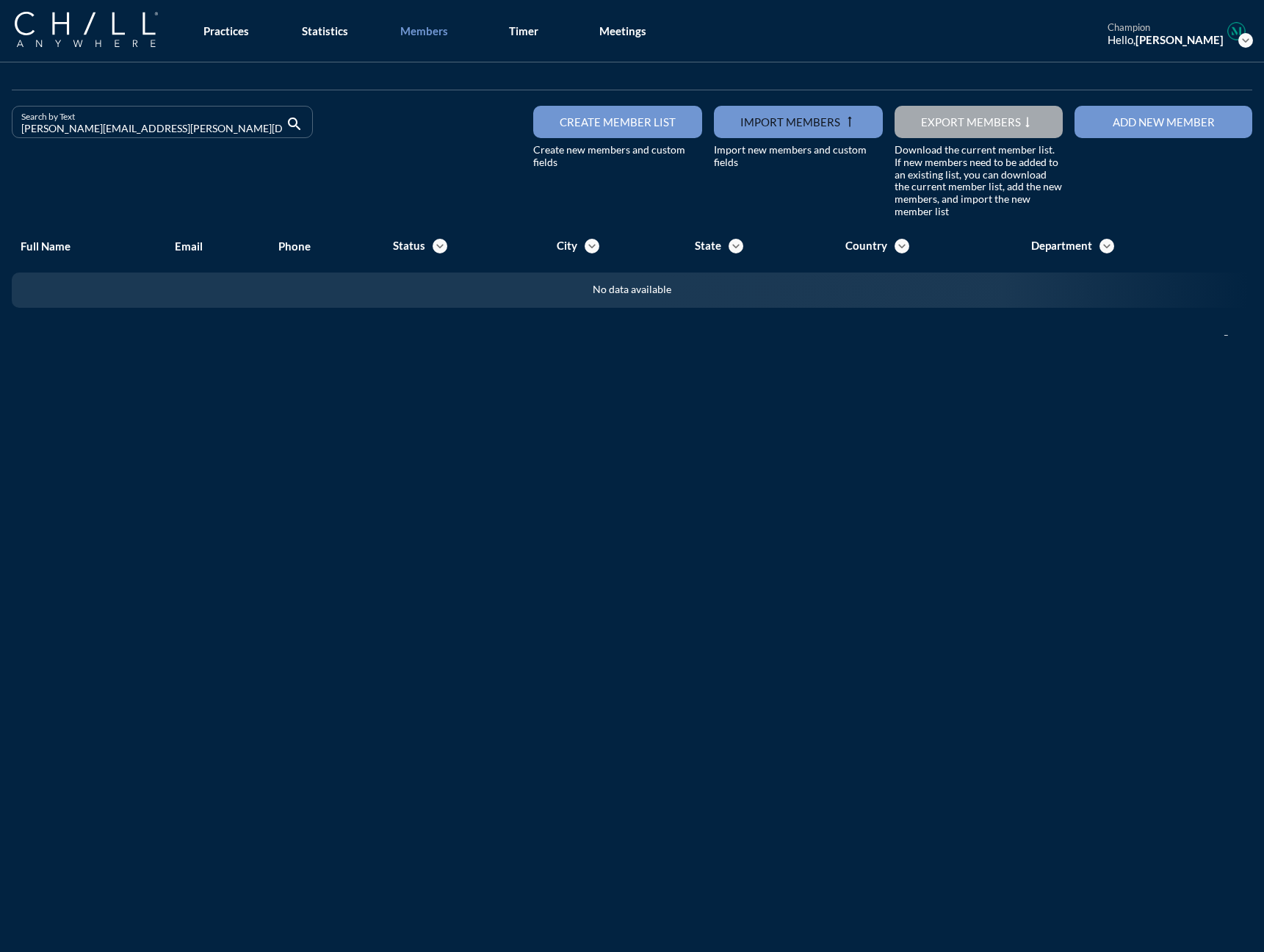
drag, startPoint x: 193, startPoint y: 126, endPoint x: -143, endPoint y: 126, distance: 336.0
click at [0, 126] on html "All Administrative Administrative (non-[PERSON_NAME]) Associate Attorney Attorn…" at bounding box center [632, 476] width 1264 height 952
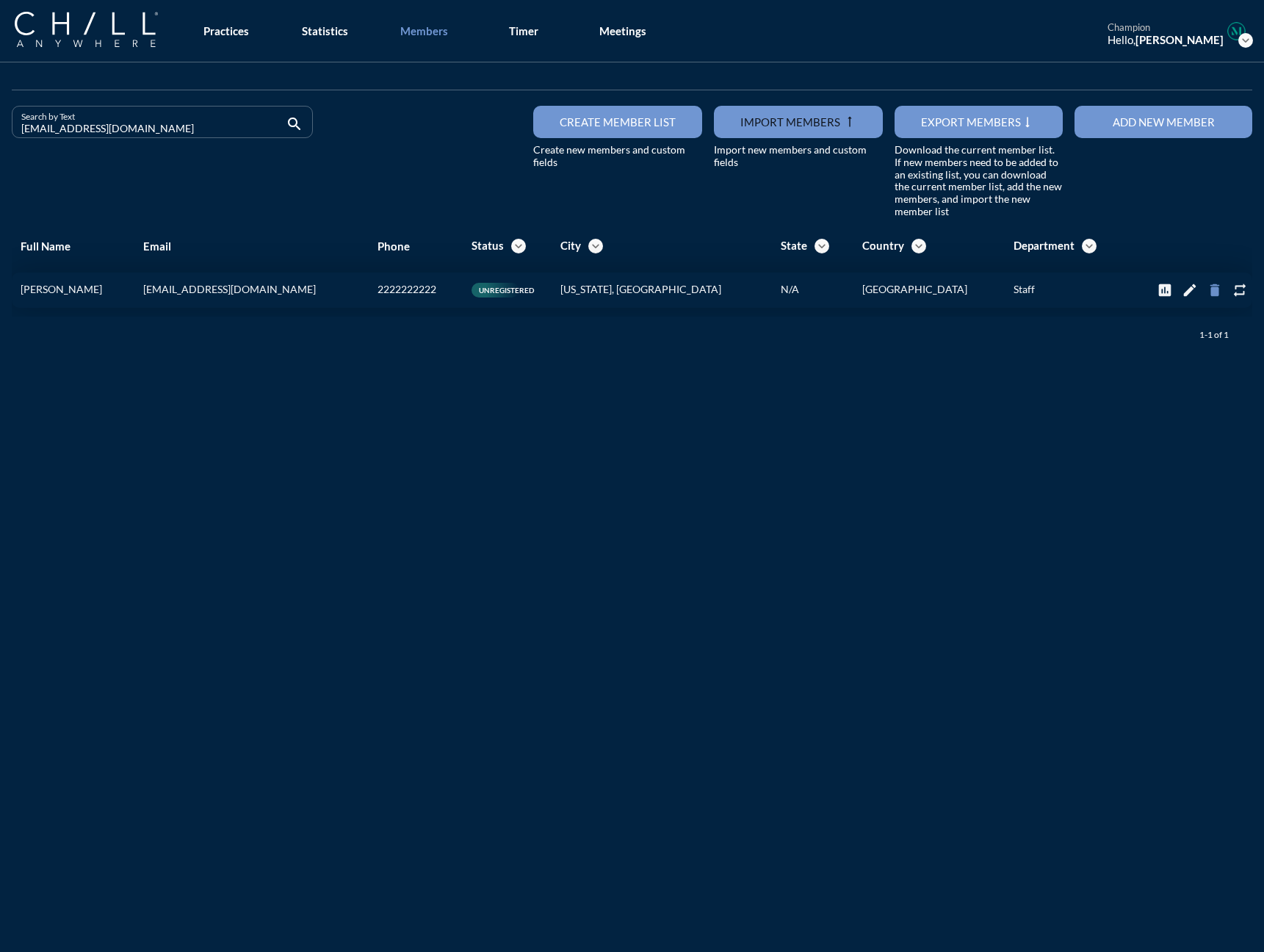
click at [976, 289] on icon "delete" at bounding box center [1214, 290] width 16 height 16
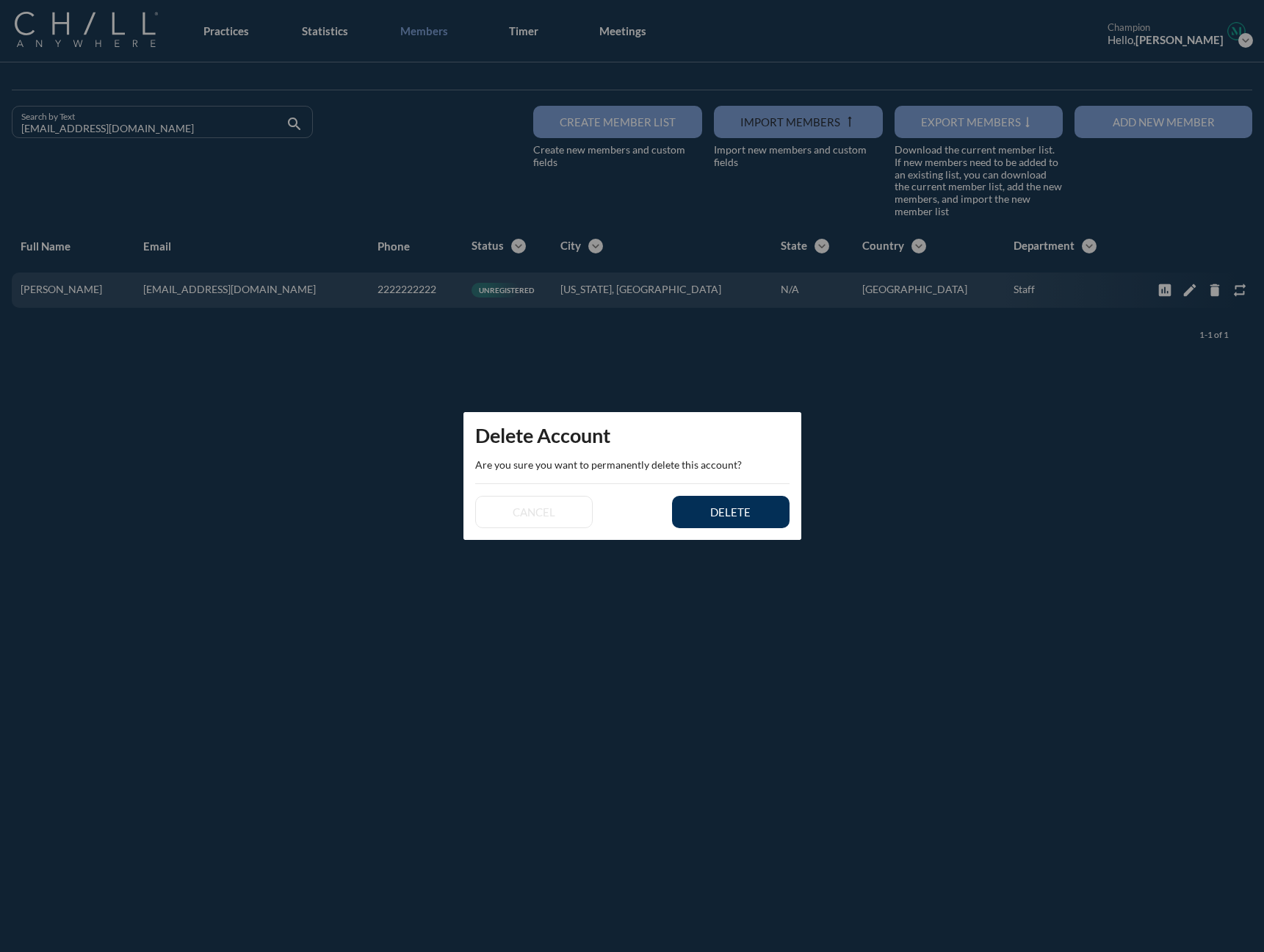
click at [765, 505] on button "delete" at bounding box center [731, 511] width 117 height 32
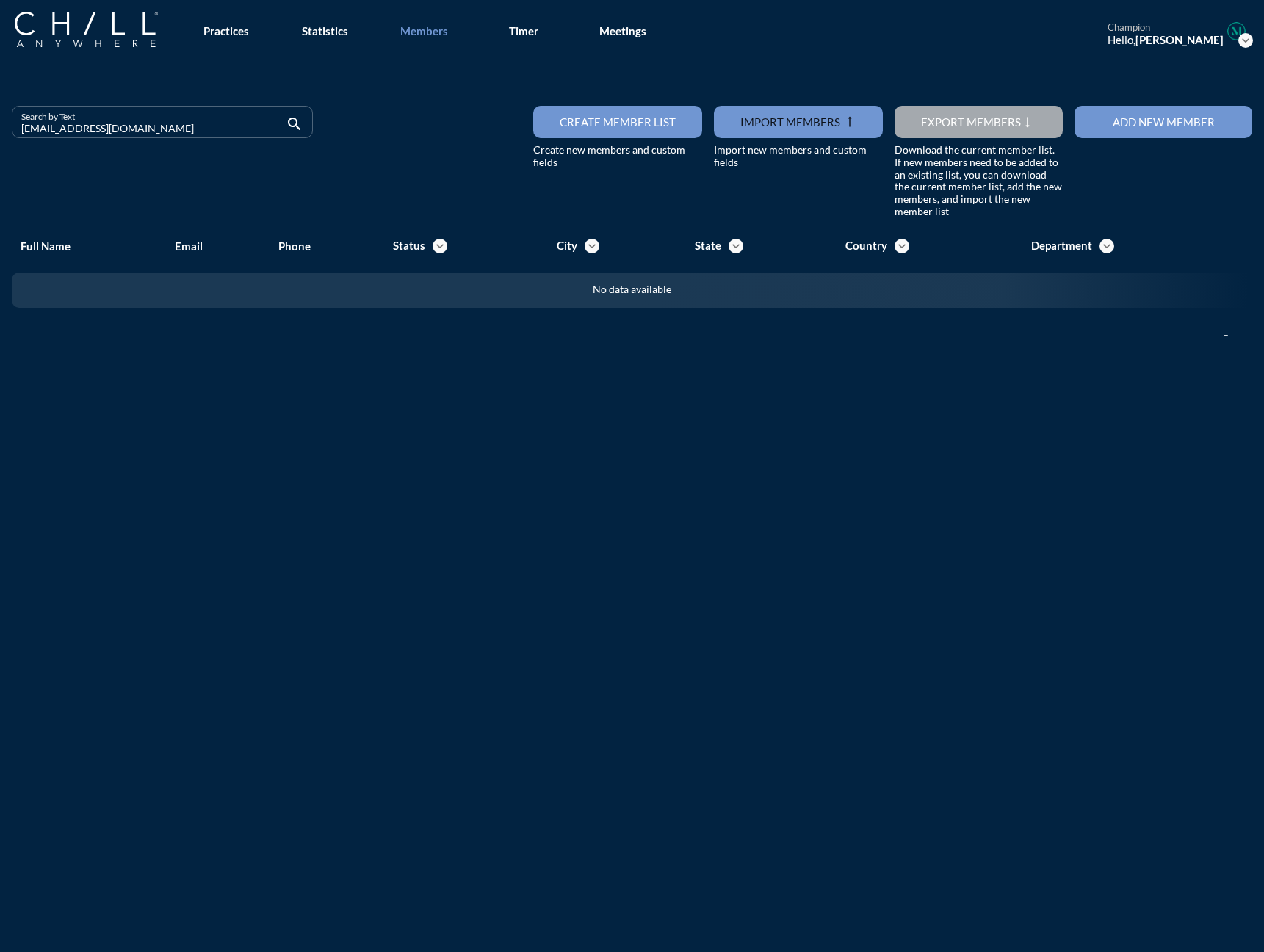
click at [976, 564] on div "Search by Text [EMAIL_ADDRESS][DOMAIN_NAME] search Create member list Create ne…" at bounding box center [632, 538] width 1264 height 952
click at [976, 419] on div "Search by Text [EMAIL_ADDRESS][DOMAIN_NAME] search Create member list Create ne…" at bounding box center [632, 538] width 1264 height 952
